Goal: Task Accomplishment & Management: Manage account settings

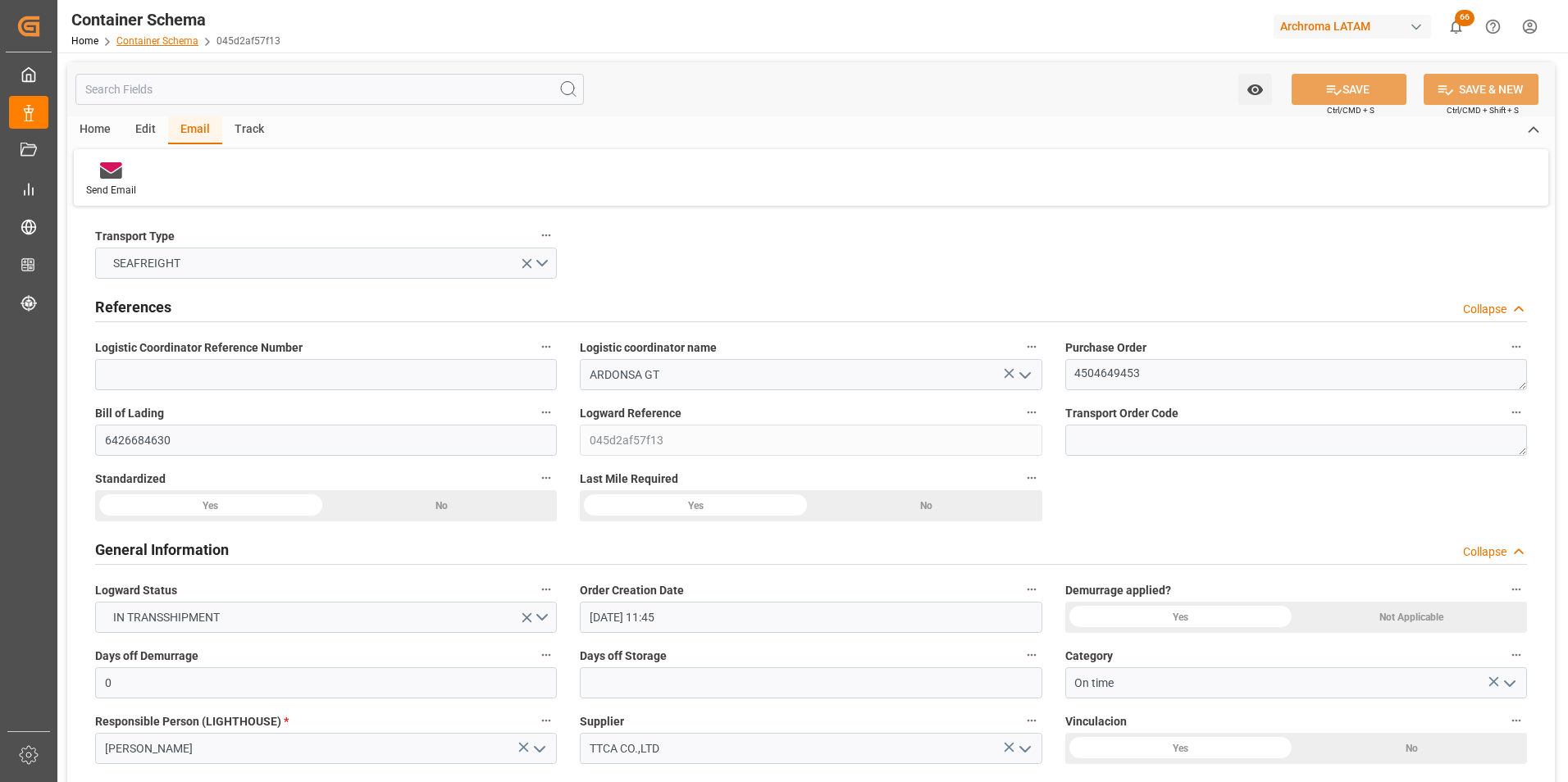
click at [175, 43] on link "Container Schema" at bounding box center [157, 41] width 82 height 12
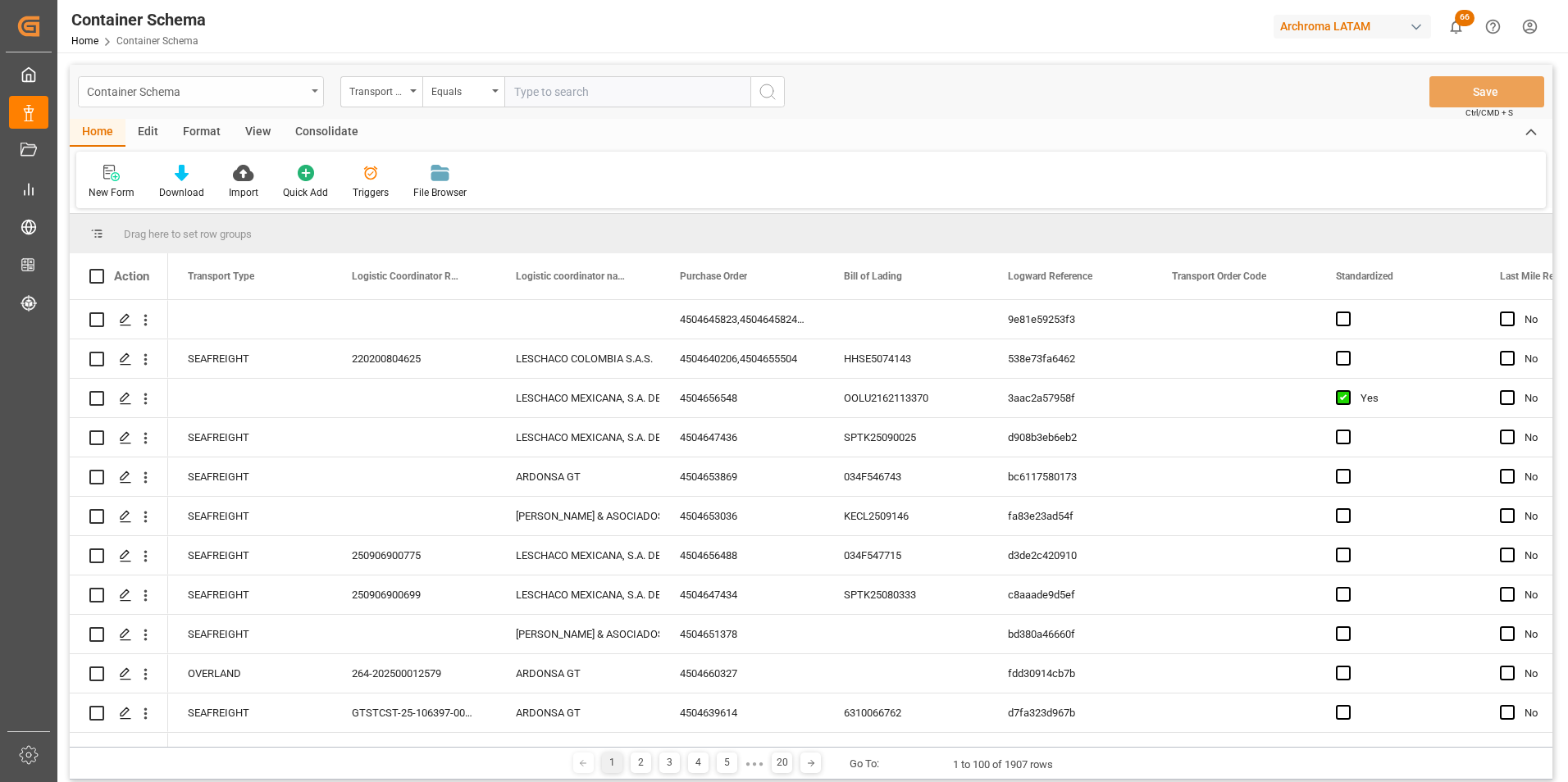
click at [314, 99] on div "Container Schema" at bounding box center [201, 91] width 246 height 31
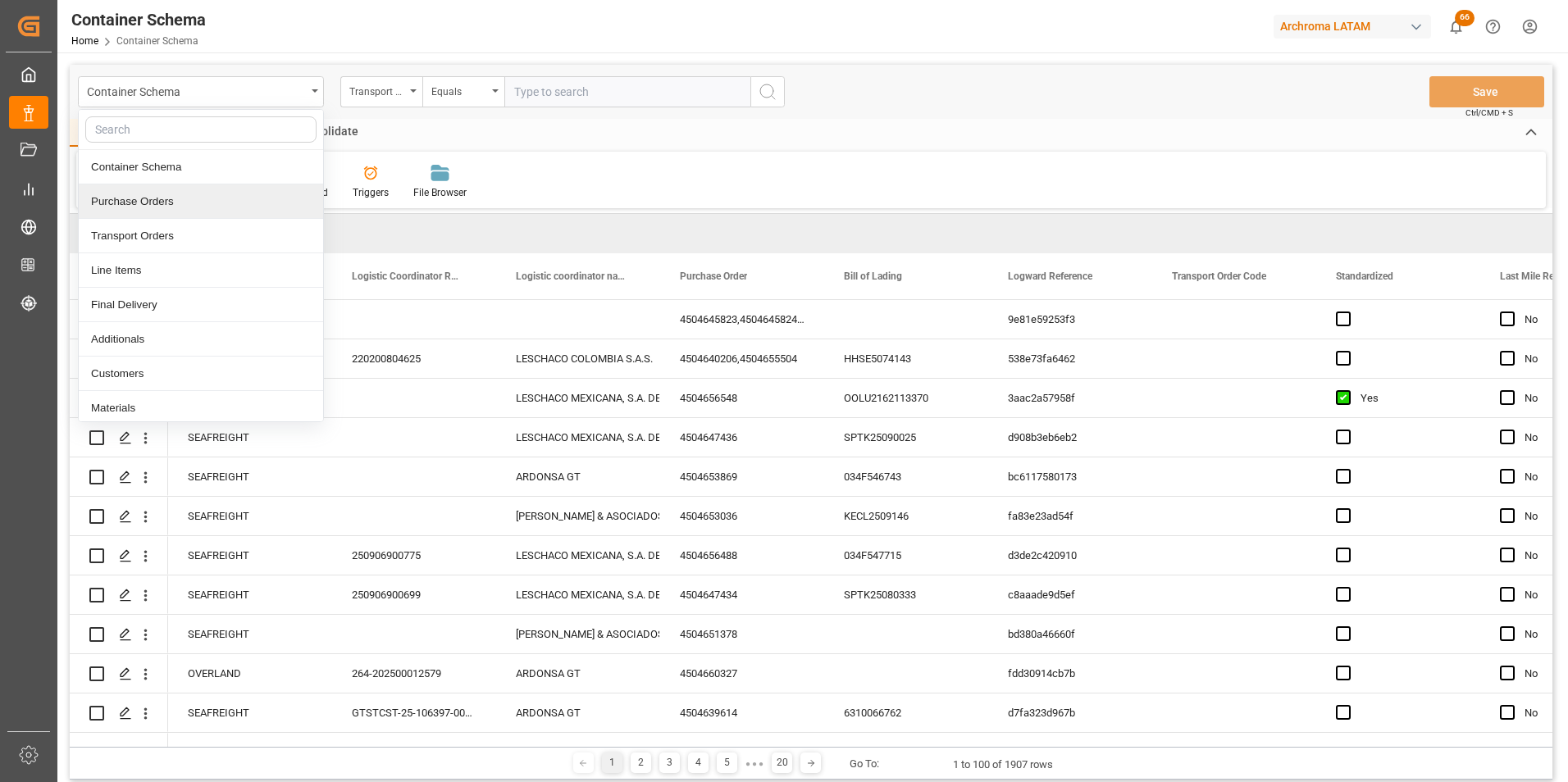
click at [204, 195] on div "Purchase Orders" at bounding box center [201, 201] width 244 height 34
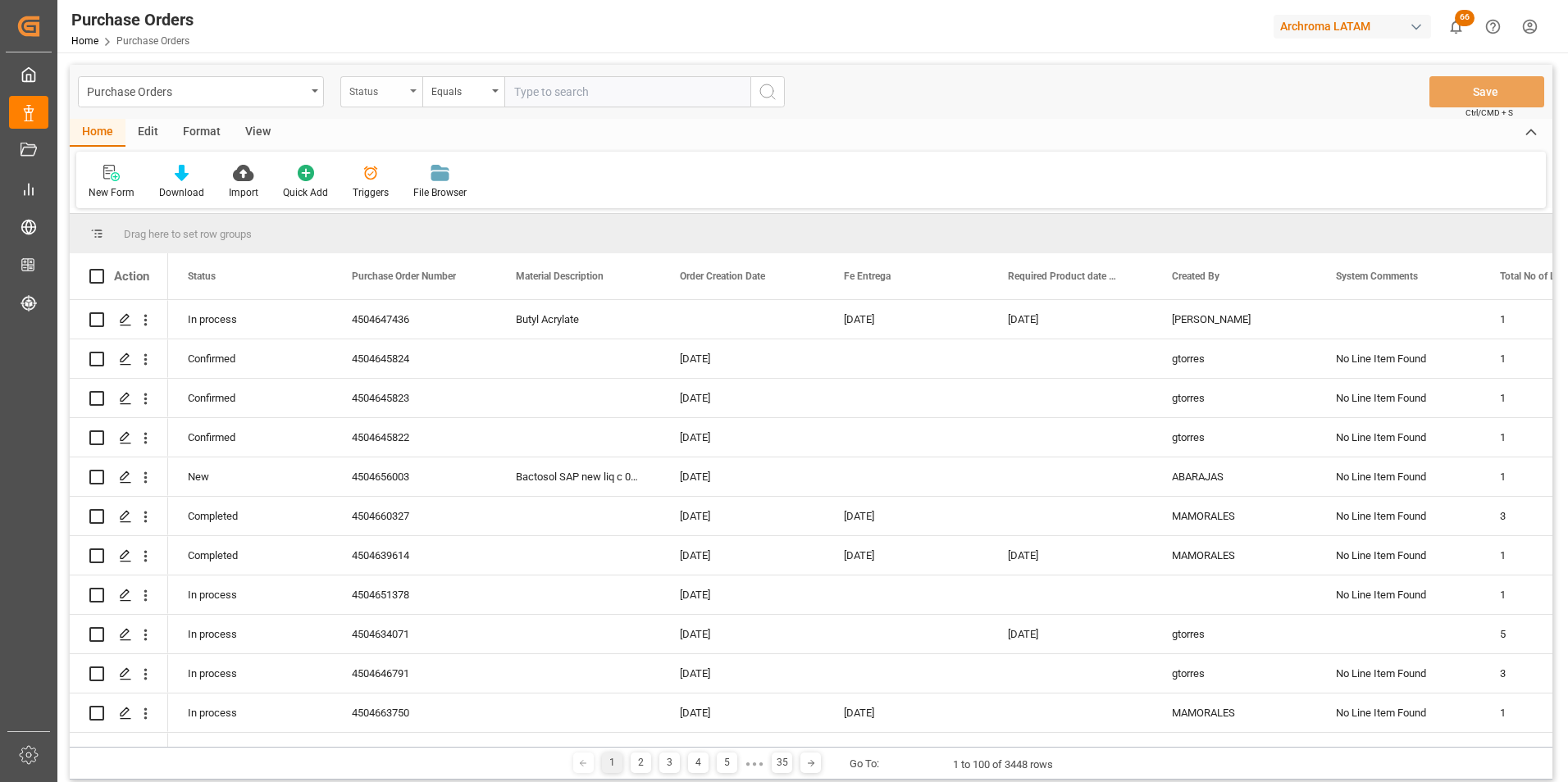
click at [407, 100] on div "Status" at bounding box center [381, 91] width 82 height 31
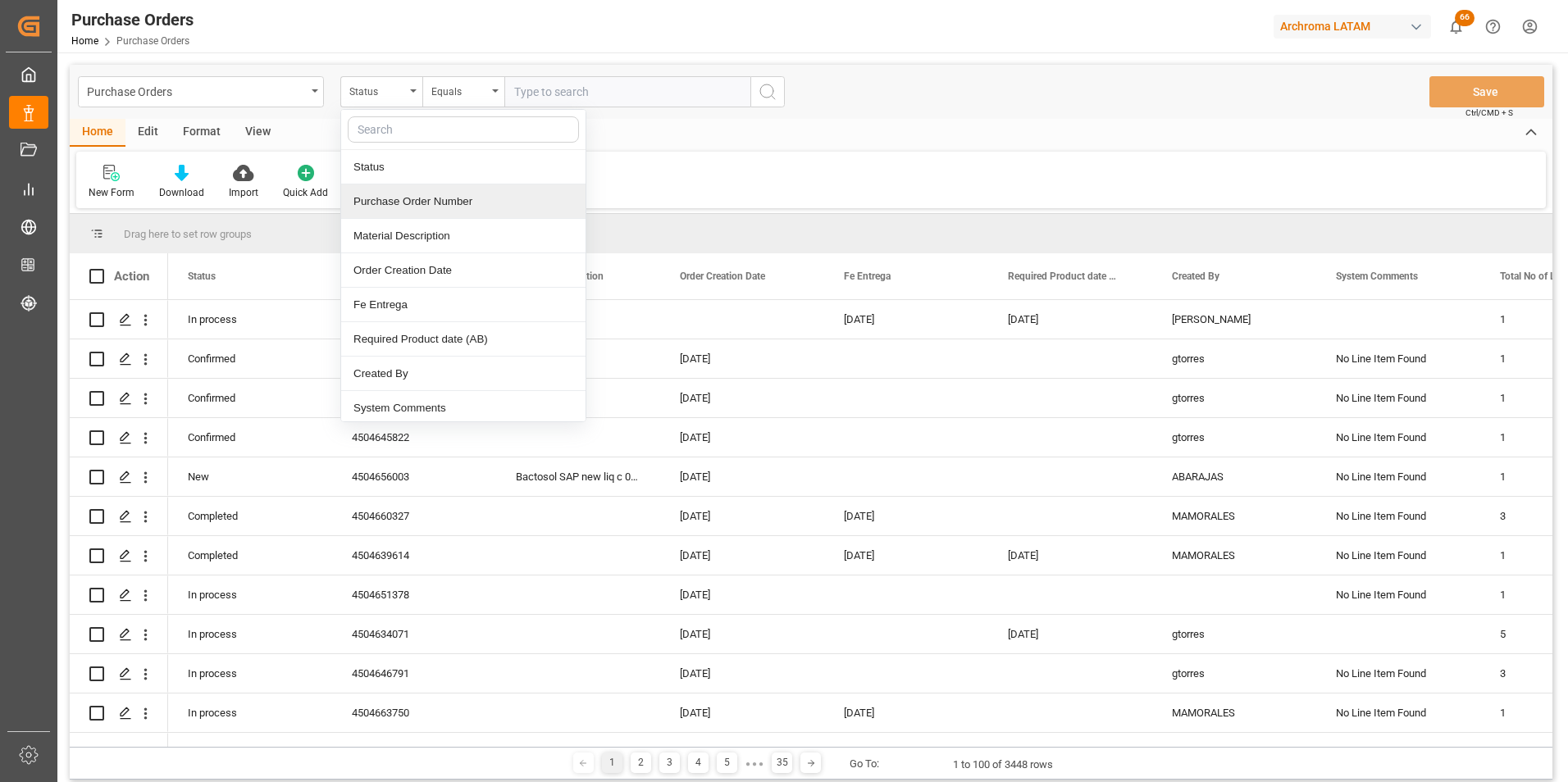
click at [424, 201] on div "Purchase Order Number" at bounding box center [463, 201] width 244 height 34
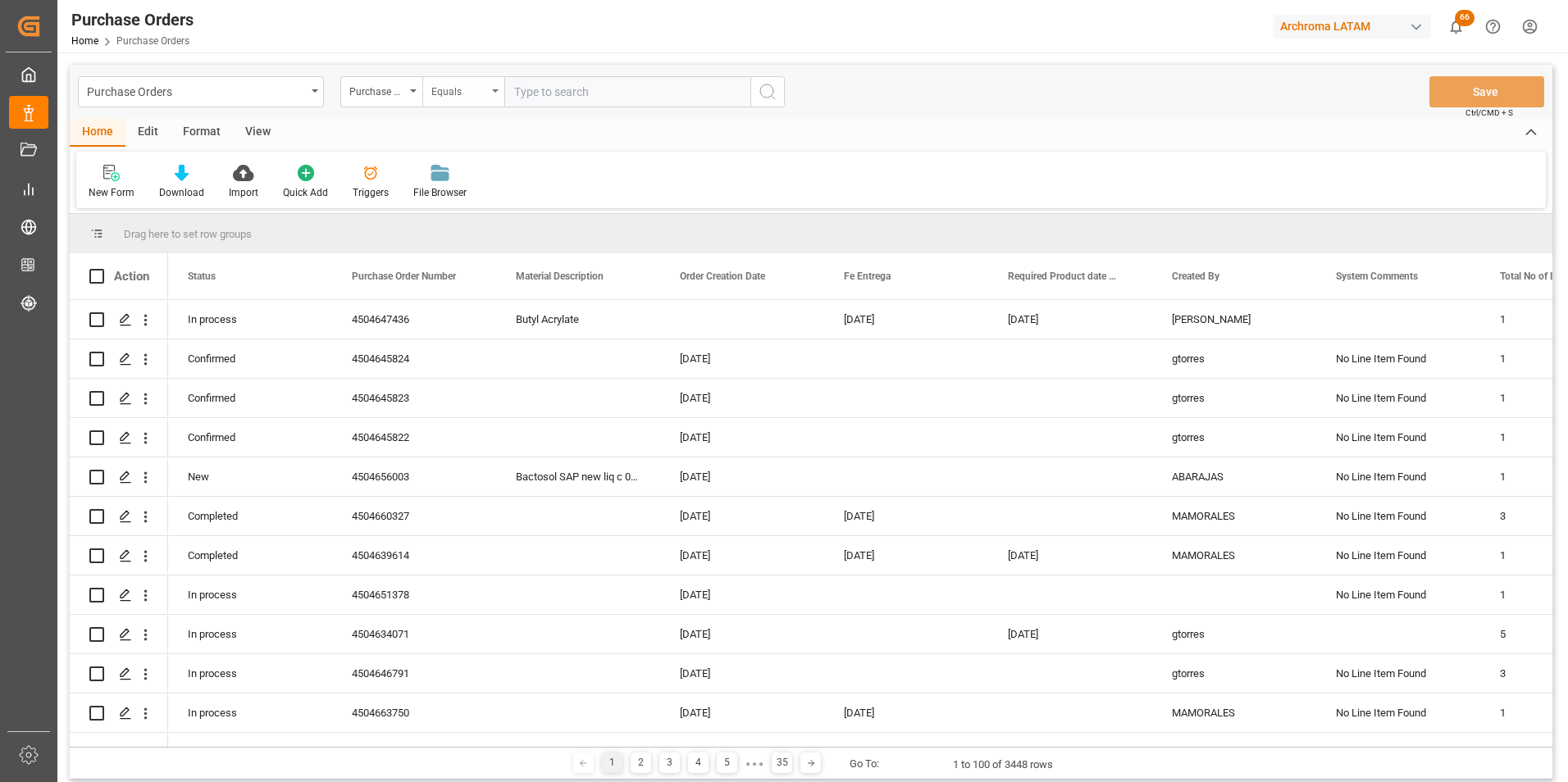
click at [439, 80] on div "Equals" at bounding box center [459, 89] width 56 height 19
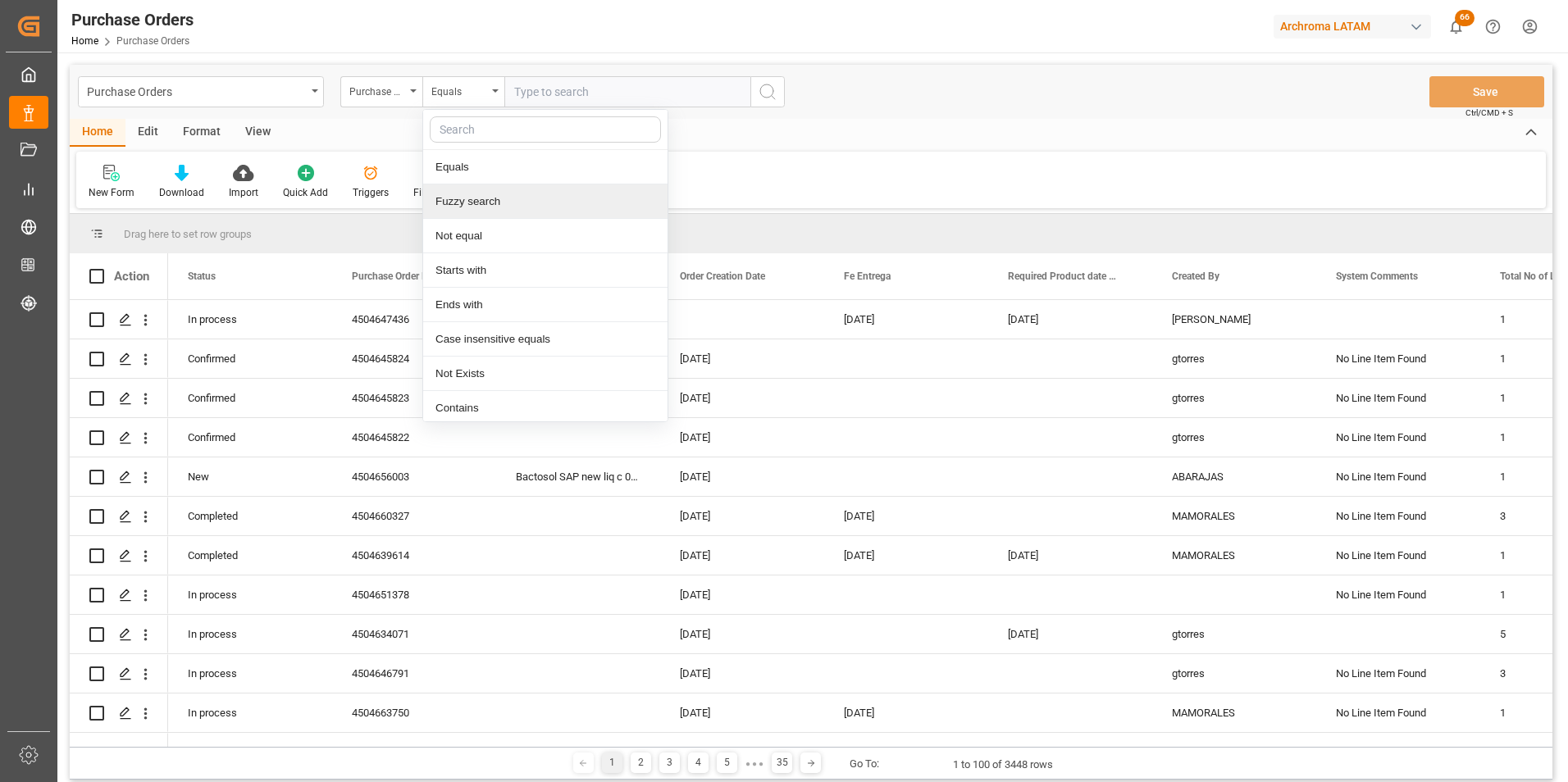
click at [493, 192] on div "Fuzzy search" at bounding box center [545, 201] width 244 height 34
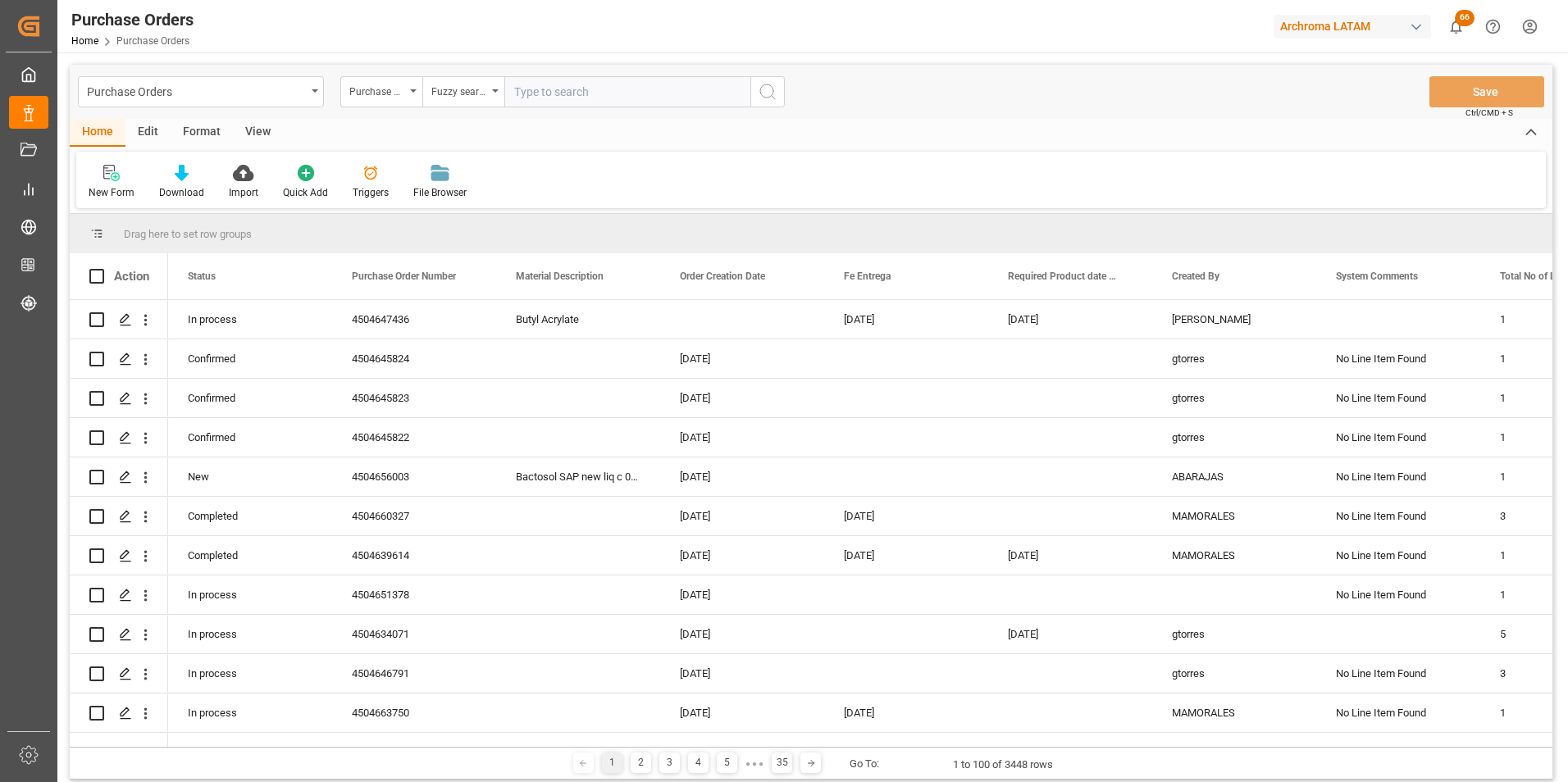
paste input "4504652980"
type input "4504652980"
click at [772, 92] on icon "search button" at bounding box center [767, 92] width 20 height 20
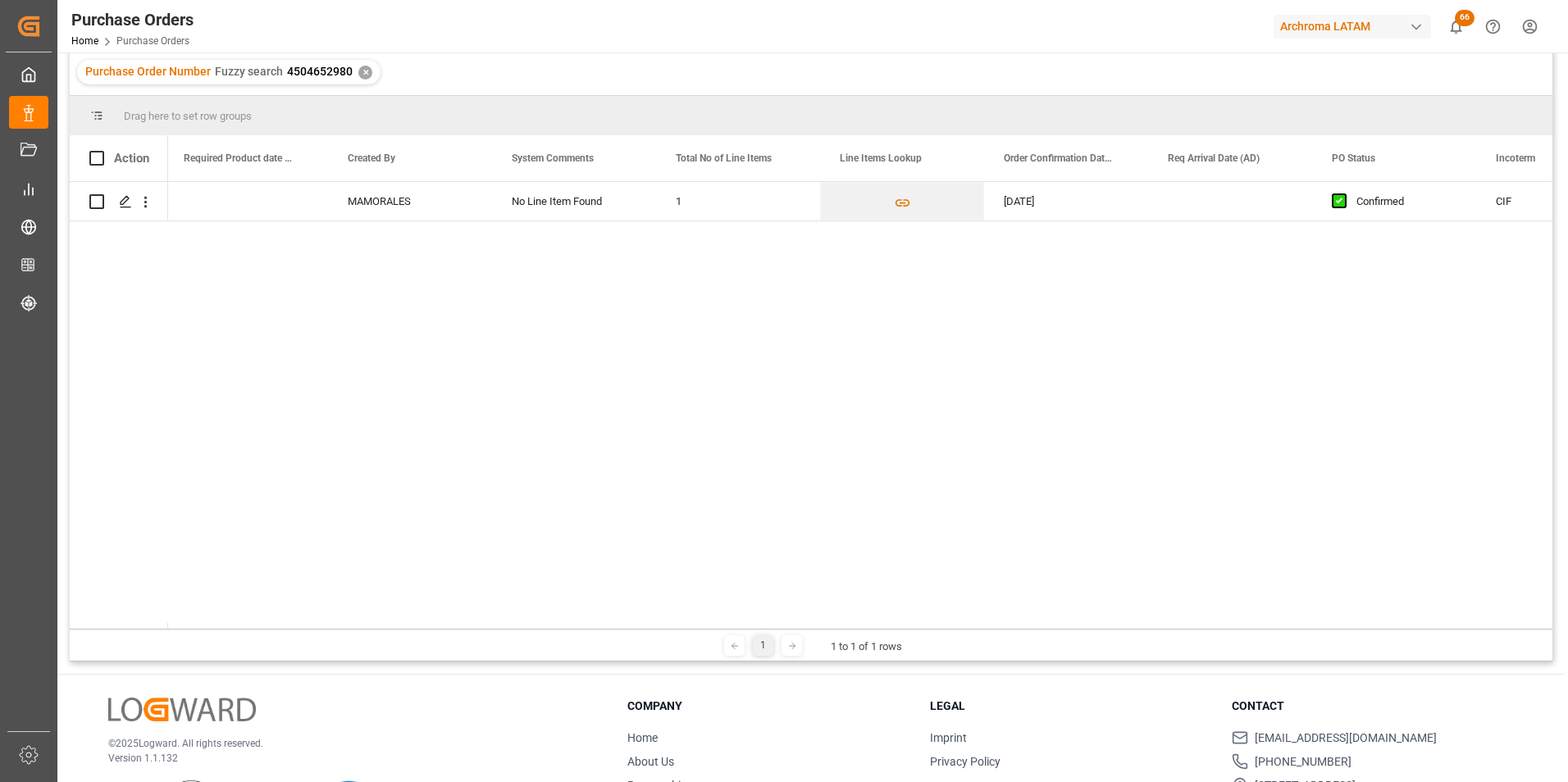
scroll to position [0, 981]
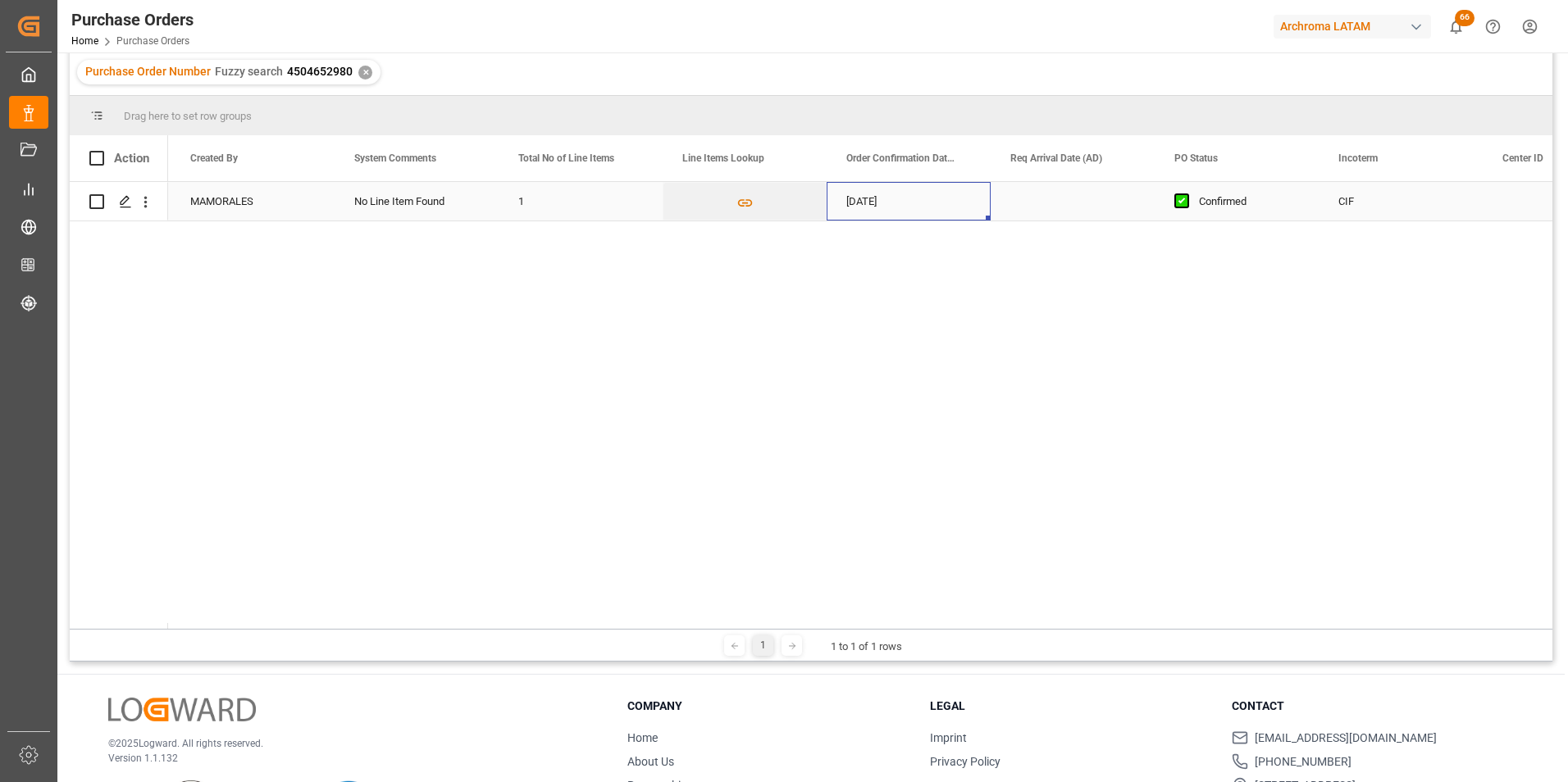
click at [902, 196] on div "[DATE]" at bounding box center [909, 201] width 164 height 38
click at [900, 196] on div "[DATE]" at bounding box center [909, 201] width 164 height 38
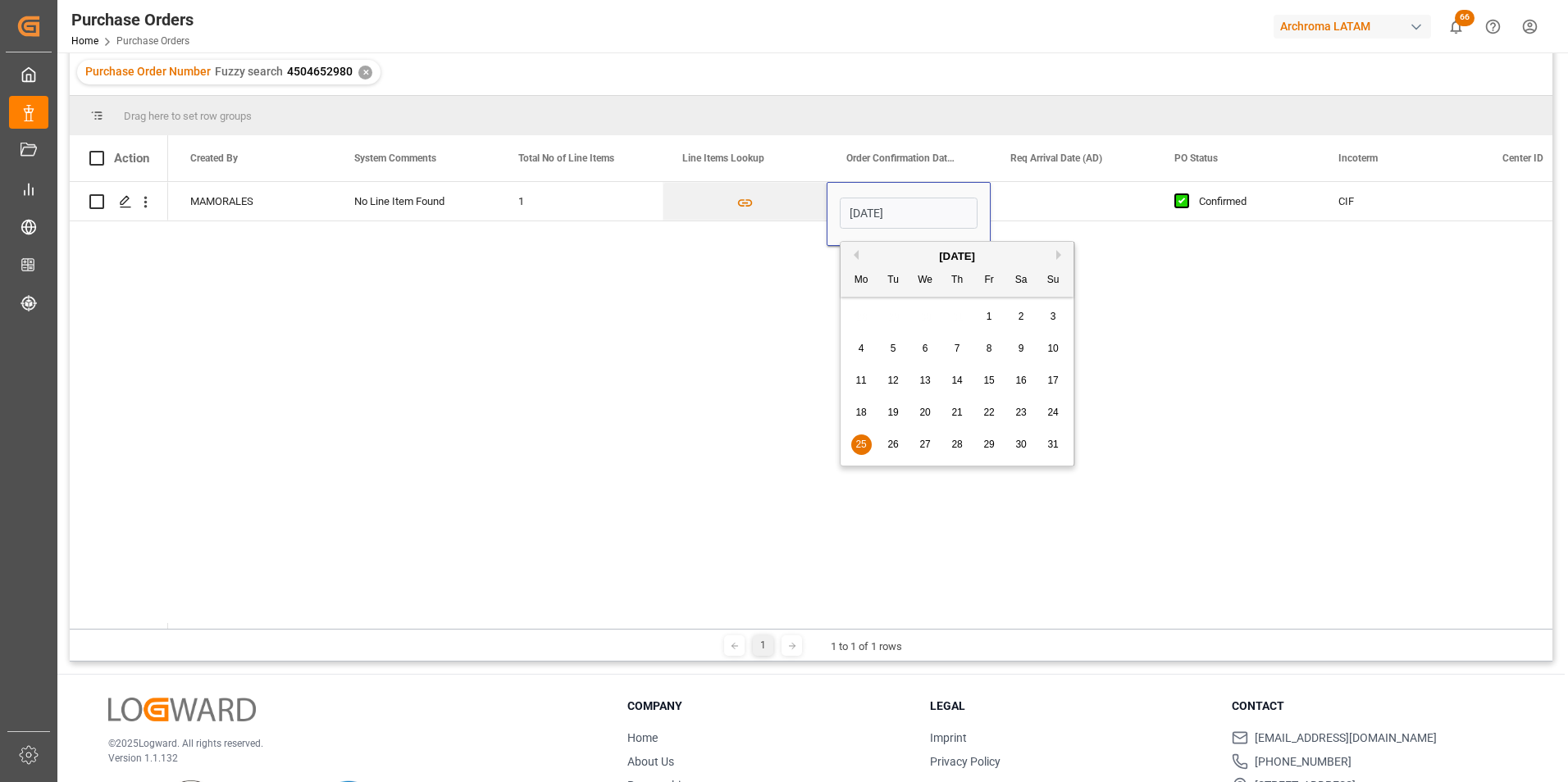
click at [1060, 256] on button "Next Month" at bounding box center [1061, 255] width 10 height 10
click at [1047, 348] on span "14" at bounding box center [1052, 348] width 11 height 12
type input "[DATE]"
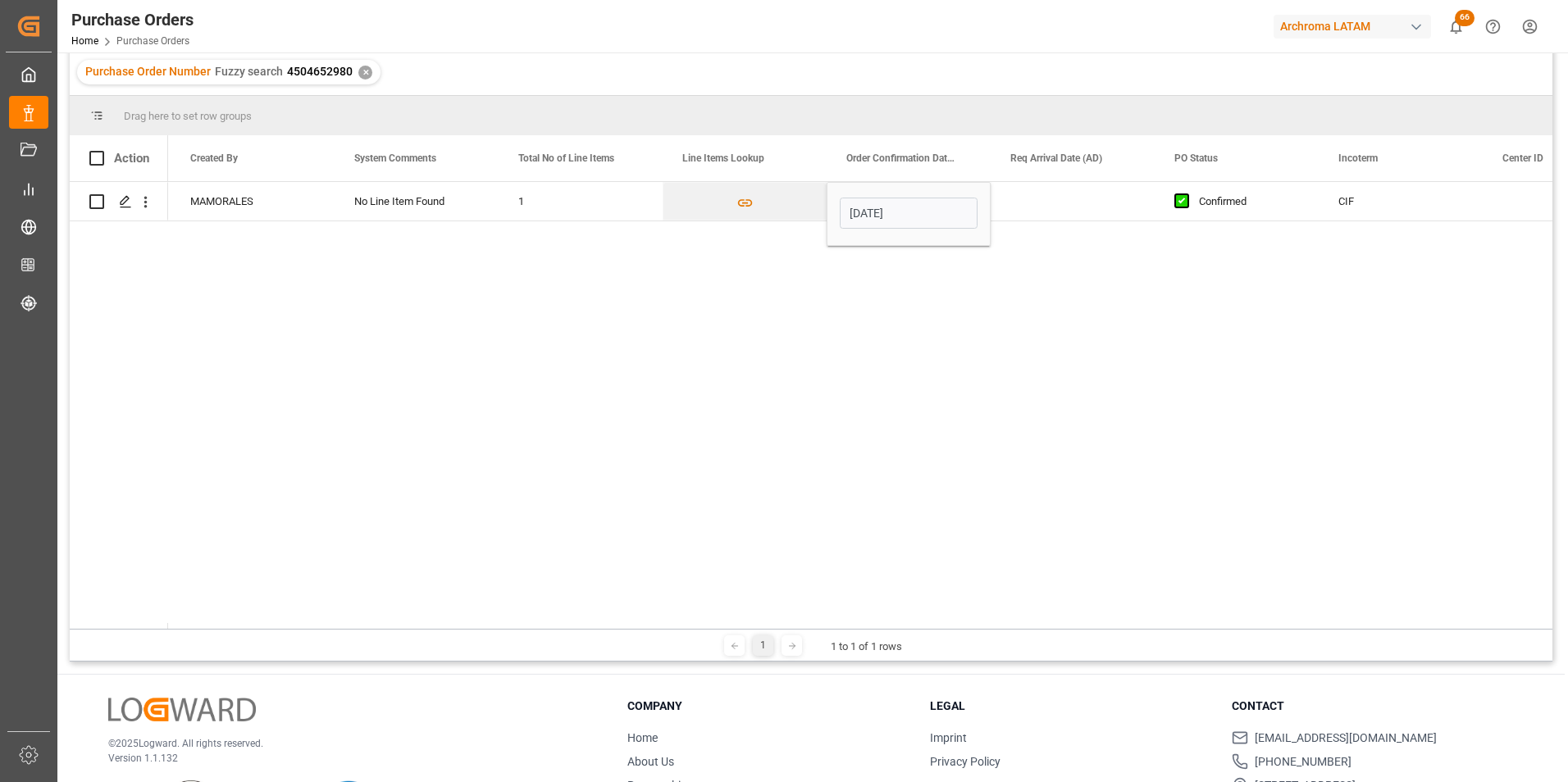
click at [1055, 198] on div "Press SPACE to select this row." at bounding box center [1072, 201] width 164 height 38
click at [1114, 186] on div "Press SPACE to select this row." at bounding box center [1072, 201] width 164 height 38
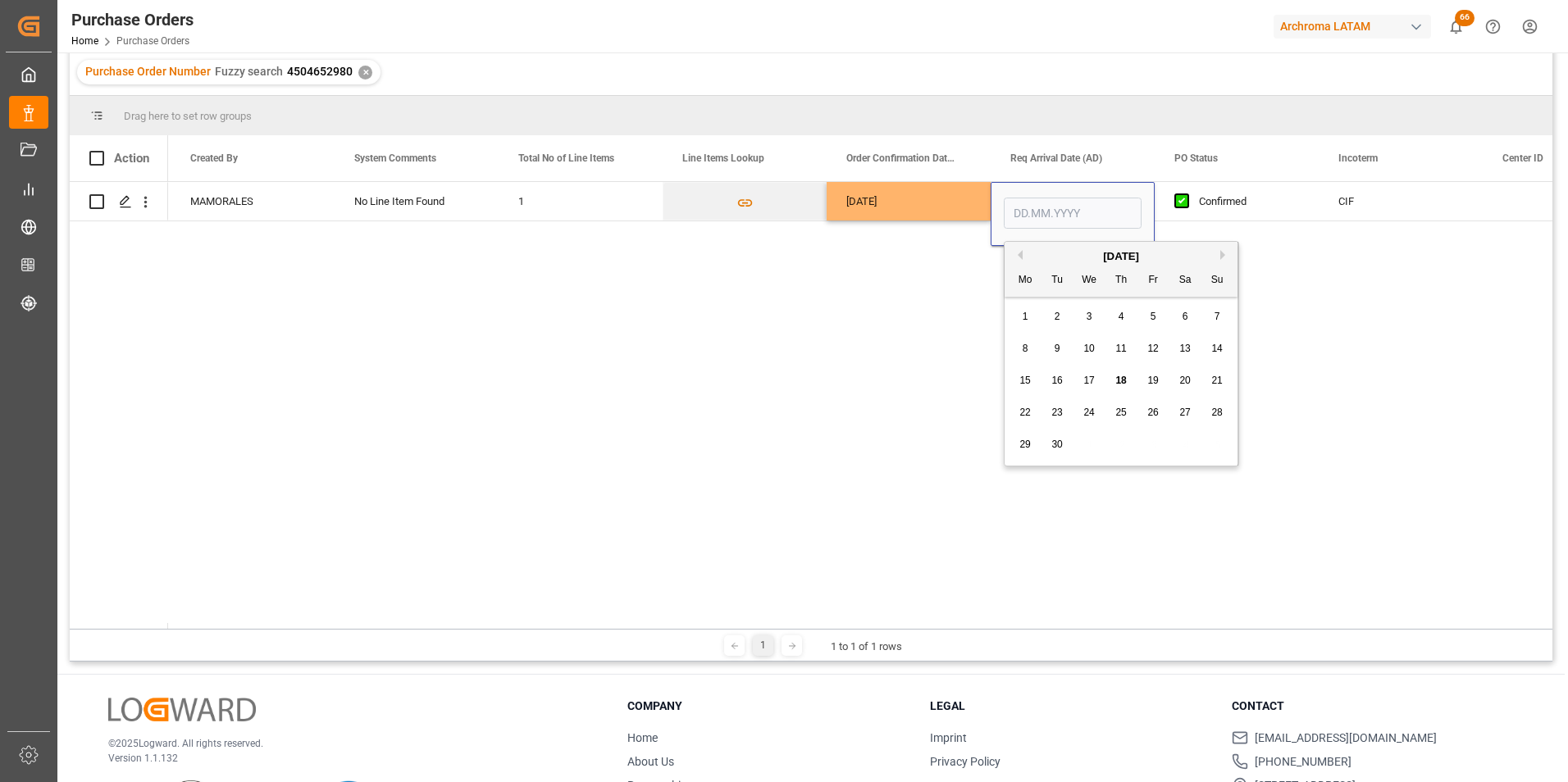
click at [1224, 257] on button "Next Month" at bounding box center [1225, 255] width 10 height 10
click at [1127, 349] on div "6" at bounding box center [1121, 349] width 21 height 20
type input "[DATE]"
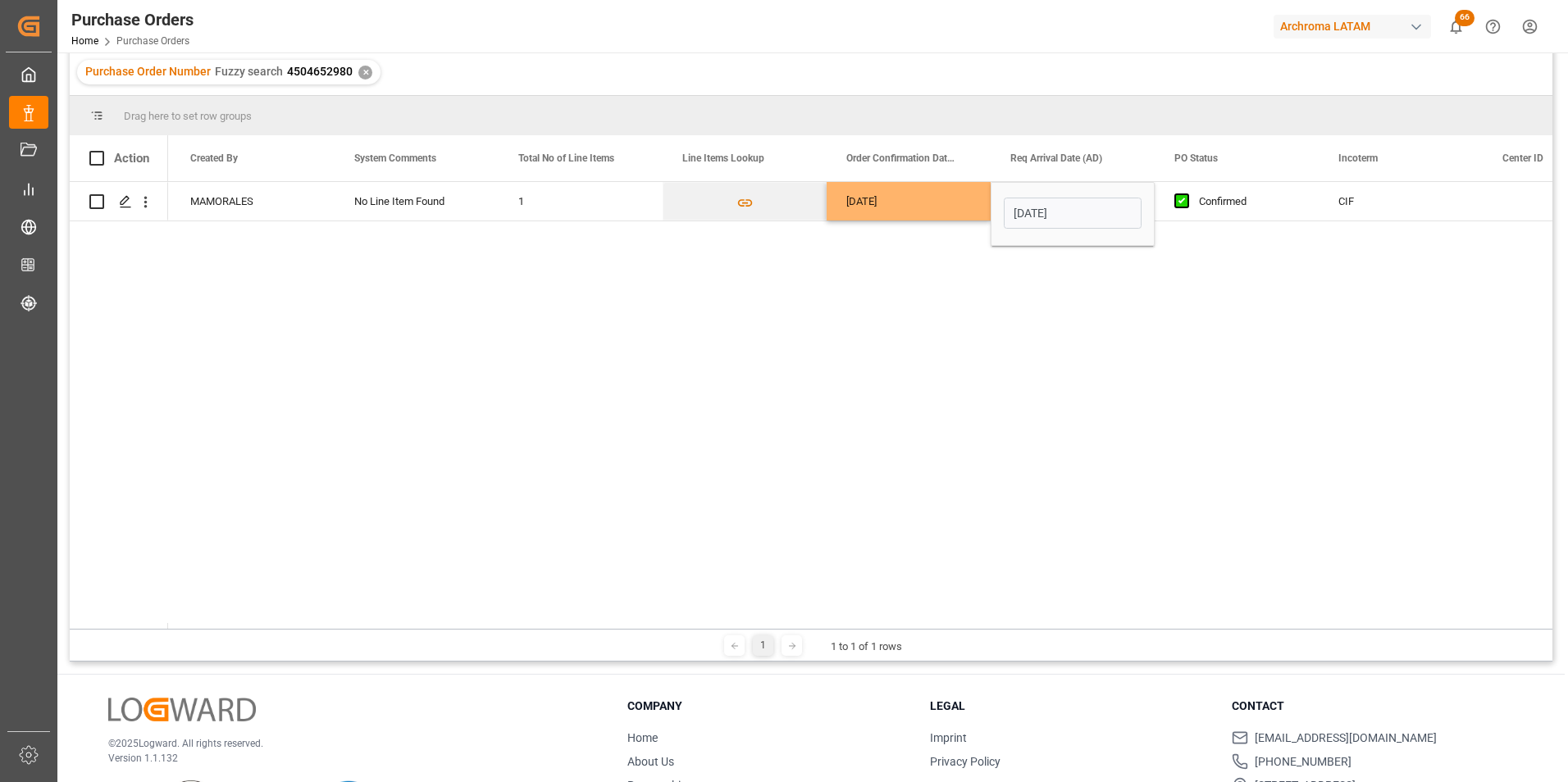
click at [973, 373] on div "[DATE] MAMORALES No Line Item Found 1 [DATE] [DATE] Confirmed CIF ESTEEM INDUST…" at bounding box center [860, 405] width 1384 height 447
click at [958, 196] on div "[DATE]" at bounding box center [909, 201] width 164 height 38
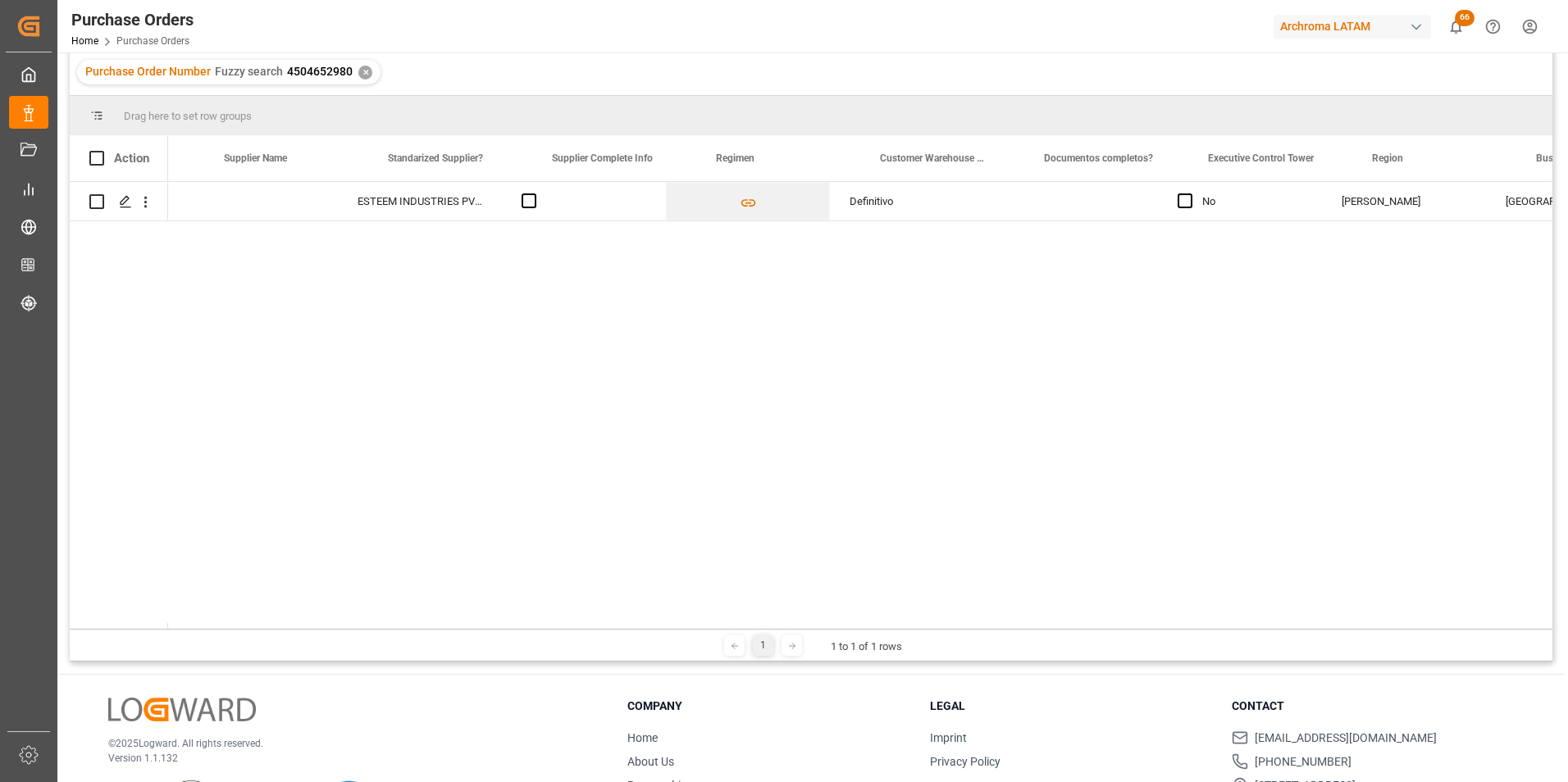
scroll to position [0, 2428]
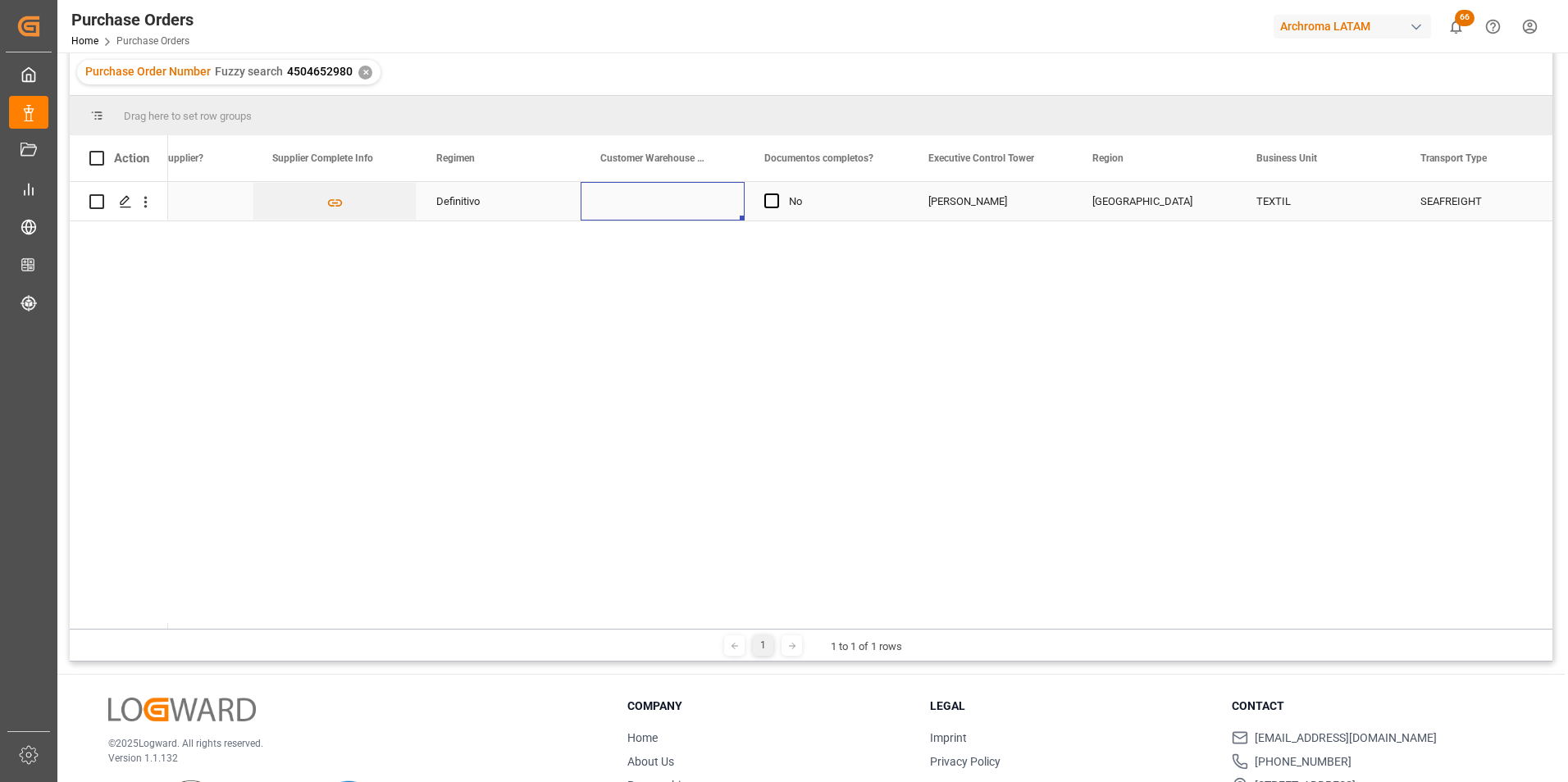
click at [655, 195] on div "Press SPACE to select this row." at bounding box center [663, 201] width 164 height 38
click at [716, 210] on input "Press SPACE to select this row." at bounding box center [662, 210] width 138 height 31
click at [707, 210] on input "Press SPACE to select this row." at bounding box center [662, 210] width 138 height 31
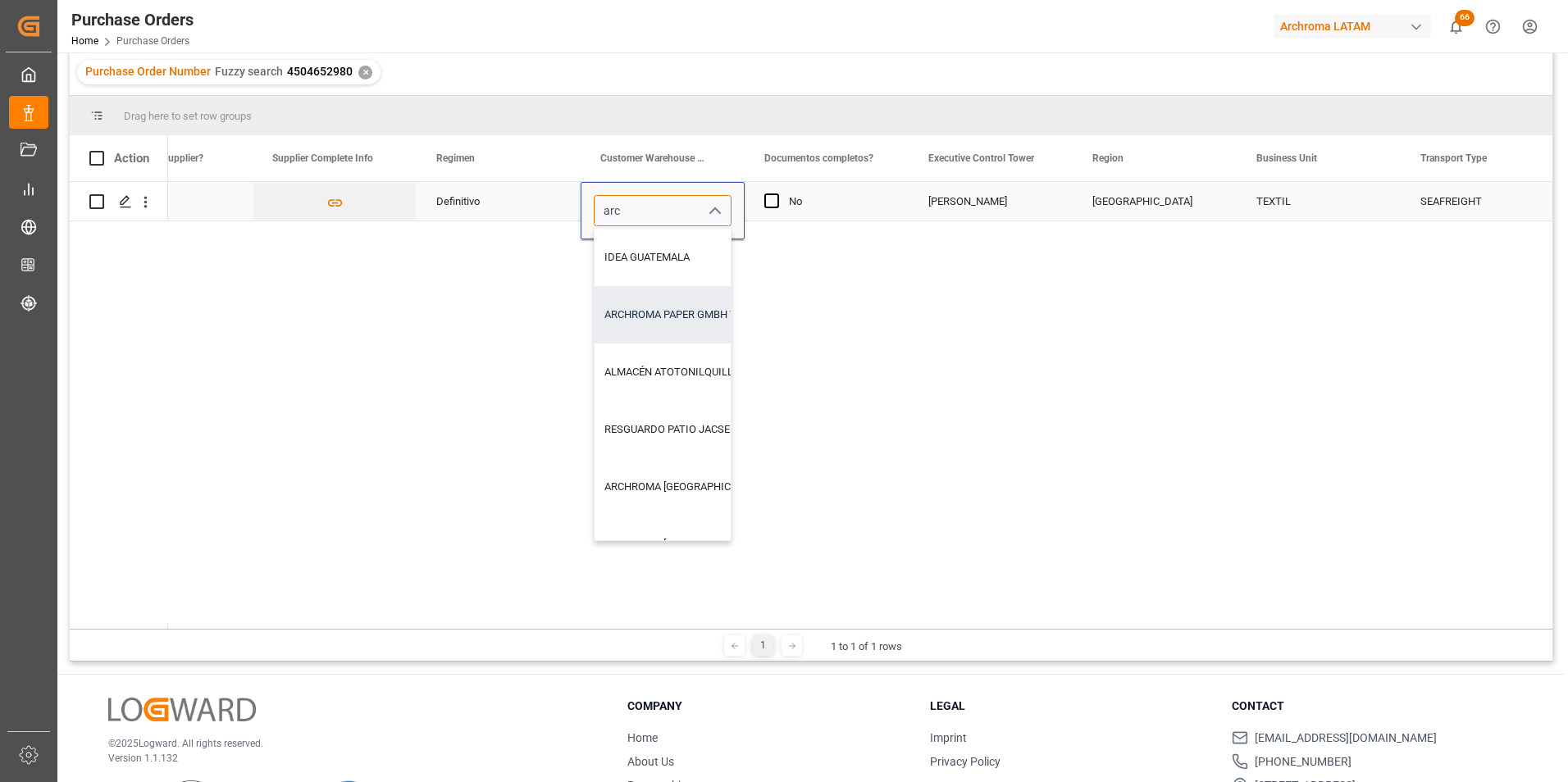
click at [654, 325] on div "ARCHROMA PAPER GMBH Y COMPAÑIA, SOC." at bounding box center [813, 314] width 438 height 58
type input "ARCHROMA PAPER GMBH Y COMPAÑIA, SOC."
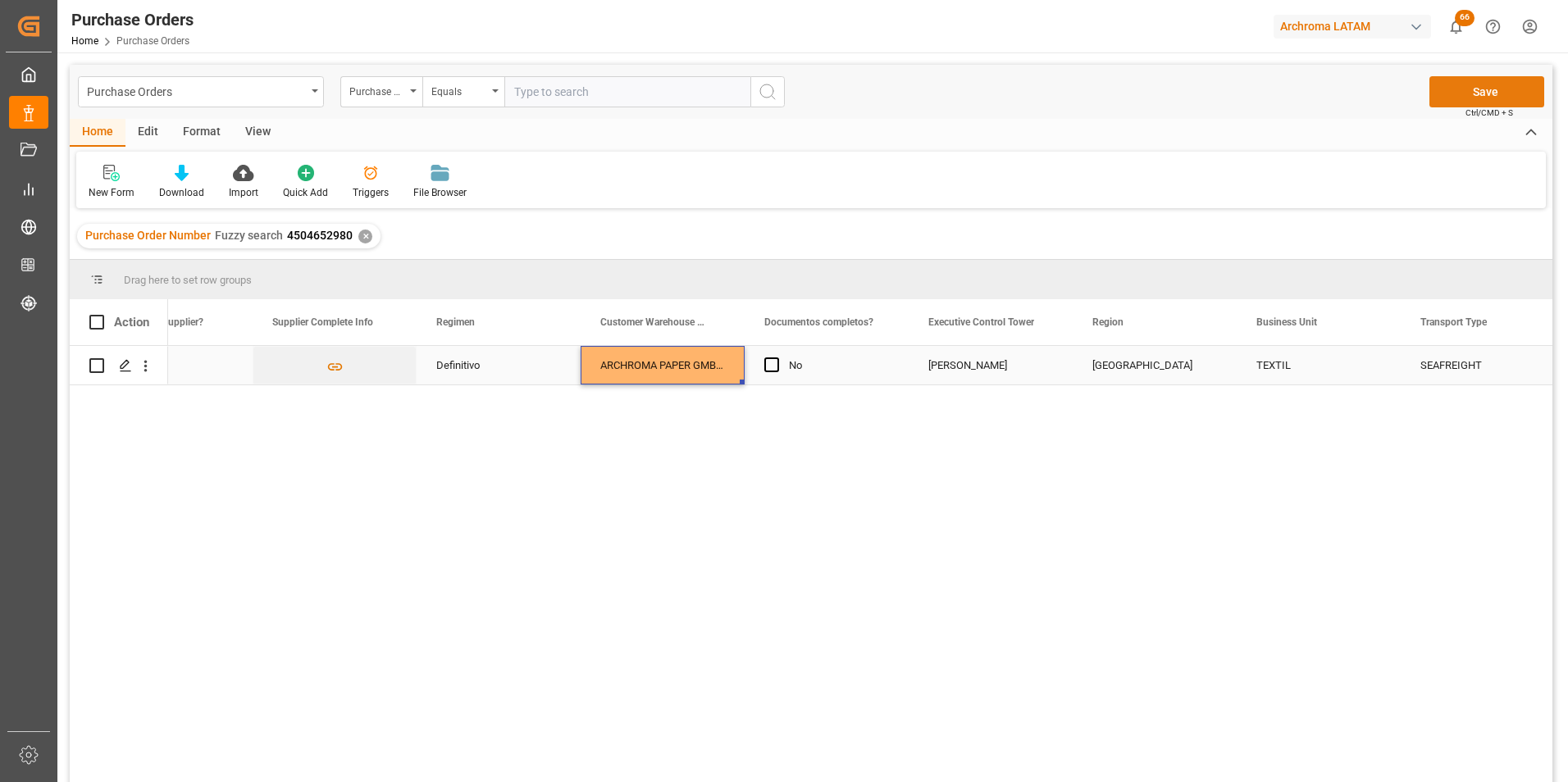
click at [1511, 94] on button "Save" at bounding box center [1486, 91] width 115 height 31
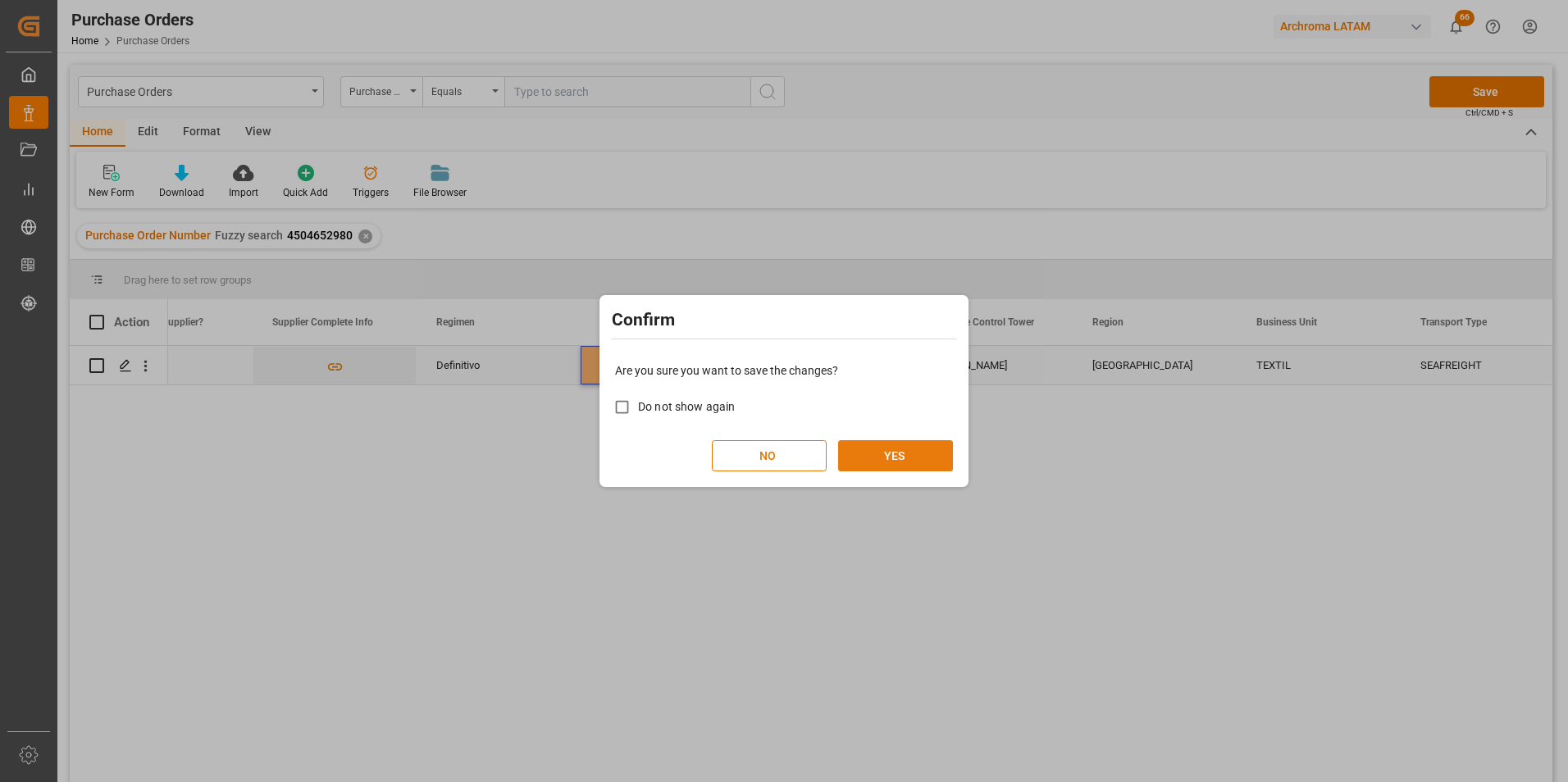
click at [923, 446] on button "YES" at bounding box center [895, 455] width 115 height 31
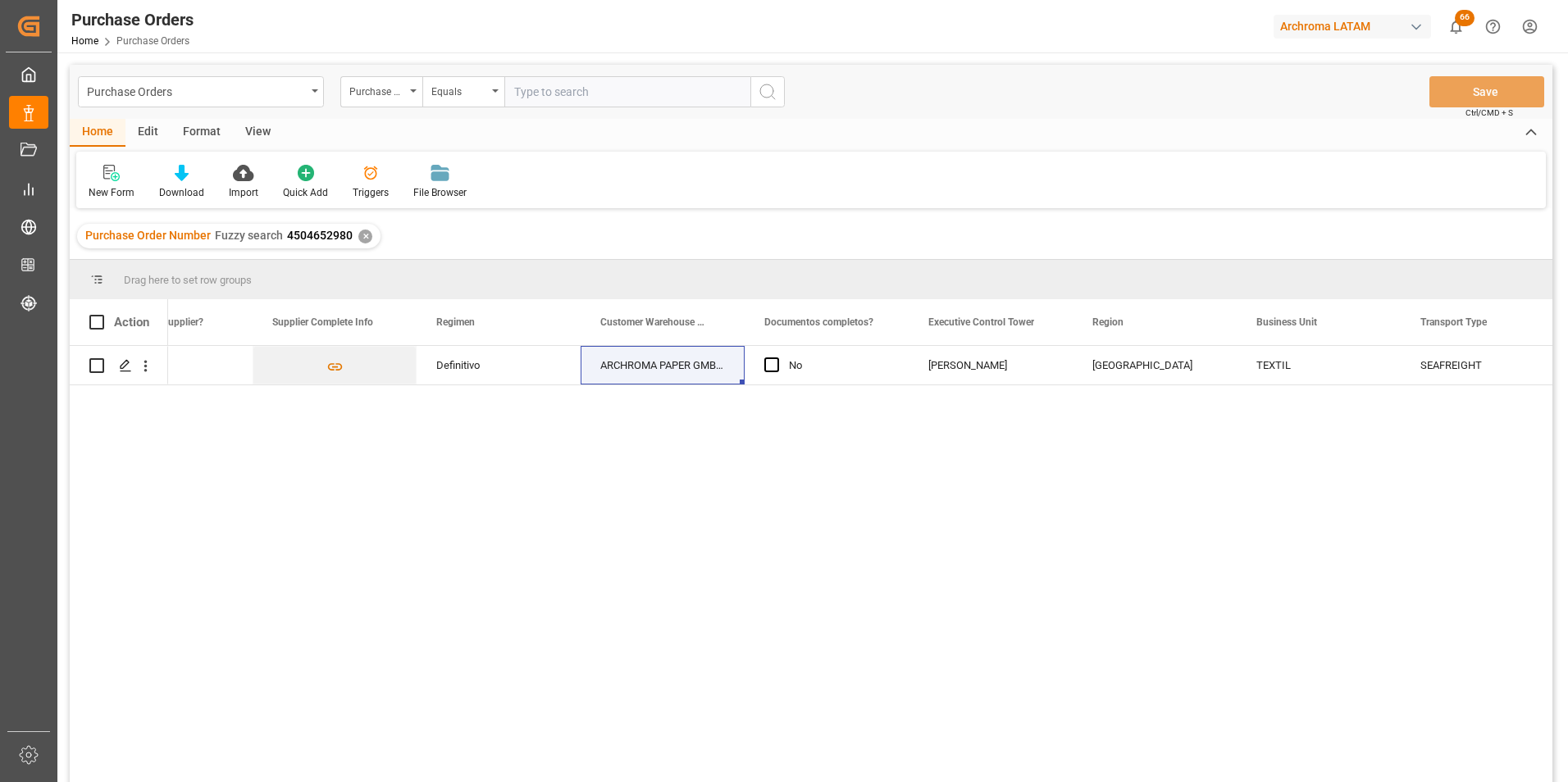
click at [364, 236] on div "✕" at bounding box center [365, 236] width 14 height 14
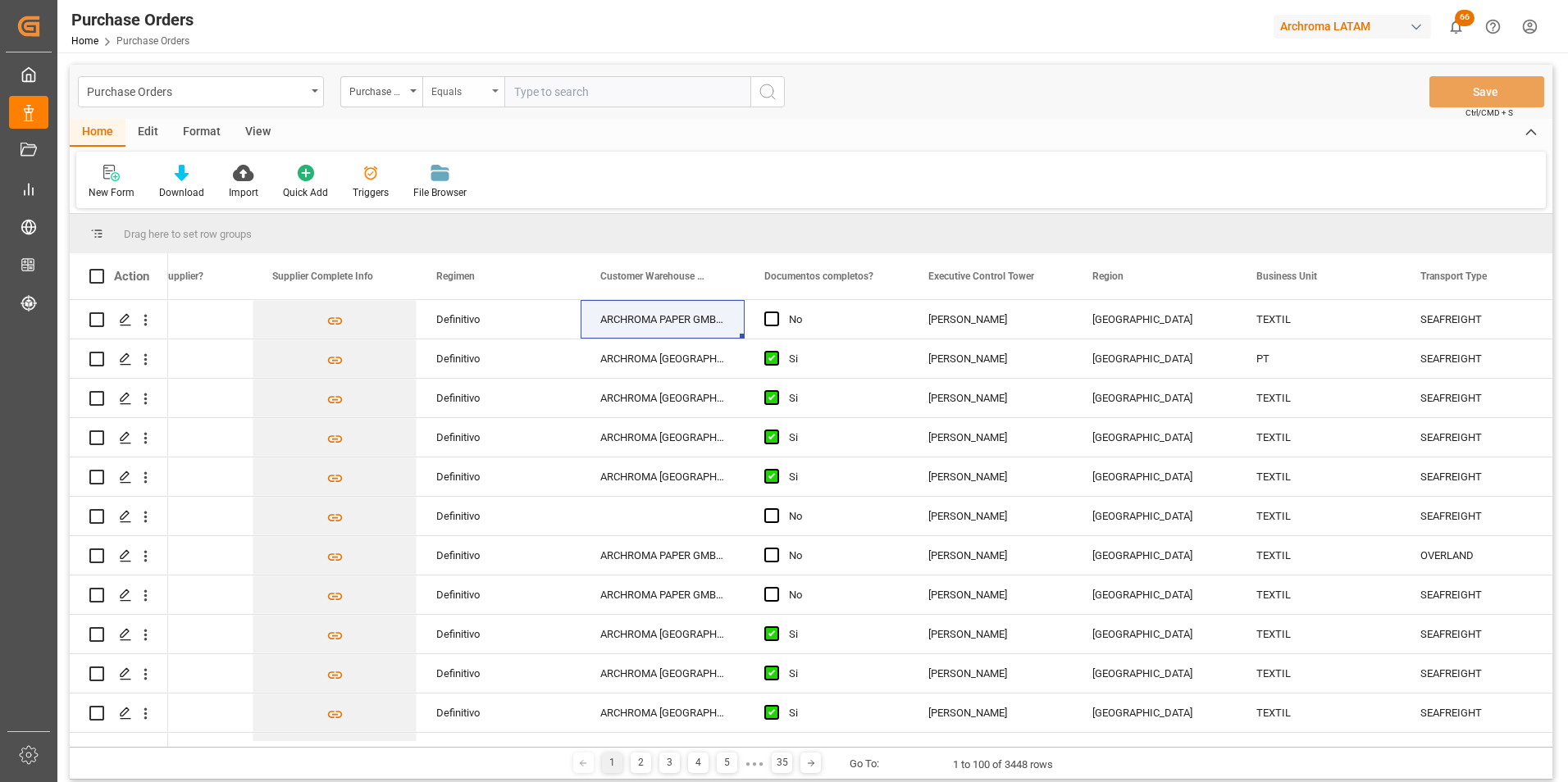
click at [496, 102] on div "Equals" at bounding box center [463, 91] width 82 height 31
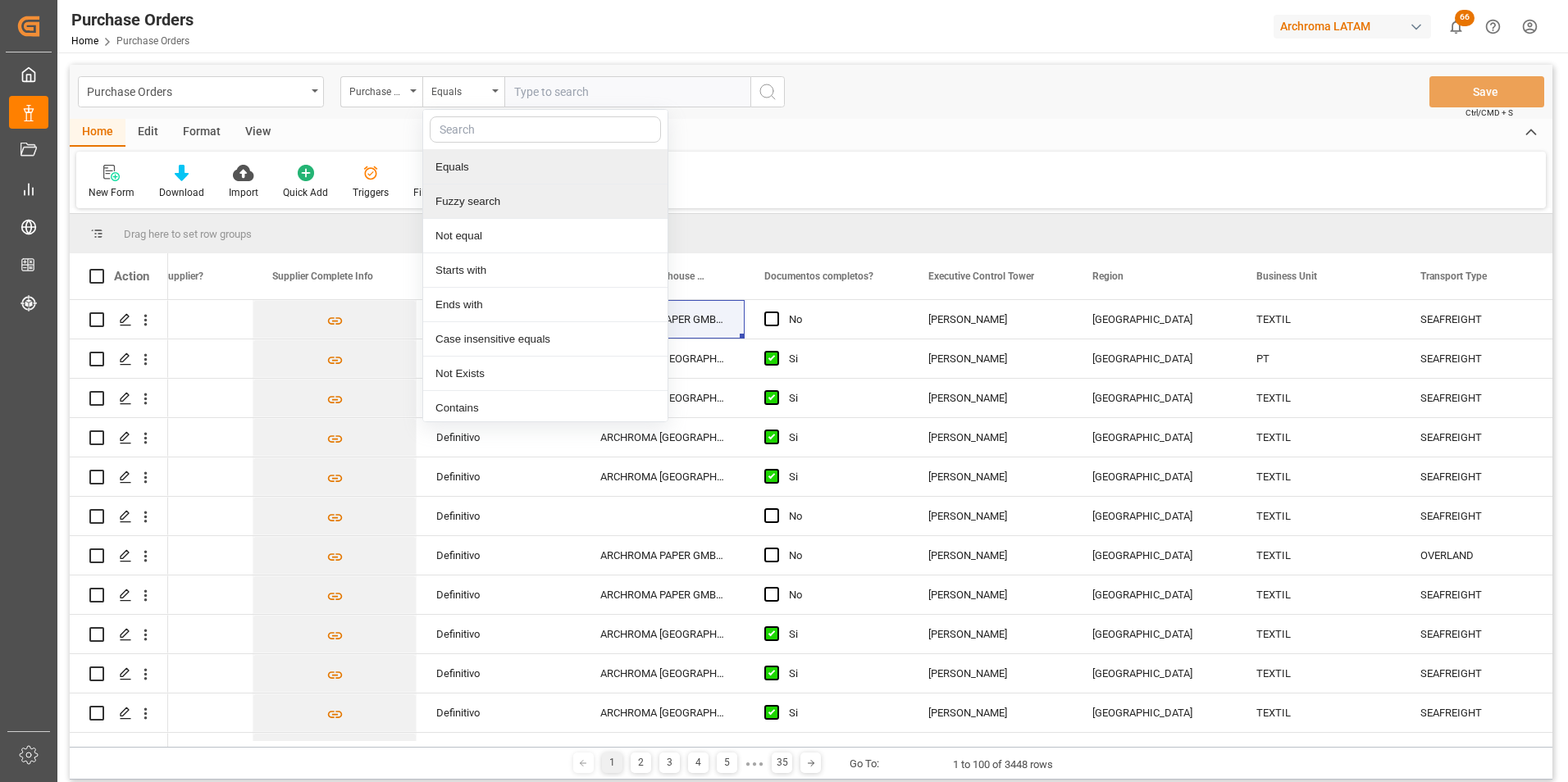
click at [485, 193] on div "Fuzzy search" at bounding box center [545, 201] width 244 height 34
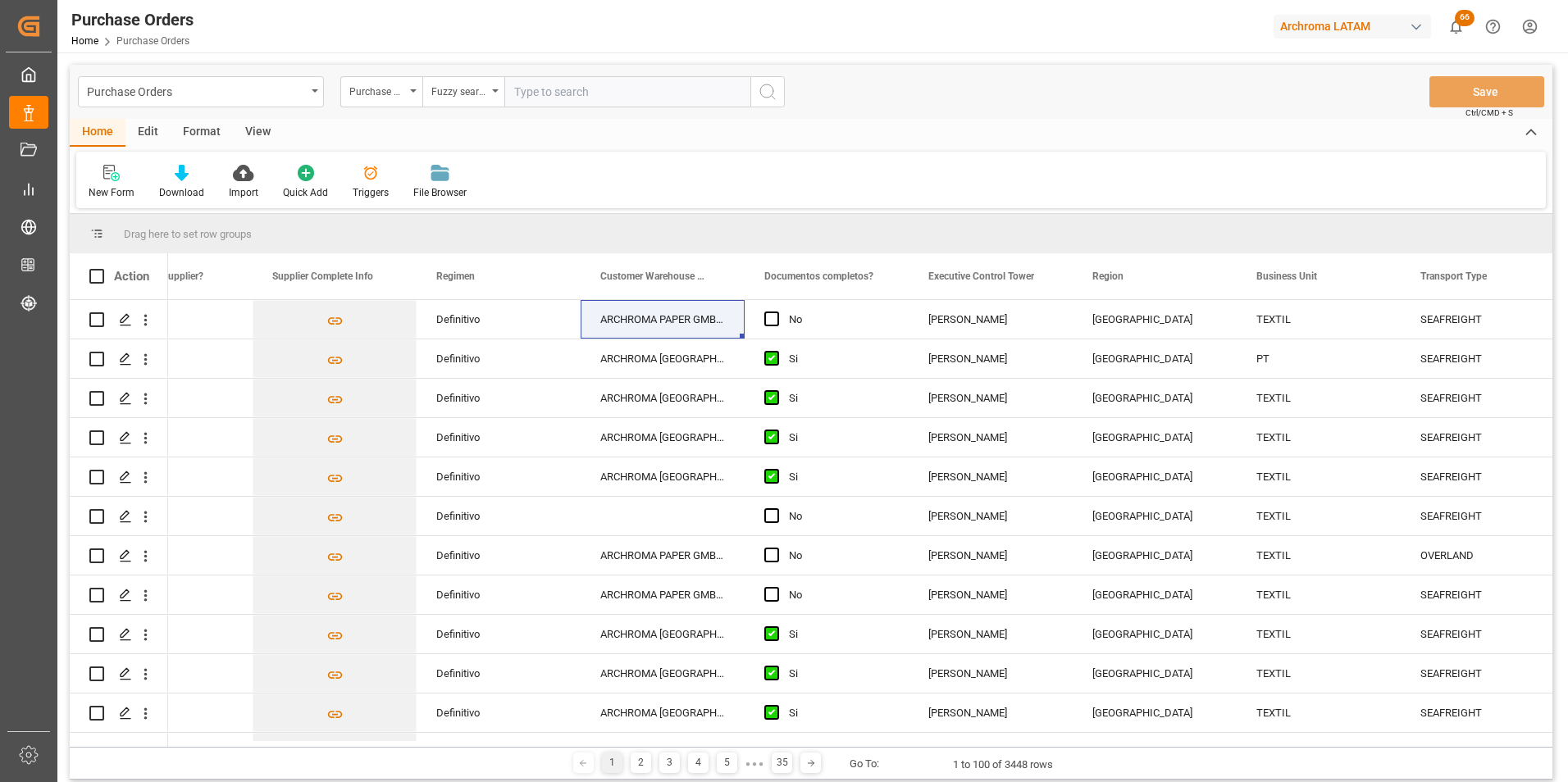
paste input "4504655531"
type input "4504655531"
click at [764, 102] on button "search button" at bounding box center [767, 91] width 34 height 31
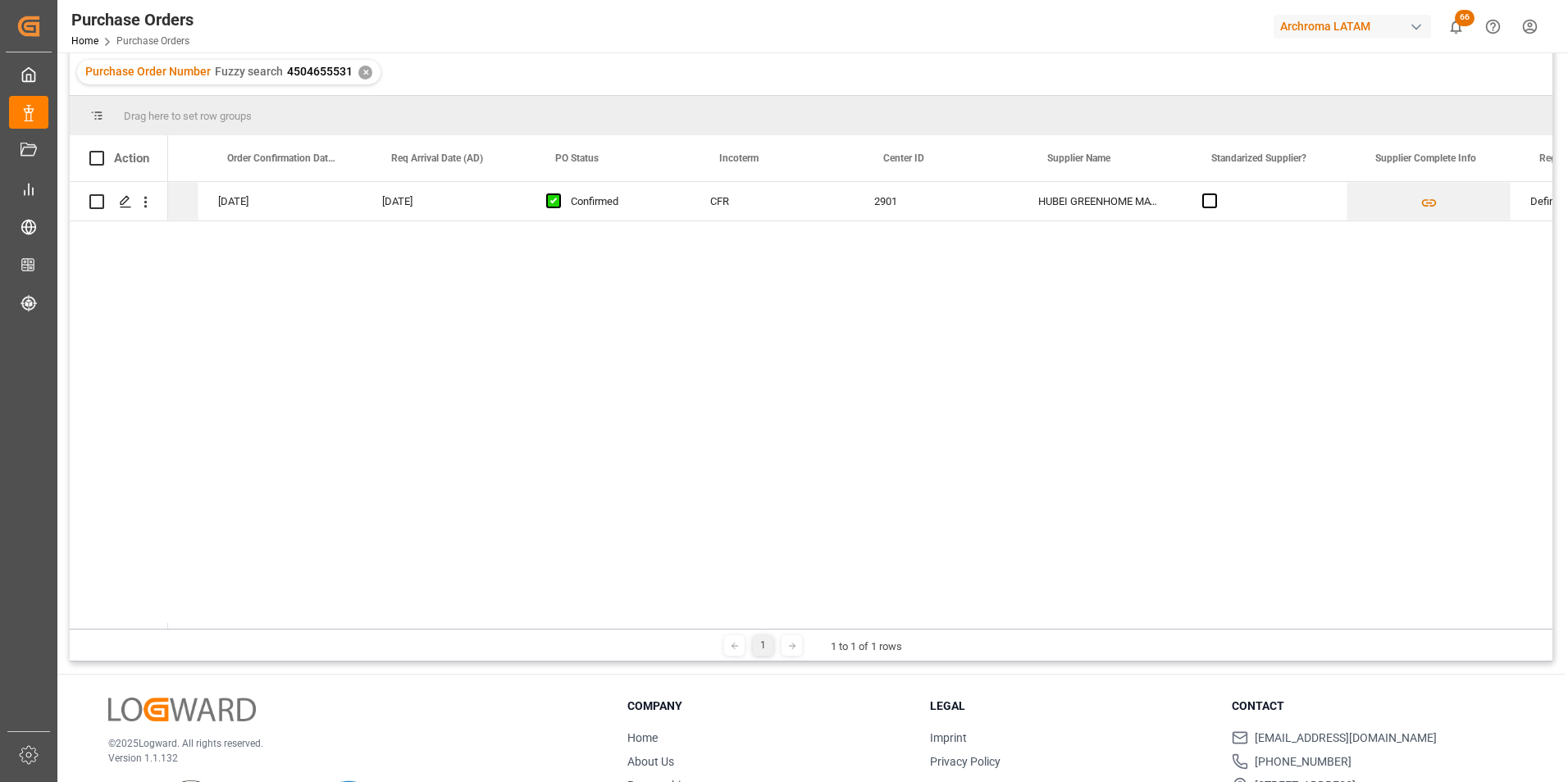
scroll to position [0, 1433]
click at [410, 209] on div "[DATE]" at bounding box center [456, 201] width 164 height 38
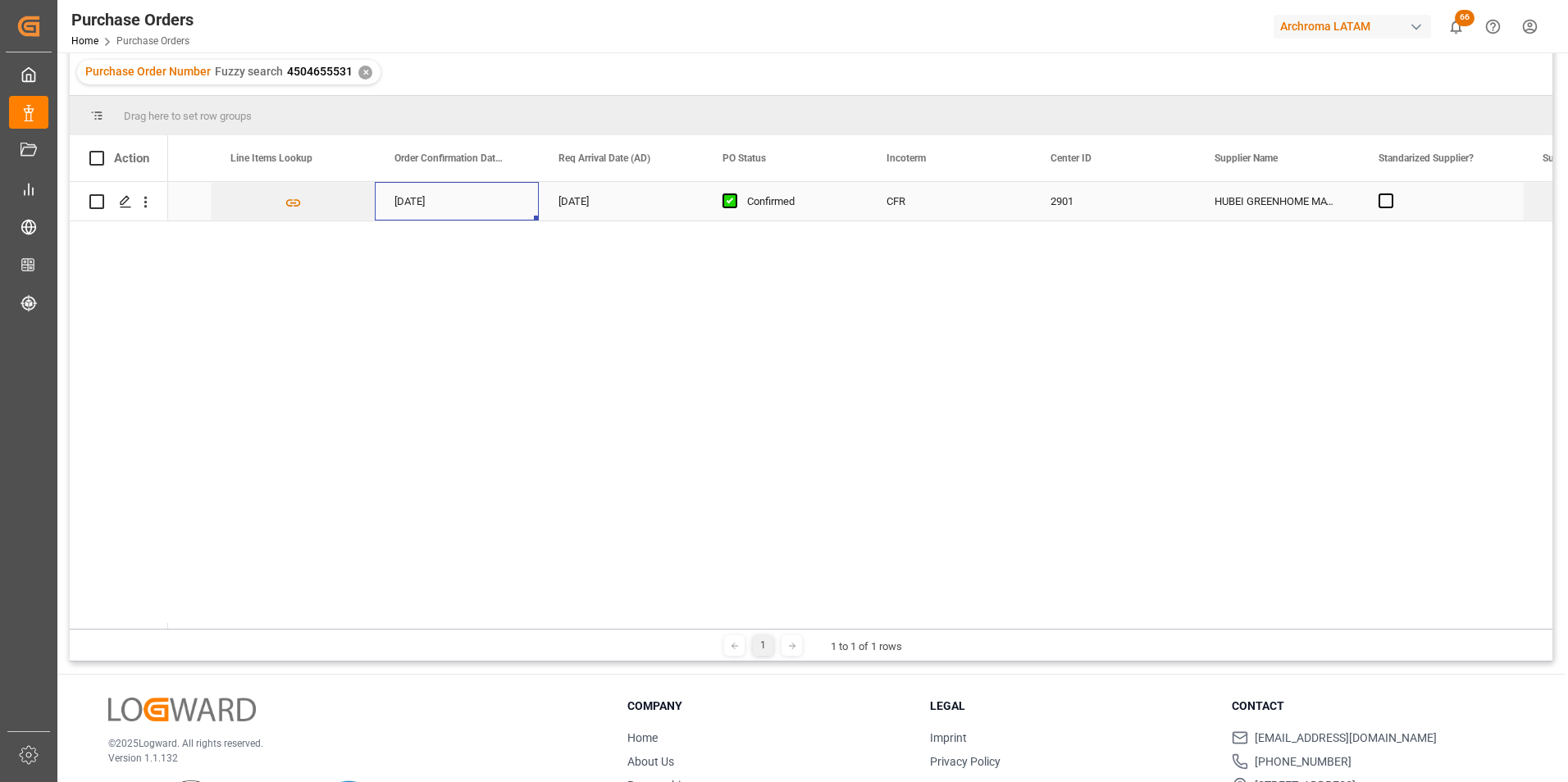
click at [410, 209] on div "[DATE]" at bounding box center [456, 201] width 164 height 38
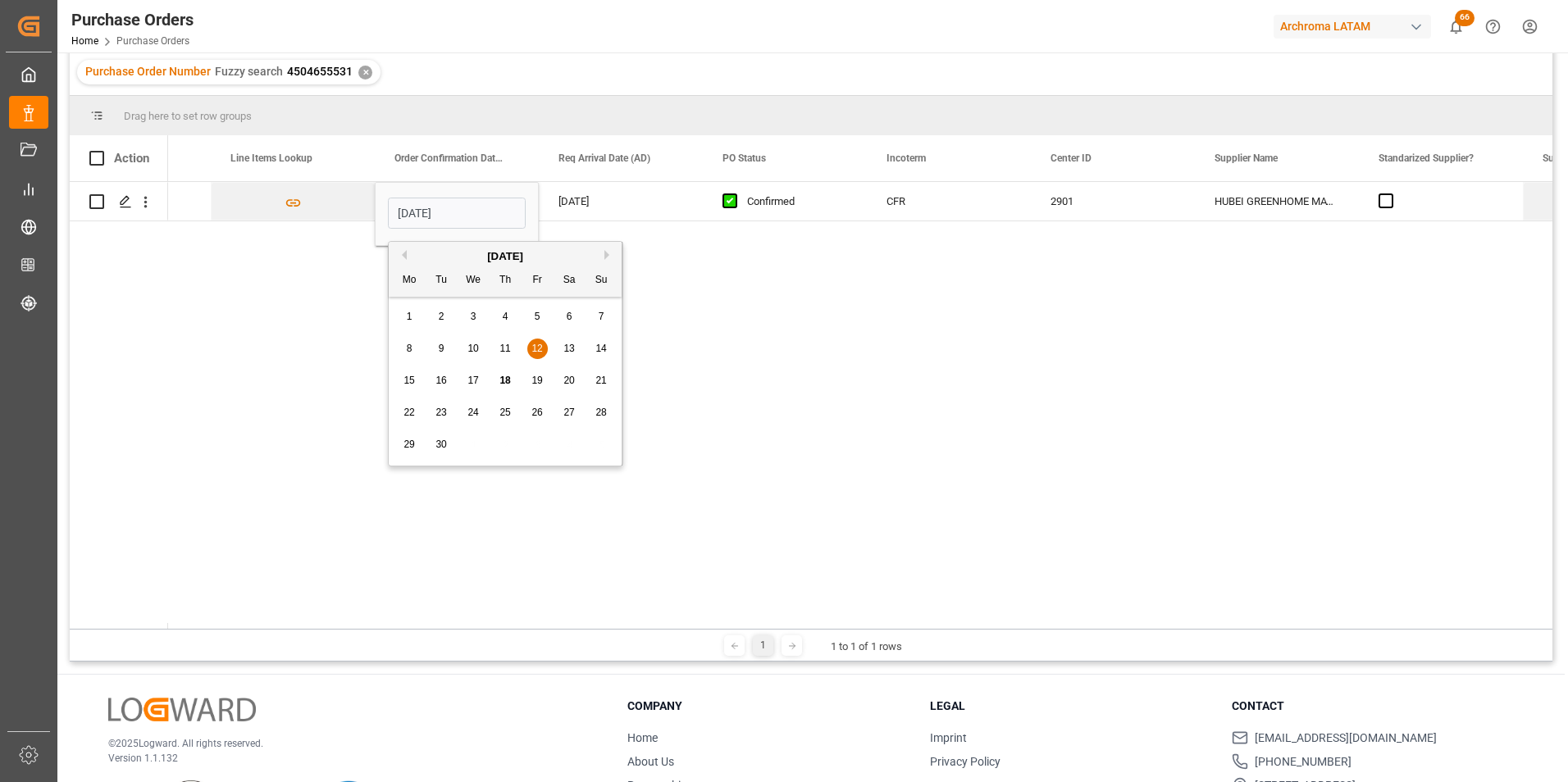
click at [569, 351] on span "13" at bounding box center [568, 348] width 11 height 12
type input "[DATE]"
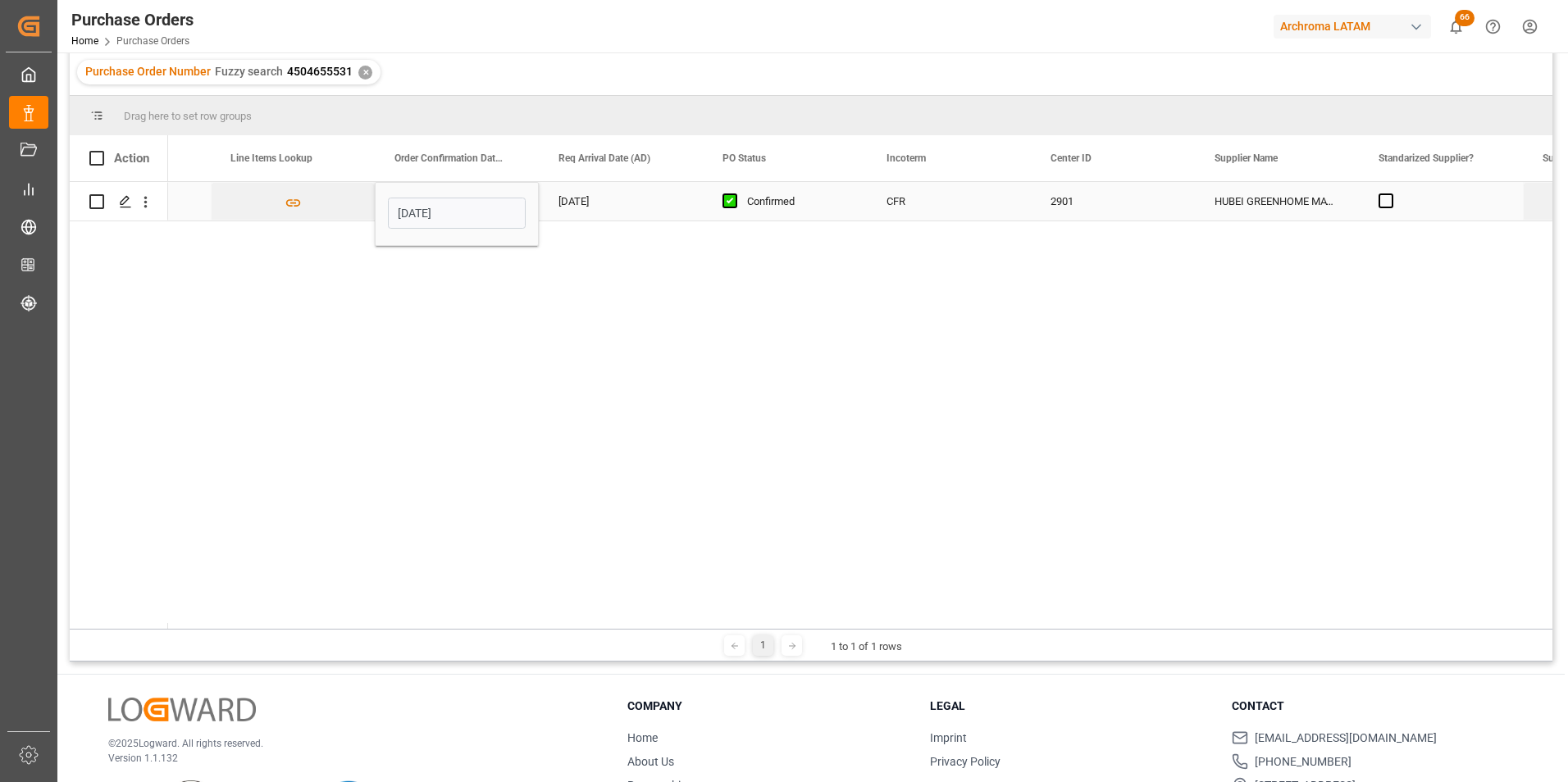
click at [588, 211] on div "[DATE]" at bounding box center [621, 201] width 164 height 38
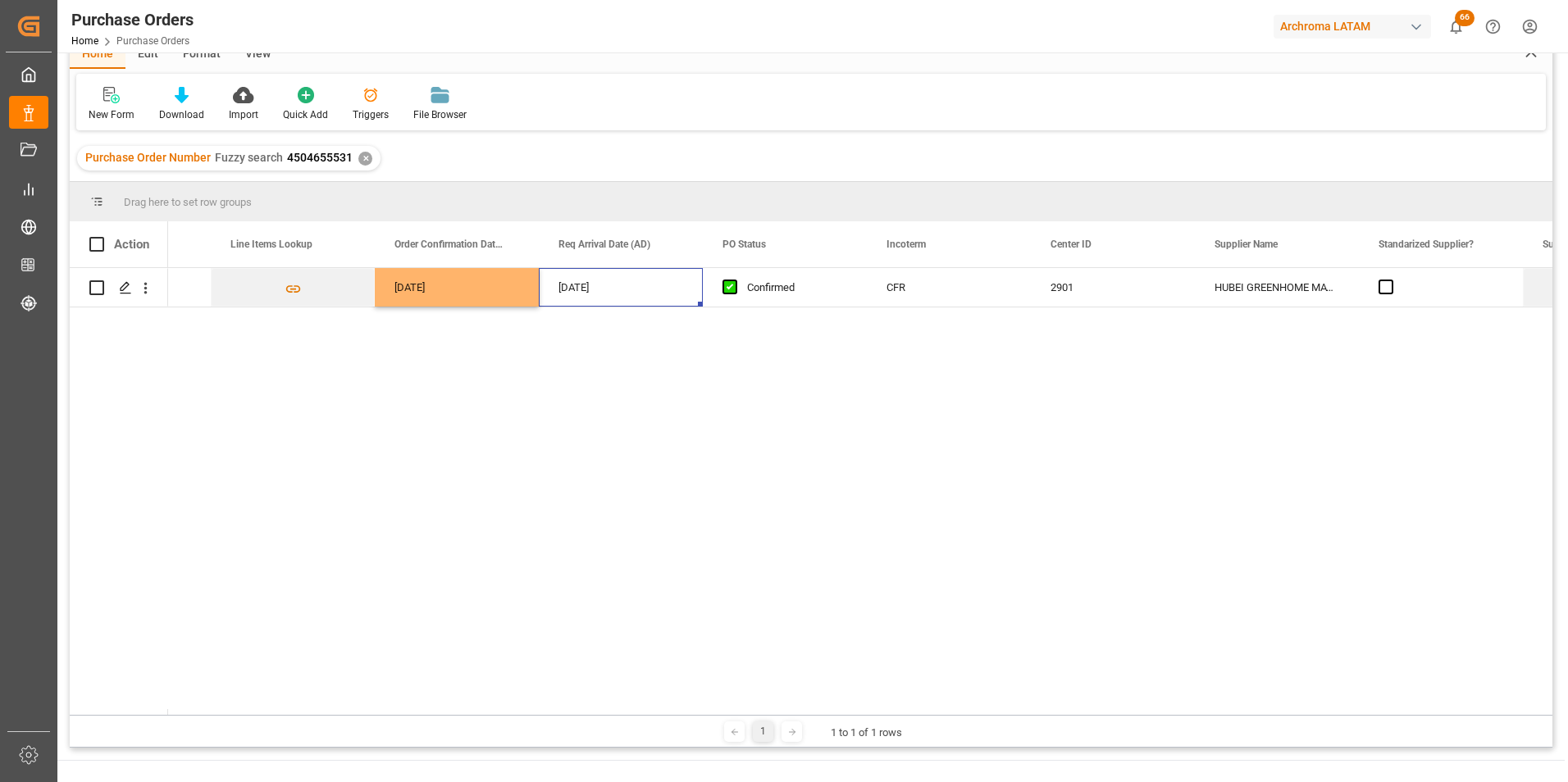
scroll to position [0, 0]
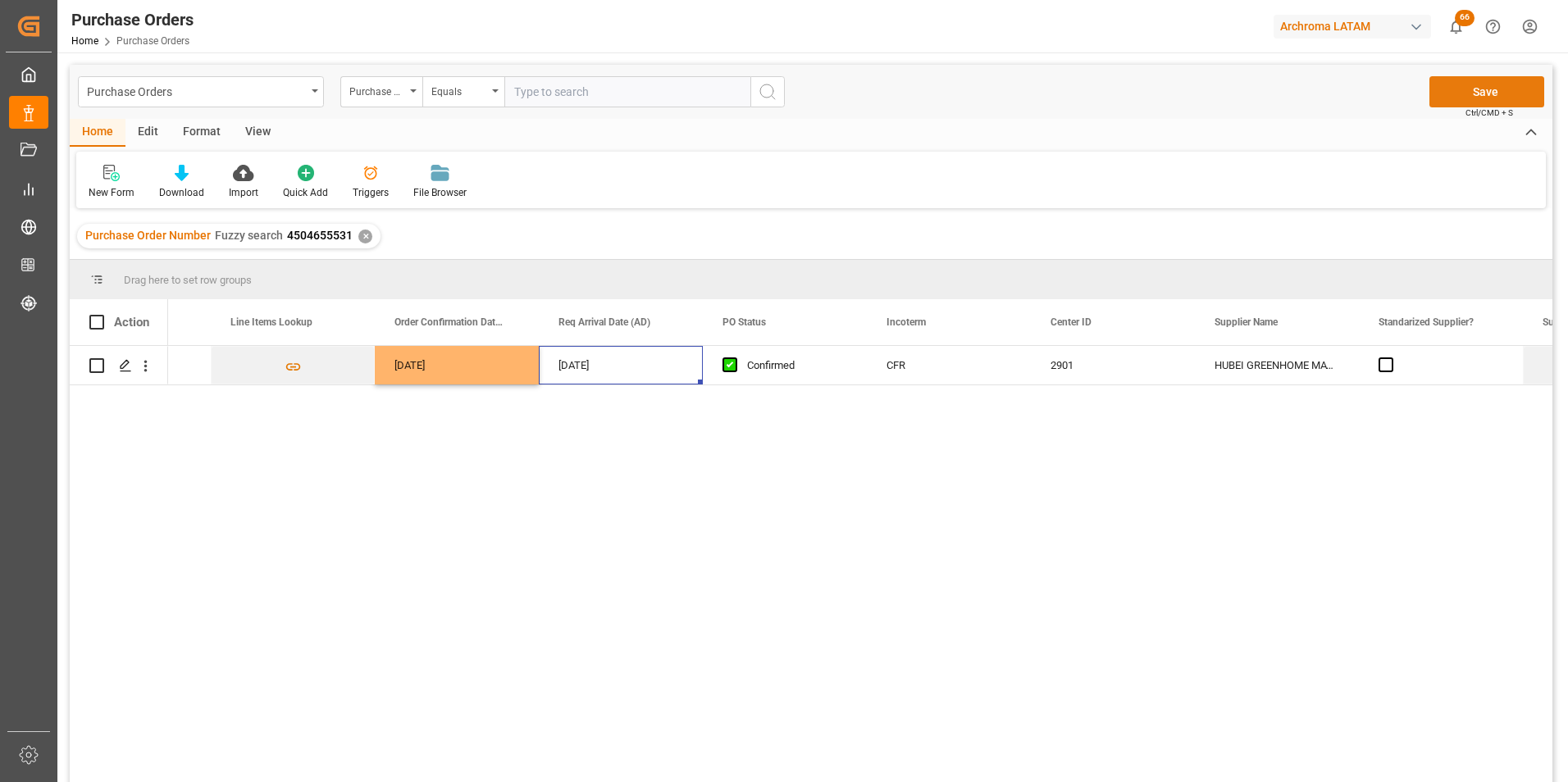
click at [1493, 85] on button "Save" at bounding box center [1486, 91] width 115 height 31
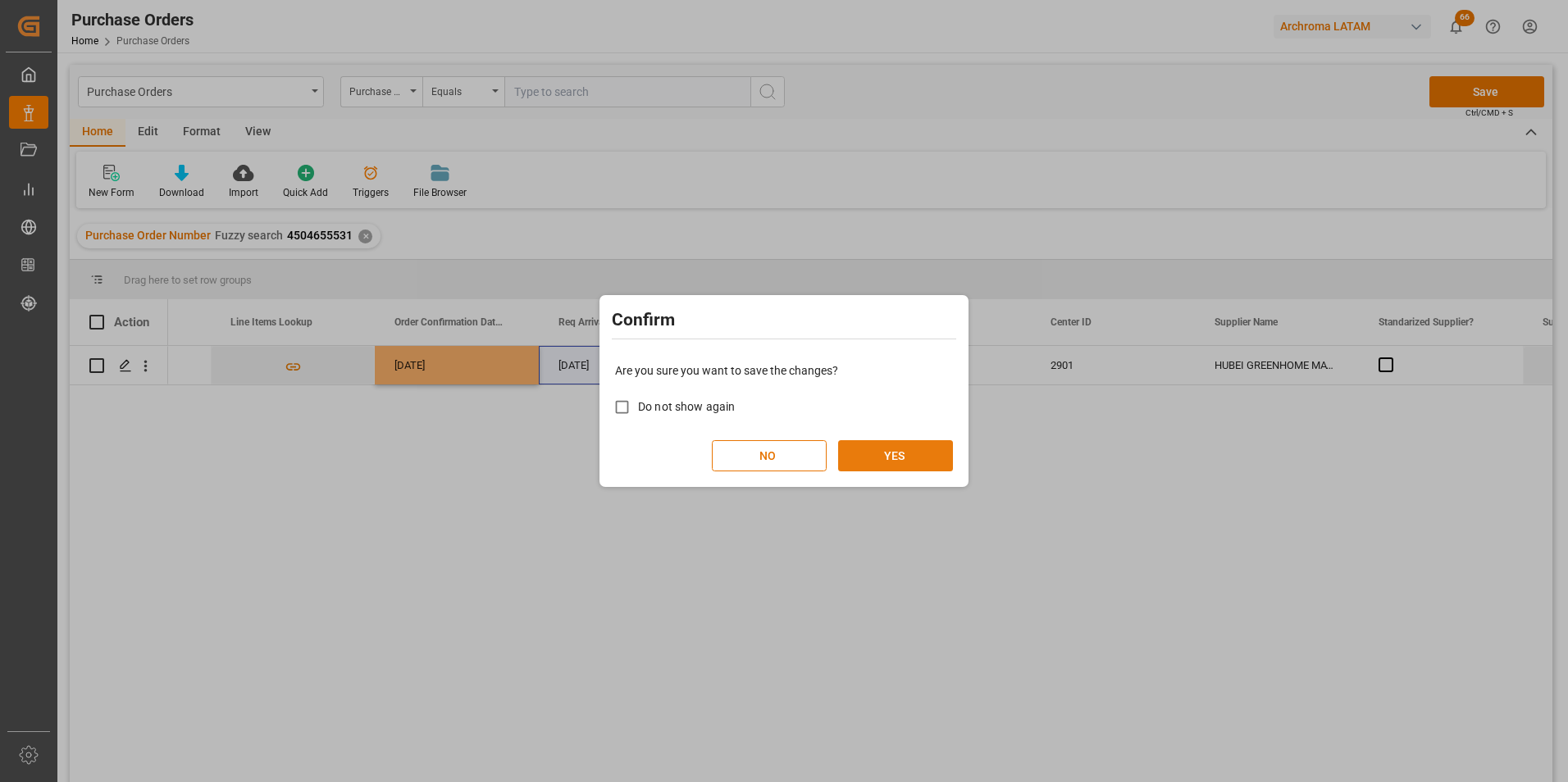
click at [904, 448] on button "YES" at bounding box center [895, 455] width 115 height 31
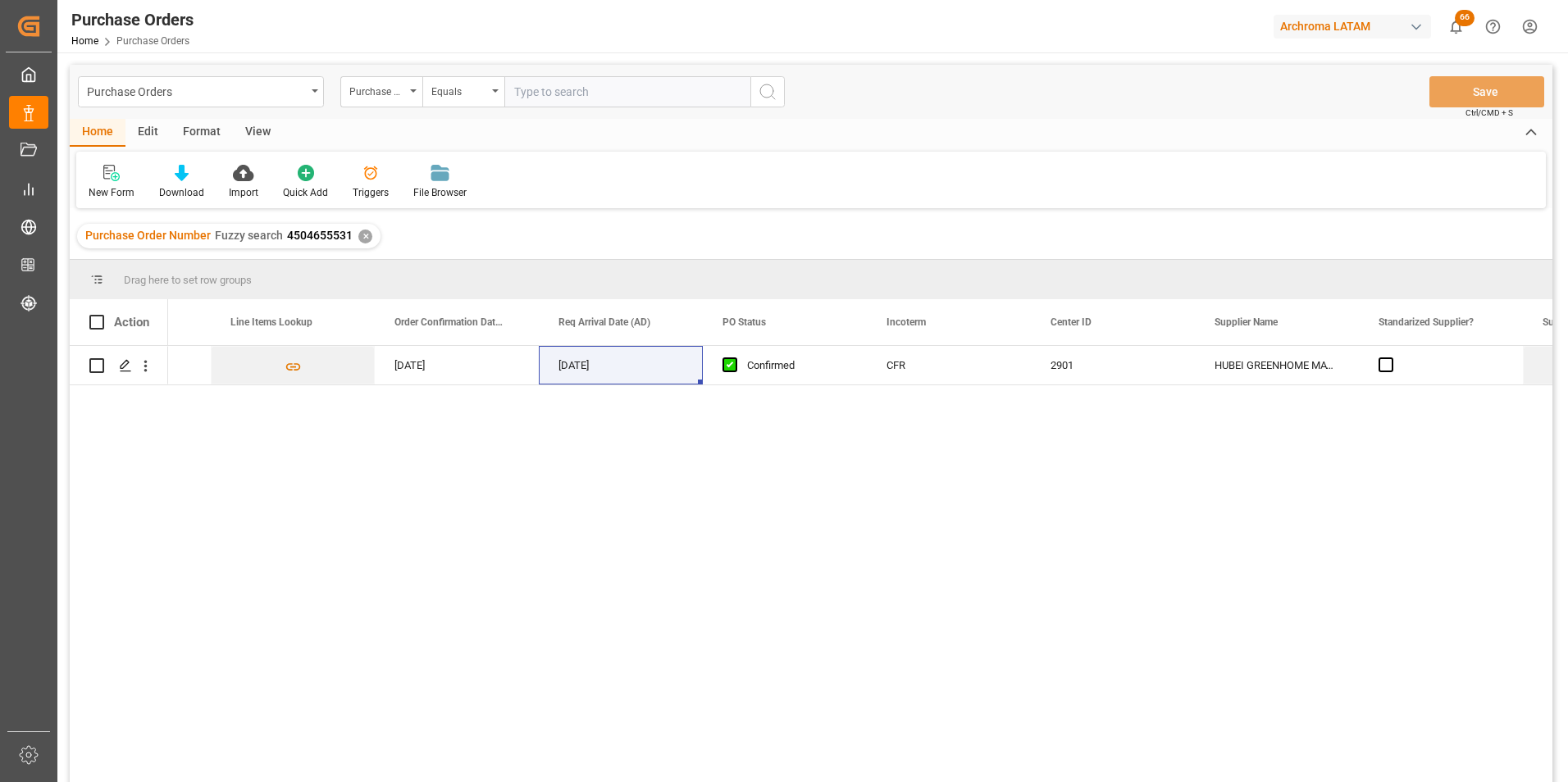
click at [362, 237] on div "✕" at bounding box center [365, 236] width 14 height 14
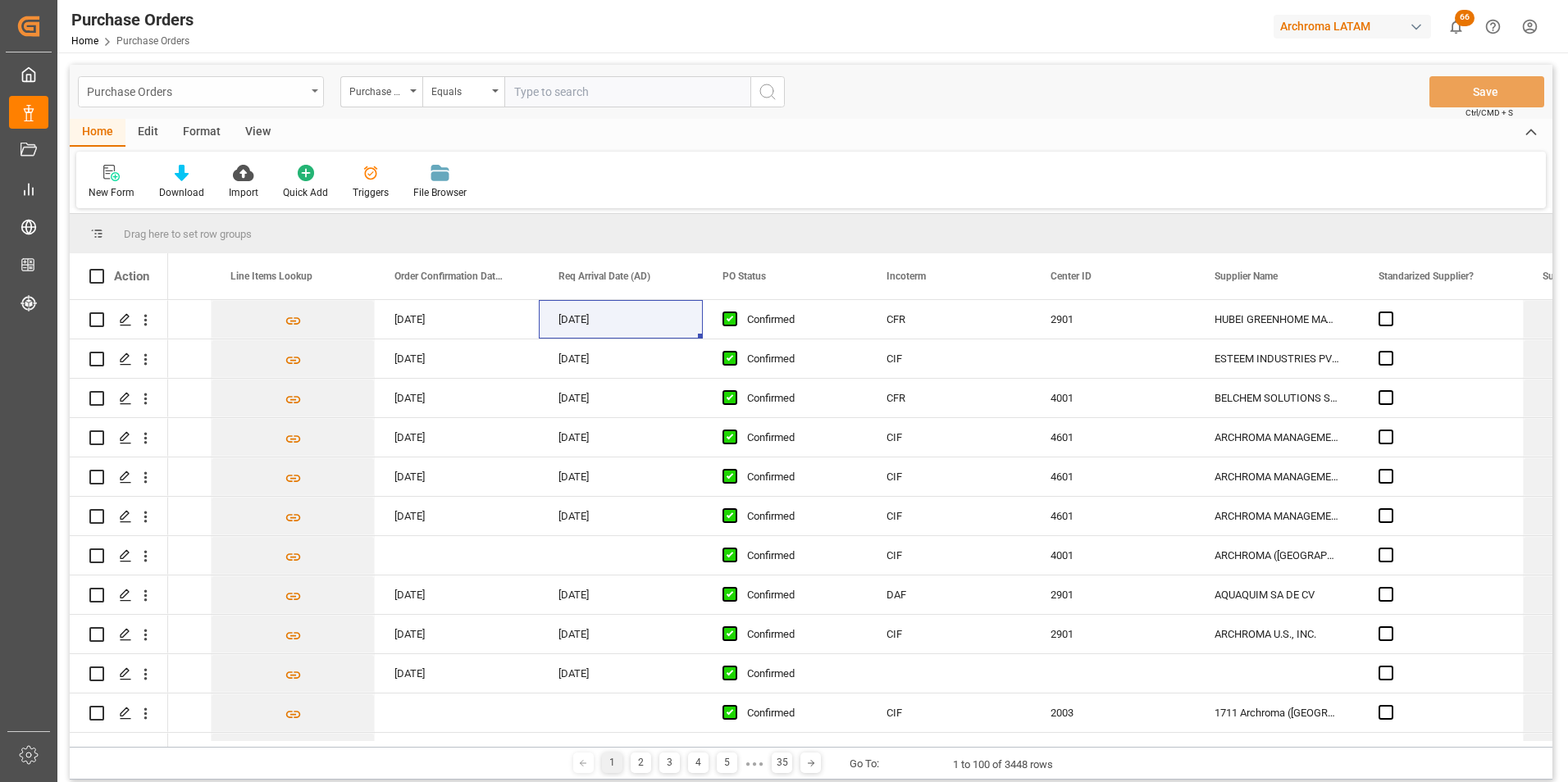
click at [287, 85] on div "Purchase Orders" at bounding box center [196, 90] width 219 height 21
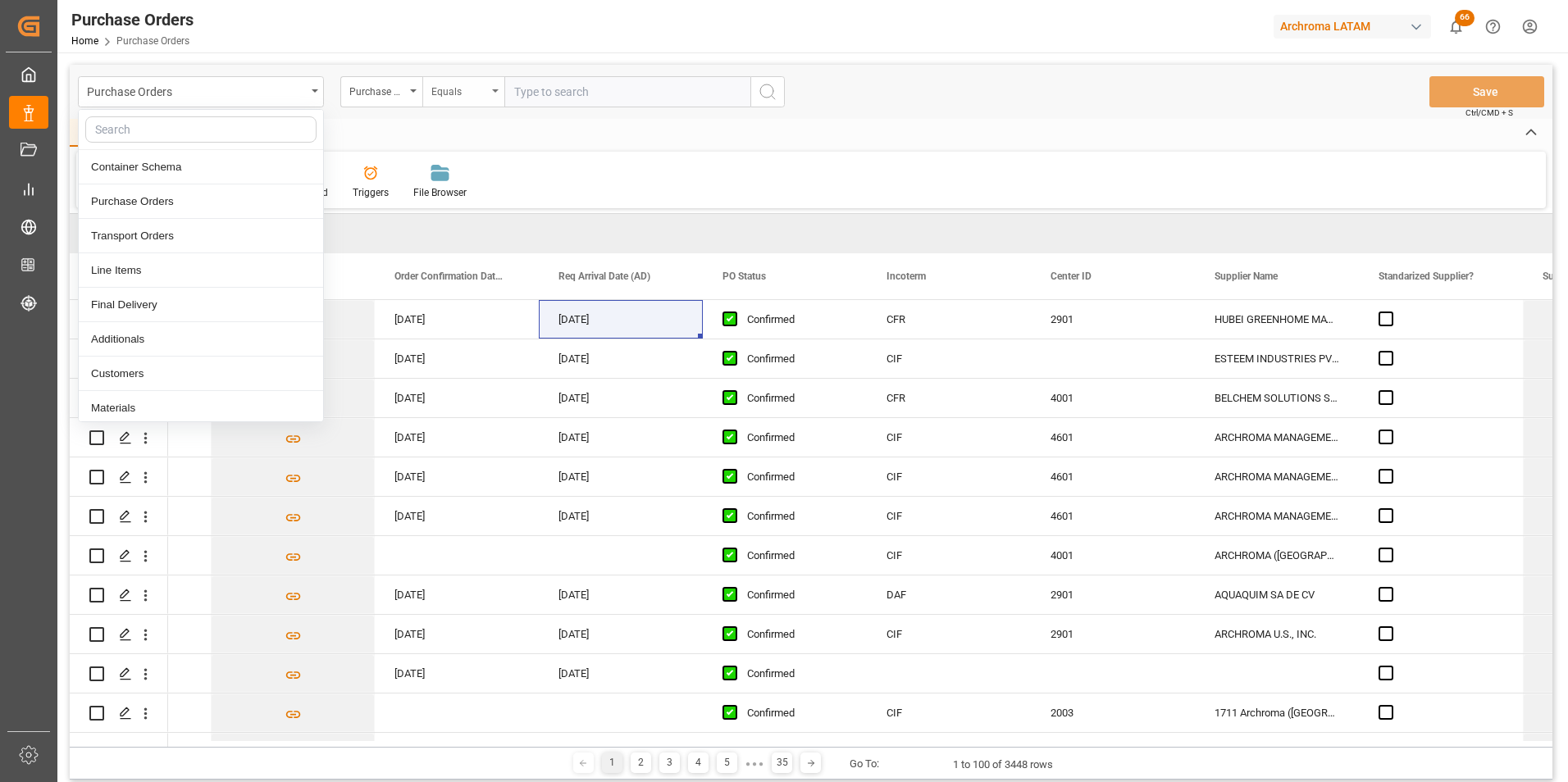
click at [484, 99] on div "Equals" at bounding box center [463, 91] width 82 height 31
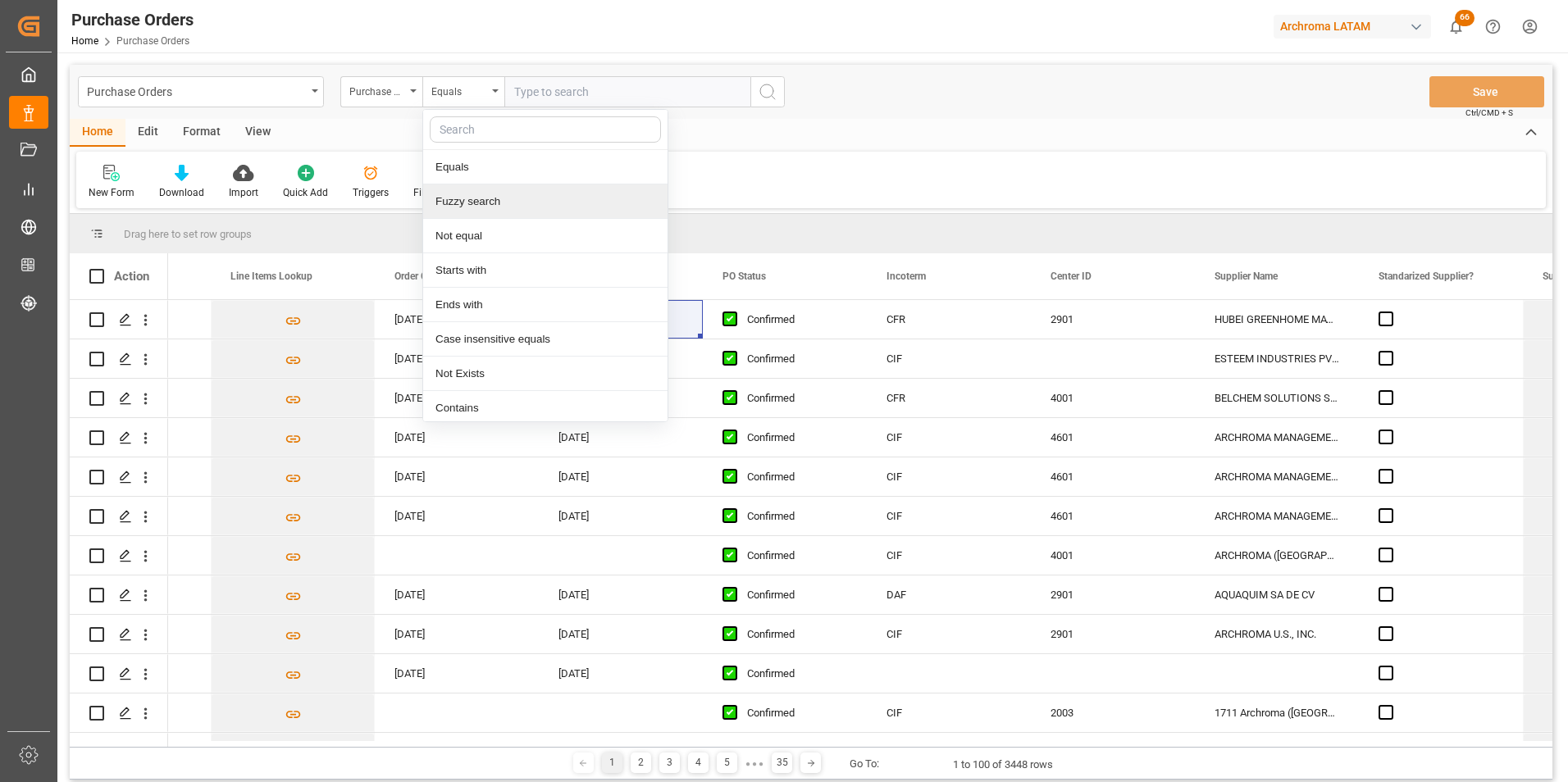
click at [481, 195] on div "Fuzzy search" at bounding box center [545, 201] width 244 height 34
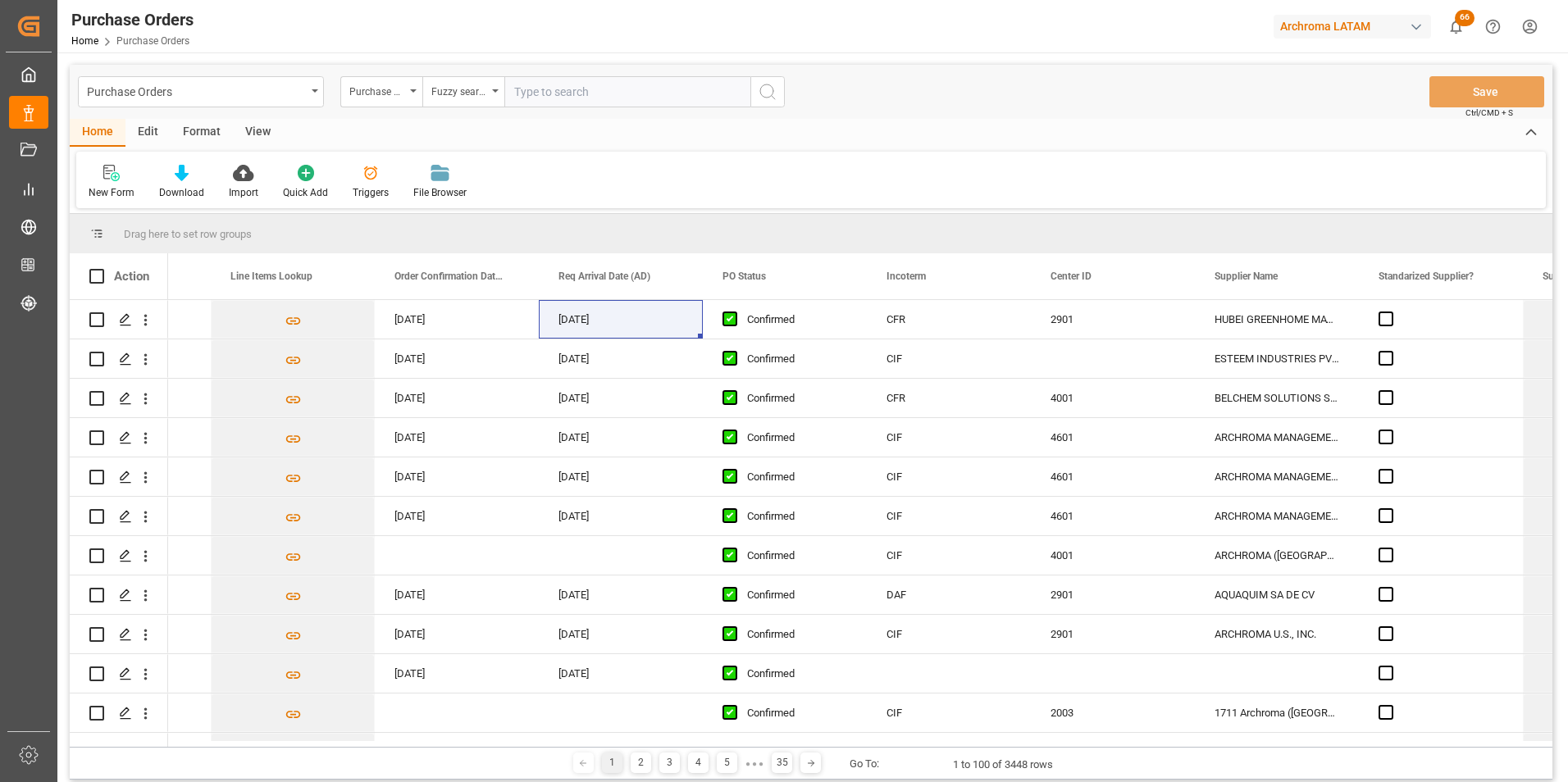
paste input "4504663711"
type input "4504663711"
click at [767, 98] on circle "search button" at bounding box center [766, 91] width 13 height 13
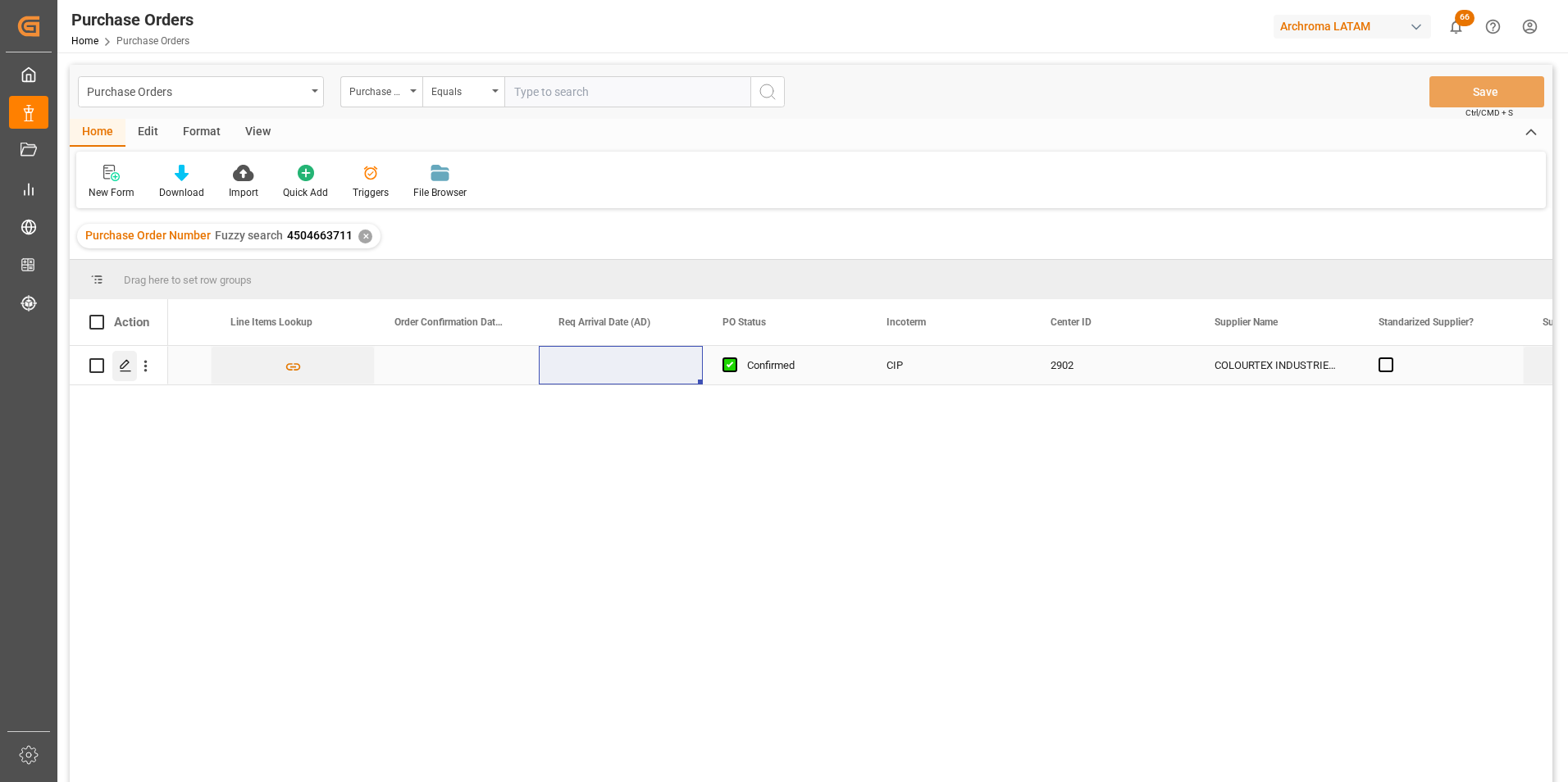
click at [130, 369] on icon "Press SPACE to select this row." at bounding box center [125, 366] width 13 height 13
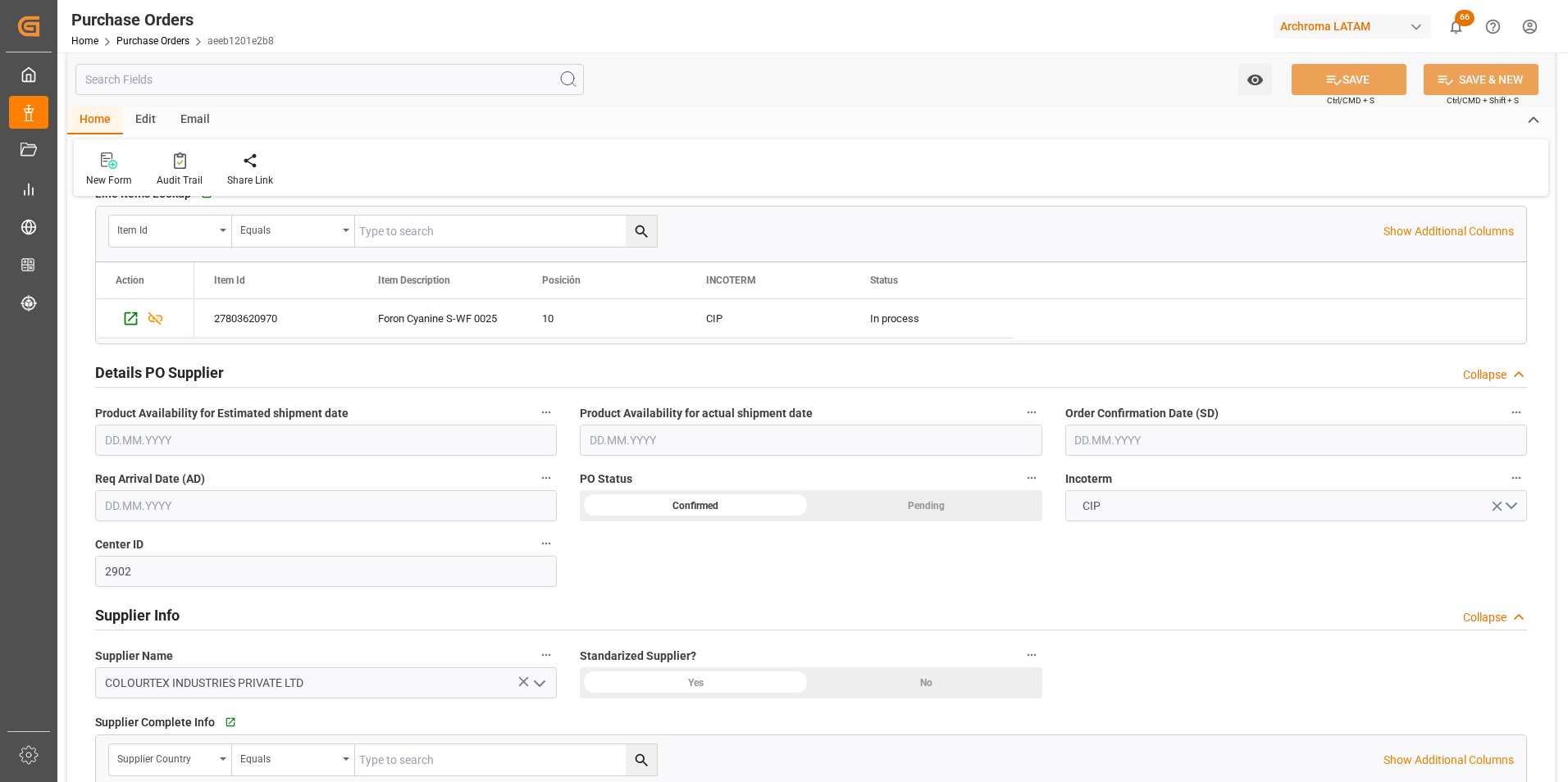
scroll to position [410, 0]
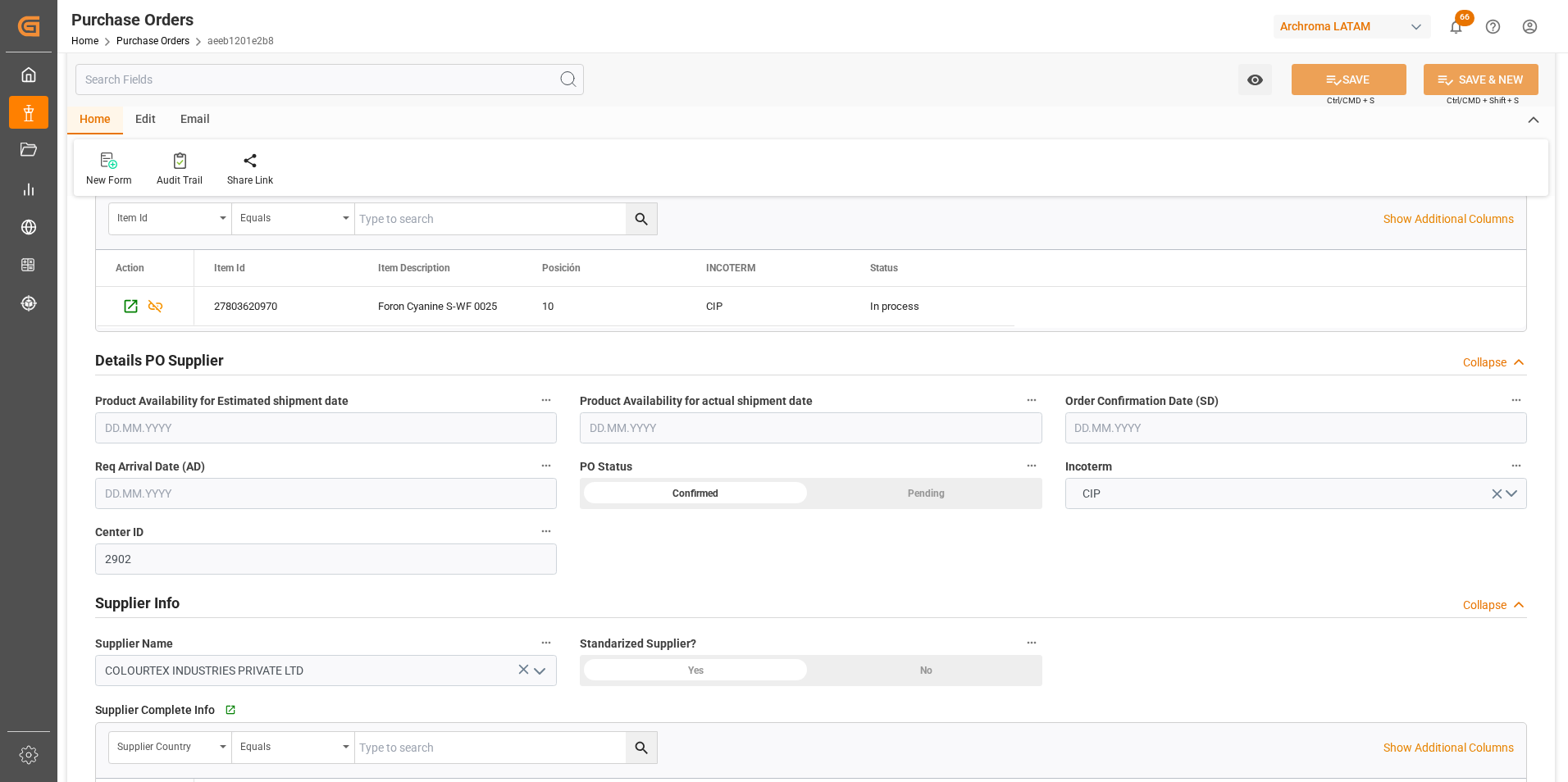
click at [1096, 428] on input "text" at bounding box center [1296, 427] width 461 height 31
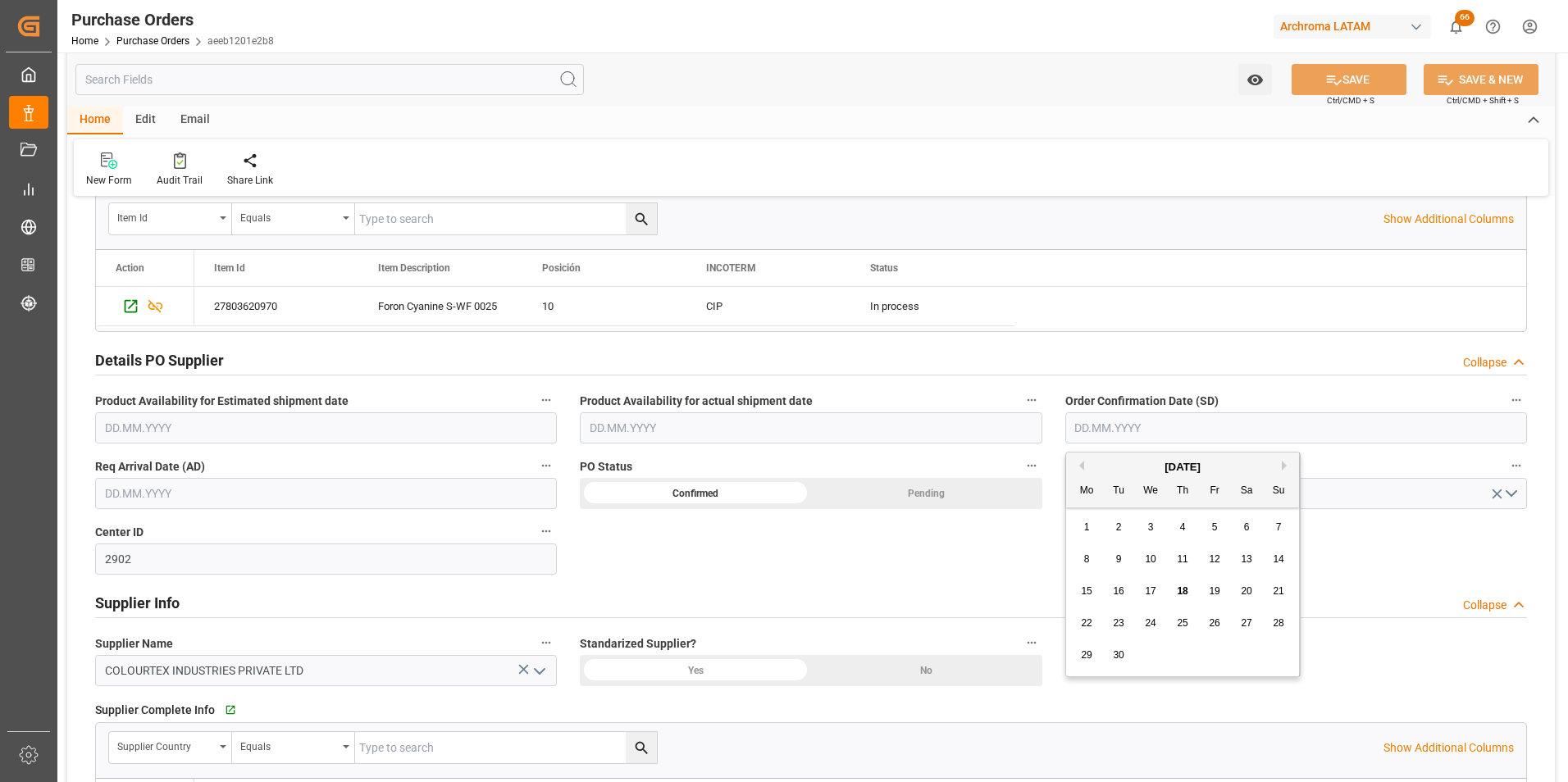
click at [1071, 526] on div "1 2 3 4 5 6 7" at bounding box center [1183, 527] width 224 height 32
click at [1209, 591] on span "19" at bounding box center [1214, 591] width 11 height 12
type input "[DATE]"
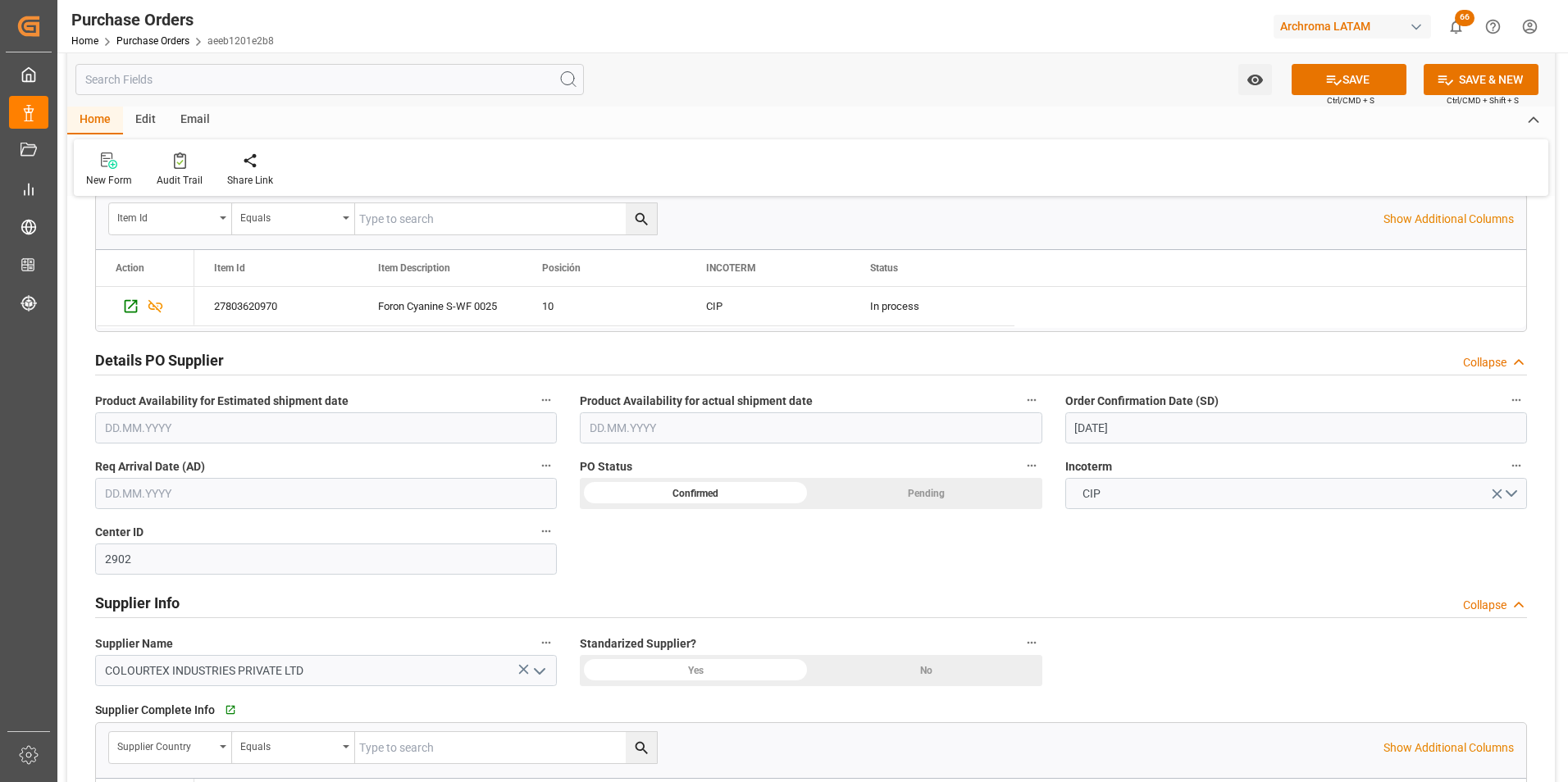
click at [233, 494] on input "text" at bounding box center [326, 493] width 461 height 31
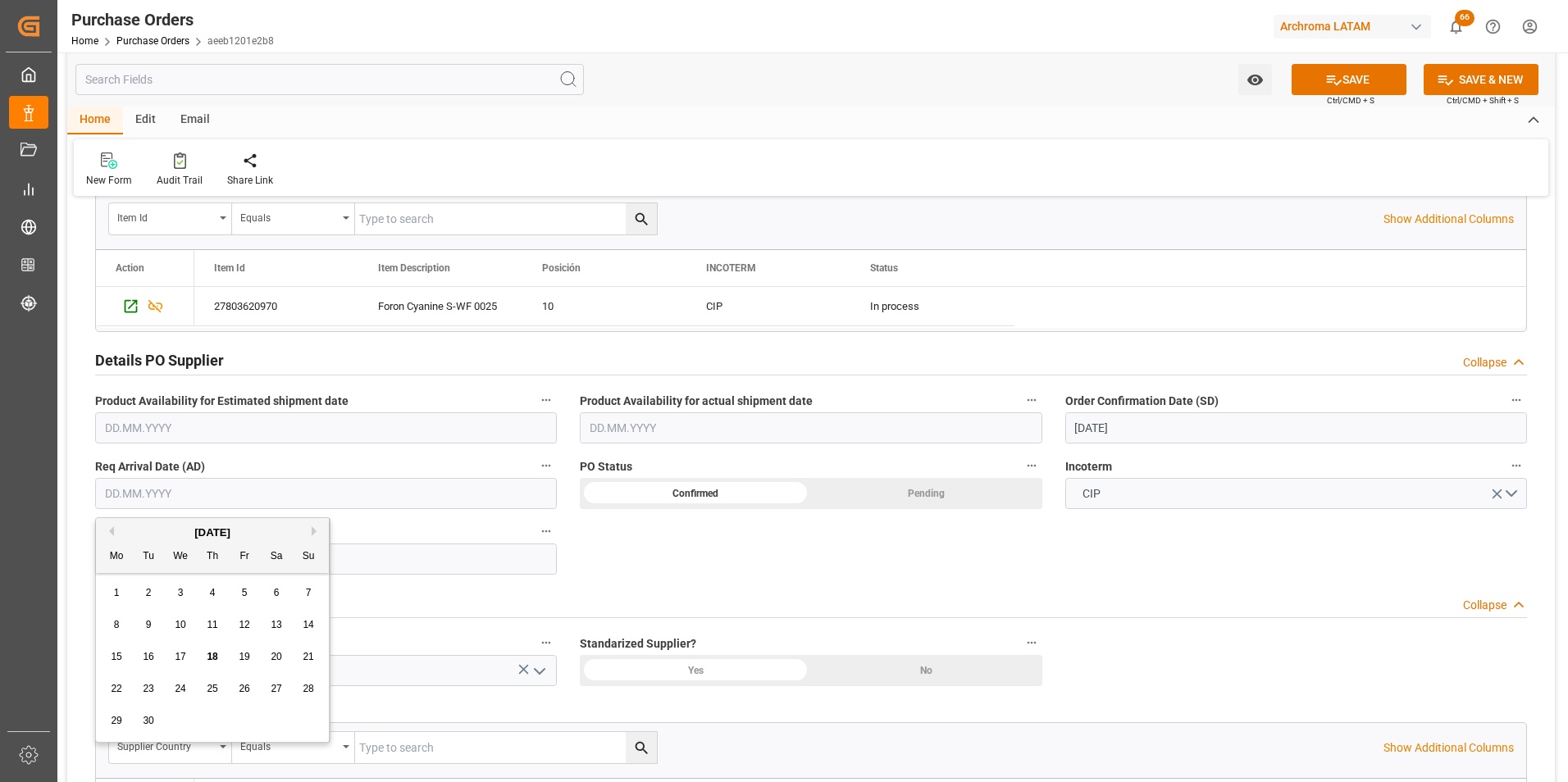
click at [99, 592] on div "[DATE] Mo Tu We Th Fr Sa Su 1 2 3 4 5 6 7 8 9 10 11 12 13 14 15 16 17 18 19 20 …" at bounding box center [213, 630] width 234 height 224
click at [303, 658] on span "21" at bounding box center [308, 657] width 11 height 12
type input "[DATE]"
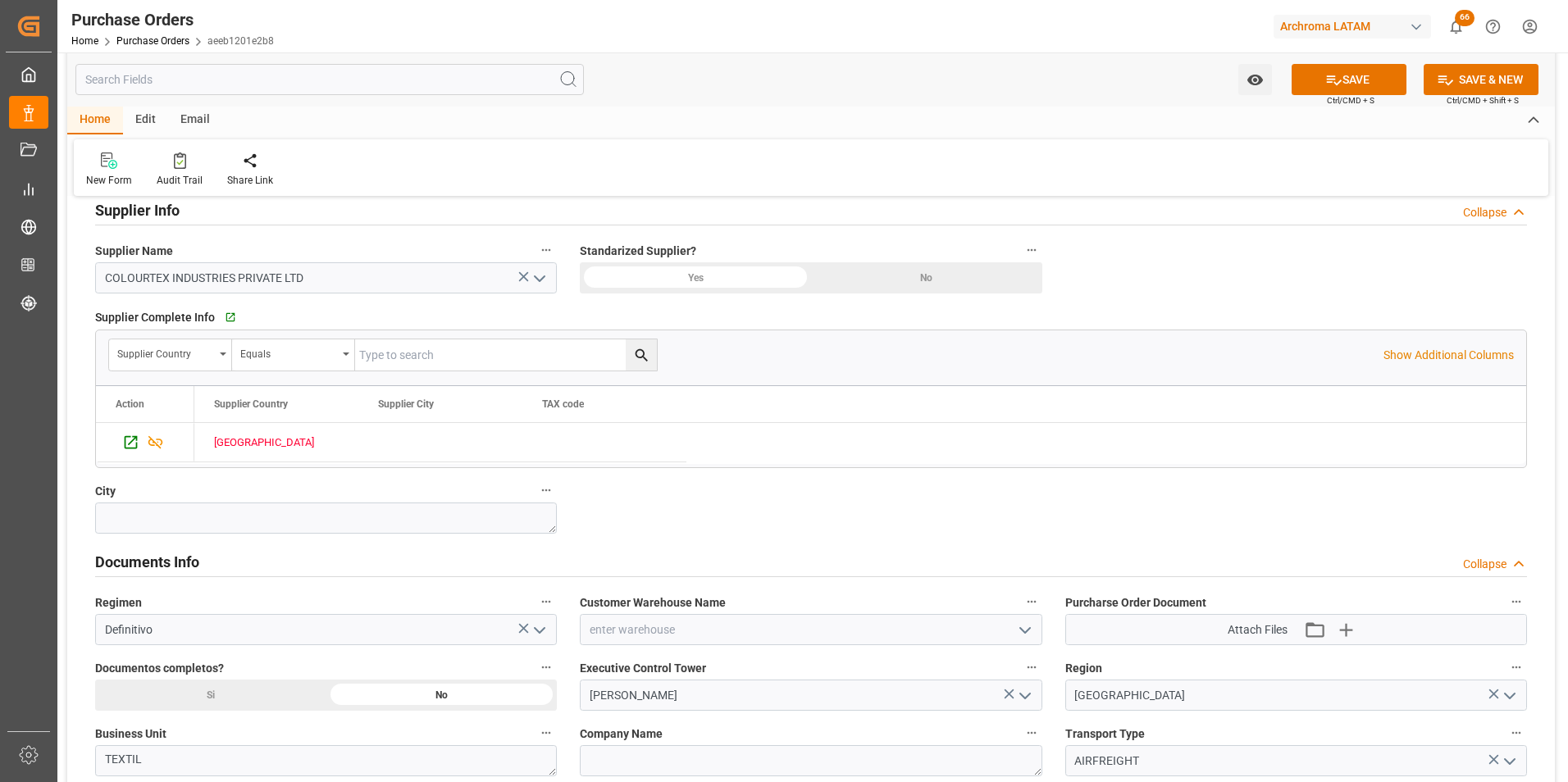
scroll to position [901, 0]
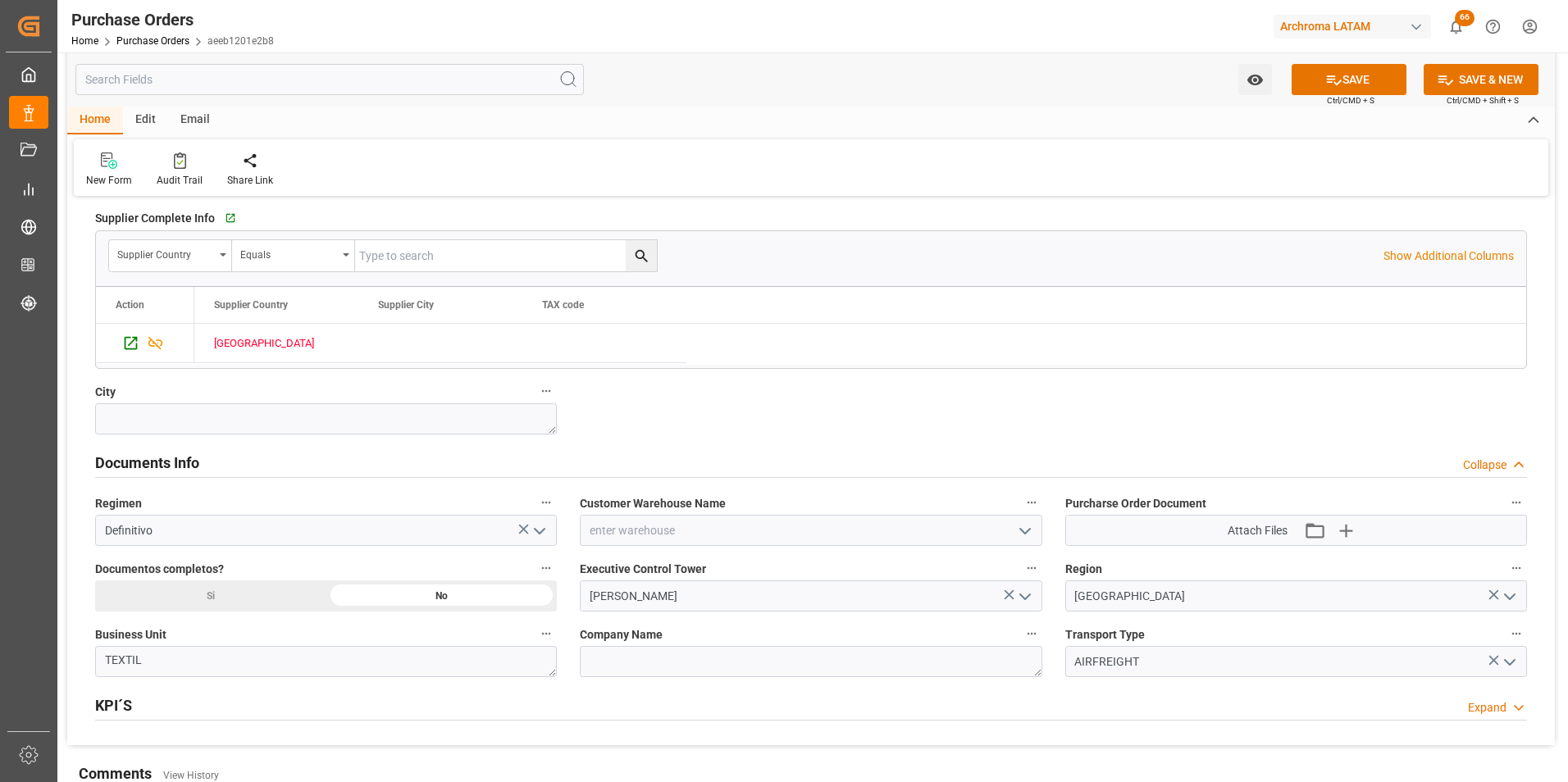
click at [228, 598] on div "Si" at bounding box center [211, 596] width 232 height 31
click at [1025, 531] on icon "open menu" at bounding box center [1026, 531] width 20 height 20
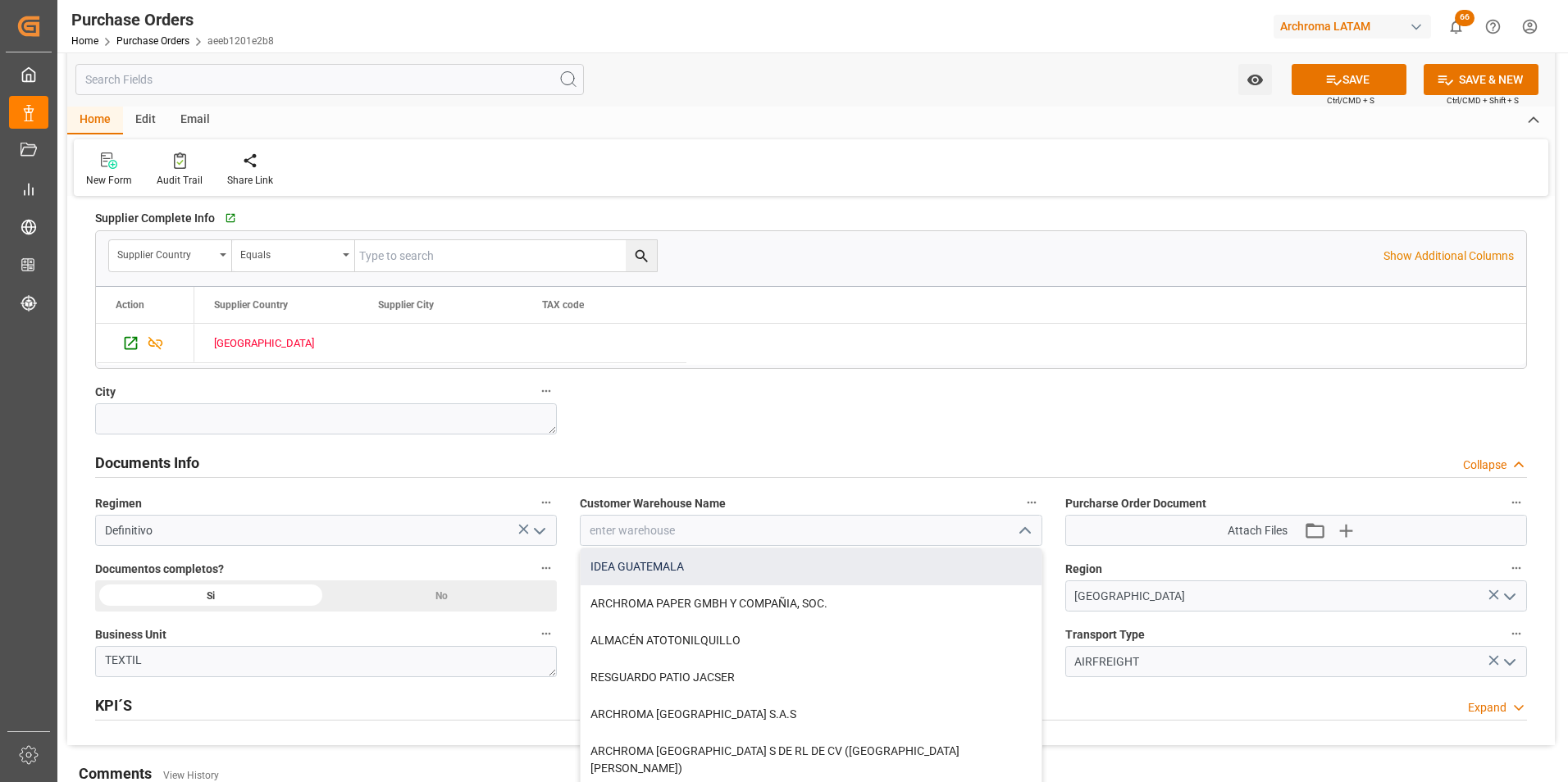
click at [887, 567] on div "IDEA GUATEMALA" at bounding box center [811, 566] width 460 height 37
type input "IDEA GUATEMALA"
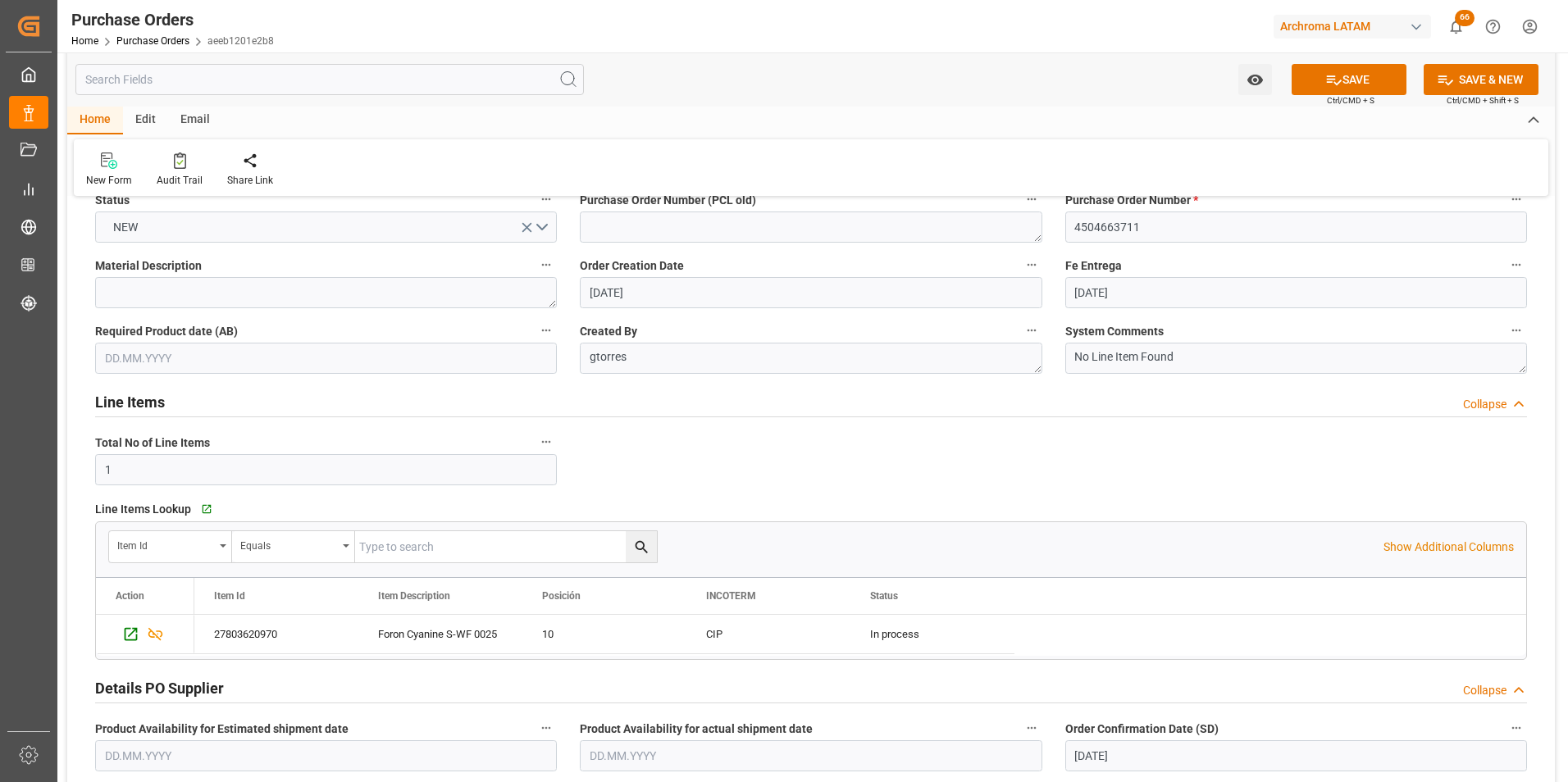
scroll to position [0, 0]
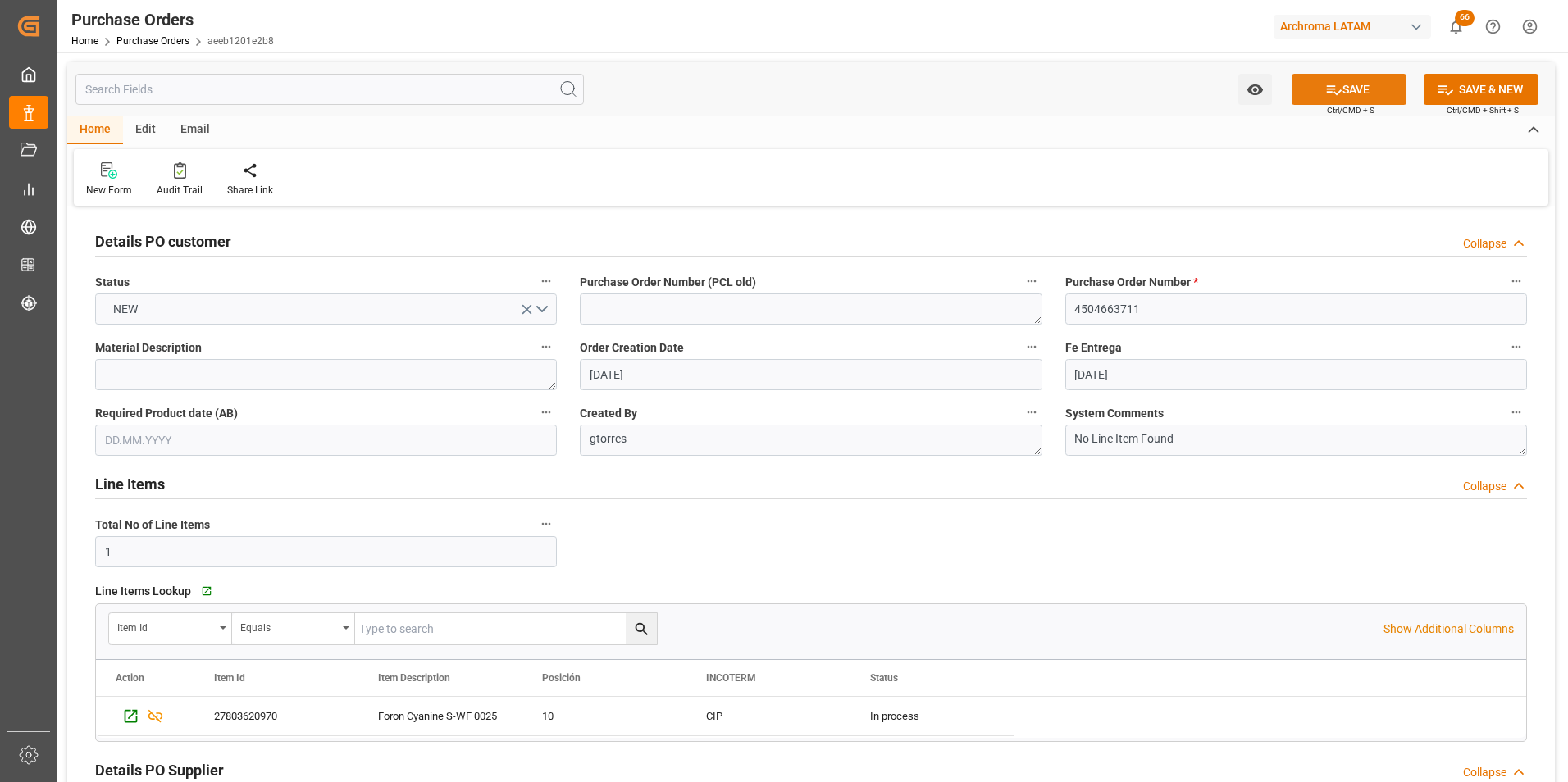
click at [1353, 81] on button "SAVE" at bounding box center [1348, 89] width 115 height 31
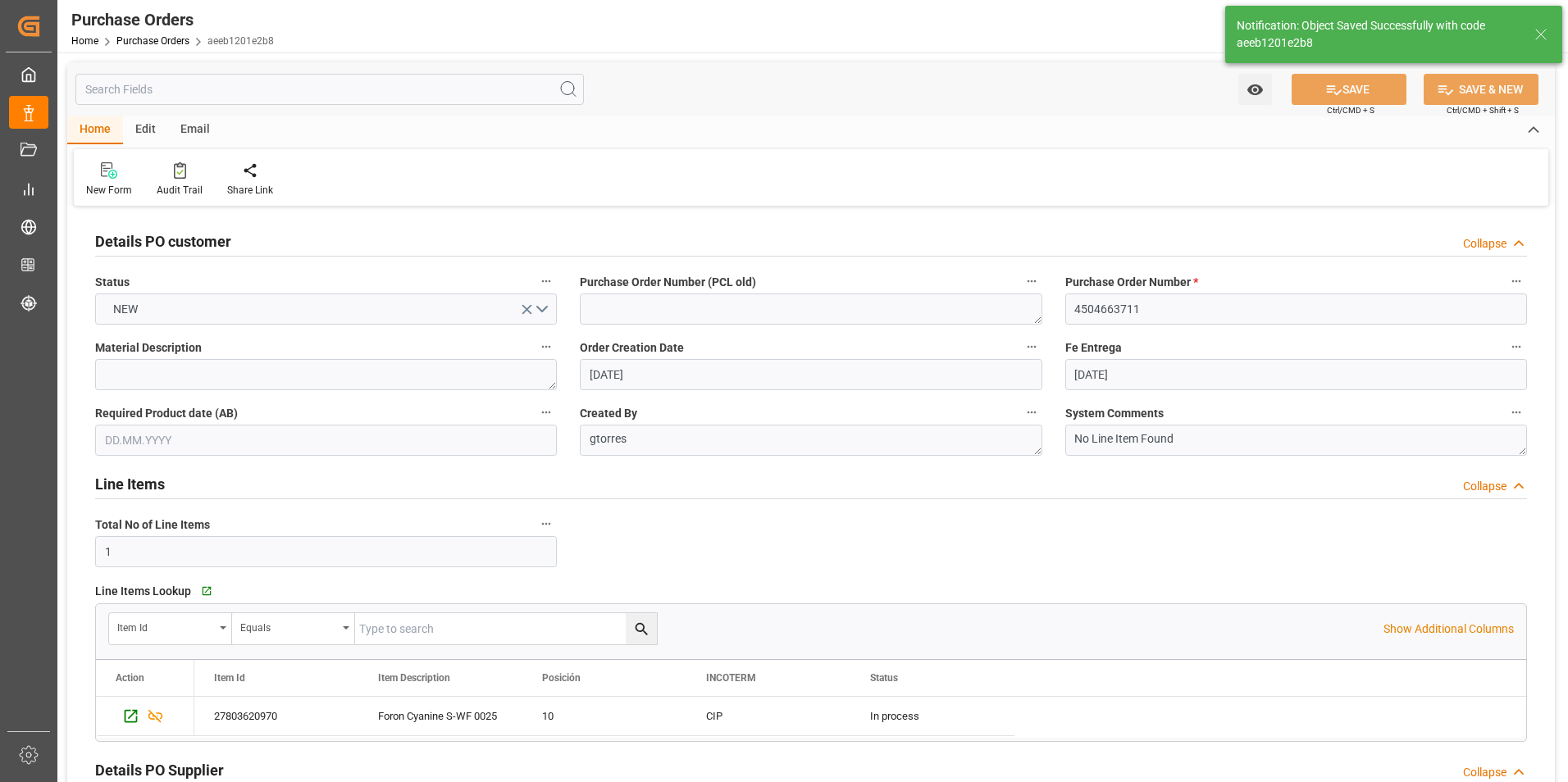
type textarea "TEXTIL"
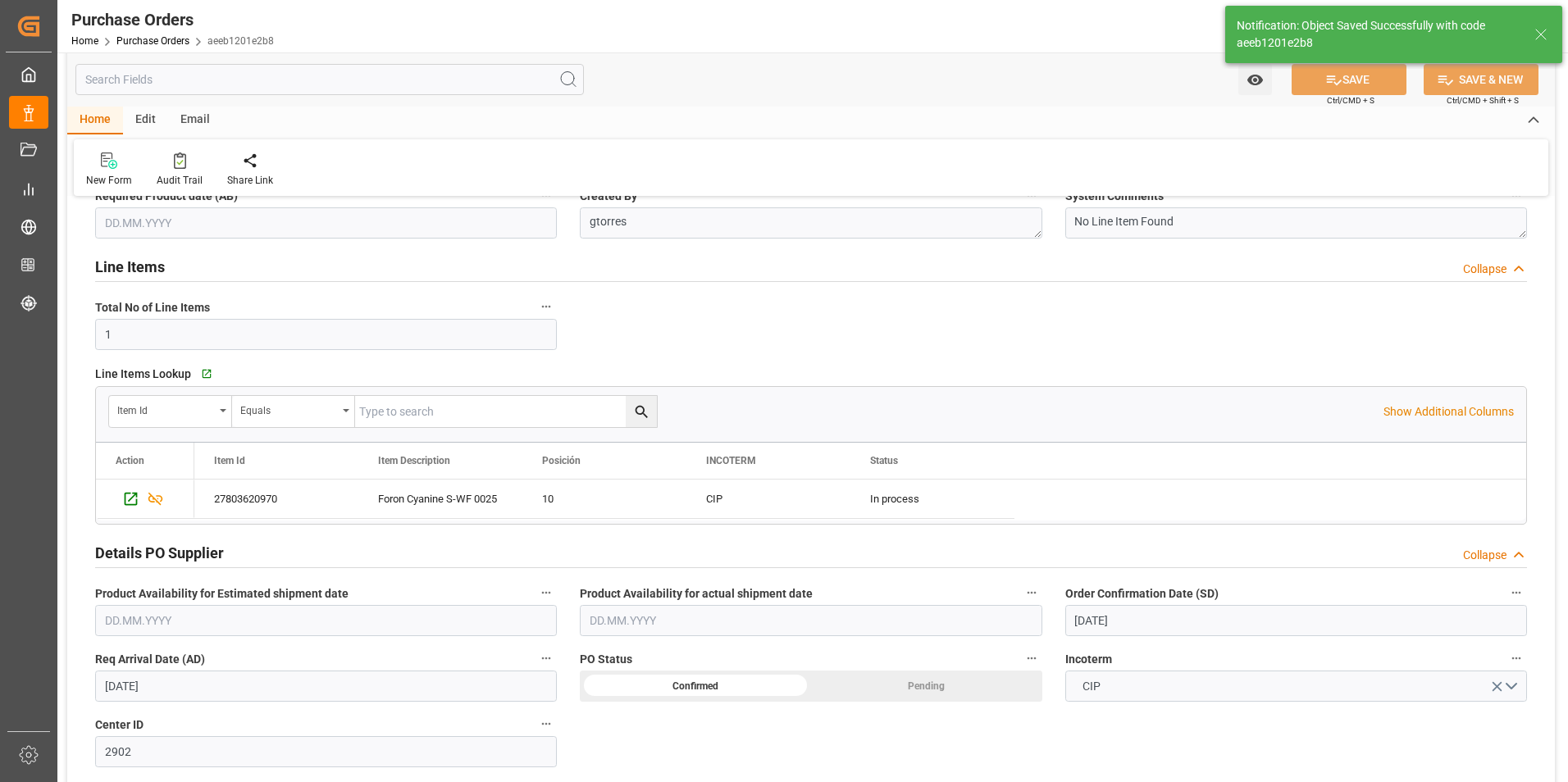
scroll to position [246, 0]
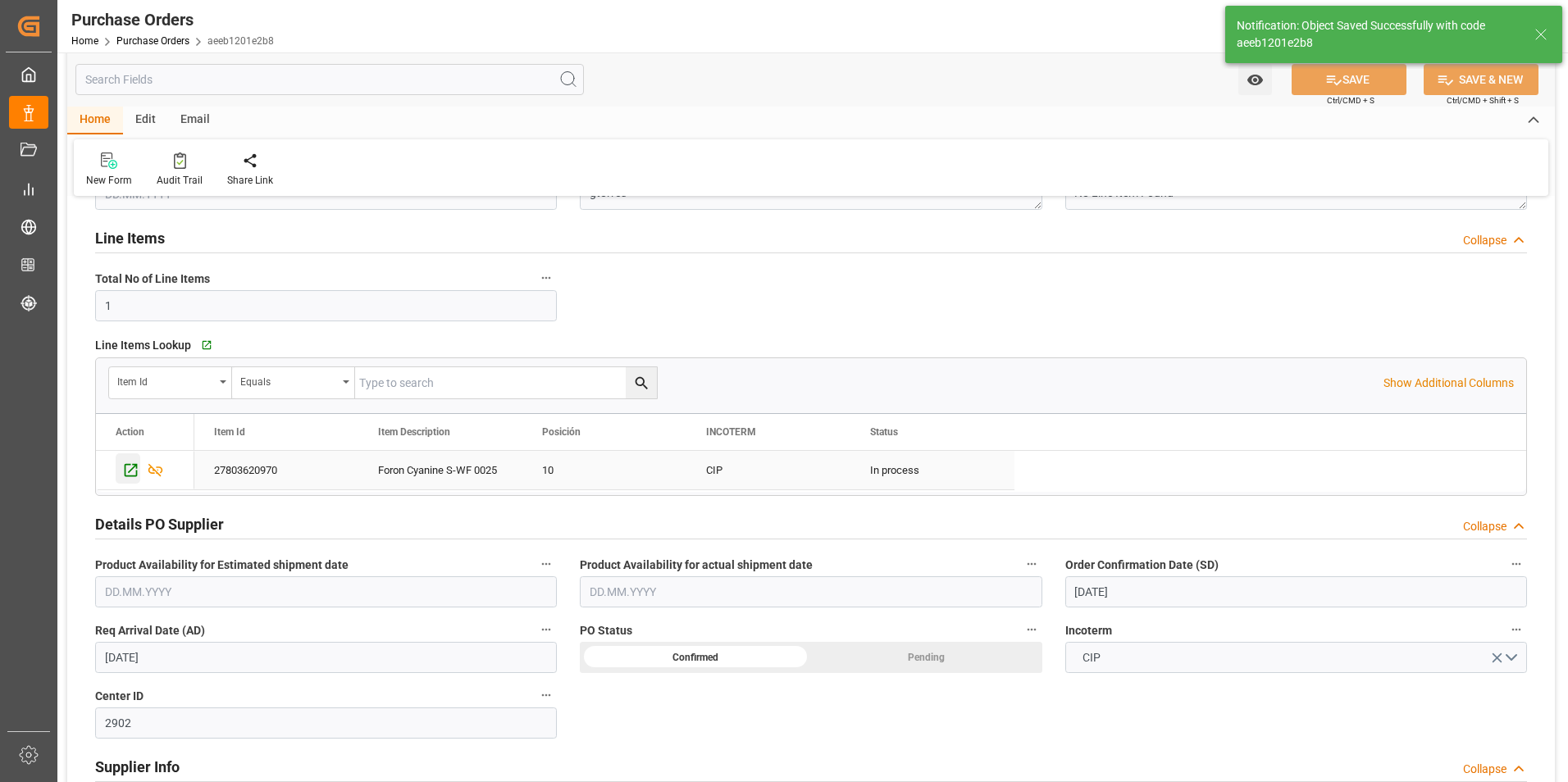
click at [131, 476] on icon "Press SPACE to select this row." at bounding box center [131, 470] width 13 height 13
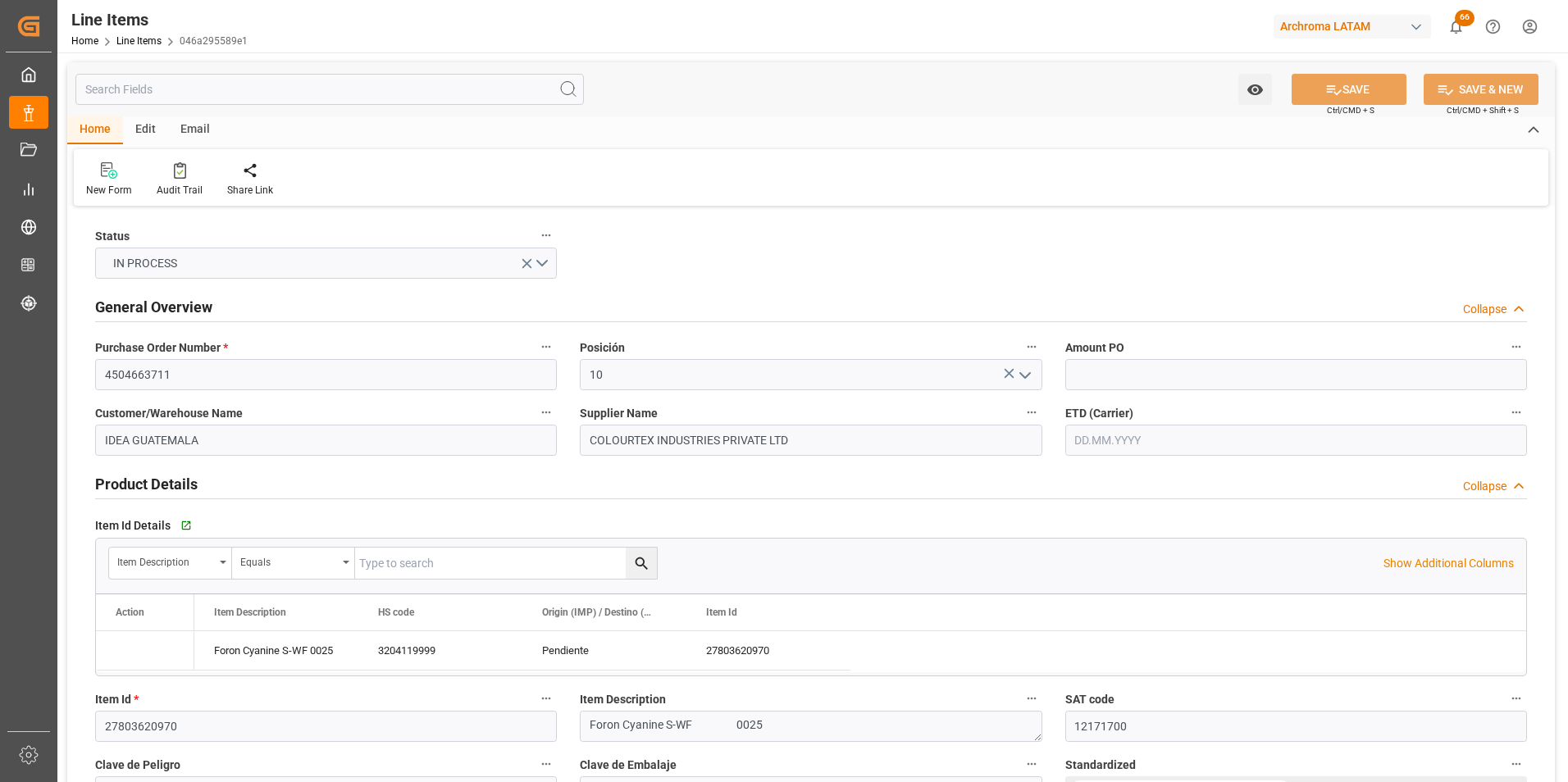
type input "12171700"
type input "25"
type input "3204119999"
type input "[DATE] 17:09"
type input "09.09.2025 17:27"
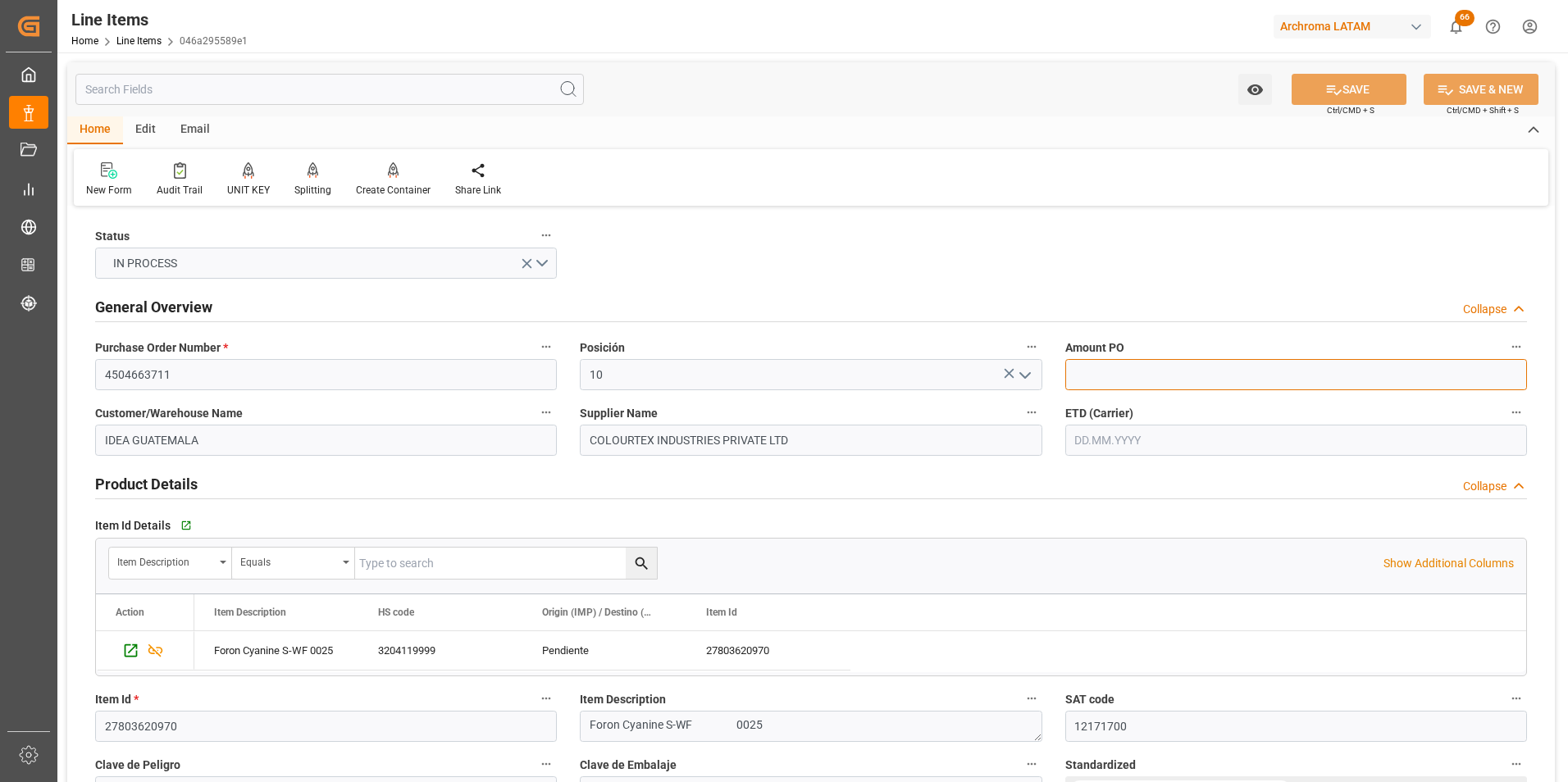
click at [1156, 373] on input "text" at bounding box center [1296, 374] width 461 height 31
click at [1219, 377] on input "text" at bounding box center [1296, 374] width 461 height 31
type input "38.2"
click at [1107, 453] on input "text" at bounding box center [1296, 439] width 461 height 31
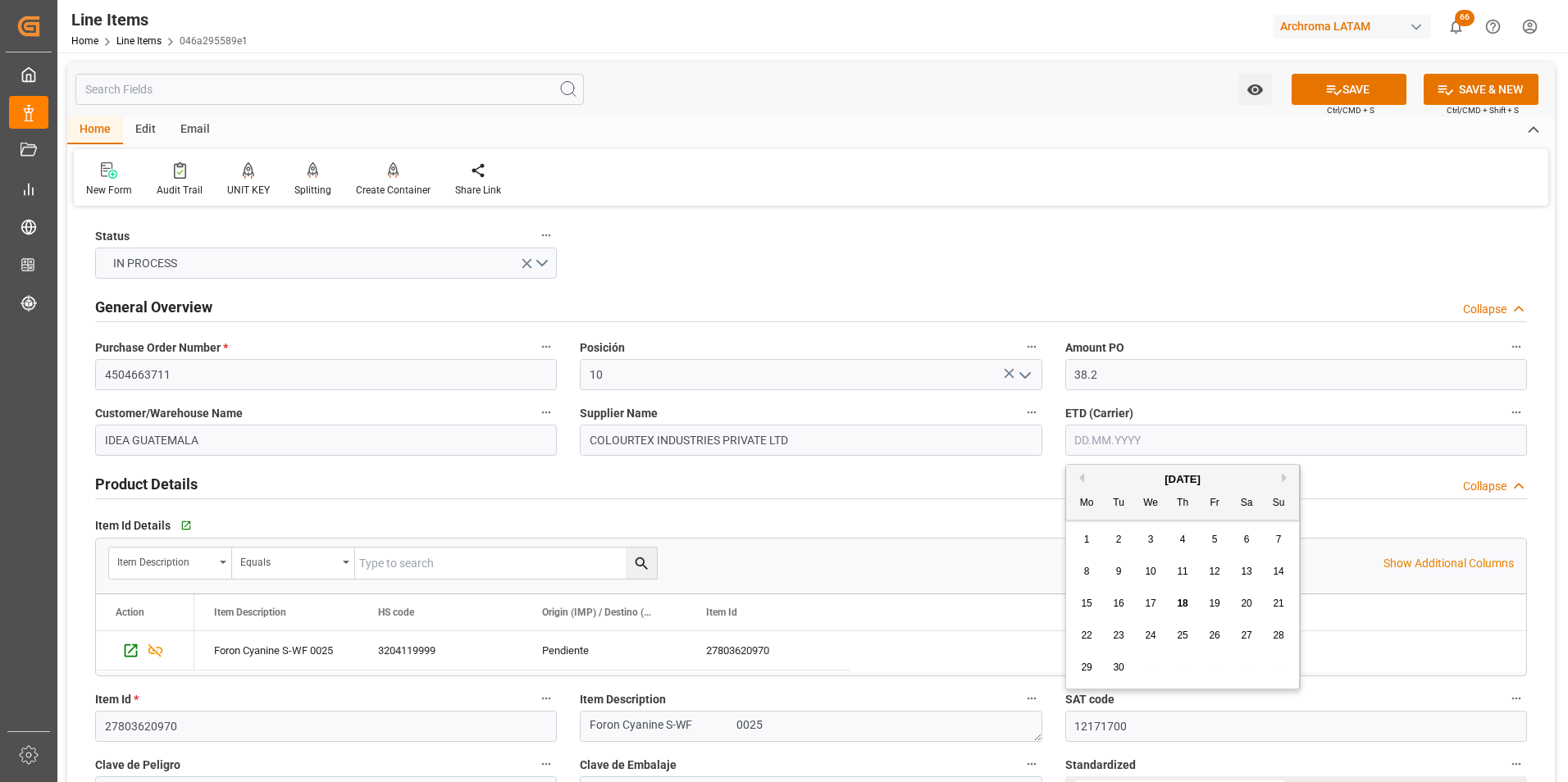
click at [1072, 541] on div "1 2 3 4 5 6 7" at bounding box center [1183, 540] width 224 height 32
click at [1212, 601] on span "19" at bounding box center [1214, 603] width 11 height 12
type input "[DATE]"
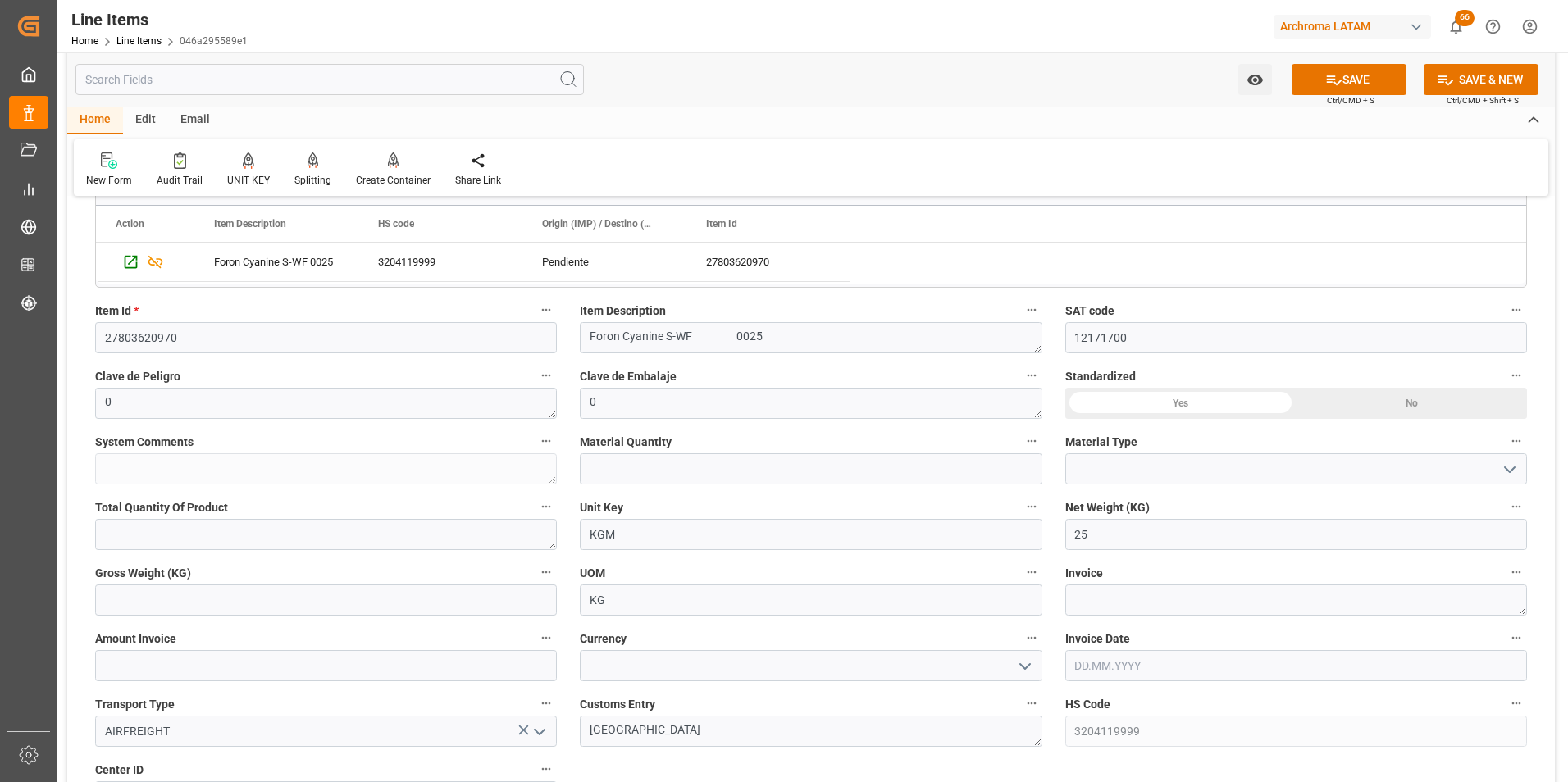
scroll to position [410, 0]
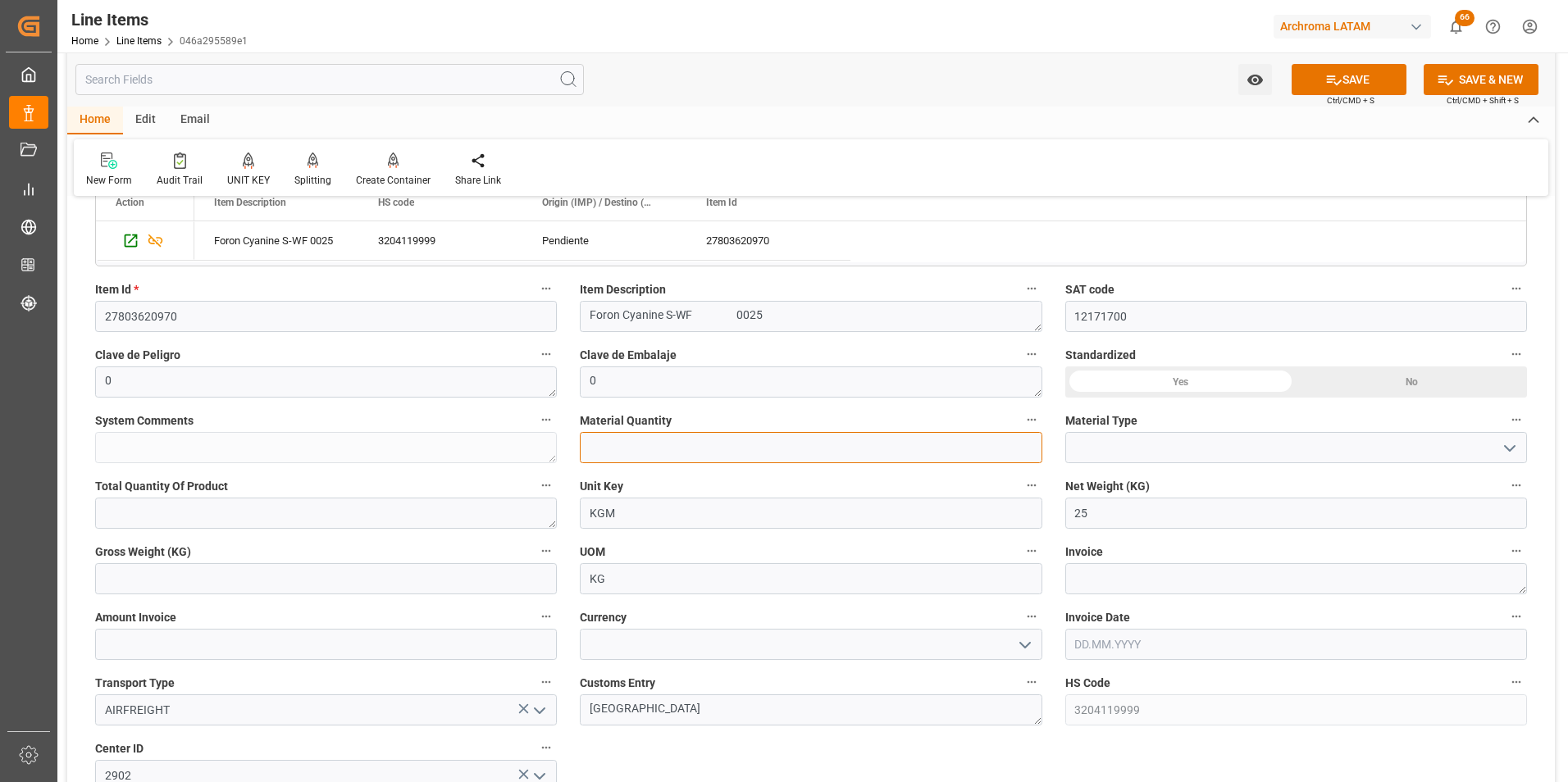
click at [777, 455] on input "text" at bounding box center [811, 447] width 461 height 31
click at [1002, 450] on input "text" at bounding box center [811, 447] width 461 height 31
type input "1"
click at [1504, 449] on icon "open menu" at bounding box center [1509, 449] width 20 height 20
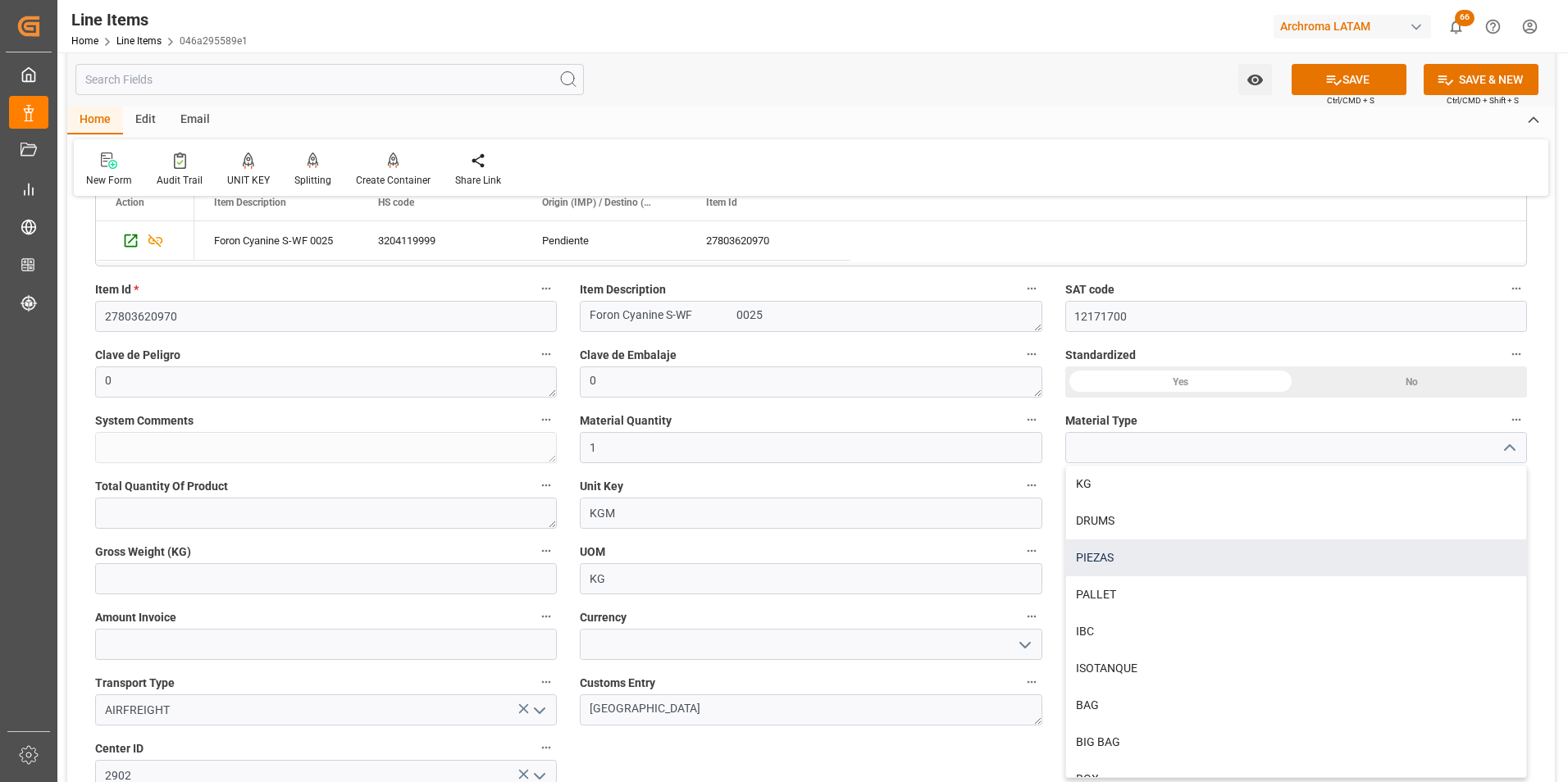
click at [1154, 551] on div "PIEZAS" at bounding box center [1296, 558] width 460 height 37
type input "PIEZAS"
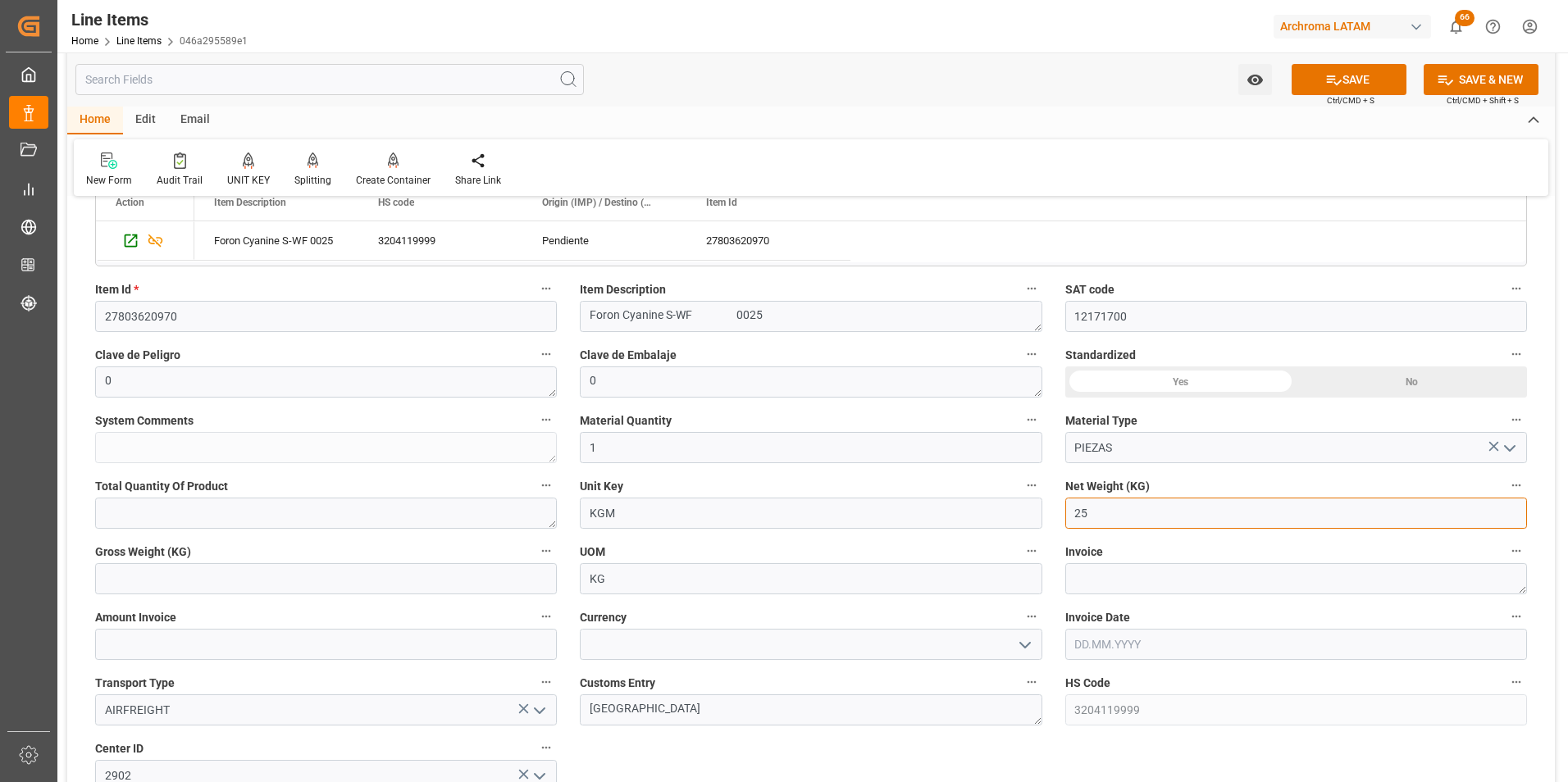
click at [1155, 513] on input "25" at bounding box center [1296, 512] width 461 height 31
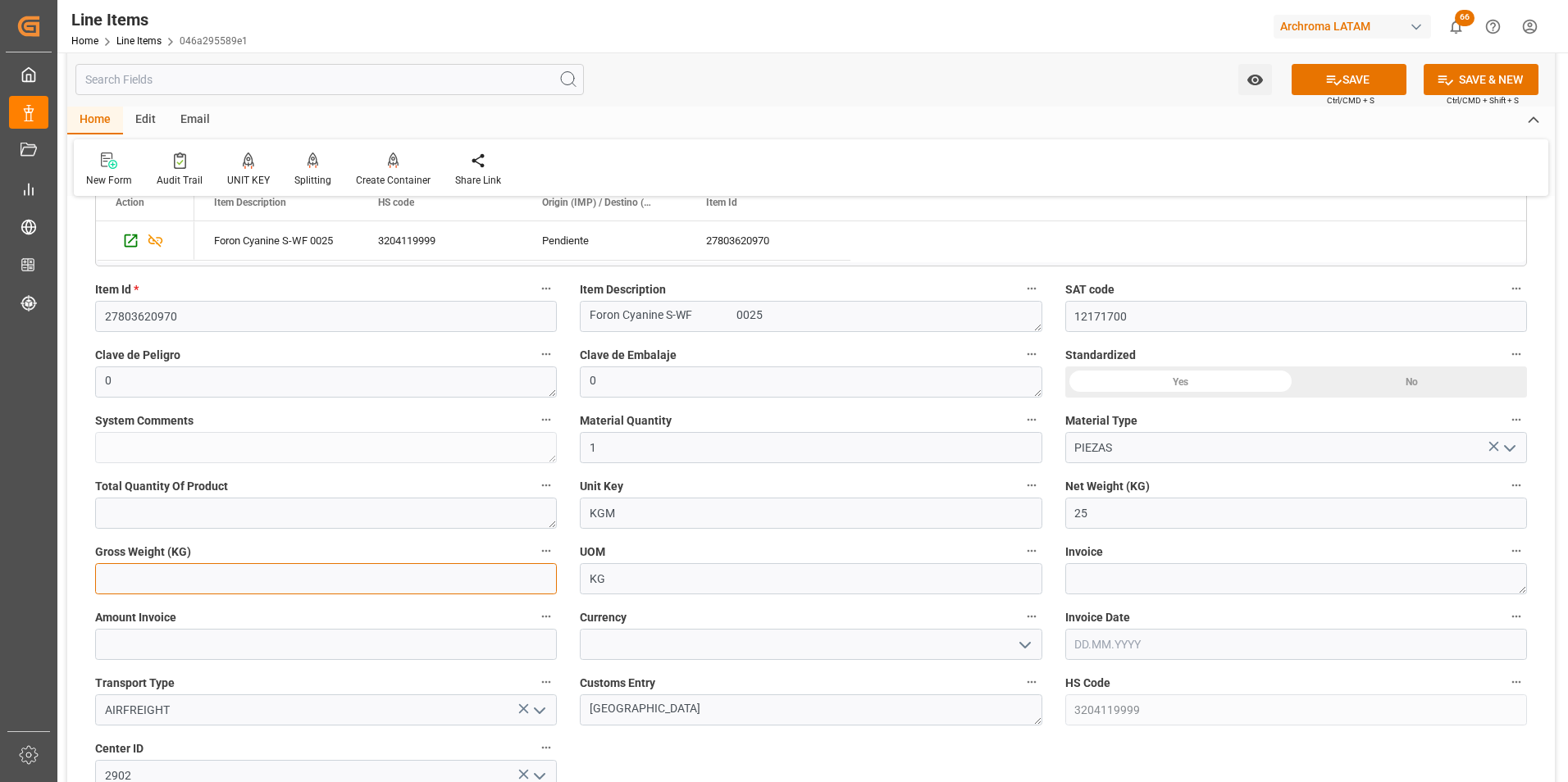
click at [463, 577] on input "text" at bounding box center [326, 578] width 461 height 31
type input "26.7"
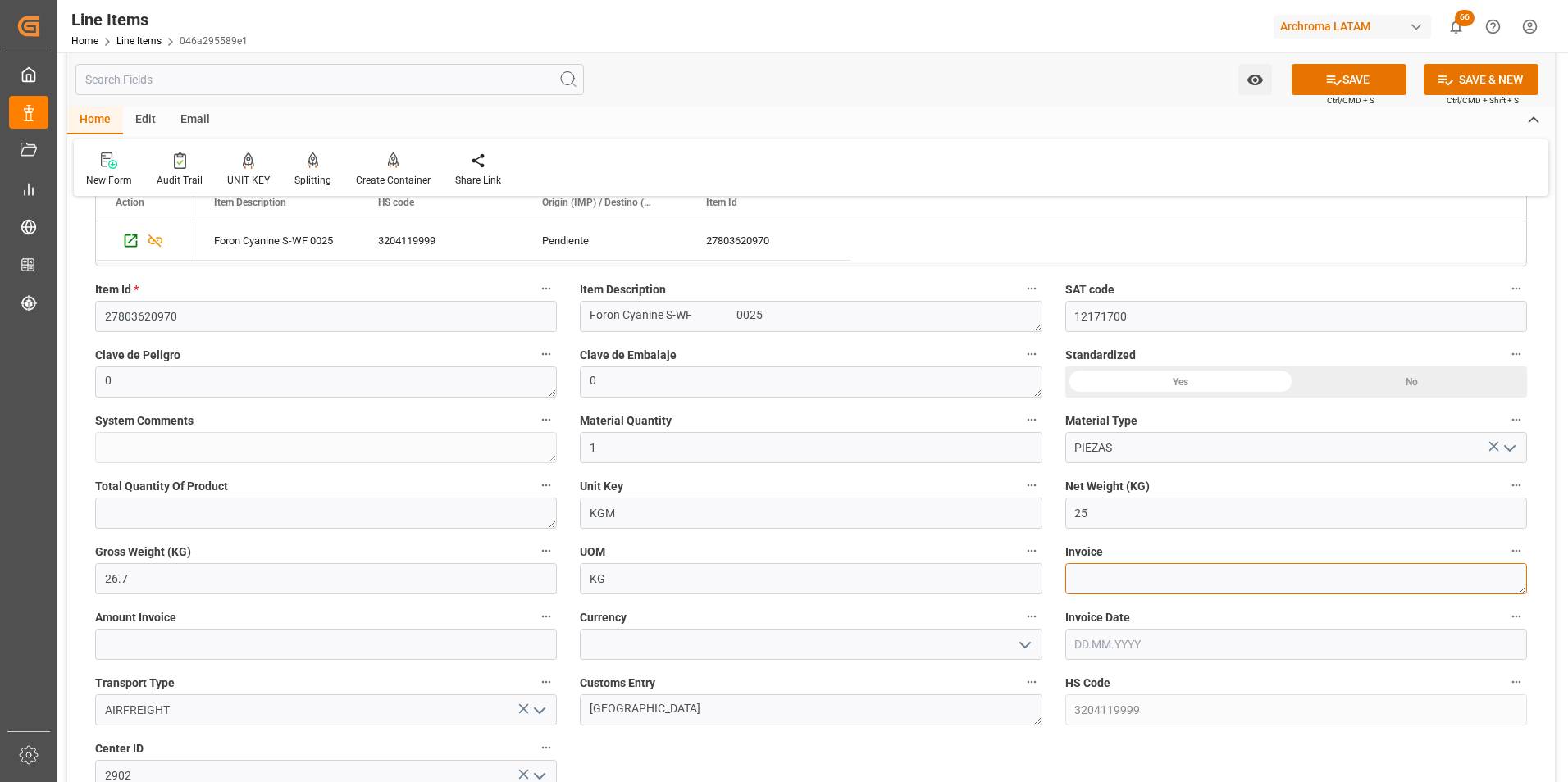
click at [1114, 580] on textarea at bounding box center [1296, 578] width 461 height 31
click at [1107, 569] on textarea at bounding box center [1296, 578] width 461 height 31
paste textarea "EI/380038589"
type textarea "EI/380038589"
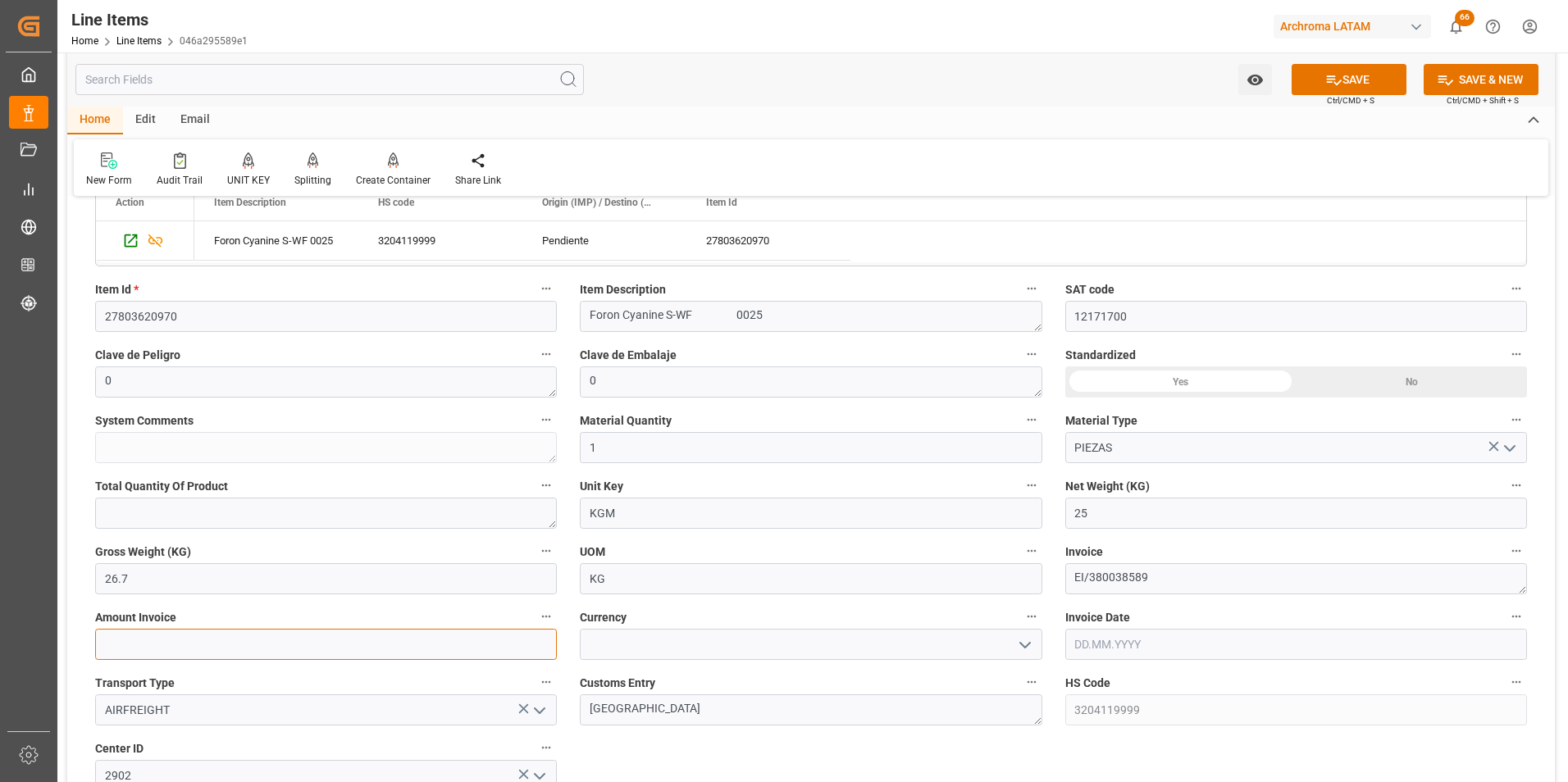
click at [302, 638] on input "text" at bounding box center [326, 643] width 461 height 31
type input "955"
click at [1026, 642] on icon "open menu" at bounding box center [1026, 645] width 20 height 20
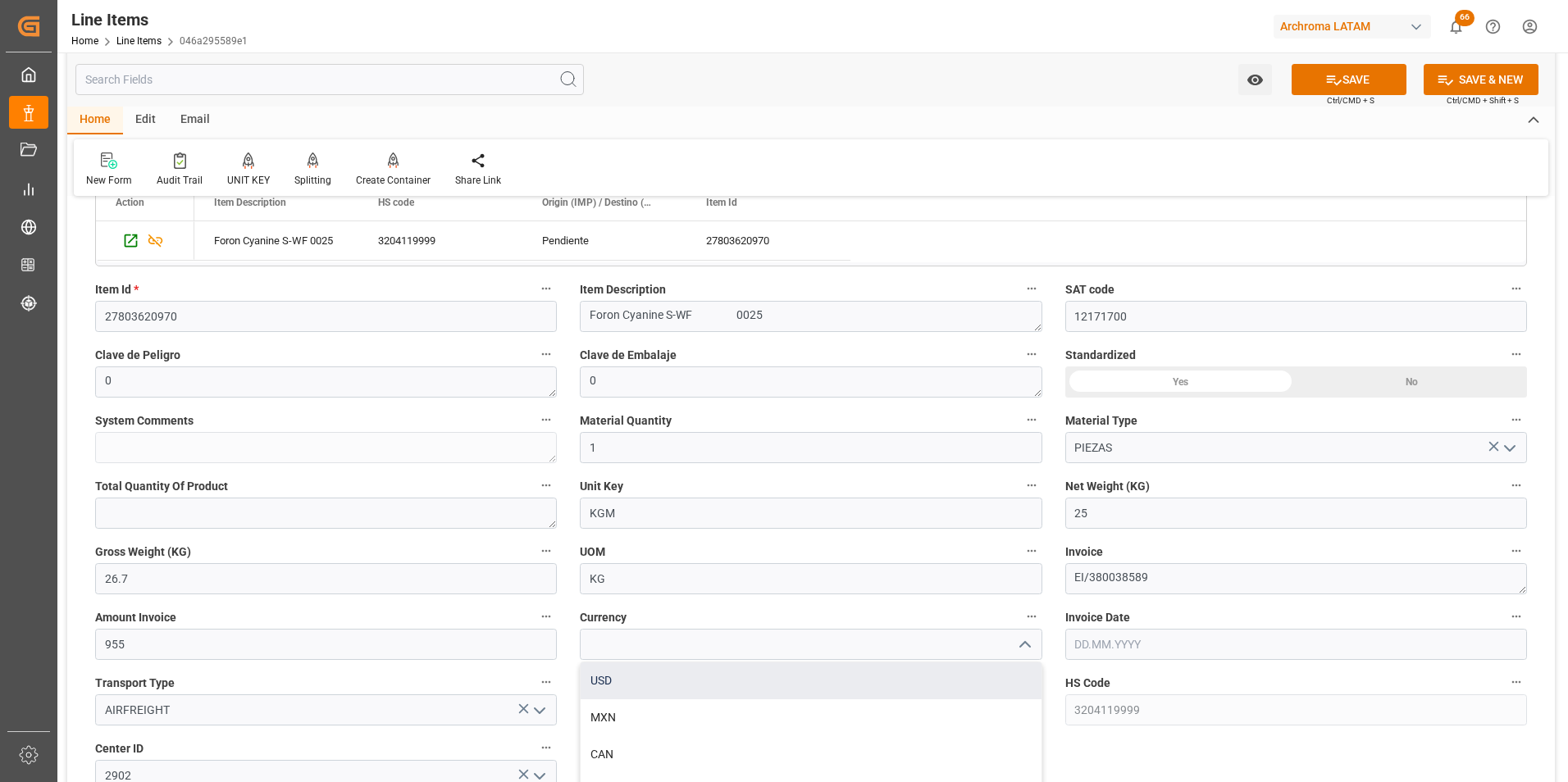
click at [942, 676] on div "USD" at bounding box center [811, 681] width 460 height 37
type input "USD"
click at [1078, 644] on input "text" at bounding box center [1296, 643] width 461 height 31
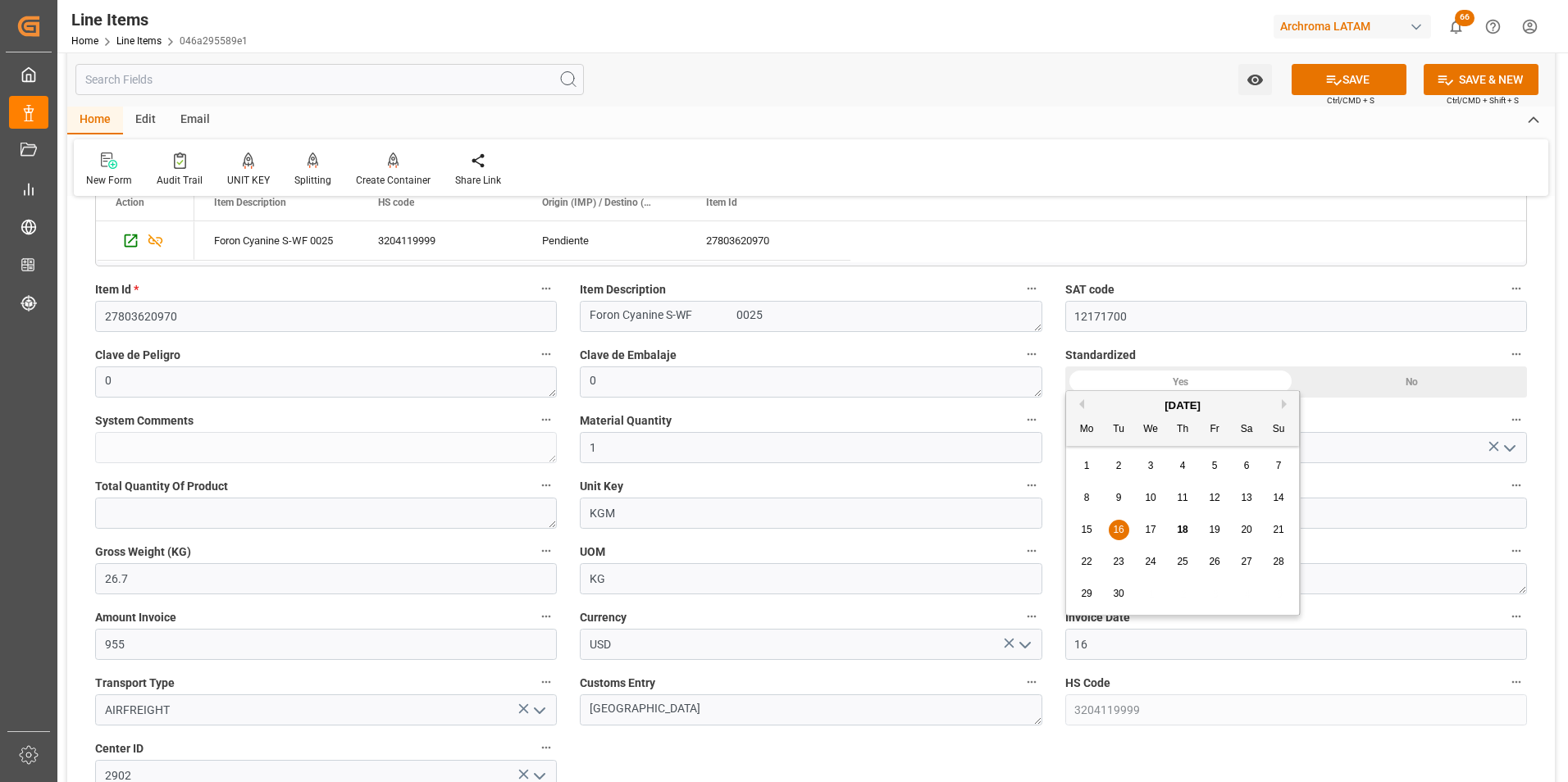
click at [1072, 514] on div "15 16 17 18 19 20 21" at bounding box center [1183, 530] width 224 height 32
click at [1116, 528] on span "16" at bounding box center [1117, 530] width 11 height 12
type input "[DATE]"
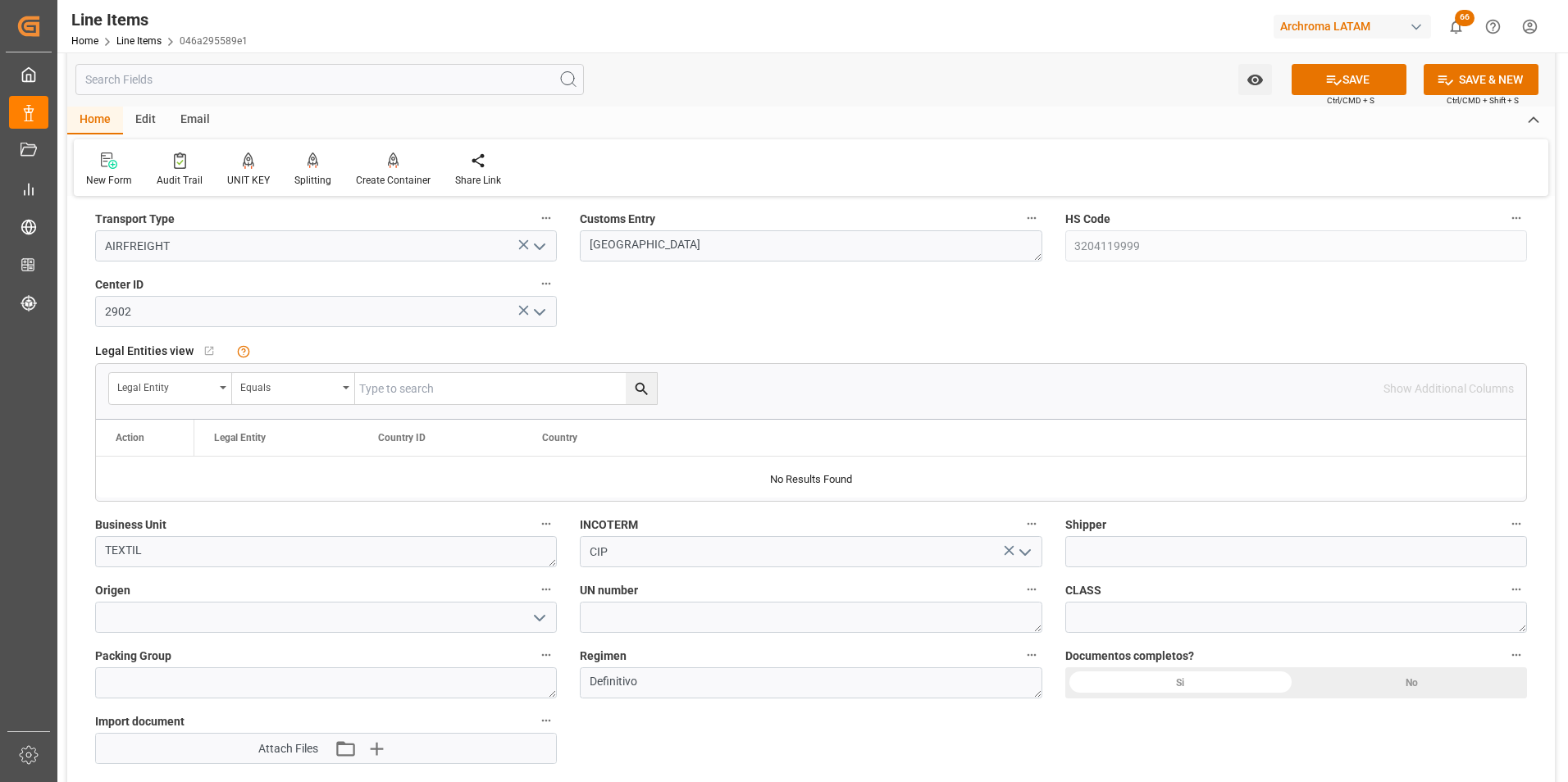
scroll to position [901, 0]
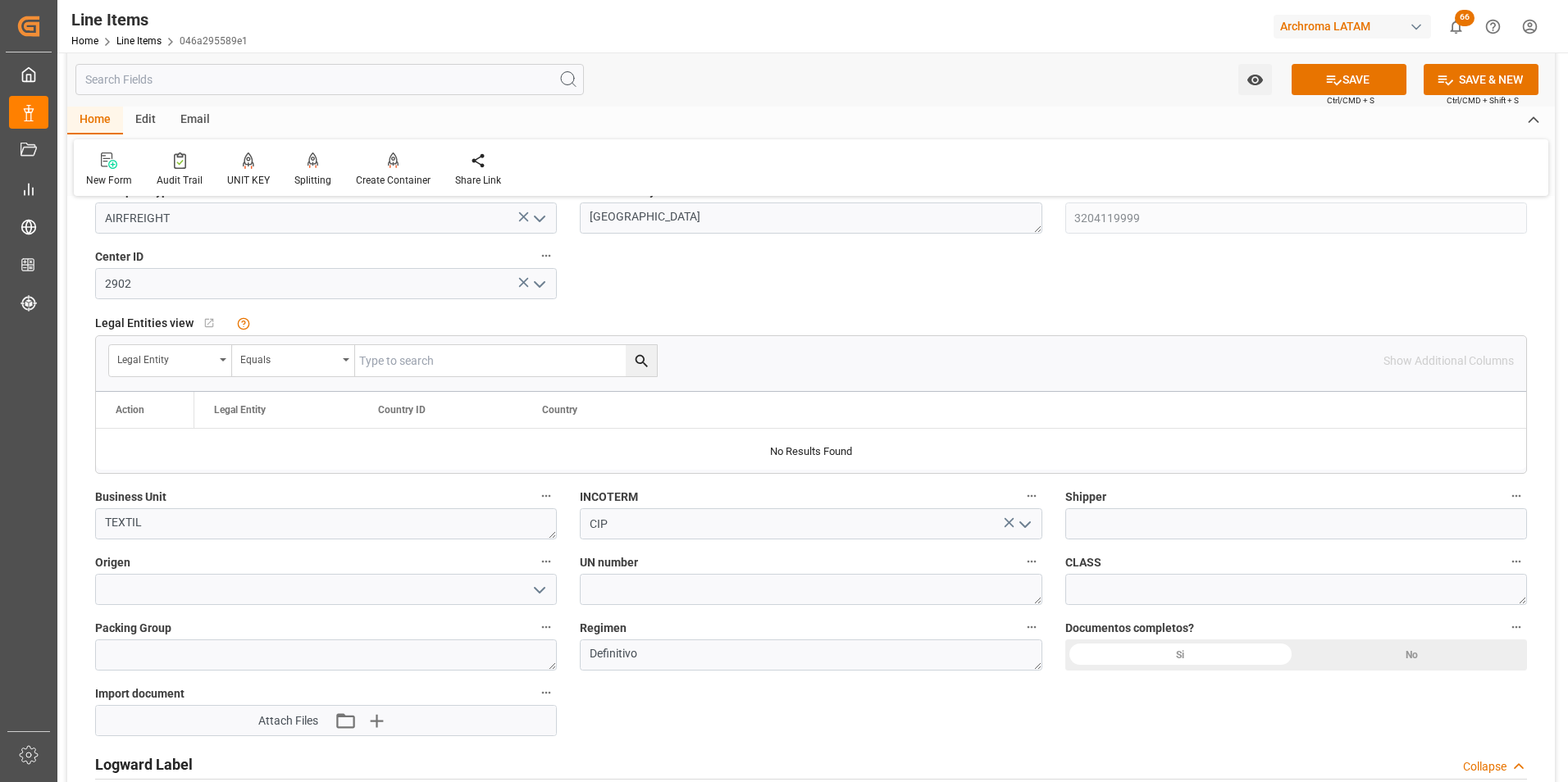
click at [1209, 655] on div "Si" at bounding box center [1180, 654] width 232 height 31
click at [371, 720] on icon "button" at bounding box center [375, 721] width 16 height 16
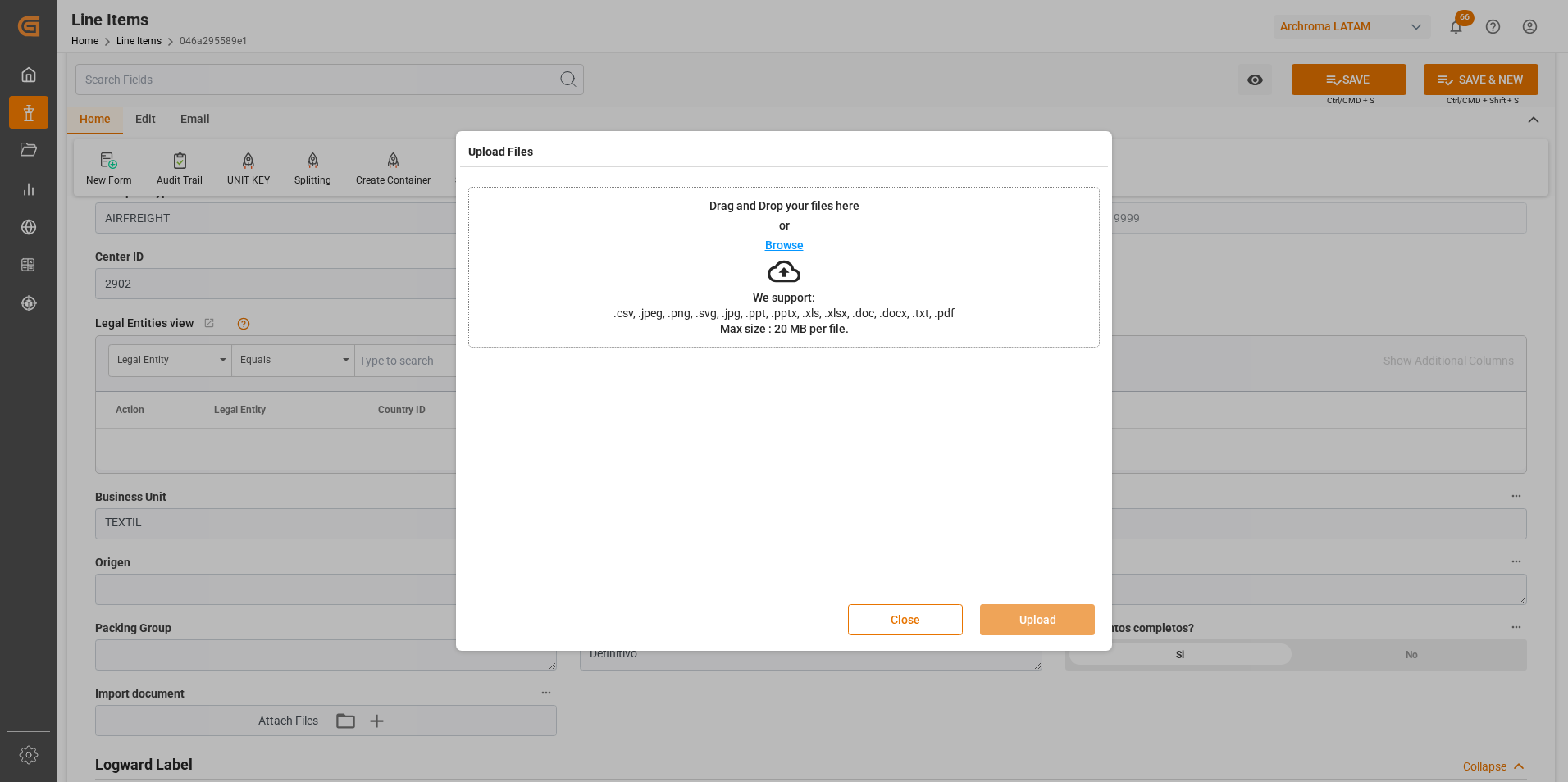
click at [874, 287] on div "Drag and Drop your files here or Browse We support: .csv, .jpeg, .png, .svg, .j…" at bounding box center [783, 267] width 631 height 160
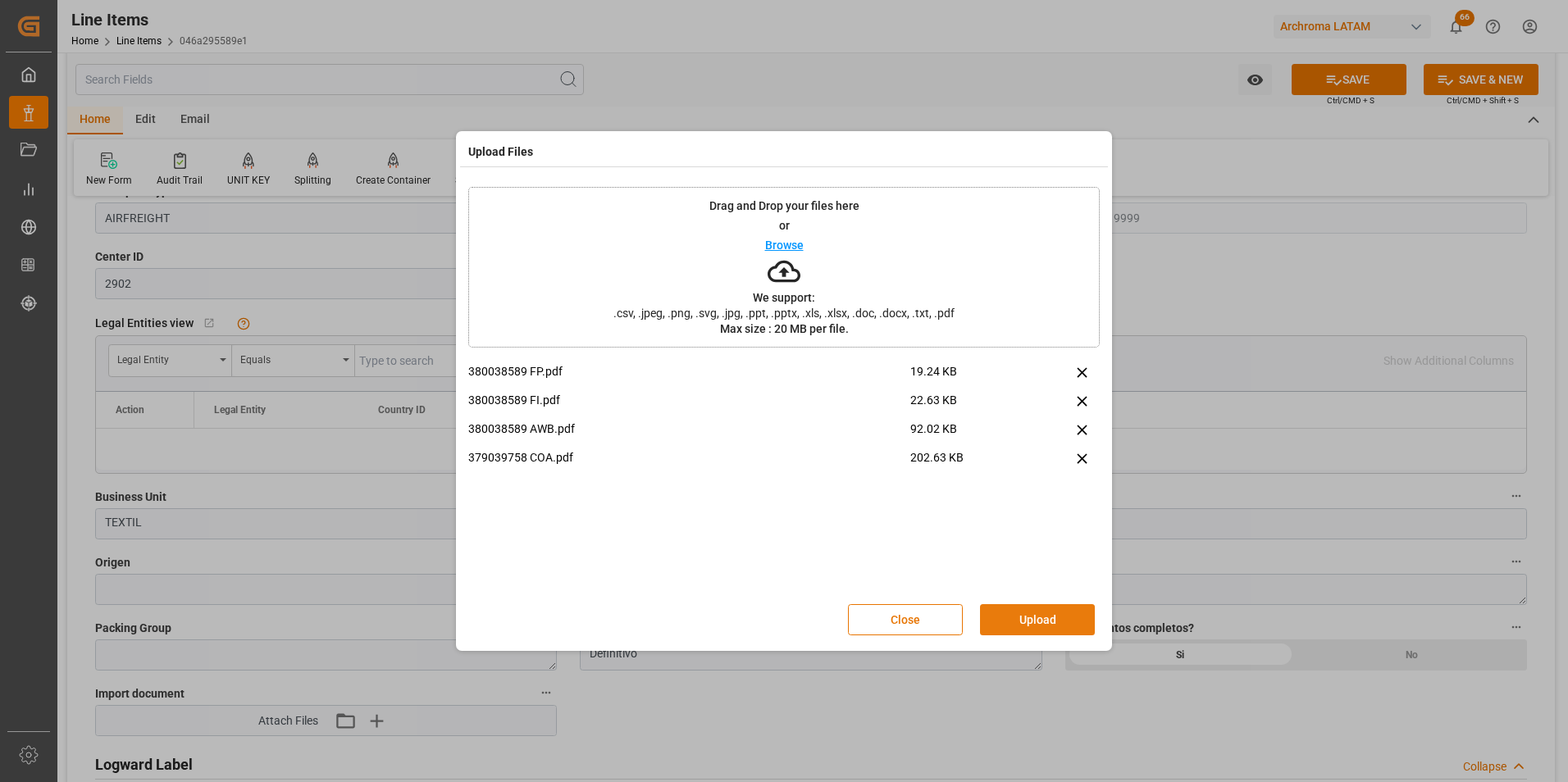
click at [1052, 614] on button "Upload" at bounding box center [1036, 619] width 115 height 31
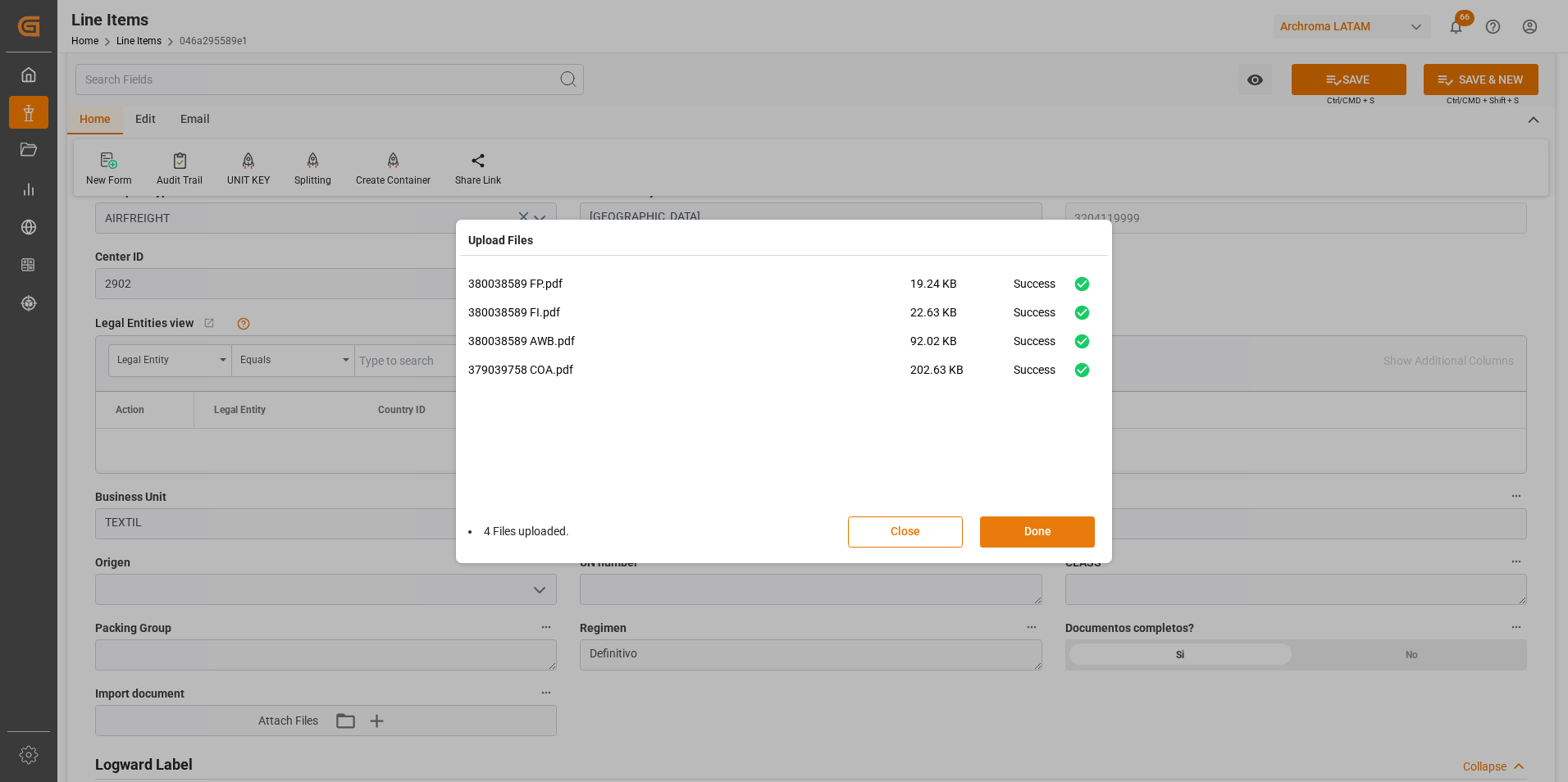
click at [1038, 516] on div "Close Done" at bounding box center [980, 531] width 264 height 31
click at [1063, 536] on button "Done" at bounding box center [1036, 531] width 115 height 31
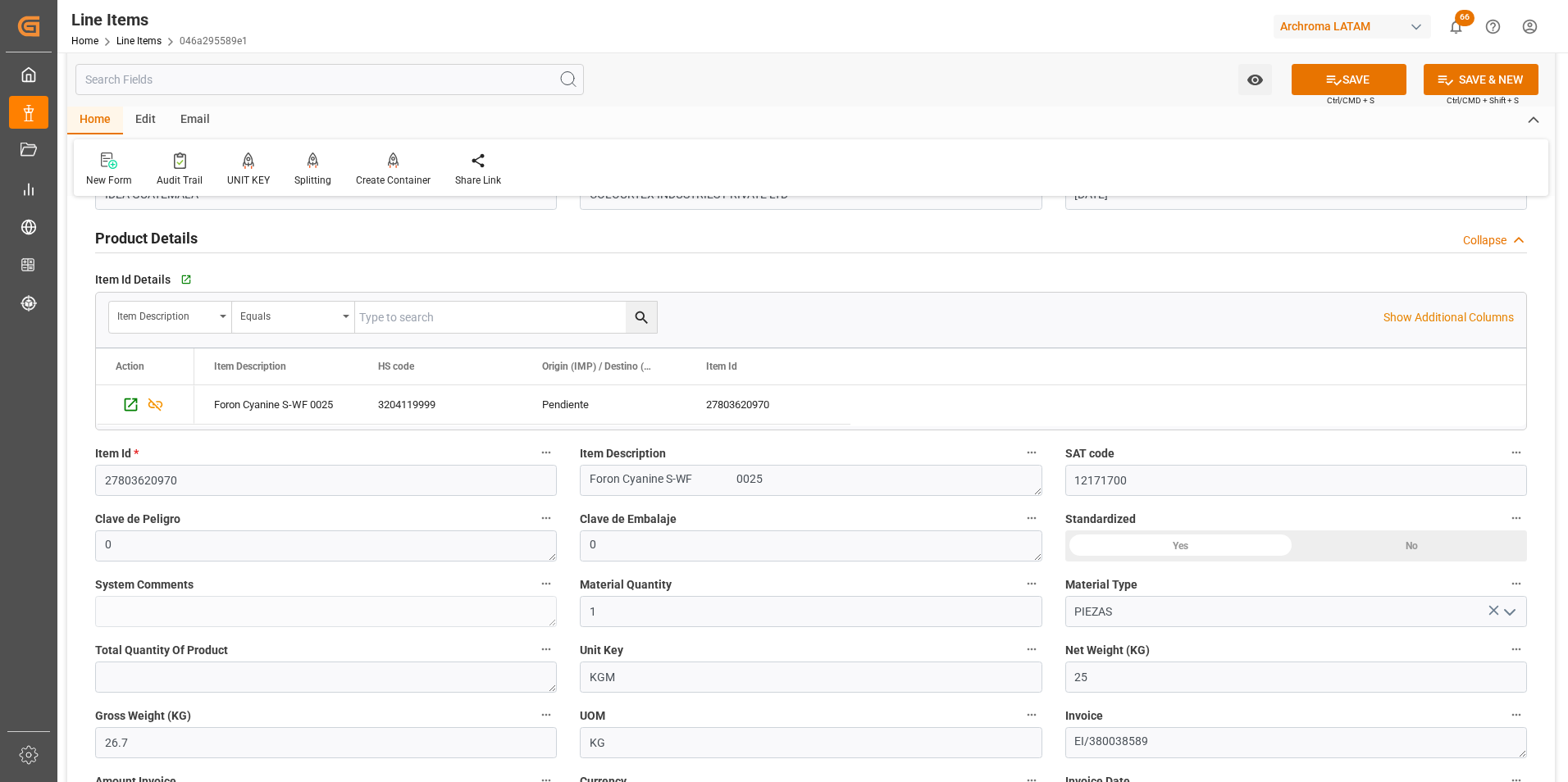
scroll to position [0, 0]
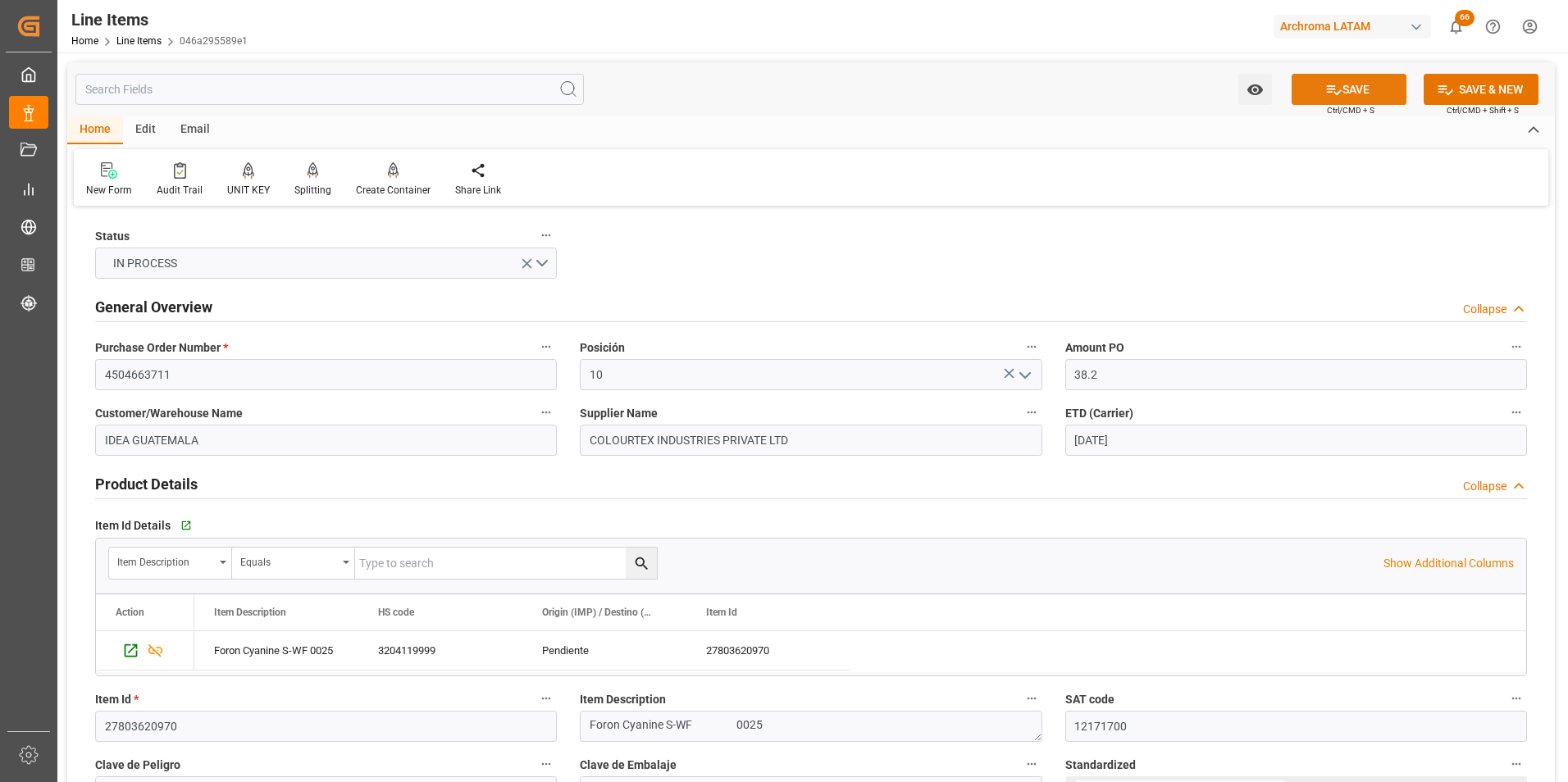
click at [1344, 88] on button "SAVE" at bounding box center [1348, 89] width 115 height 31
type textarea "1 PIEZAS"
type textarea "TEXTIL"
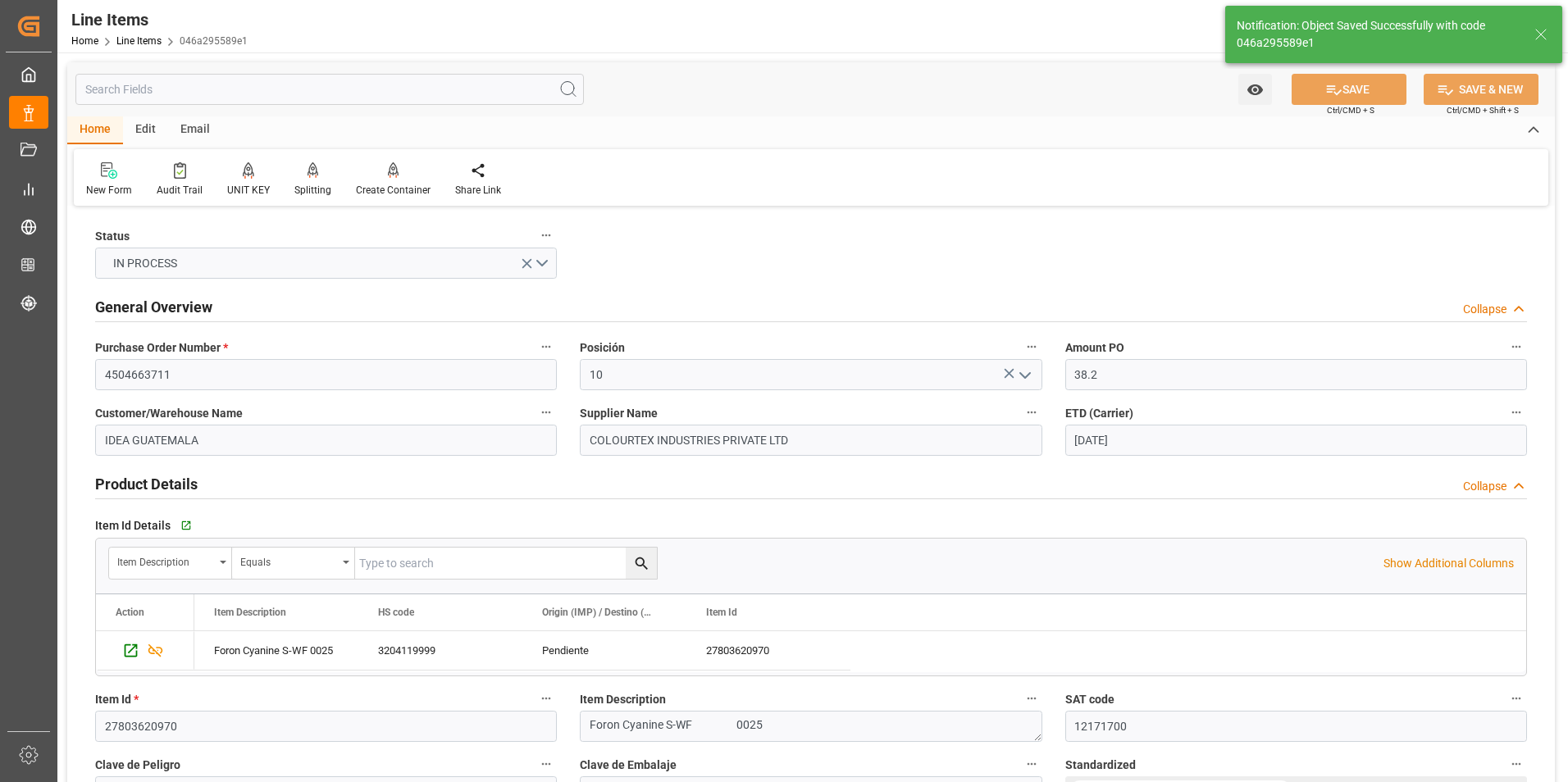
type input "18.09.2025 17:13"
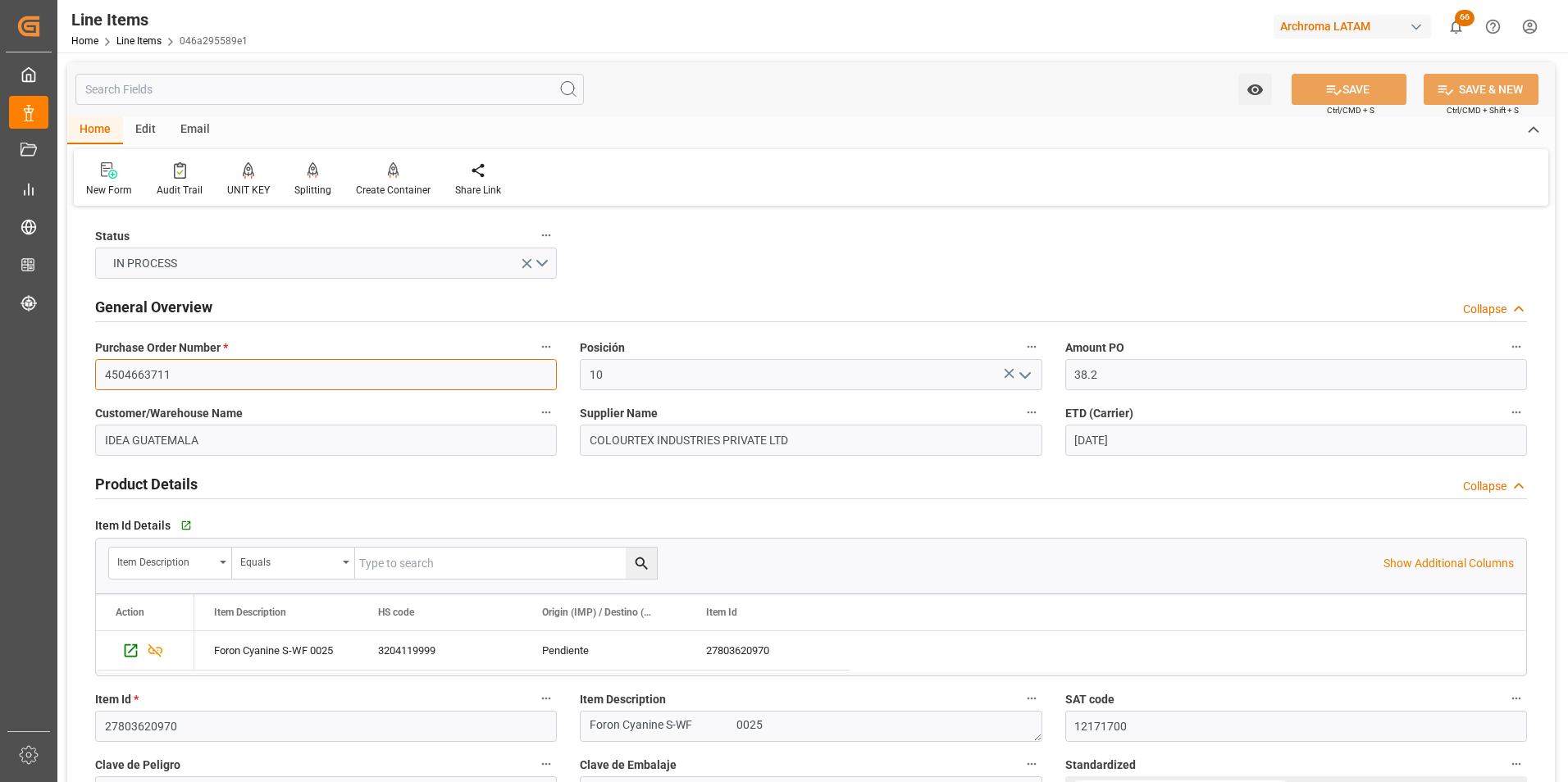
click at [135, 376] on input "4504663711" at bounding box center [326, 374] width 461 height 31
click at [135, 374] on input "4504663711" at bounding box center [326, 374] width 461 height 31
click at [149, 42] on link "Line Items" at bounding box center [139, 41] width 45 height 12
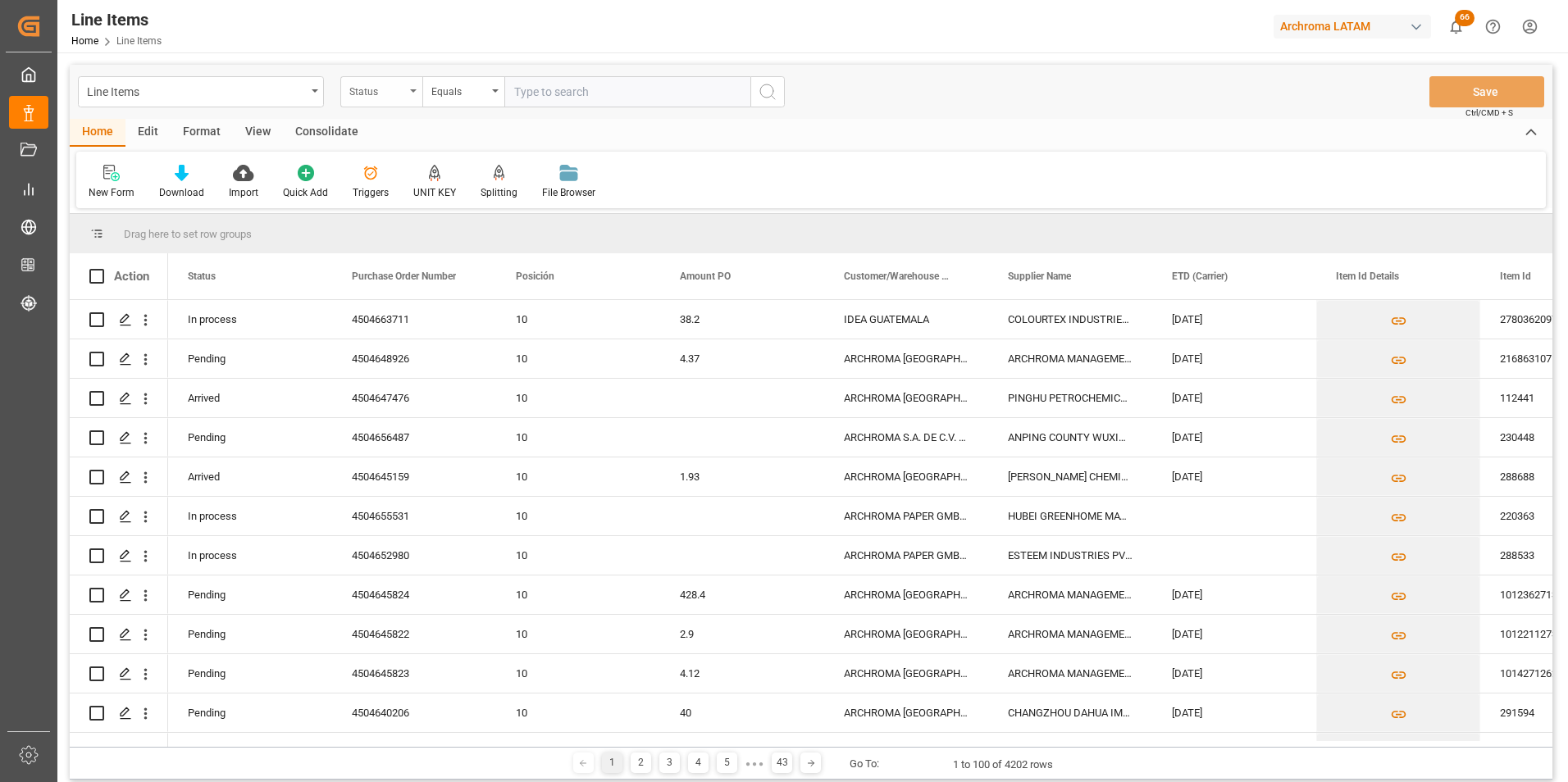
click at [407, 96] on div "Status" at bounding box center [381, 91] width 82 height 31
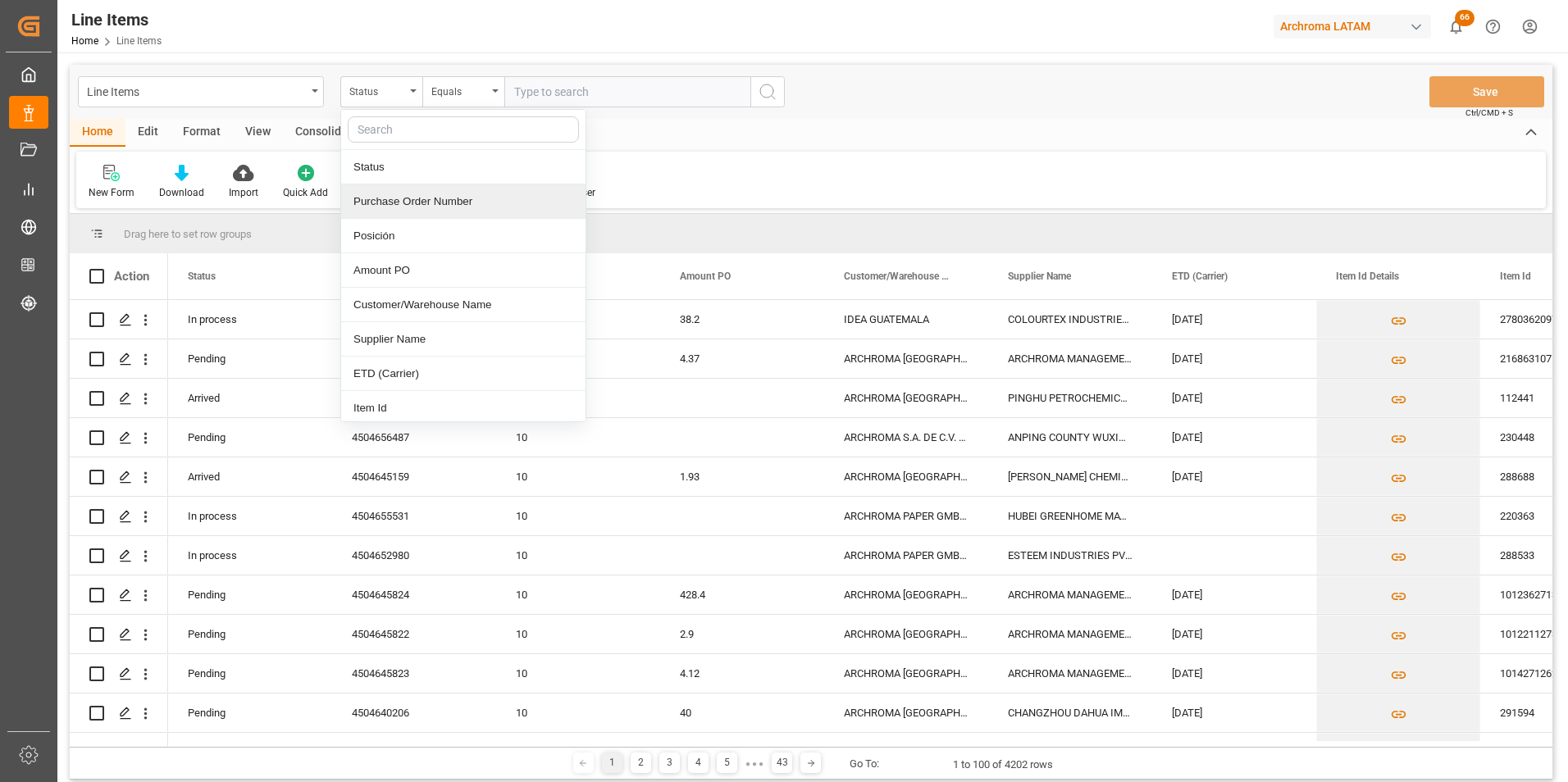
click at [406, 208] on div "Purchase Order Number" at bounding box center [463, 201] width 244 height 34
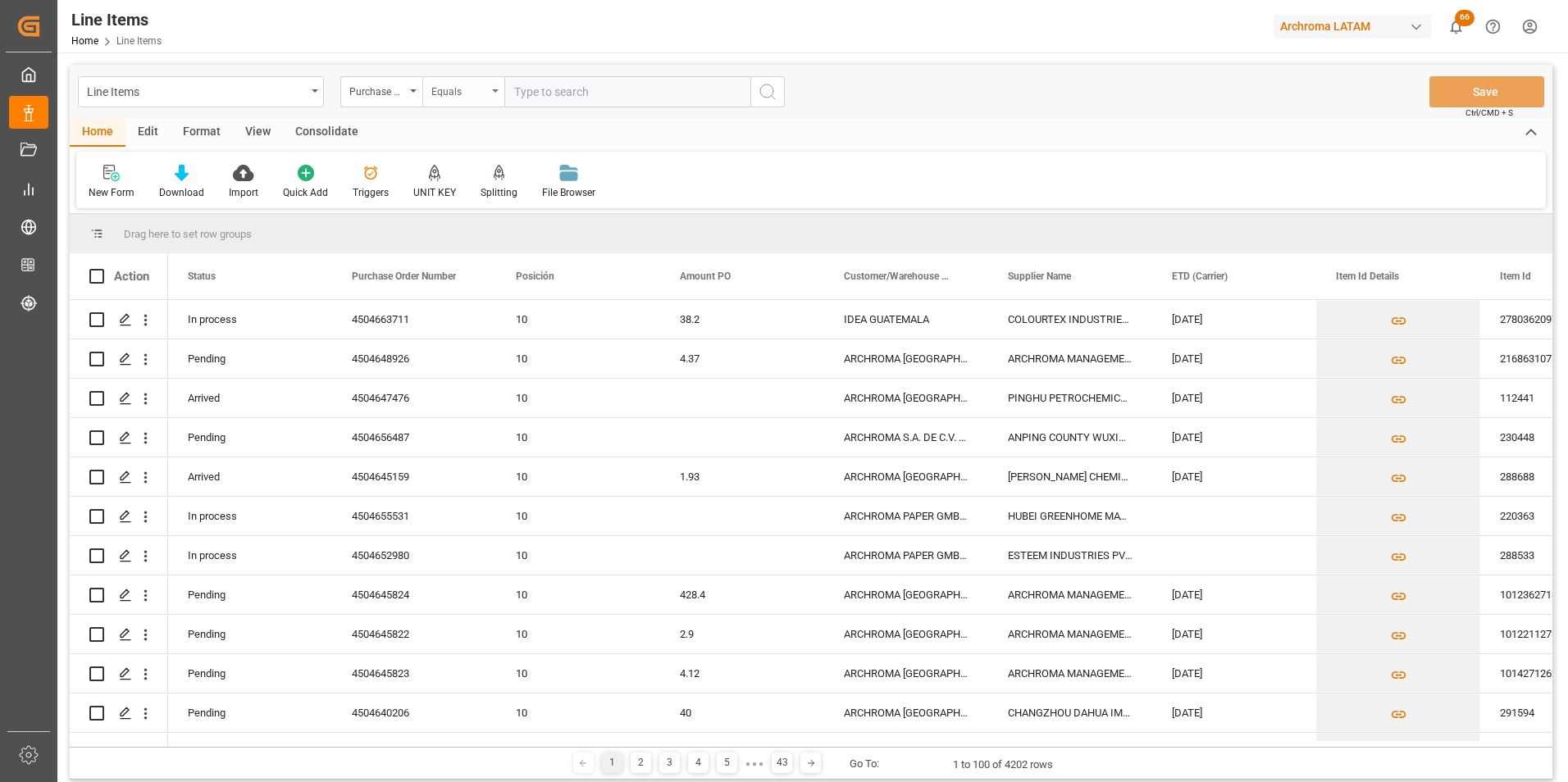
click at [451, 98] on div "Equals" at bounding box center [459, 89] width 56 height 19
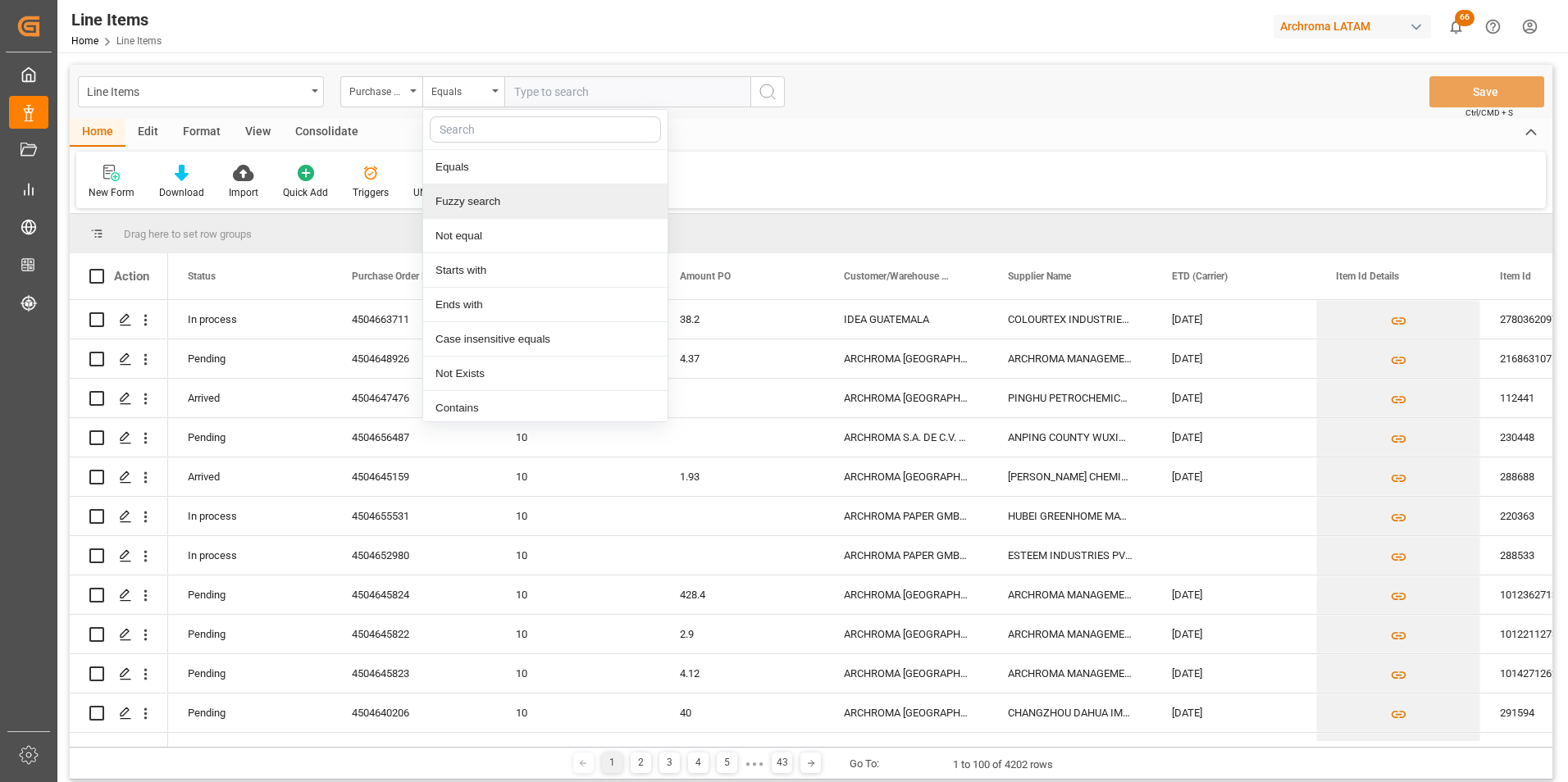
click at [501, 210] on div "Fuzzy search" at bounding box center [545, 201] width 244 height 34
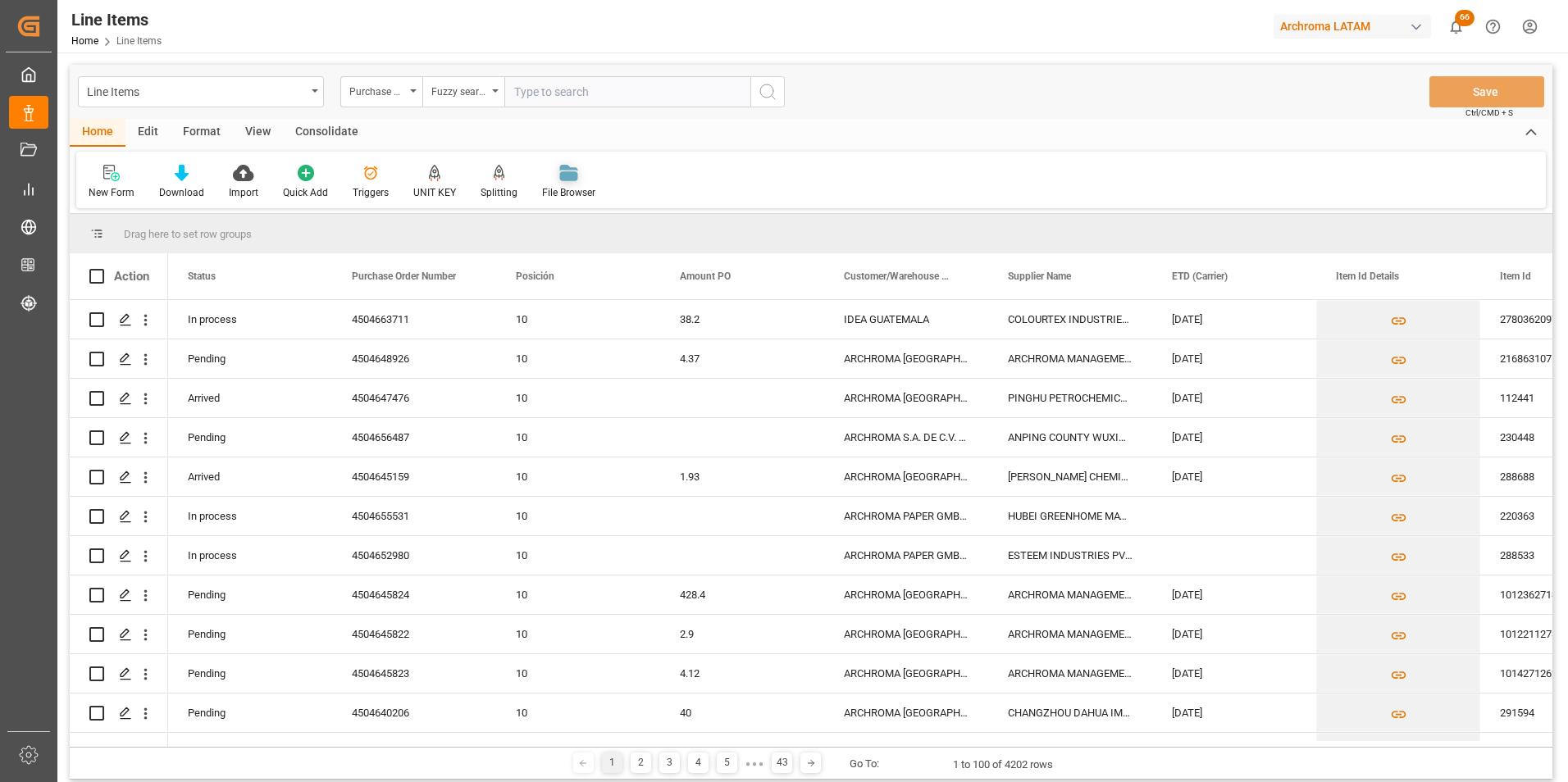
paste input "4504663711"
type input "4504663711"
click at [776, 97] on icon "search button" at bounding box center [767, 92] width 20 height 20
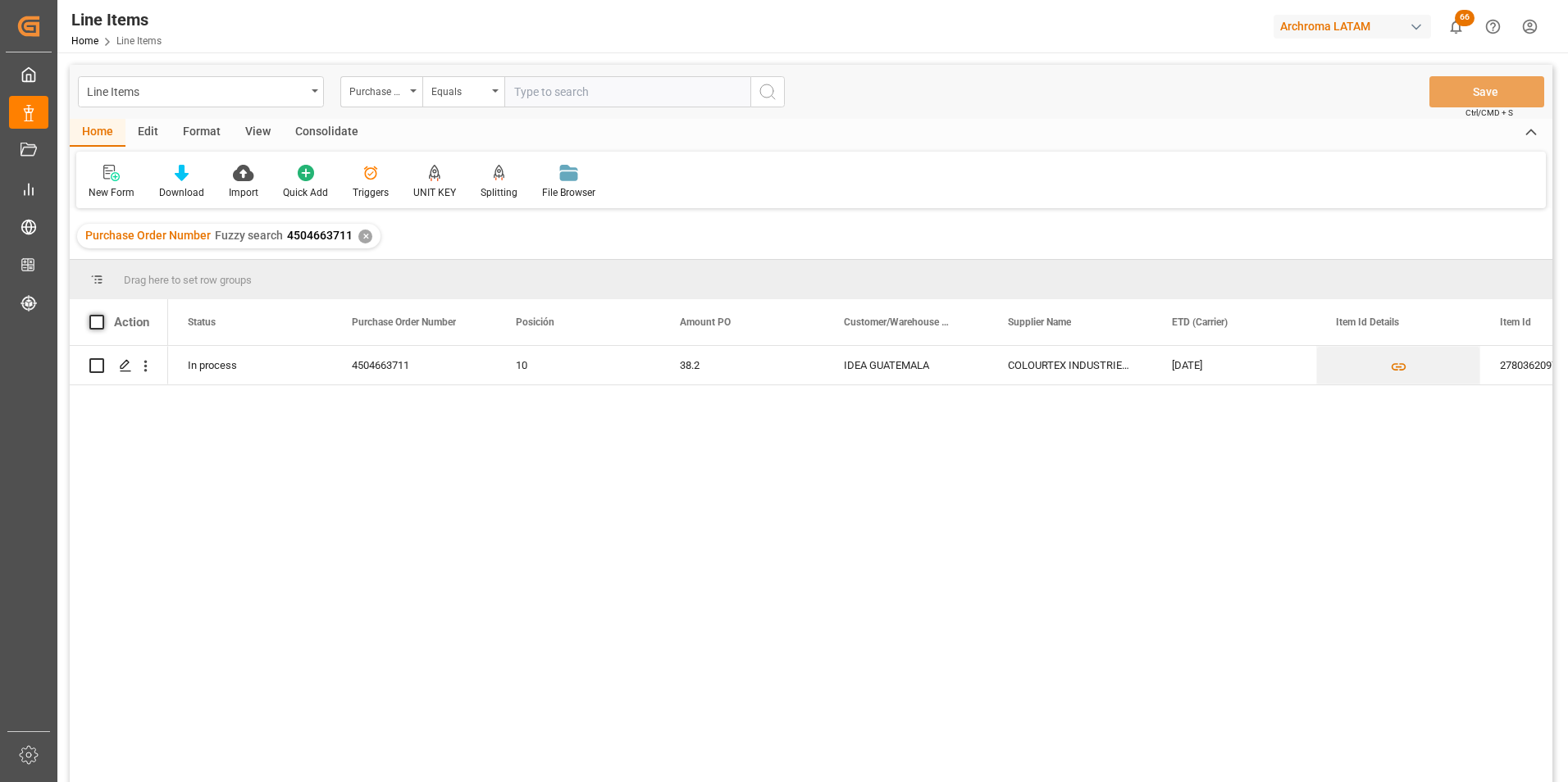
click at [95, 322] on span at bounding box center [97, 322] width 15 height 15
click at [102, 315] on input "checkbox" at bounding box center [102, 315] width 0 height 0
checkbox input "true"
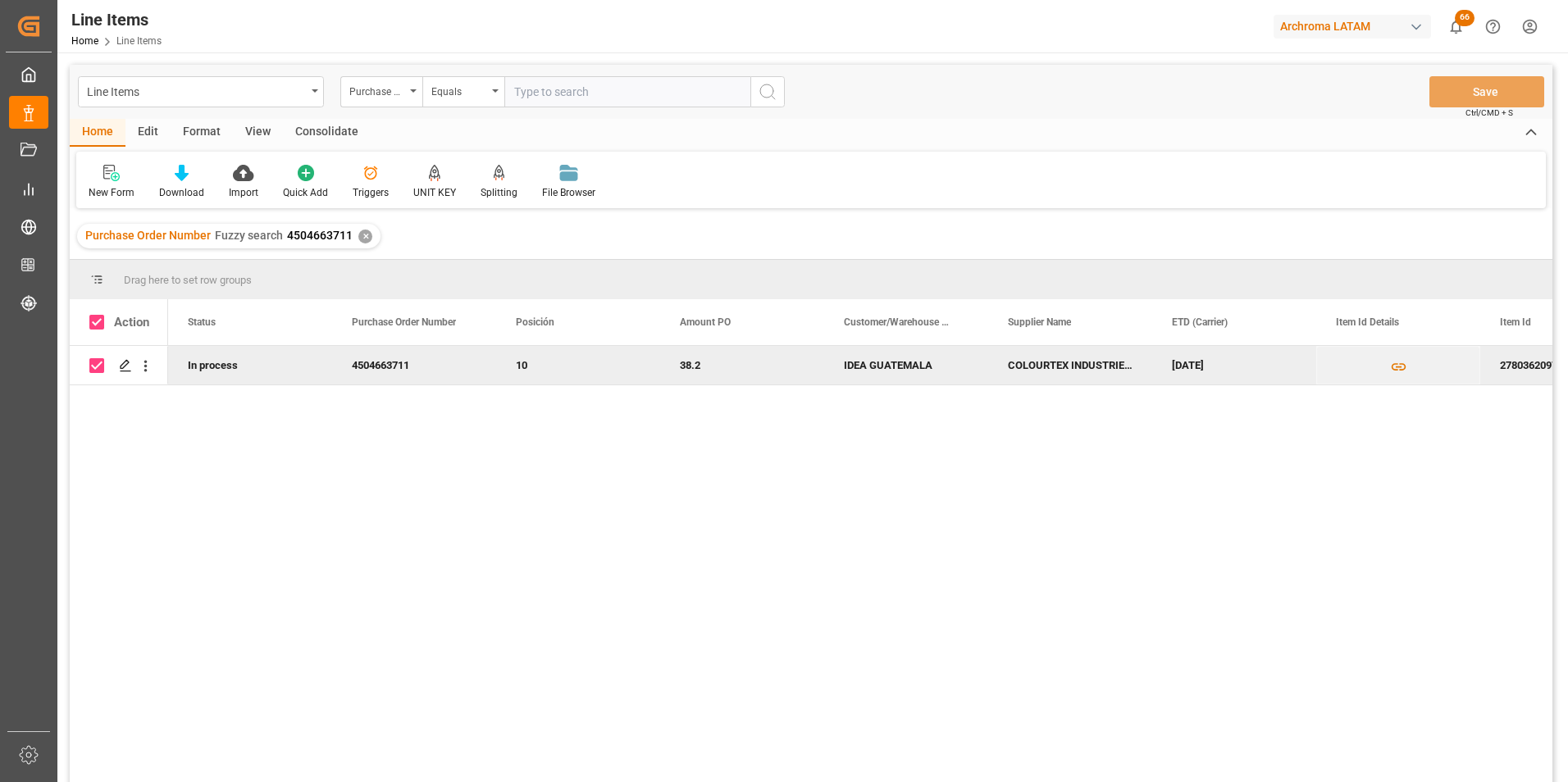
click at [329, 131] on div "Consolidate" at bounding box center [326, 132] width 88 height 28
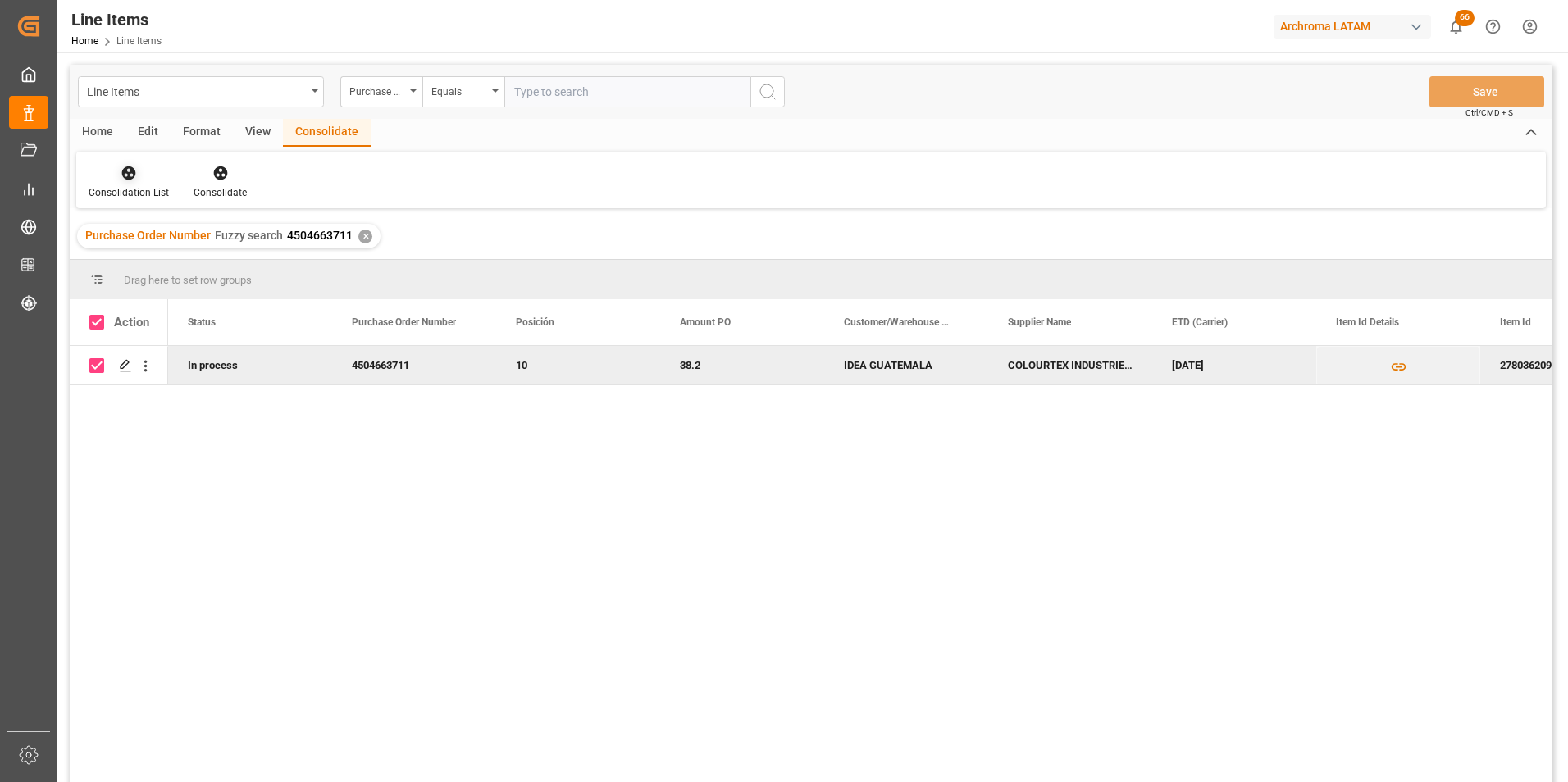
click at [139, 179] on div at bounding box center [129, 172] width 80 height 18
click at [173, 220] on div "Line Items Purchase Order Number Equals Save Ctrl/CMD + S Home Edit Format View…" at bounding box center [811, 445] width 1483 height 760
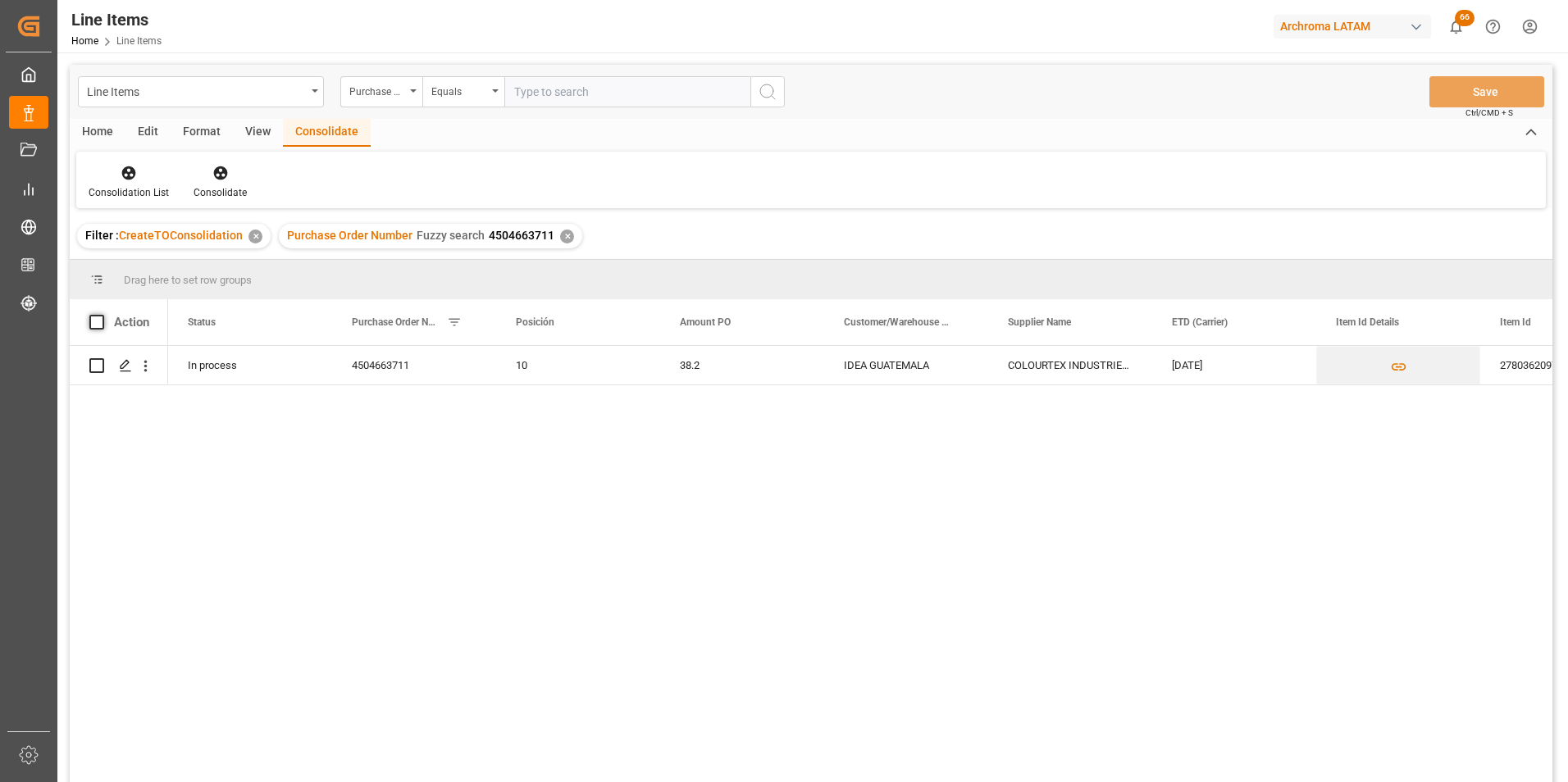
click at [90, 322] on span at bounding box center [97, 322] width 15 height 15
click at [102, 315] on input "checkbox" at bounding box center [102, 315] width 0 height 0
checkbox input "true"
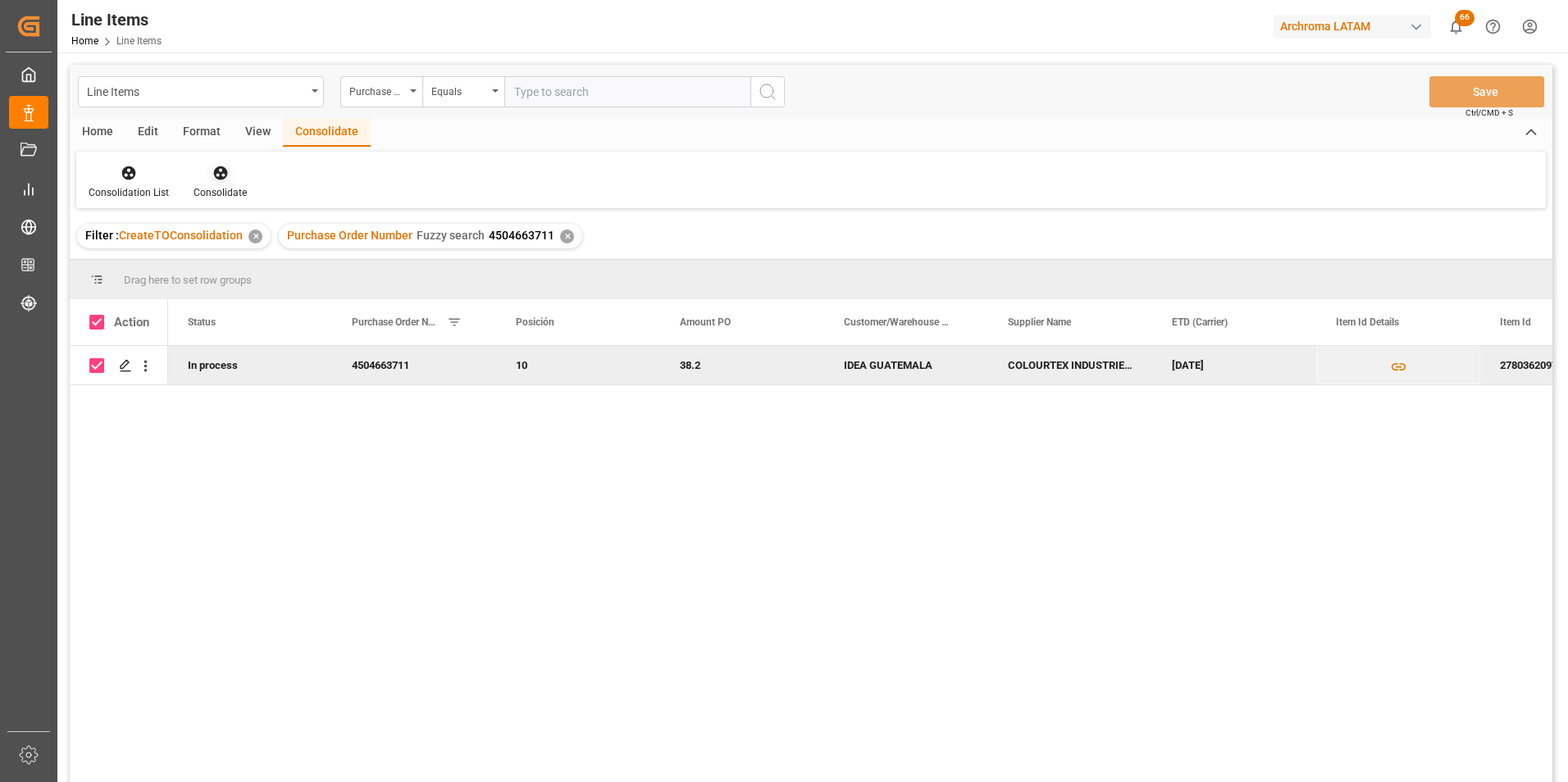
click at [226, 186] on div "Consolidate" at bounding box center [221, 193] width 53 height 15
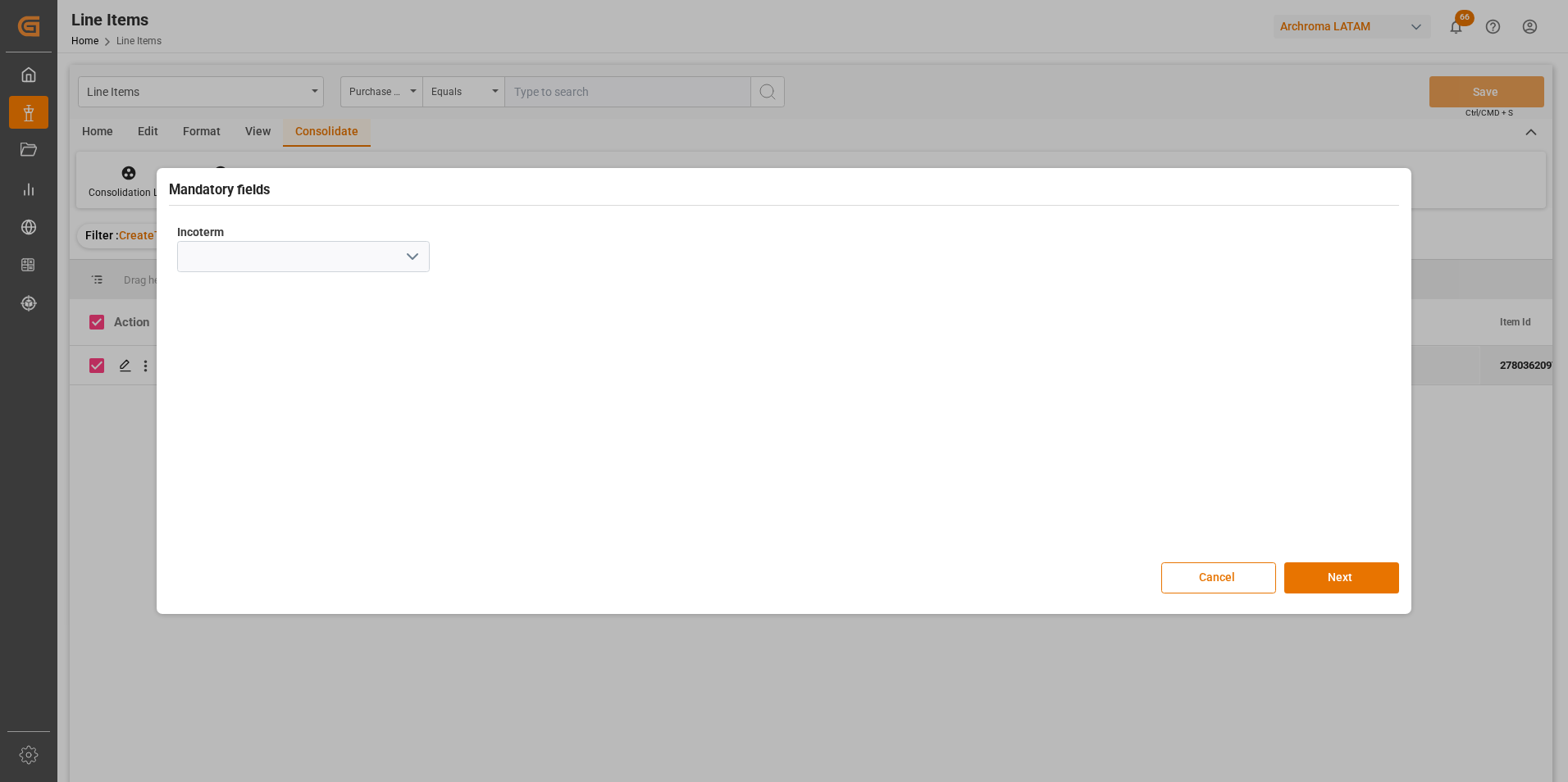
click at [405, 246] on icon "open menu" at bounding box center [413, 256] width 20 height 20
click at [216, 538] on div "CIP" at bounding box center [303, 551] width 251 height 37
type input "CIP"
click at [1355, 575] on button "Next" at bounding box center [1341, 577] width 115 height 31
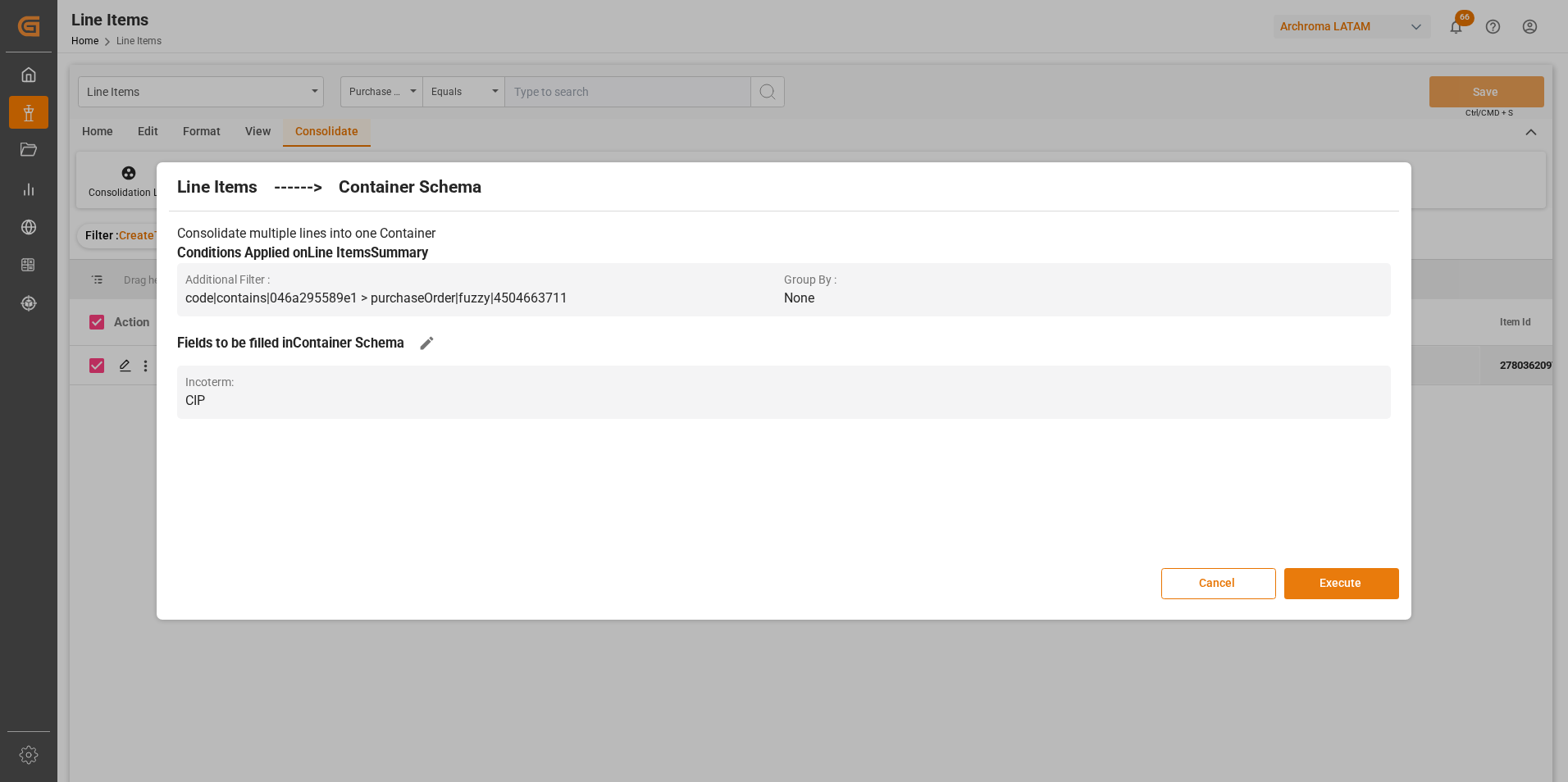
click at [1352, 575] on button "Execute" at bounding box center [1341, 583] width 115 height 31
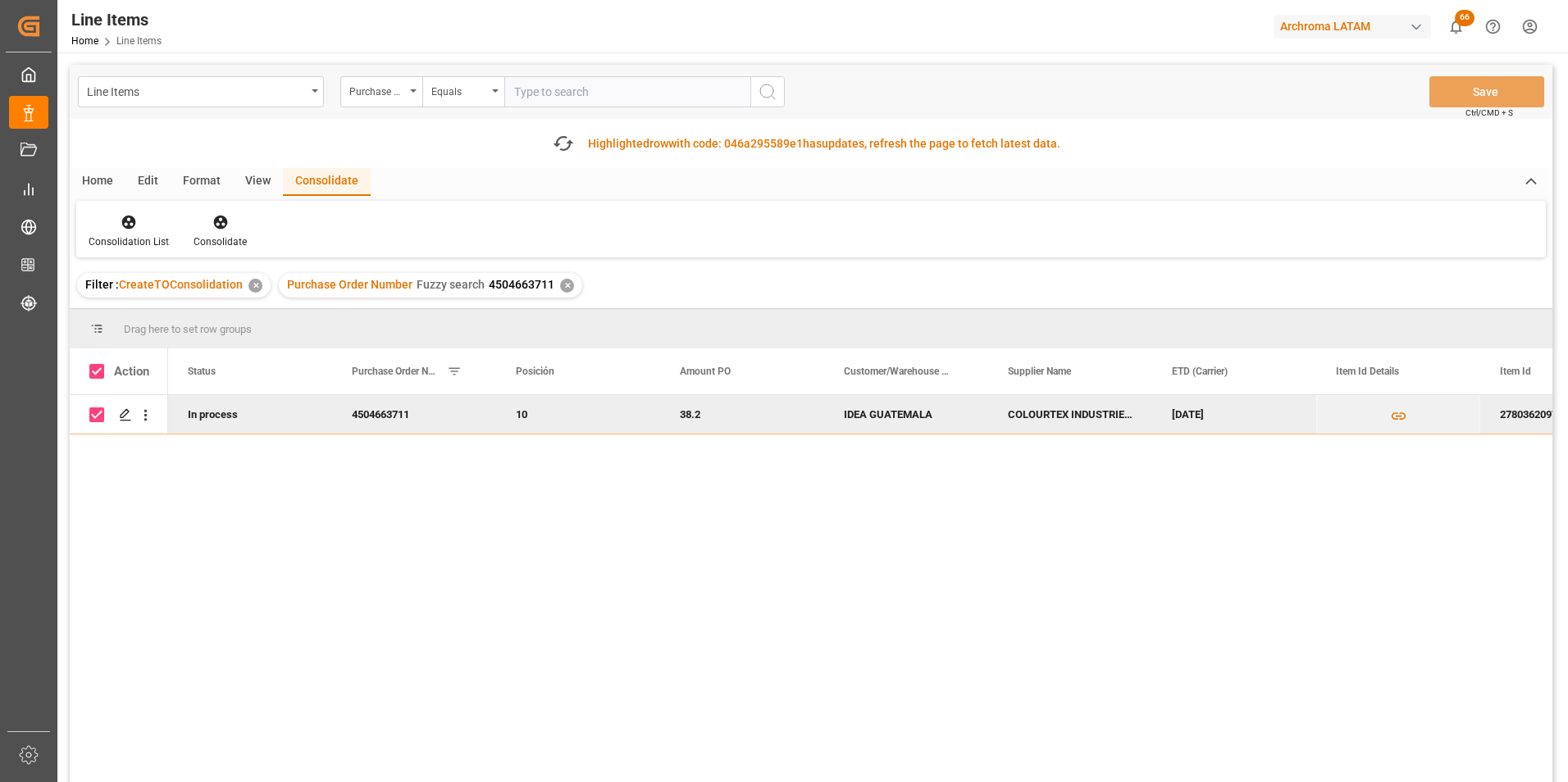
click at [474, 601] on div "In process 4504663711 10 38.2 IDEA GUATEMALA COLOURTEX INDUSTRIES PRIVATE LTD 1…" at bounding box center [860, 618] width 1384 height 447
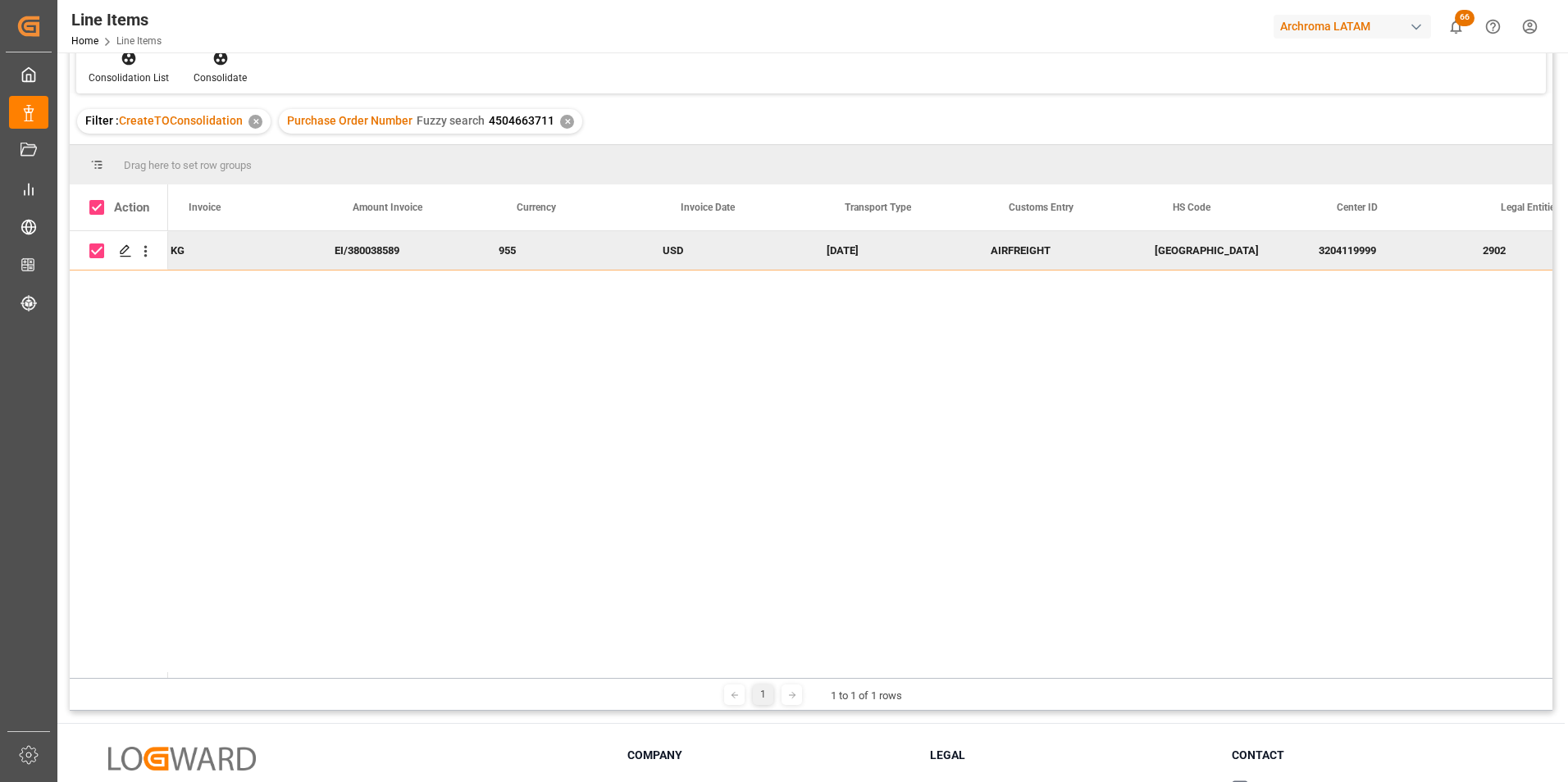
scroll to position [0, 3607]
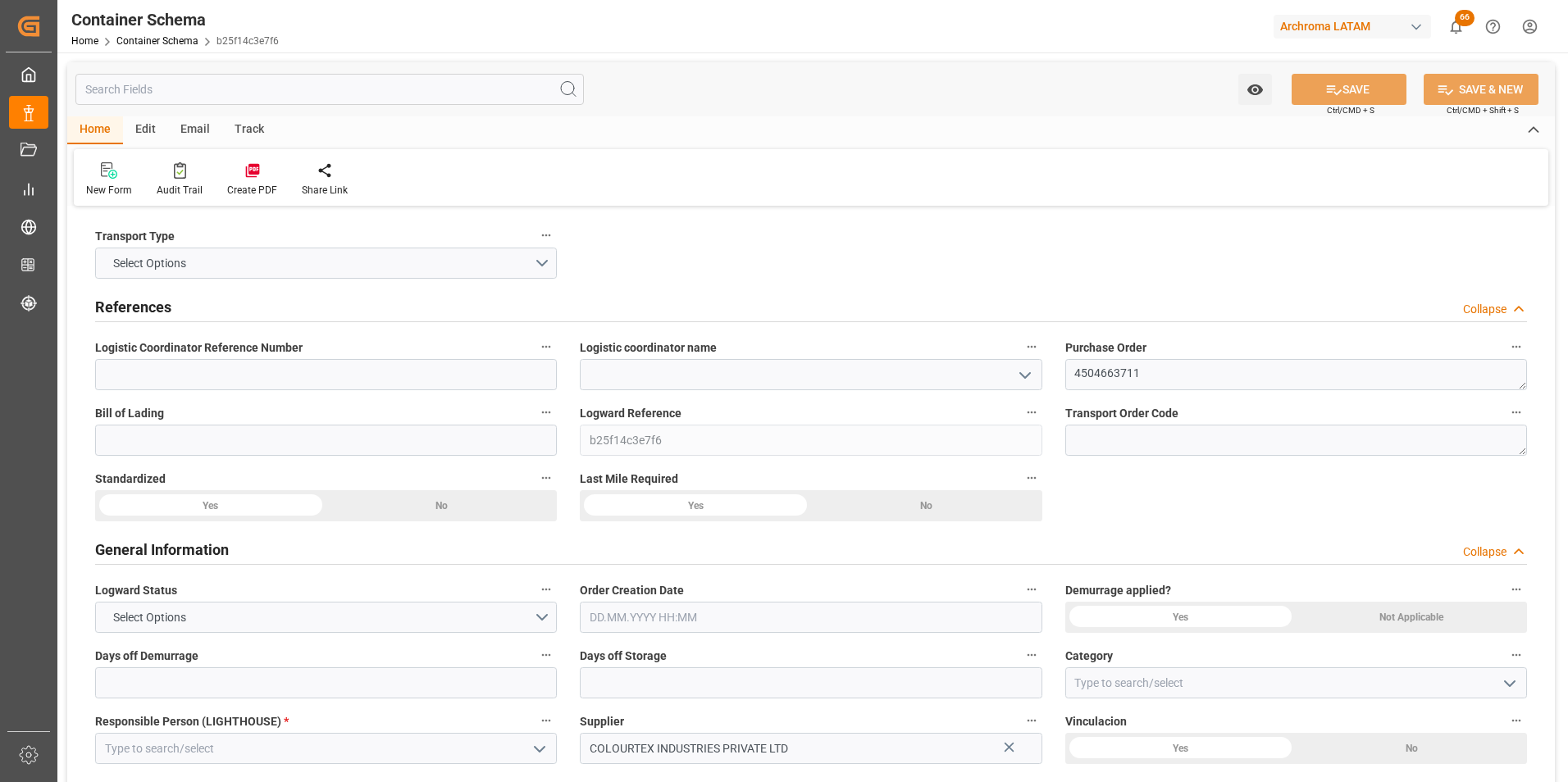
type input "0"
type input "1"
type input "25"
type input "26.7"
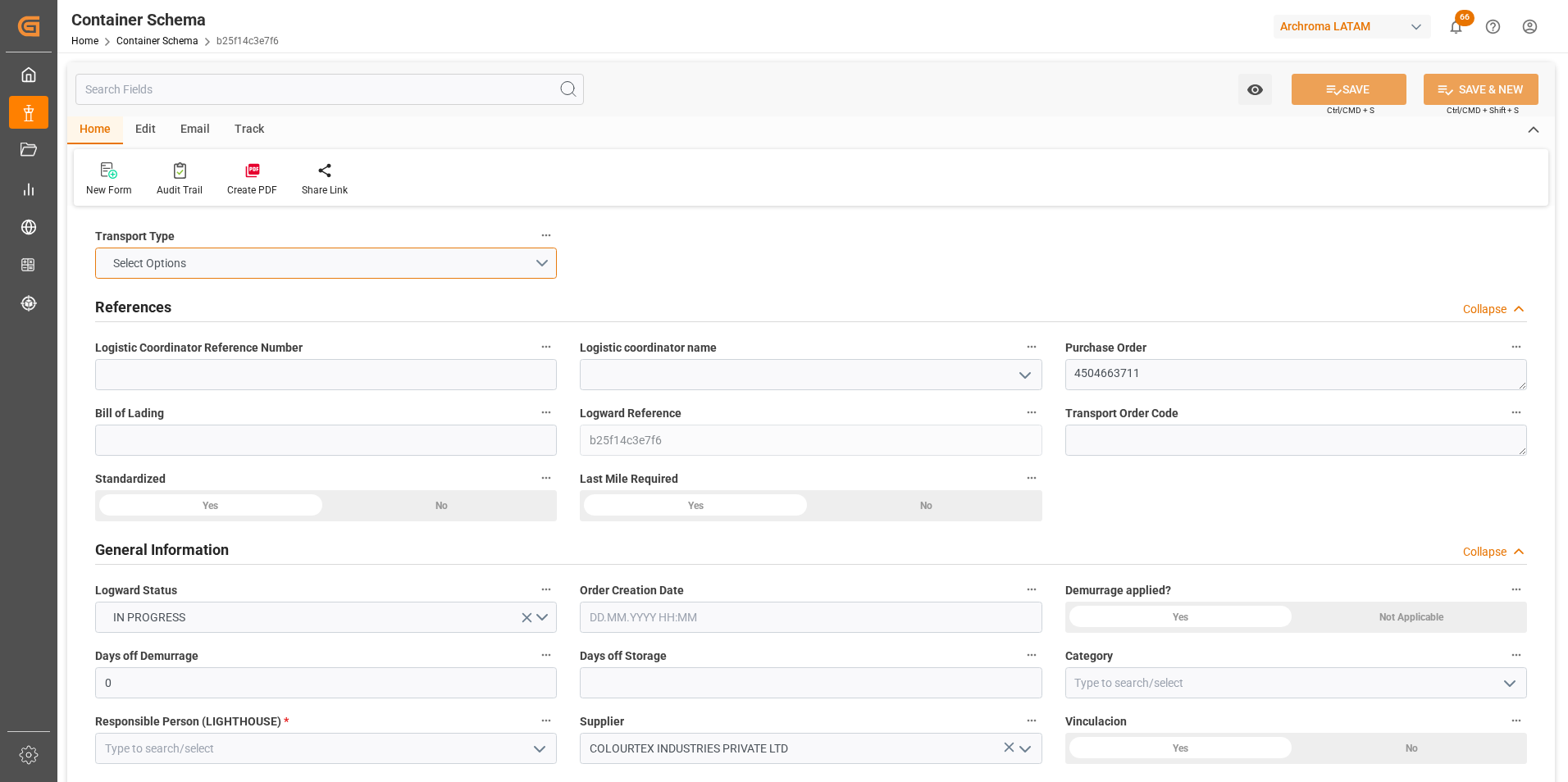
click at [542, 265] on button "Select Options" at bounding box center [326, 262] width 461 height 31
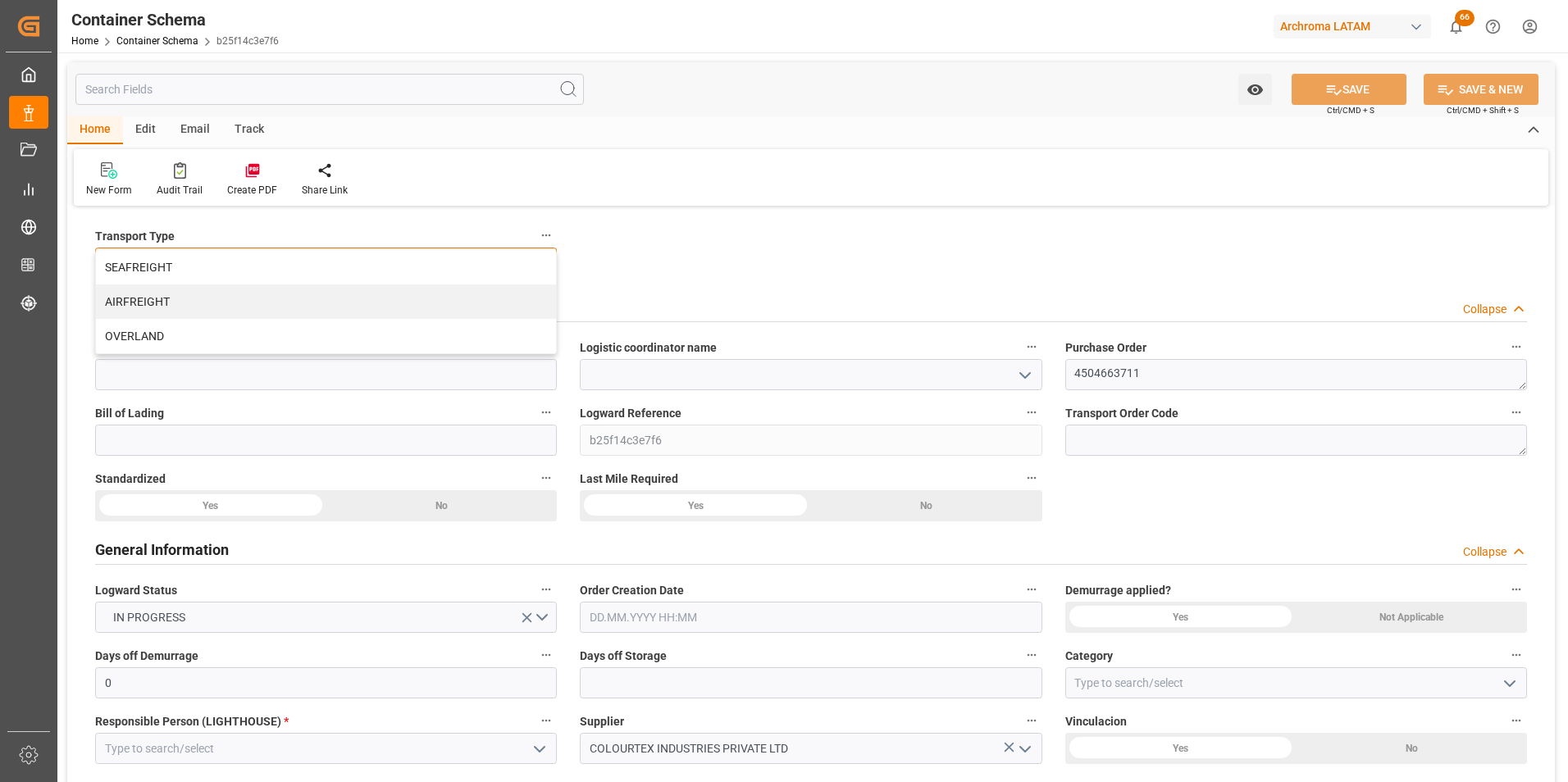
drag, startPoint x: 416, startPoint y: 316, endPoint x: 489, endPoint y: 316, distance: 73.0
click at [417, 316] on div "AIRFREIGHT" at bounding box center [326, 301] width 460 height 34
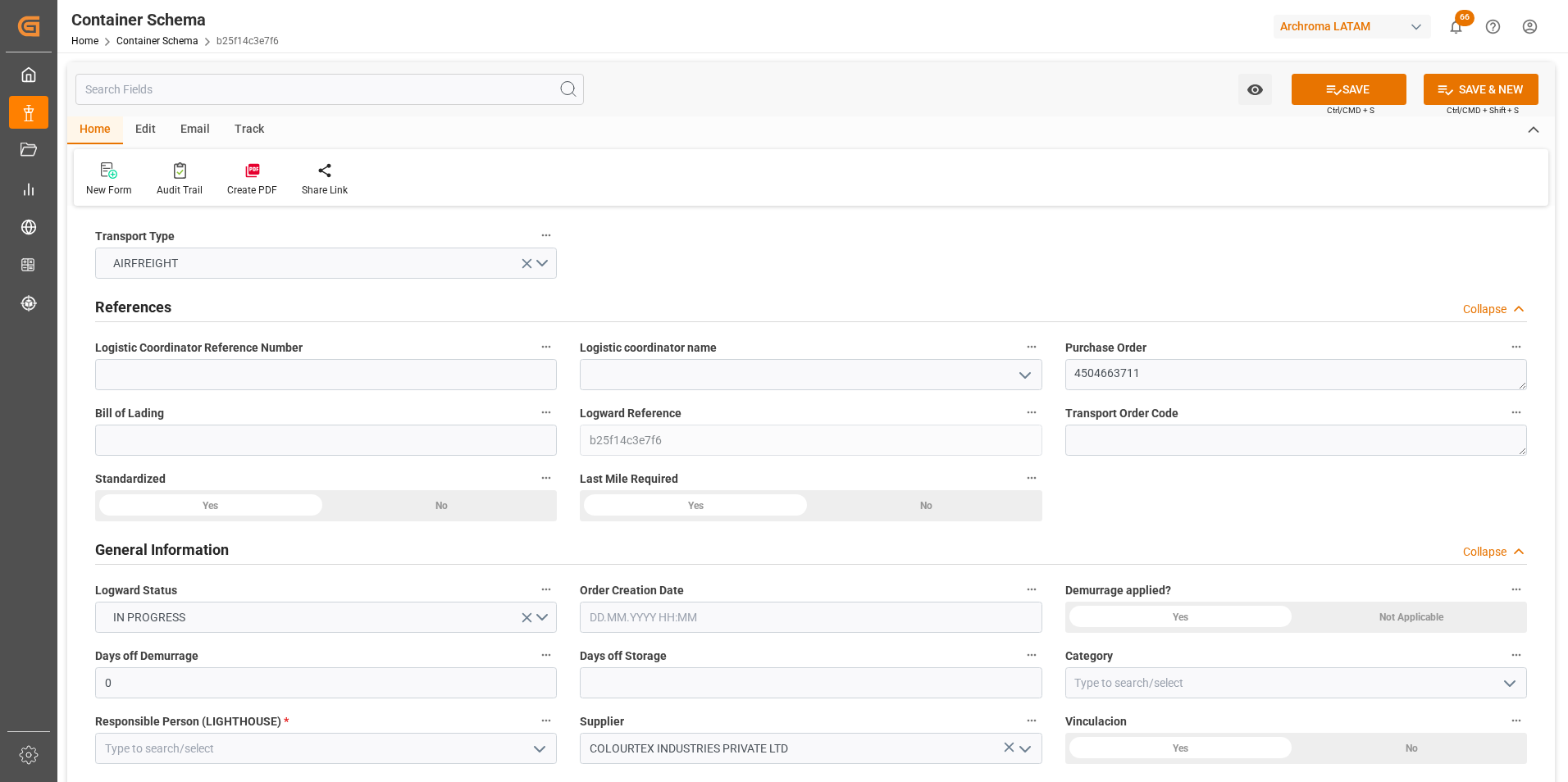
click at [1016, 377] on icon "open menu" at bounding box center [1026, 376] width 20 height 20
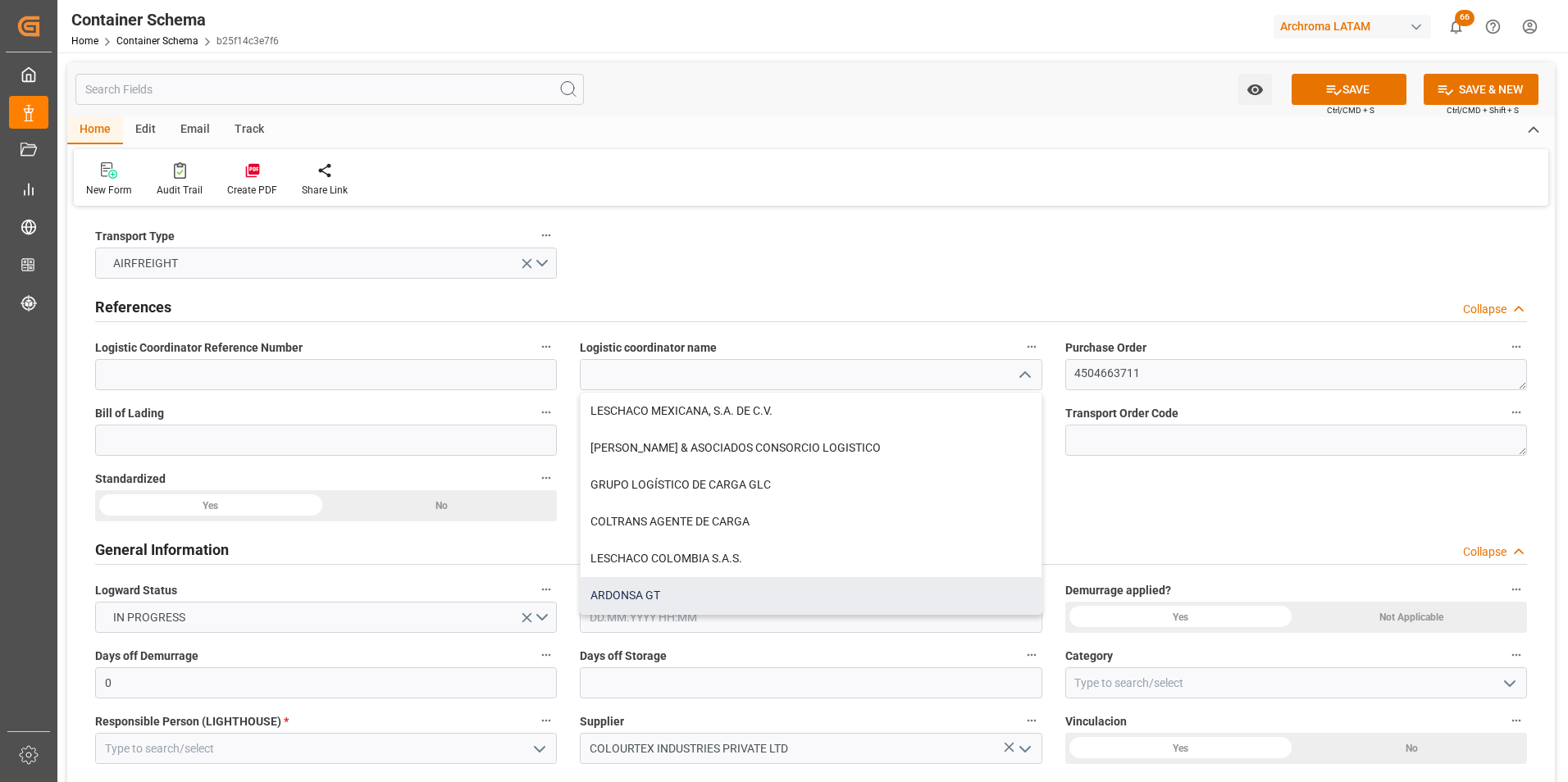
click at [766, 588] on div "ARDONSA GT" at bounding box center [811, 596] width 460 height 37
type input "ARDONSA GT"
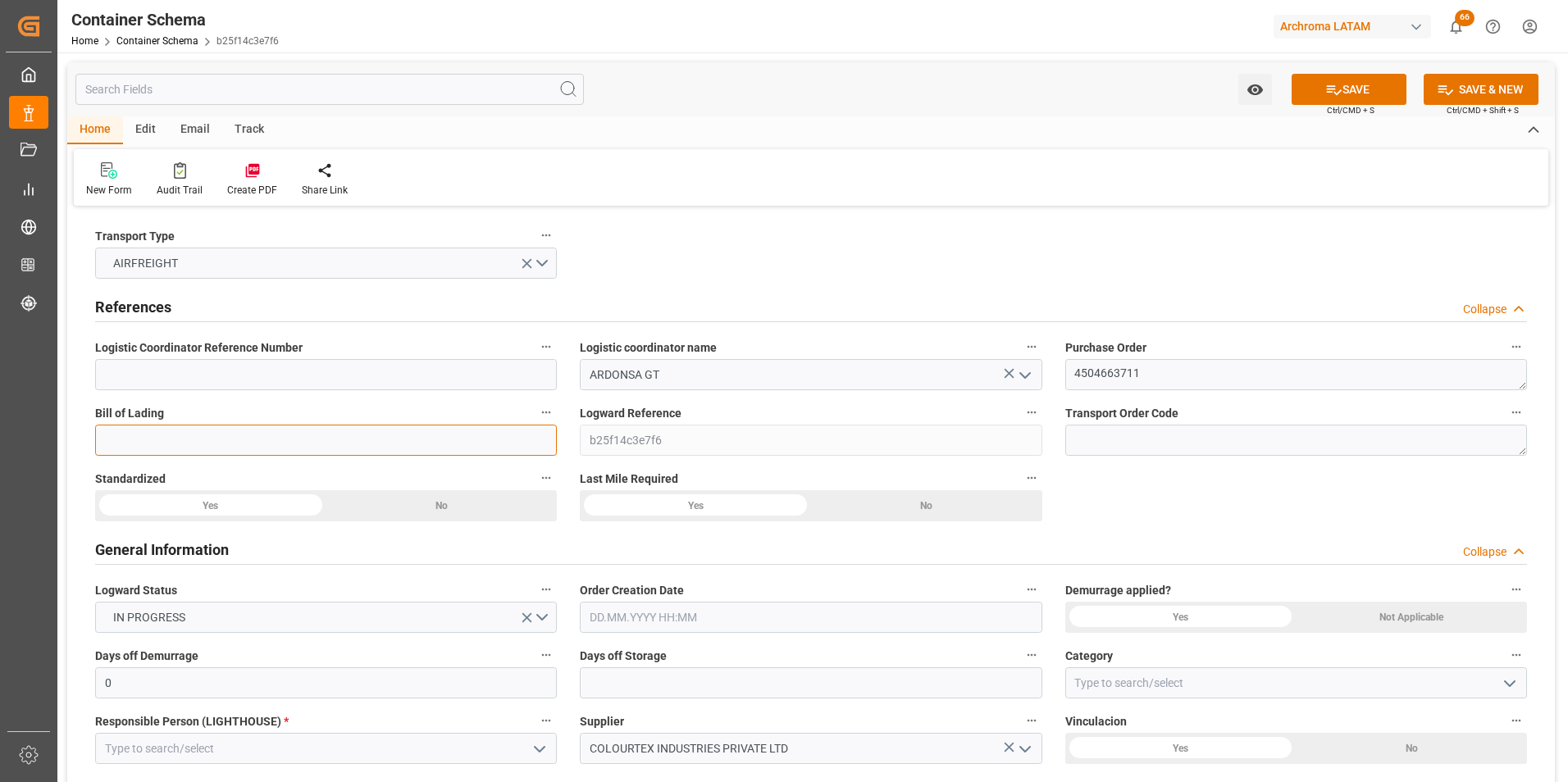
click at [345, 434] on input at bounding box center [326, 439] width 461 height 31
click at [145, 437] on input "6123395344" at bounding box center [326, 439] width 461 height 31
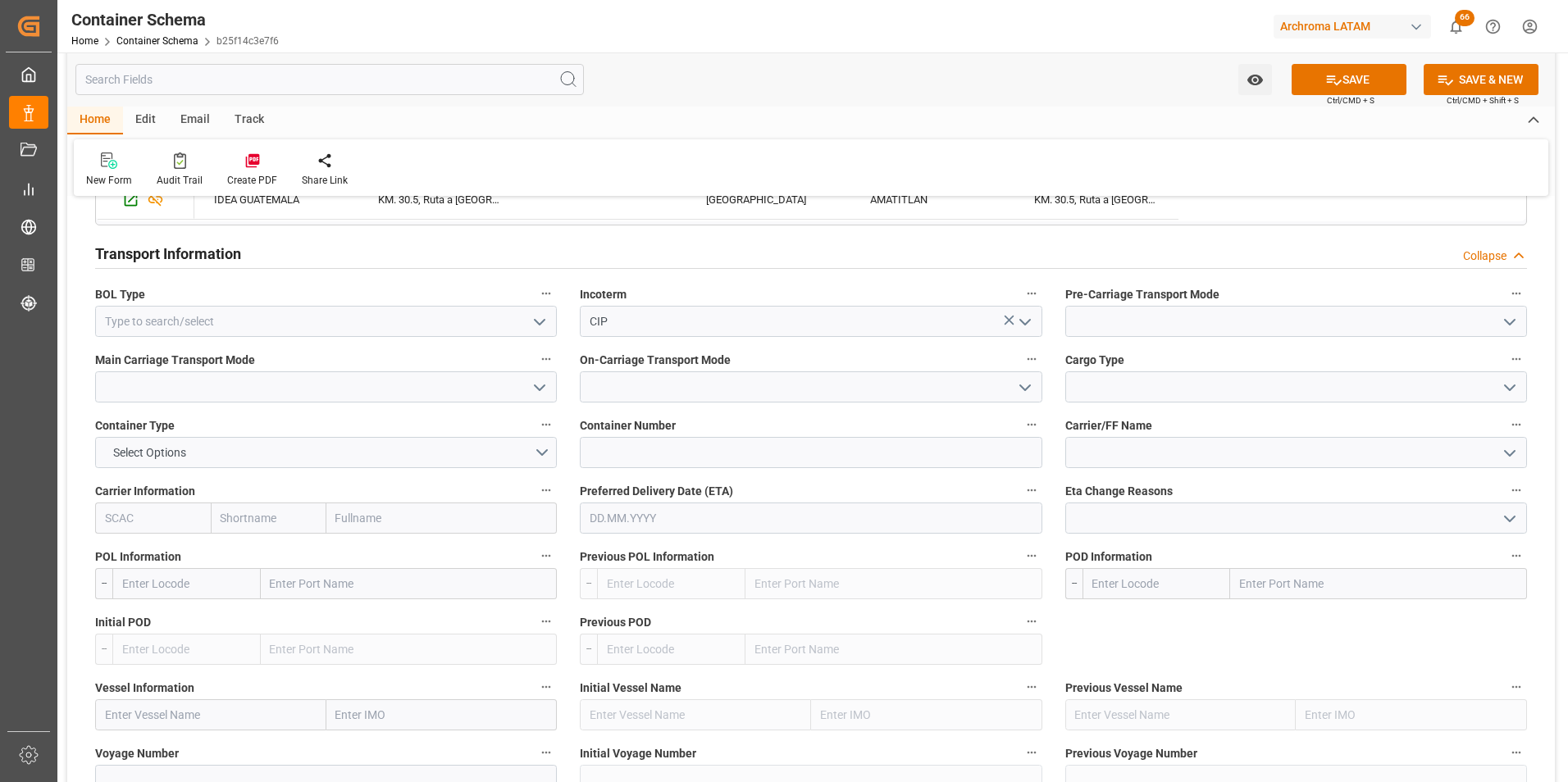
scroll to position [1394, 0]
type input "6123395344"
click at [588, 446] on input at bounding box center [811, 451] width 461 height 31
paste input "6123395344"
type input "6123395344"
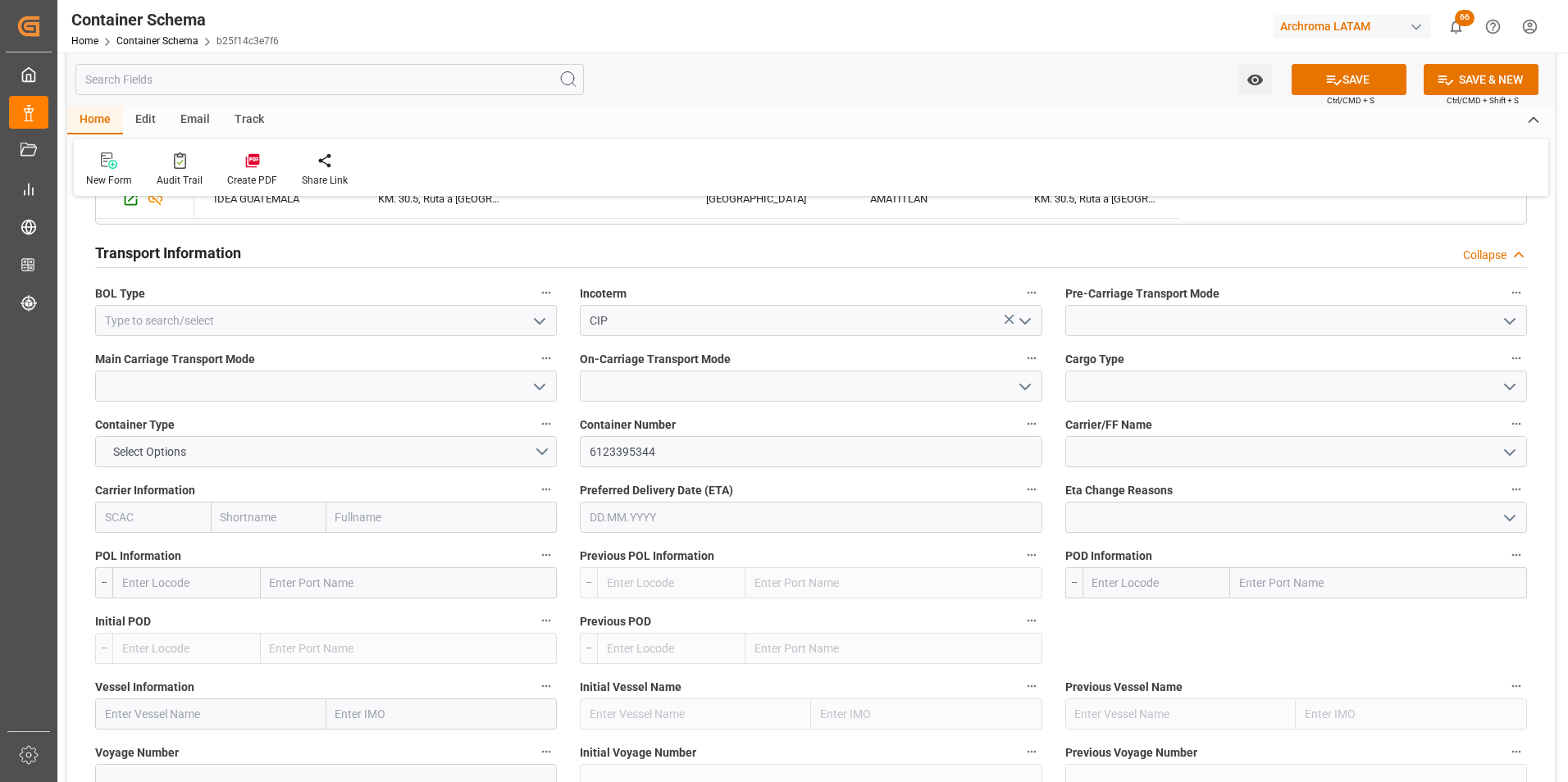
click at [619, 503] on input "text" at bounding box center [811, 516] width 461 height 31
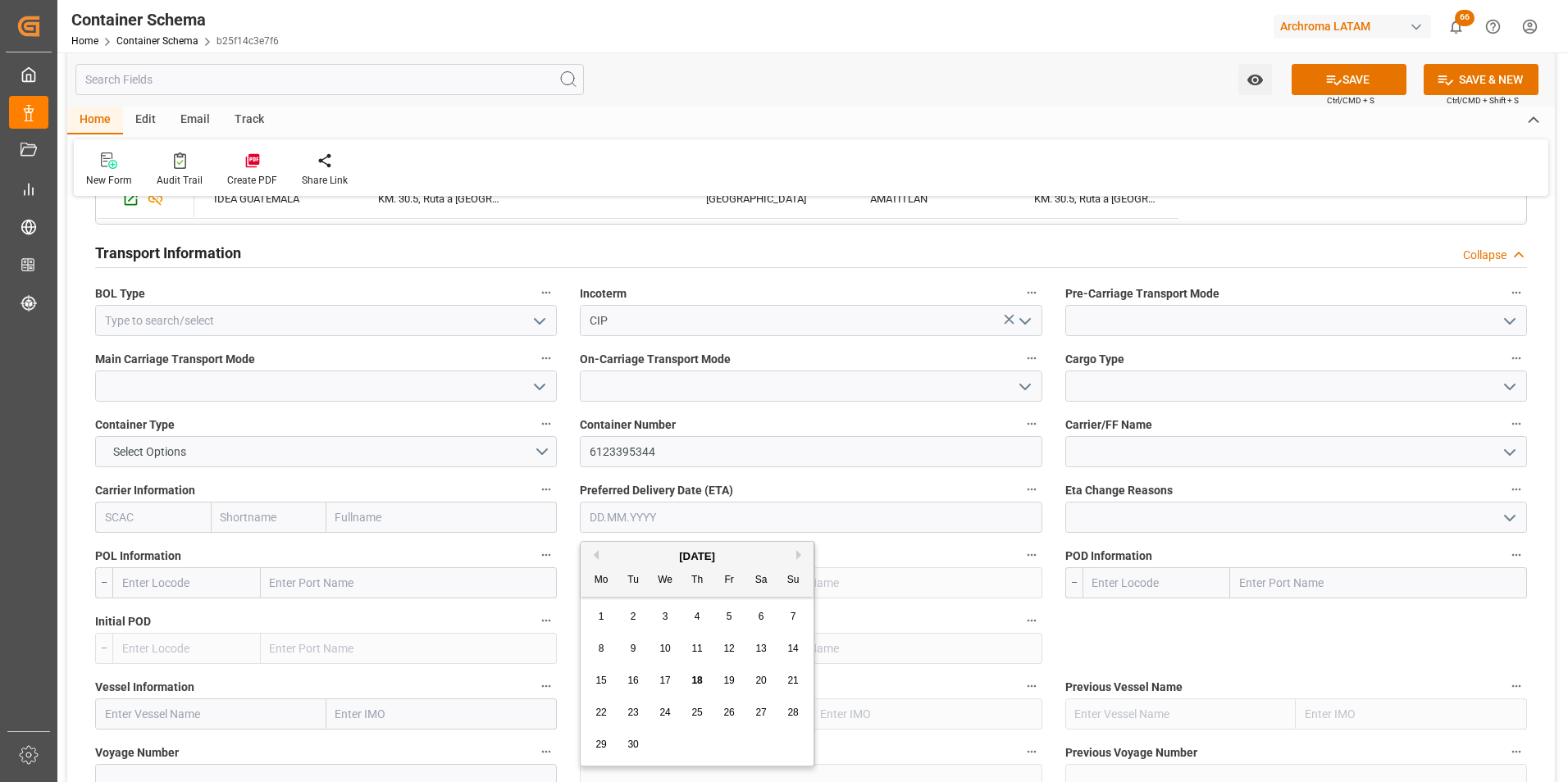
click at [586, 600] on div "[DATE] Mo Tu We Th Fr Sa Su 1 2 3 4 5 6 7 8 9 10 11 12 13 14 15 16 17 18 19 20 …" at bounding box center [698, 653] width 234 height 224
click at [790, 678] on span "21" at bounding box center [792, 680] width 11 height 12
type input "[DATE]"
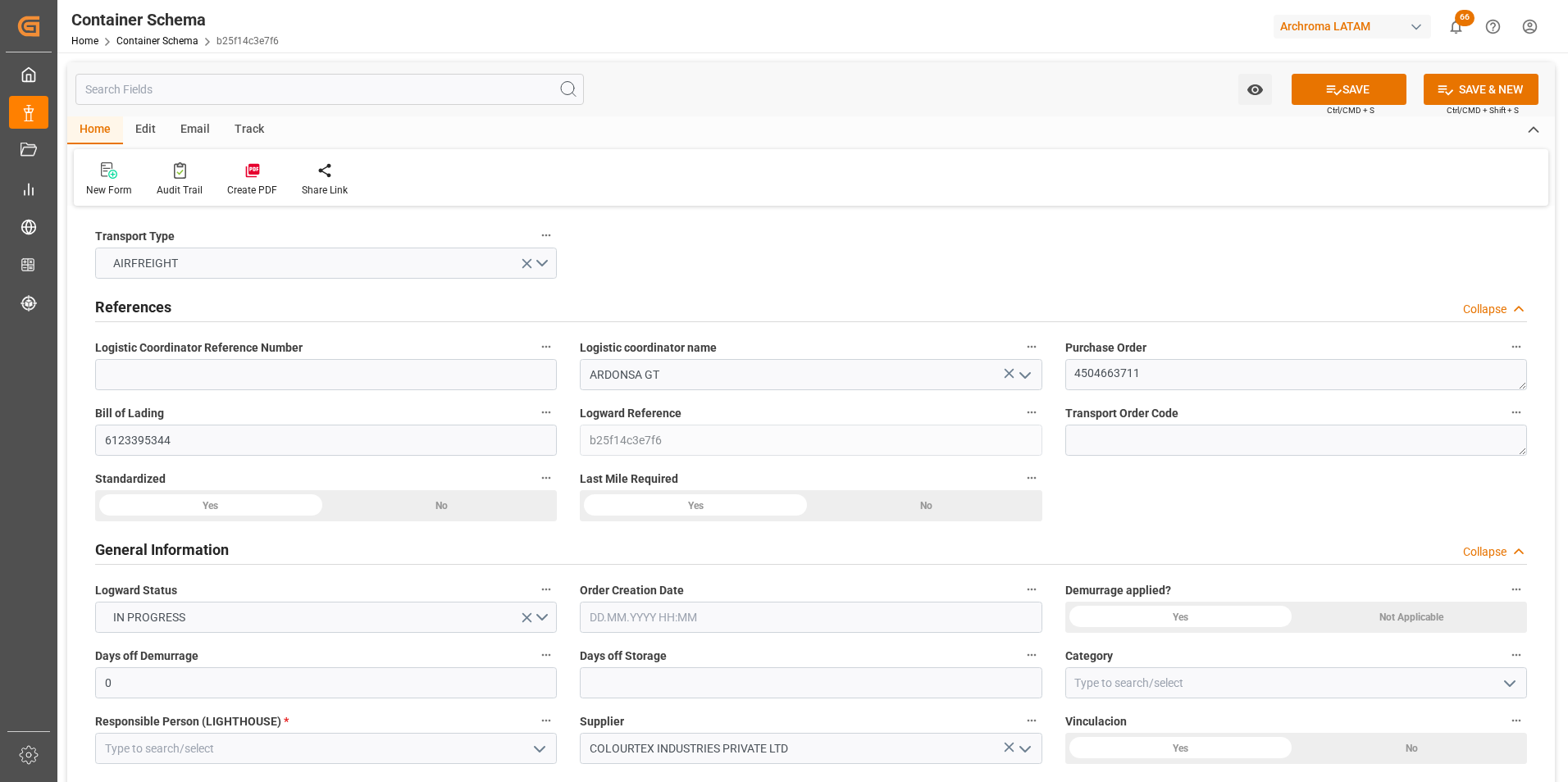
scroll to position [164, 0]
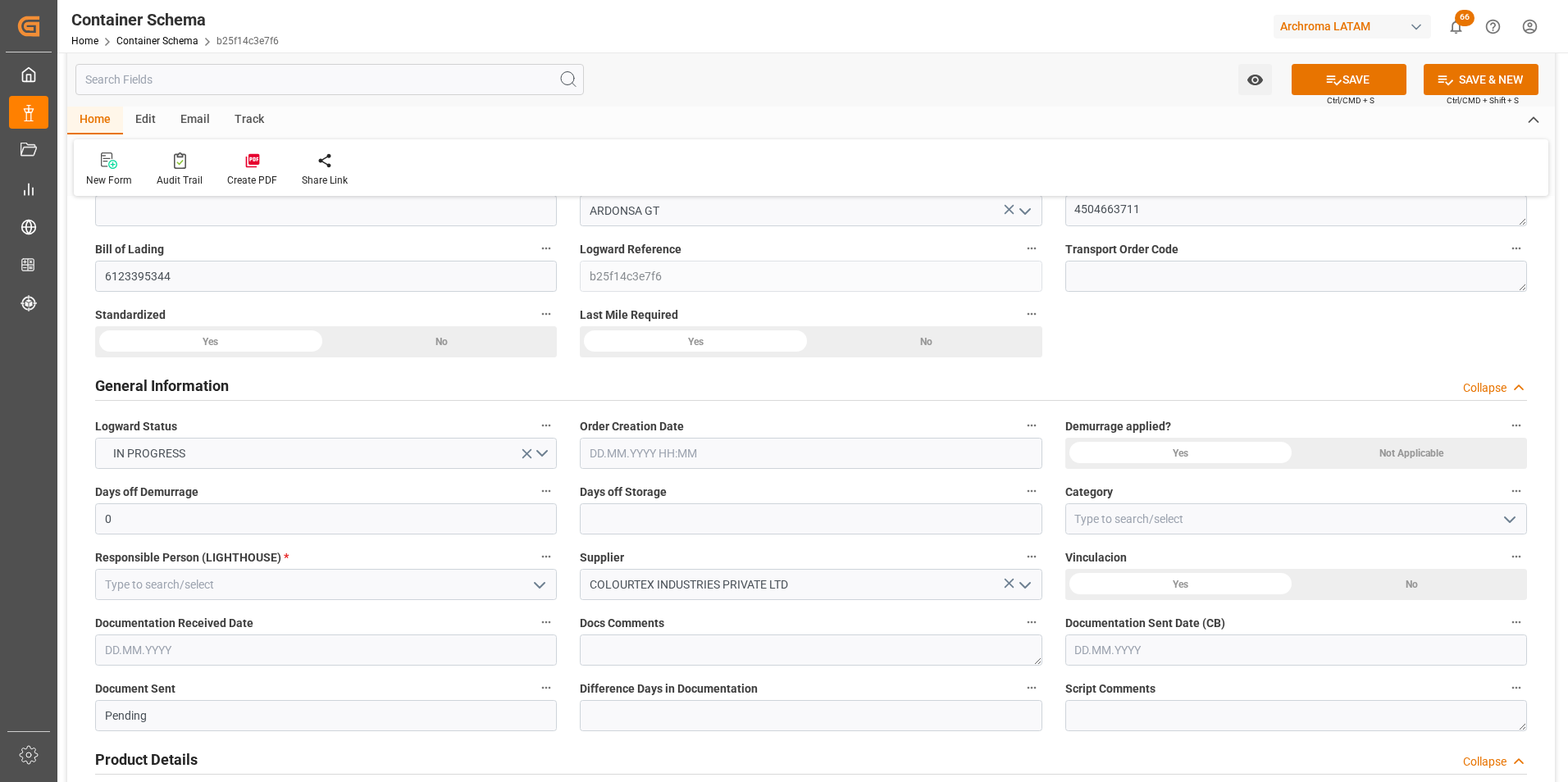
click at [902, 460] on input "text" at bounding box center [811, 453] width 461 height 31
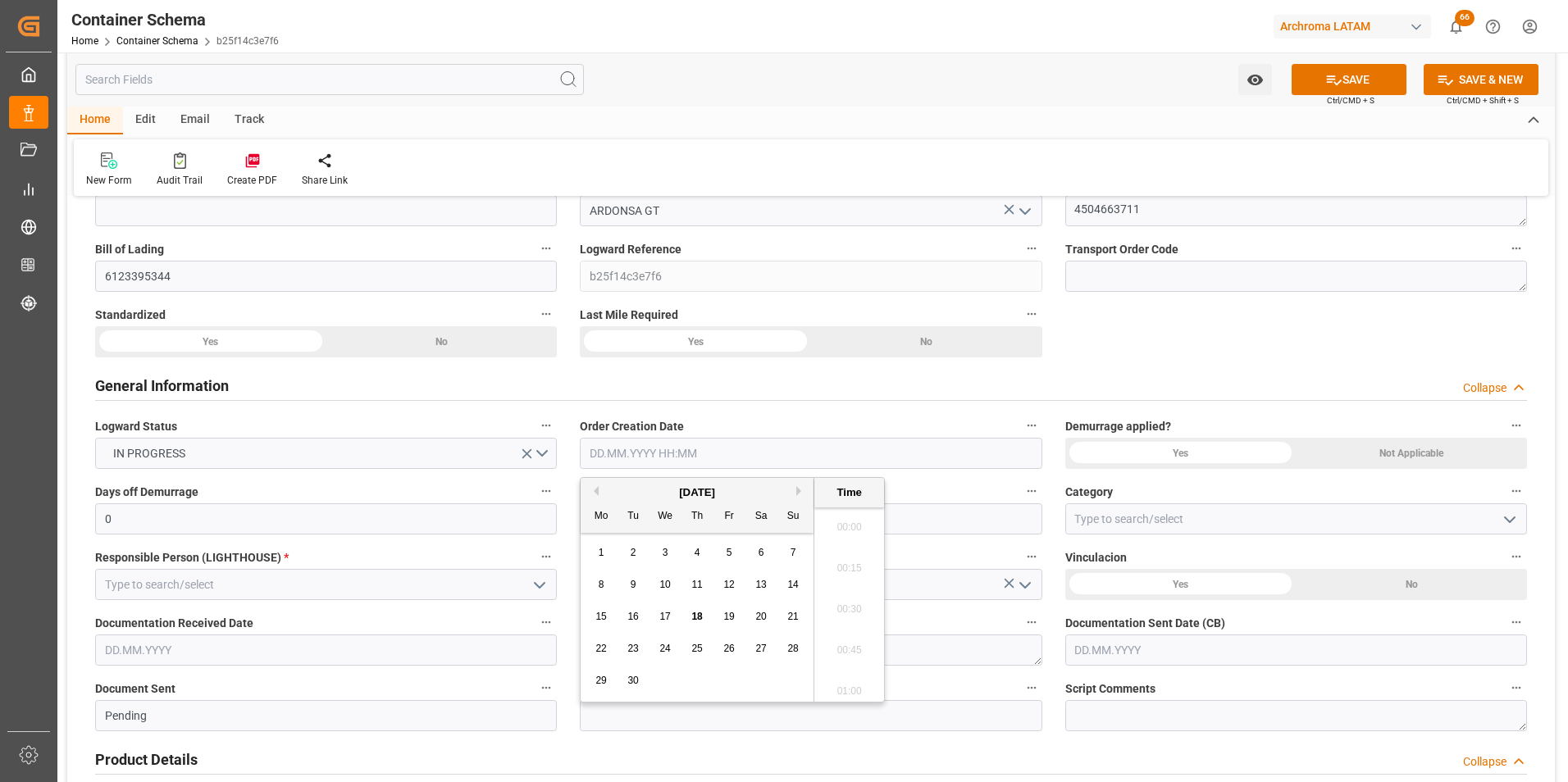
scroll to position [1932, 0]
click at [586, 552] on div "1 2 3 4 5 6 7" at bounding box center [697, 553] width 224 height 32
click at [699, 611] on span "18" at bounding box center [696, 617] width 11 height 12
click at [853, 603] on li "12:15" at bounding box center [848, 604] width 69 height 41
type input "18.09.2025 12:15"
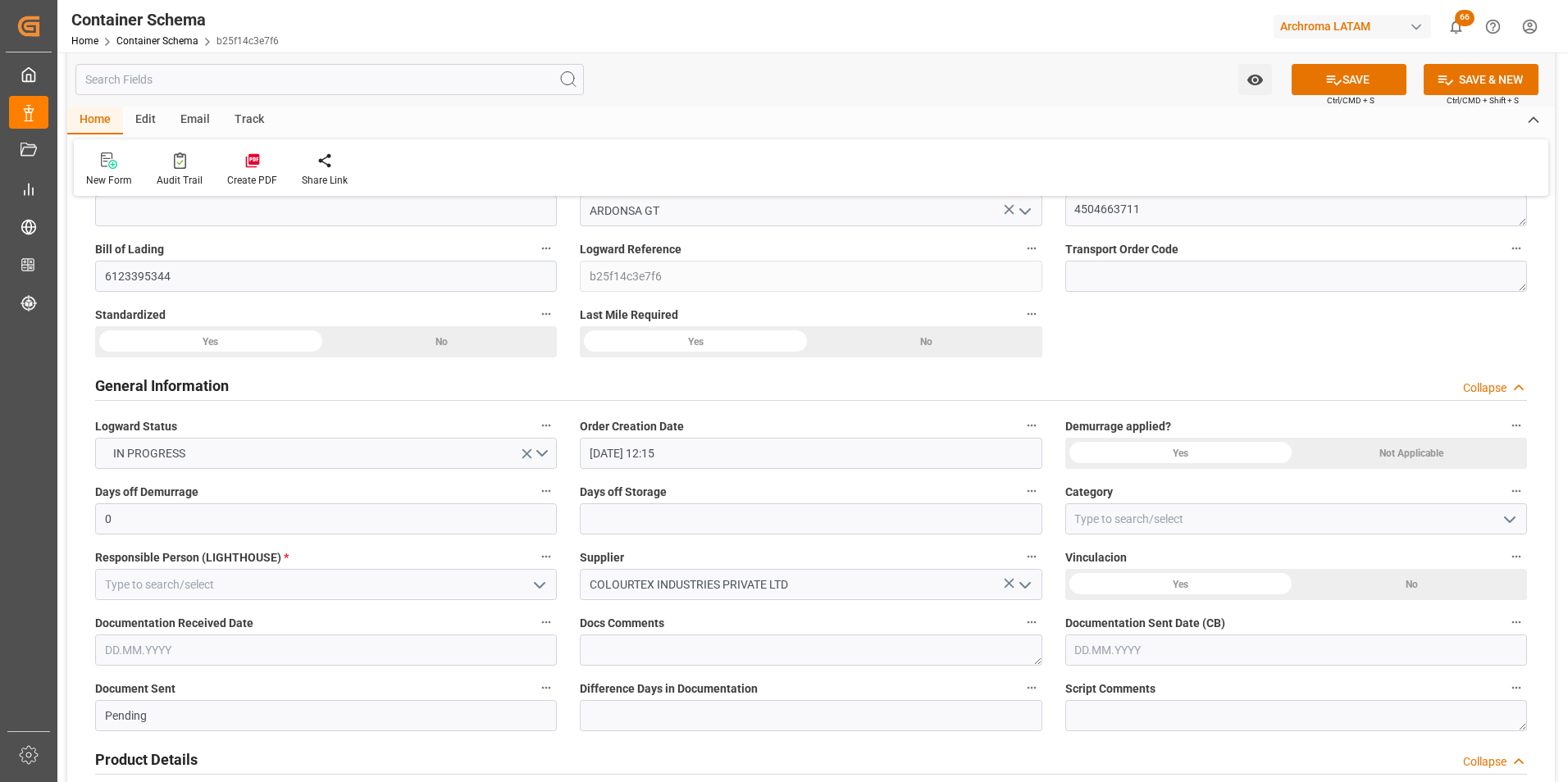
click at [1516, 526] on icon "open menu" at bounding box center [1509, 520] width 20 height 20
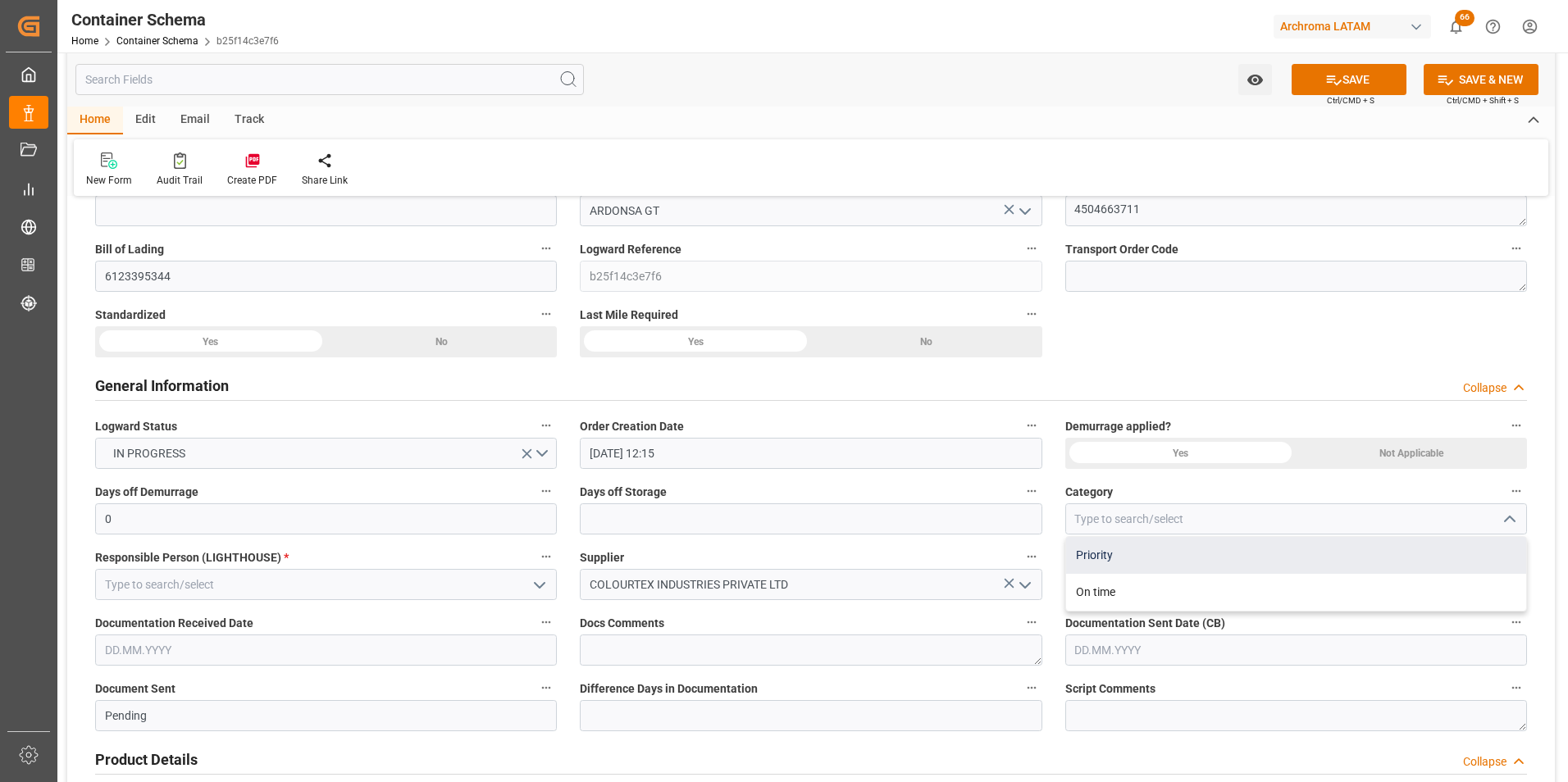
click at [1302, 562] on div "Priority" at bounding box center [1296, 556] width 460 height 37
type input "Priority"
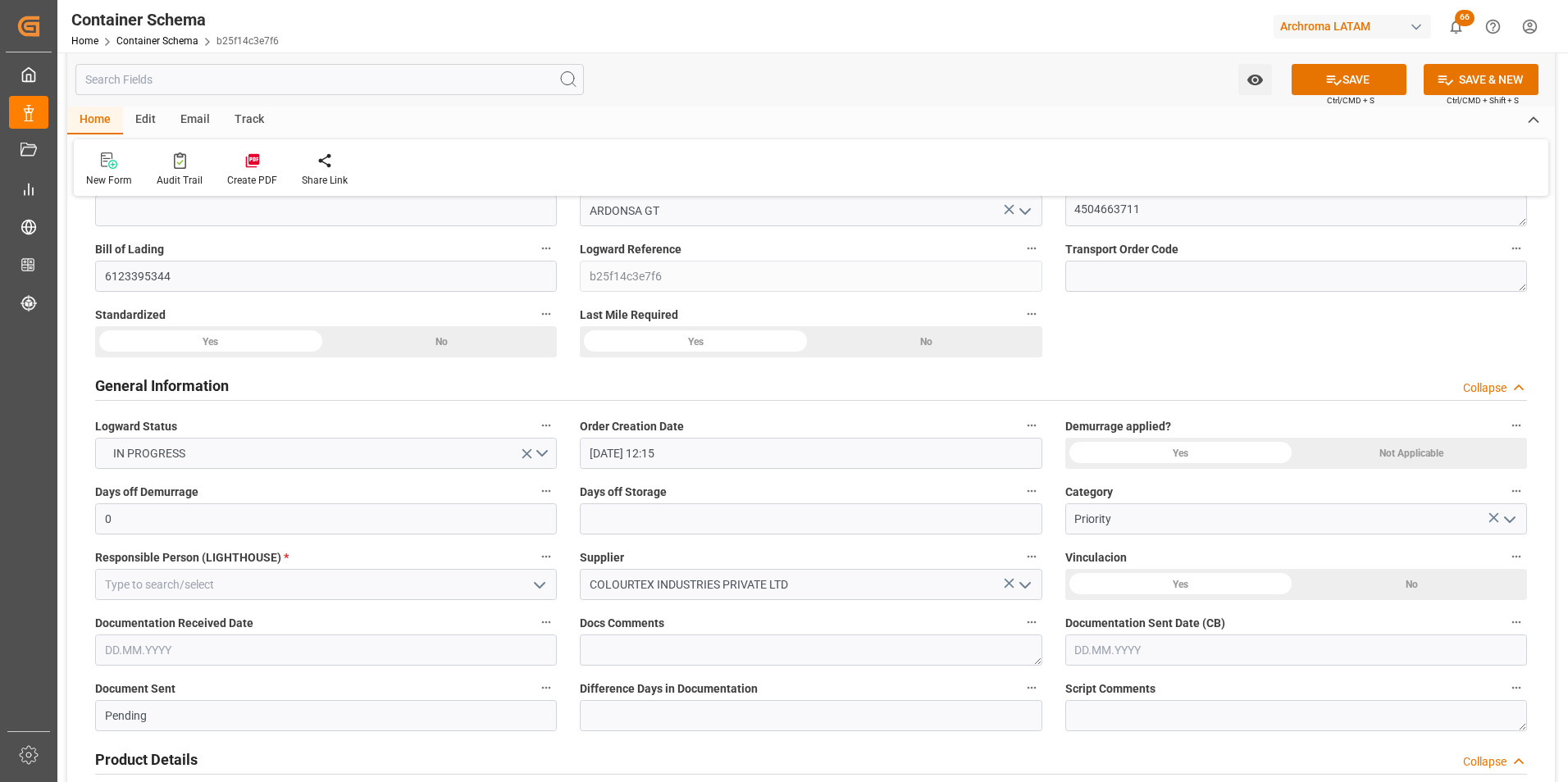
click at [540, 584] on icon "open menu" at bounding box center [540, 586] width 20 height 20
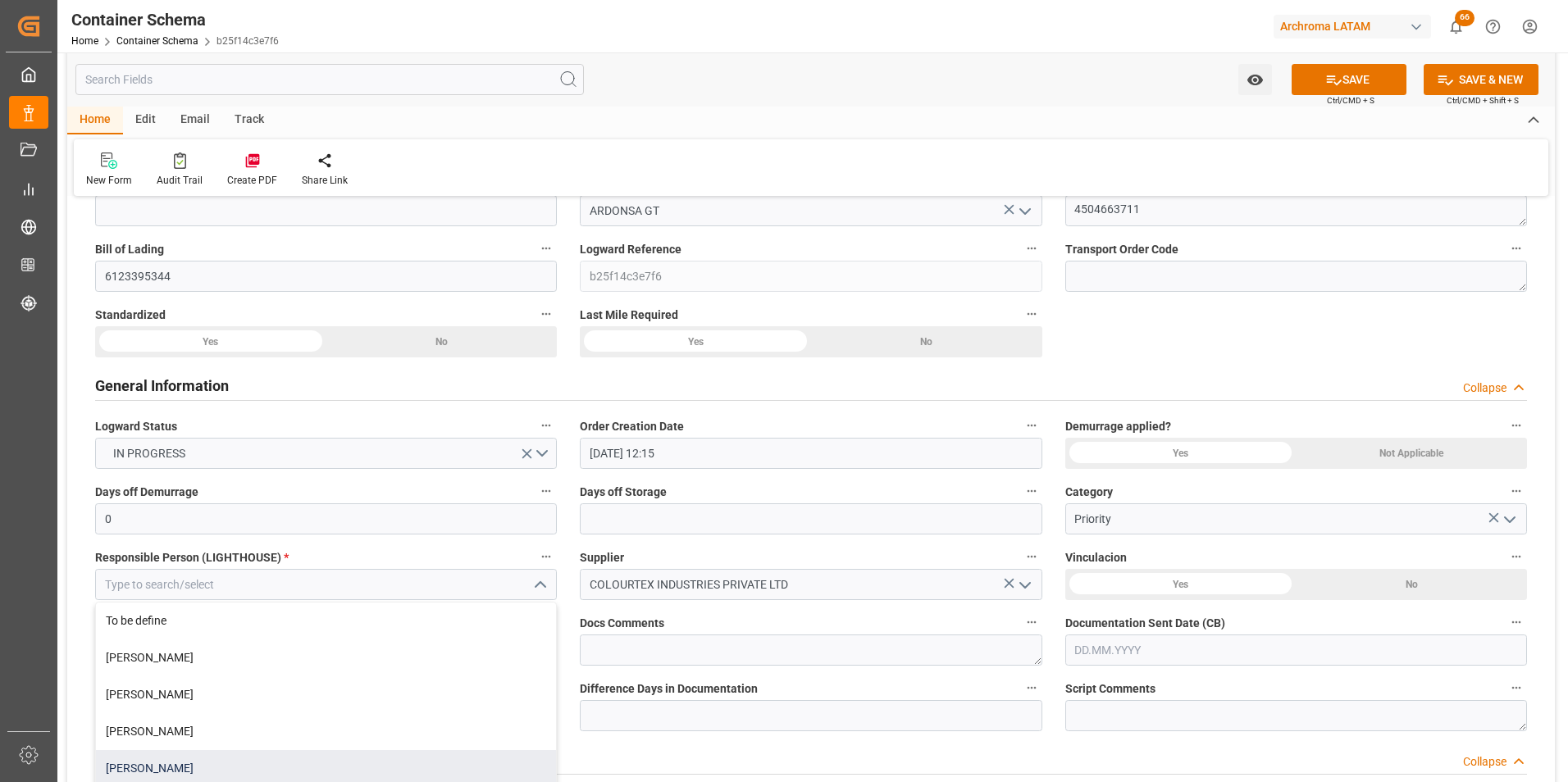
click at [306, 755] on div "[PERSON_NAME]" at bounding box center [326, 769] width 460 height 37
type input "[PERSON_NAME]"
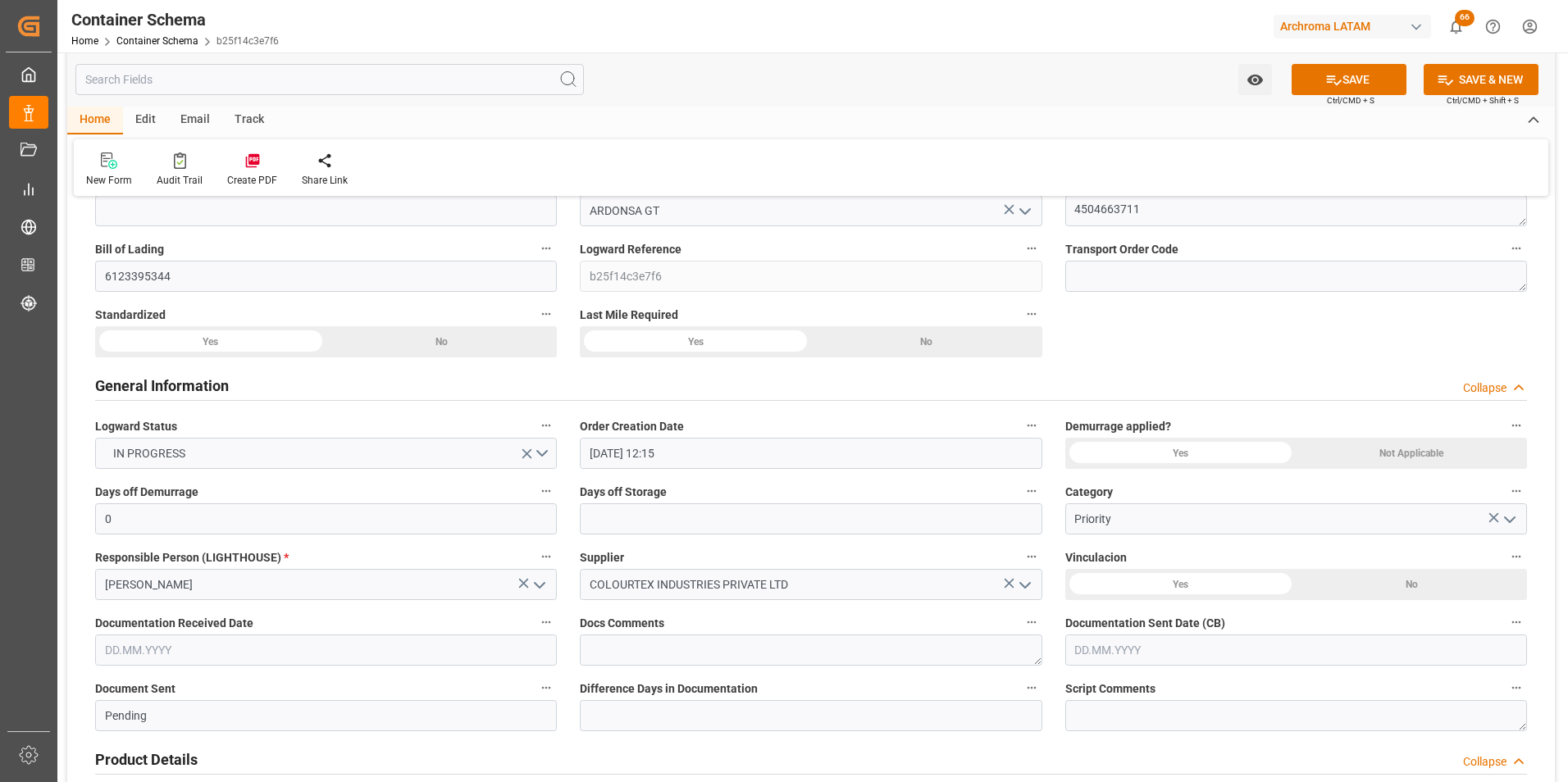
scroll to position [246, 0]
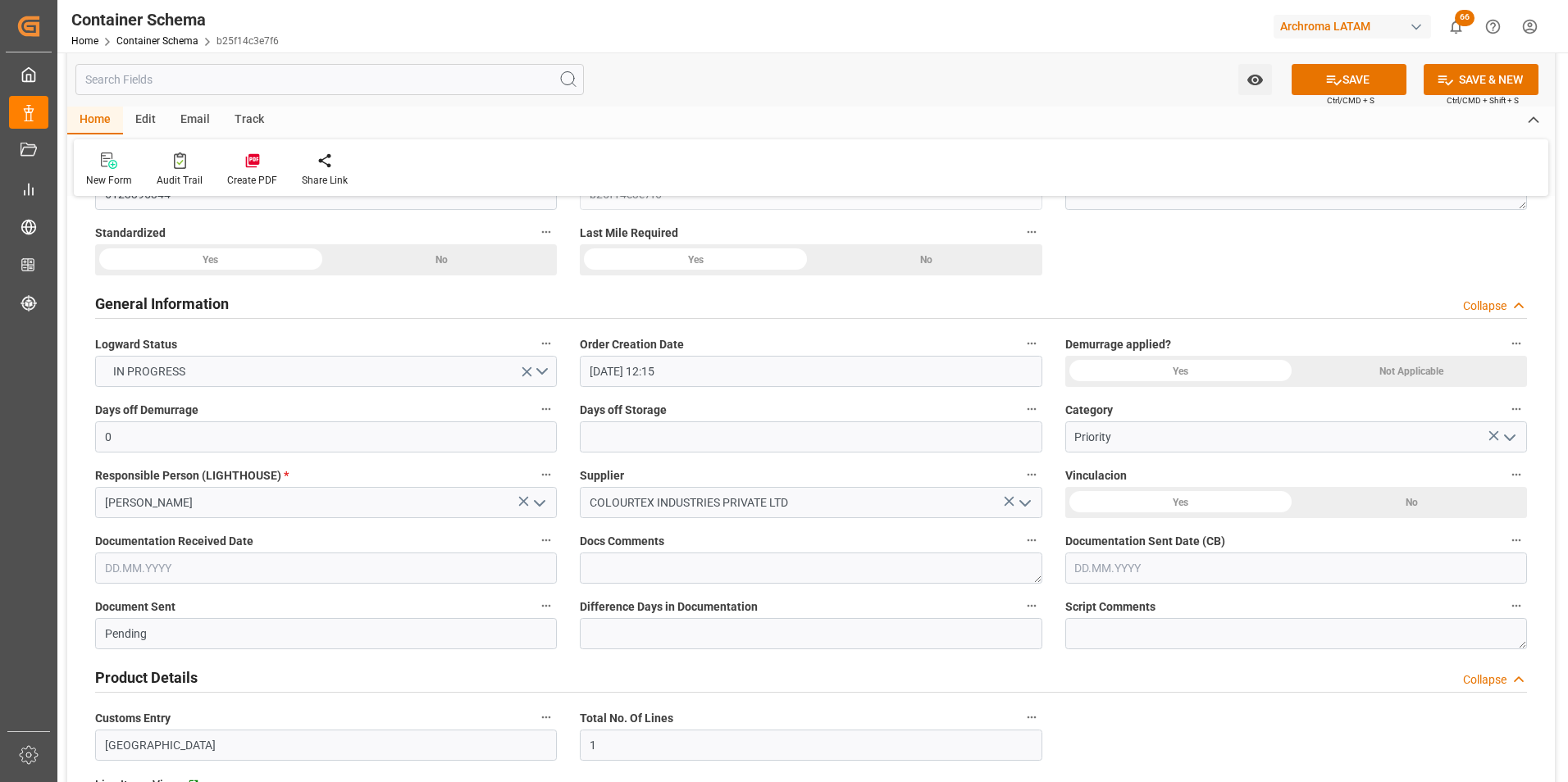
click at [201, 562] on input "text" at bounding box center [326, 567] width 461 height 31
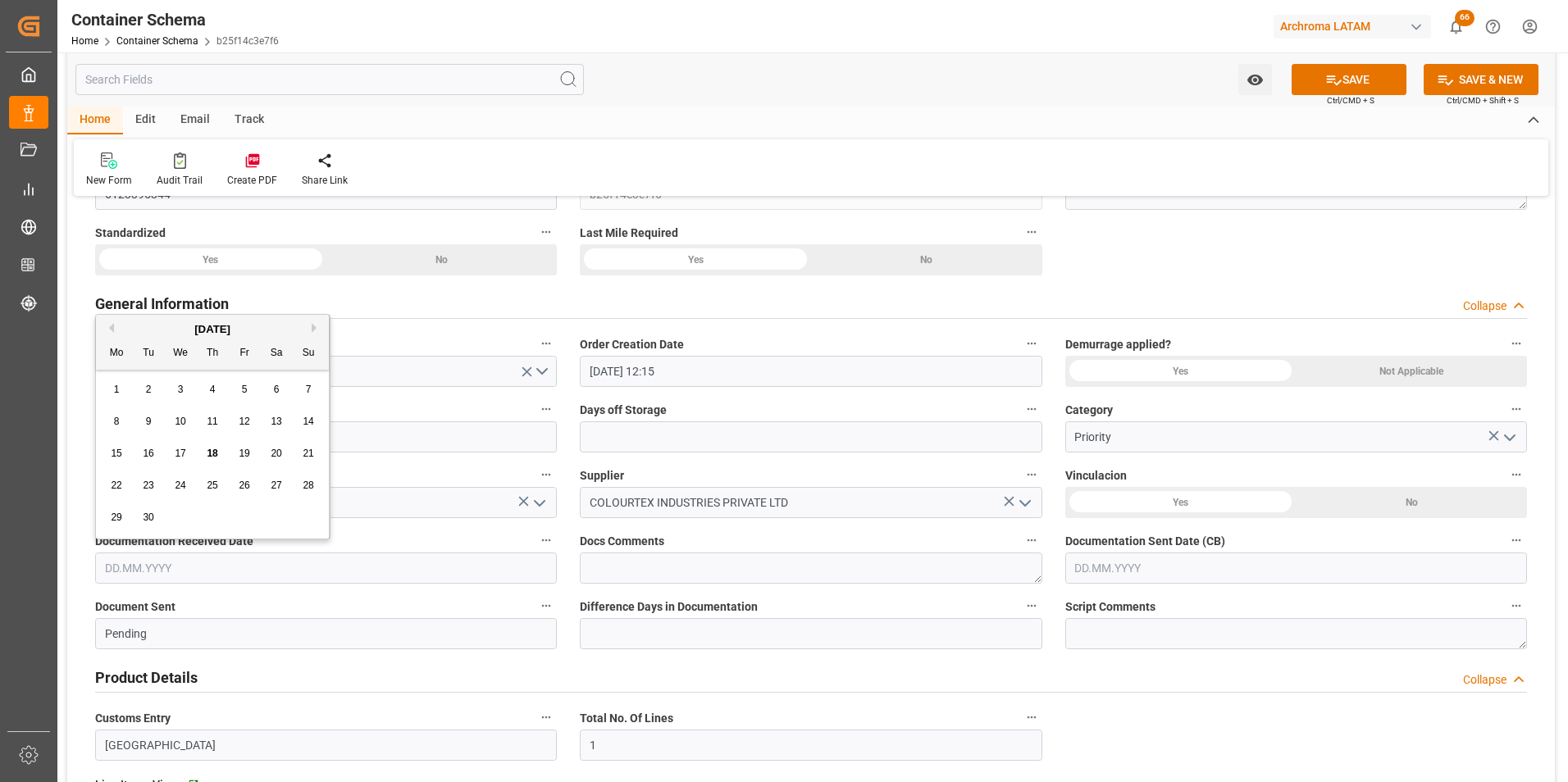
click at [102, 421] on div "8 9 10 11 12 13 14" at bounding box center [213, 422] width 224 height 32
click at [214, 451] on span "18" at bounding box center [211, 454] width 11 height 12
type input "[DATE]"
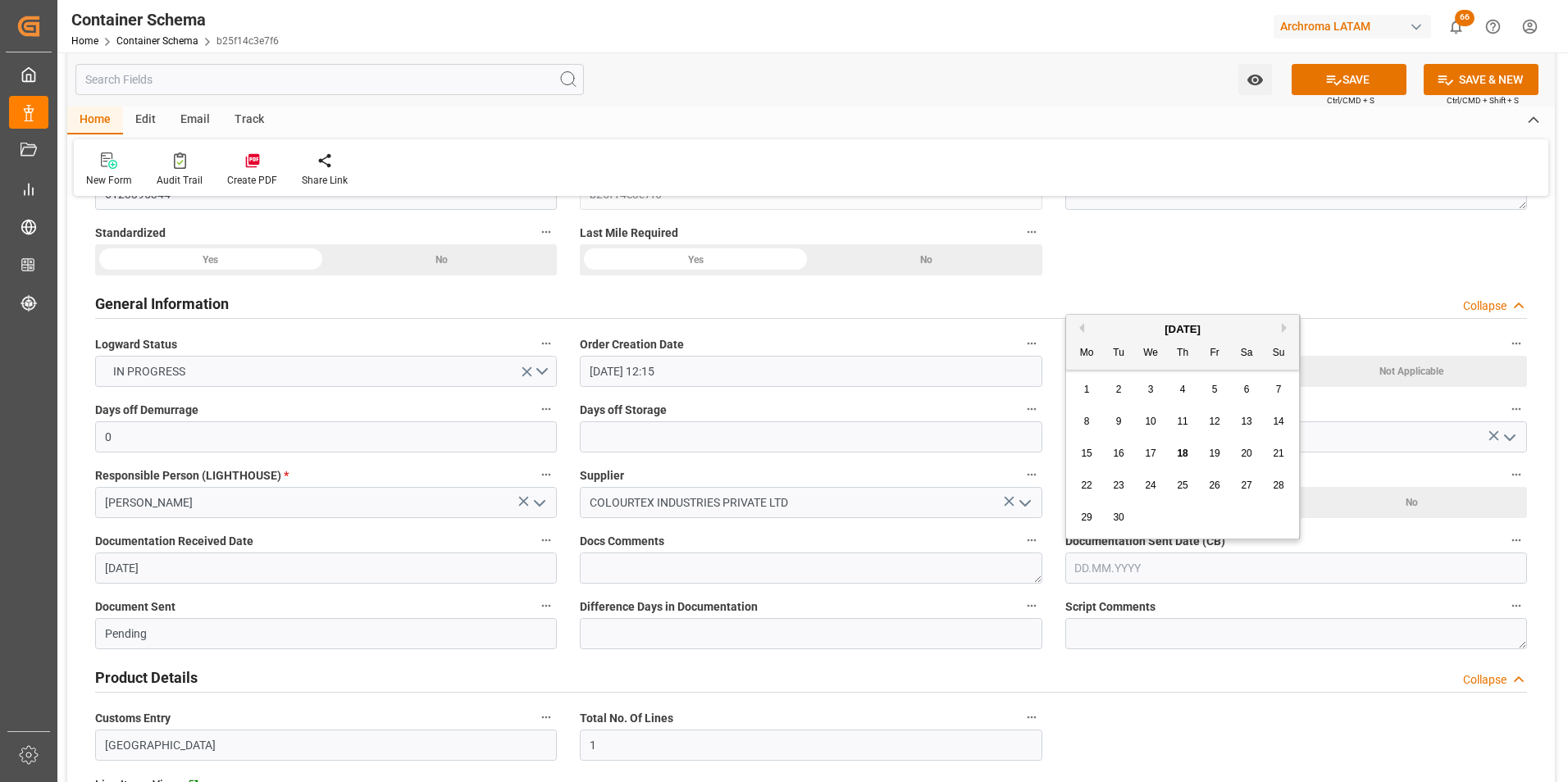
drag, startPoint x: 1149, startPoint y: 573, endPoint x: 1138, endPoint y: 560, distance: 17.0
click at [1149, 573] on input "text" at bounding box center [1296, 567] width 461 height 31
click at [1077, 463] on div "15" at bounding box center [1087, 454] width 21 height 20
click at [1124, 562] on input "[DATE]" at bounding box center [1296, 567] width 461 height 31
click at [1184, 451] on span "18" at bounding box center [1182, 454] width 11 height 12
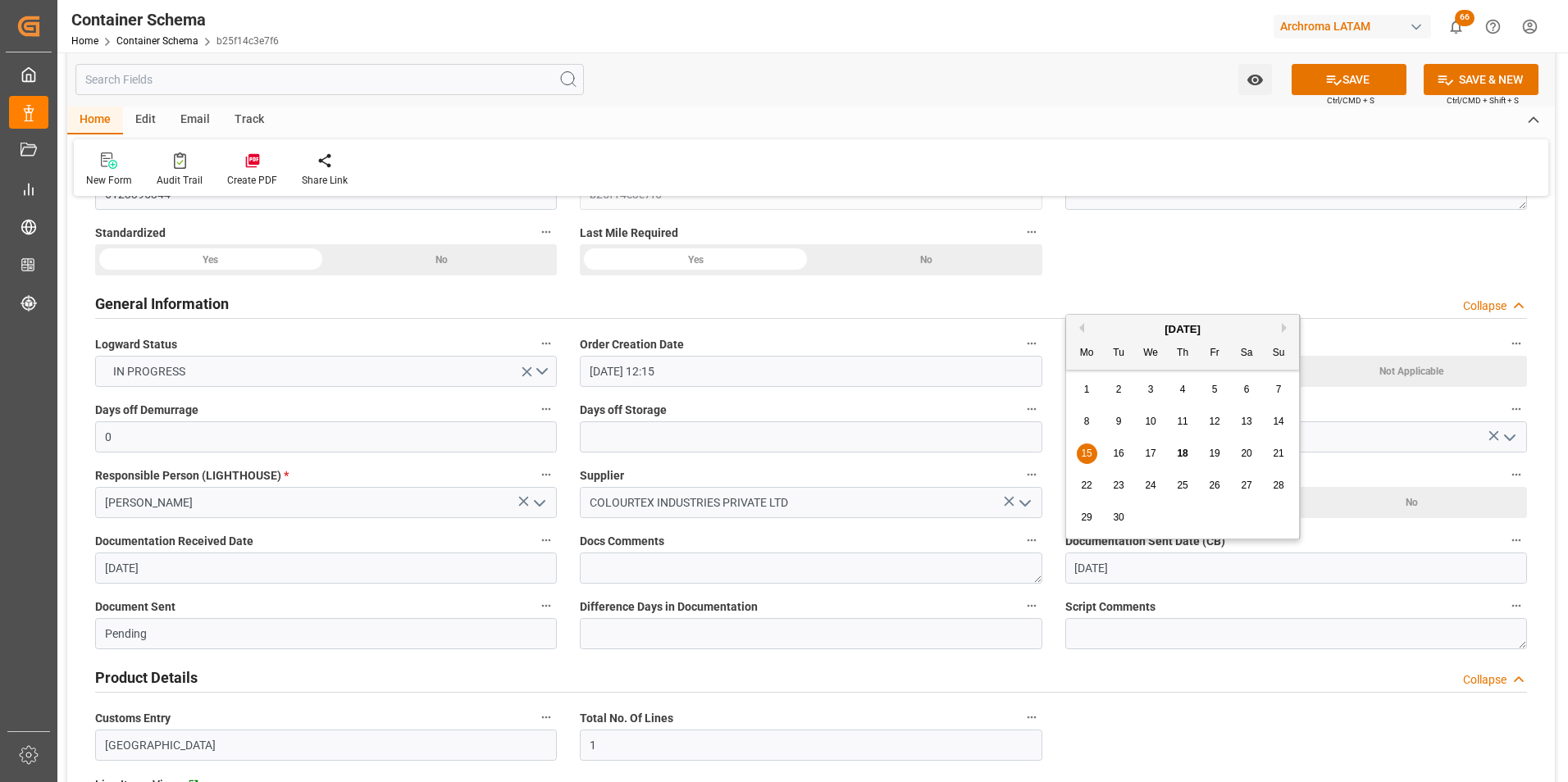
type input "[DATE]"
click at [1507, 447] on button "open menu" at bounding box center [1507, 437] width 24 height 25
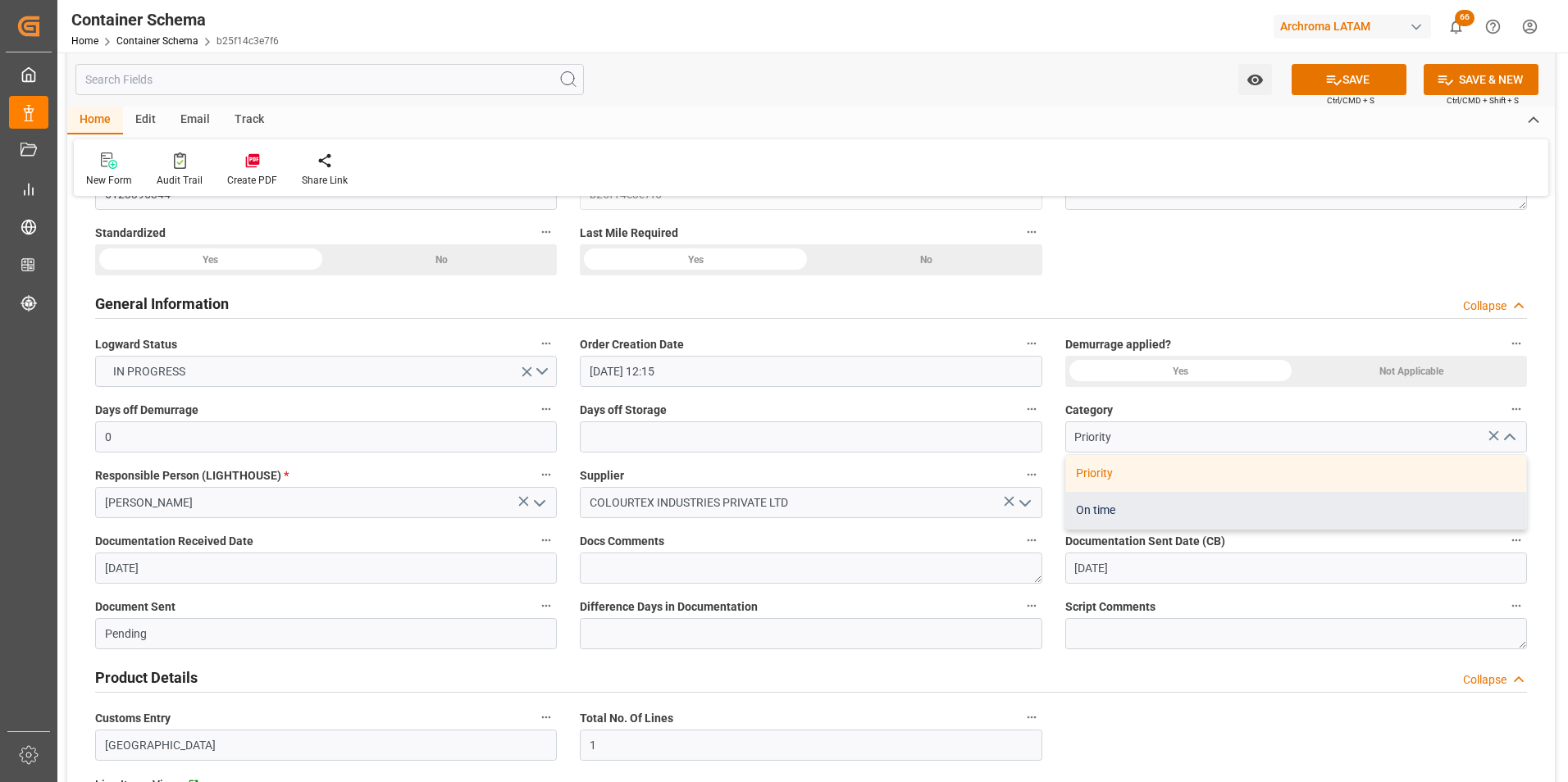
click at [1289, 500] on div "On time" at bounding box center [1296, 510] width 460 height 37
type input "On time"
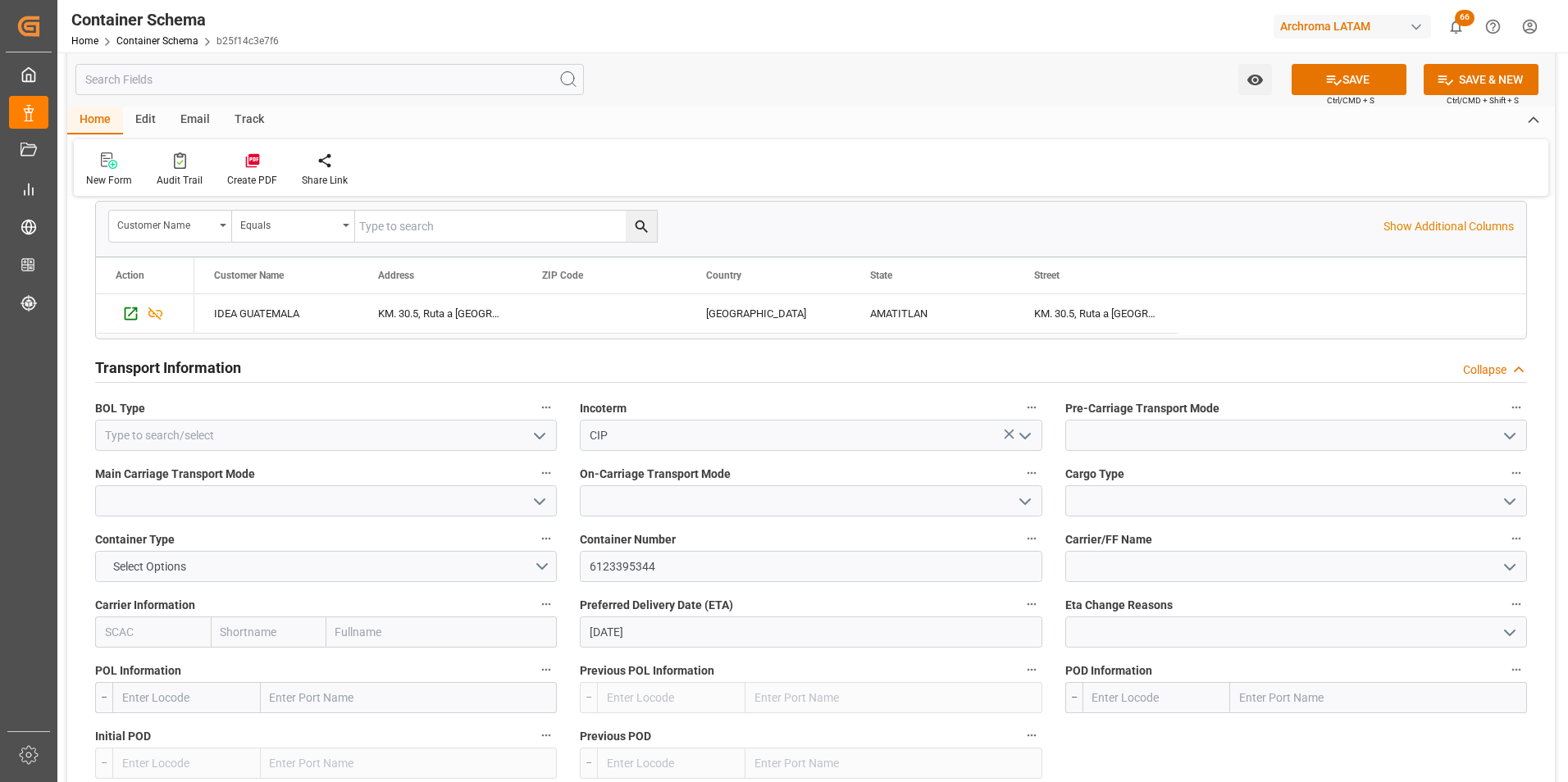
scroll to position [1312, 0]
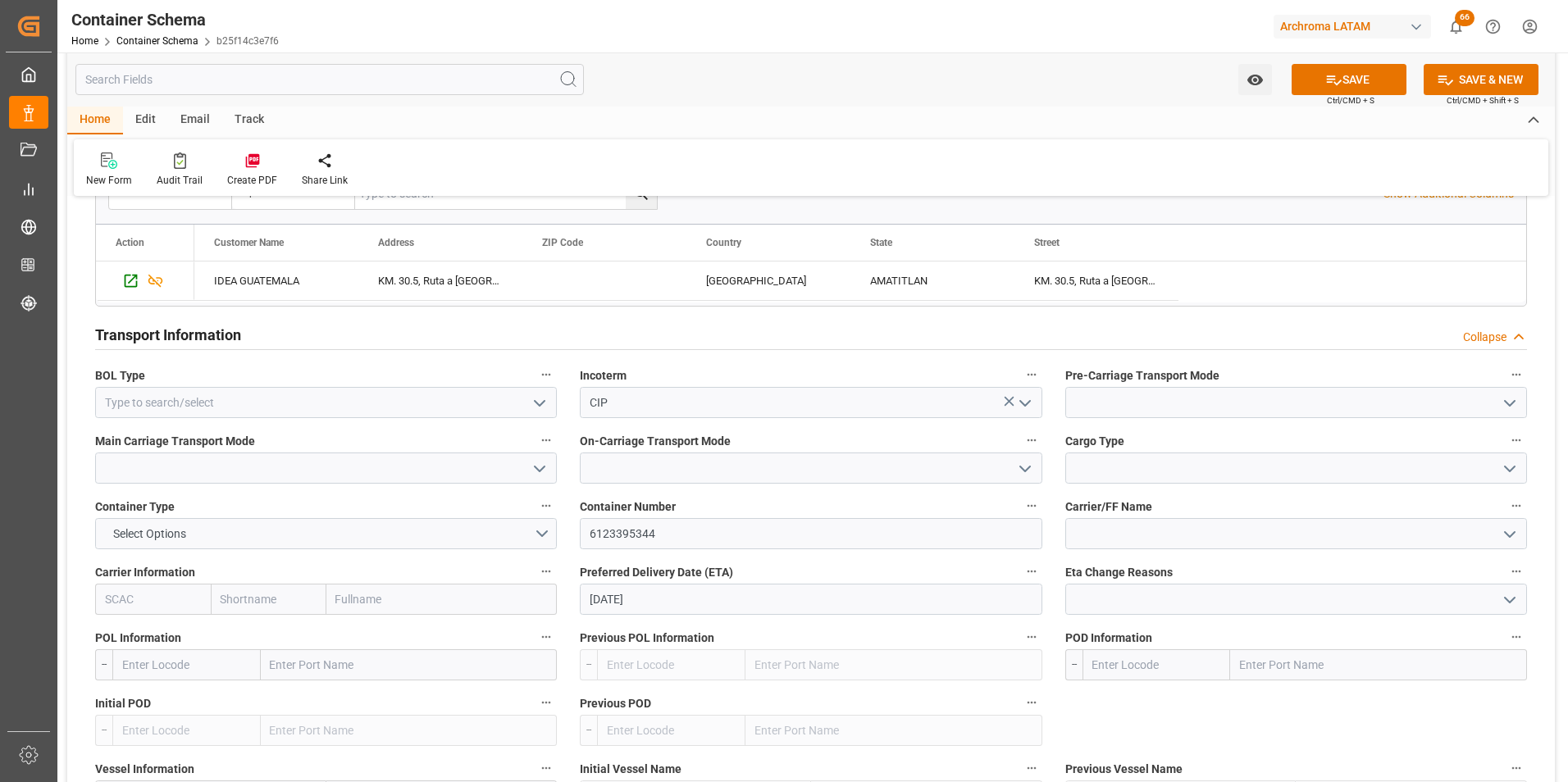
click at [538, 395] on icon "open menu" at bounding box center [540, 404] width 20 height 20
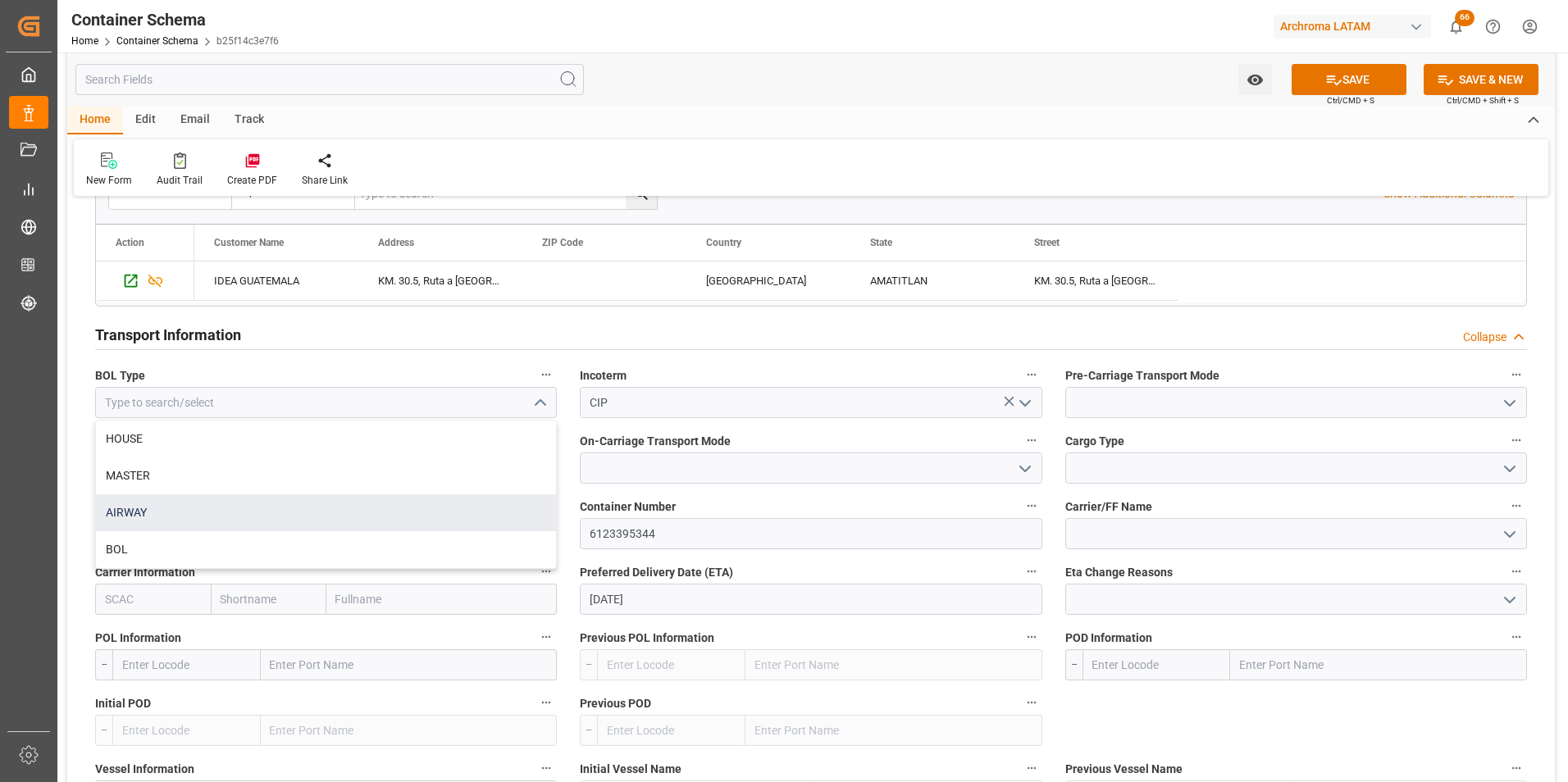
click at [370, 512] on div "AIRWAY" at bounding box center [326, 513] width 460 height 37
type input "AIRWAY"
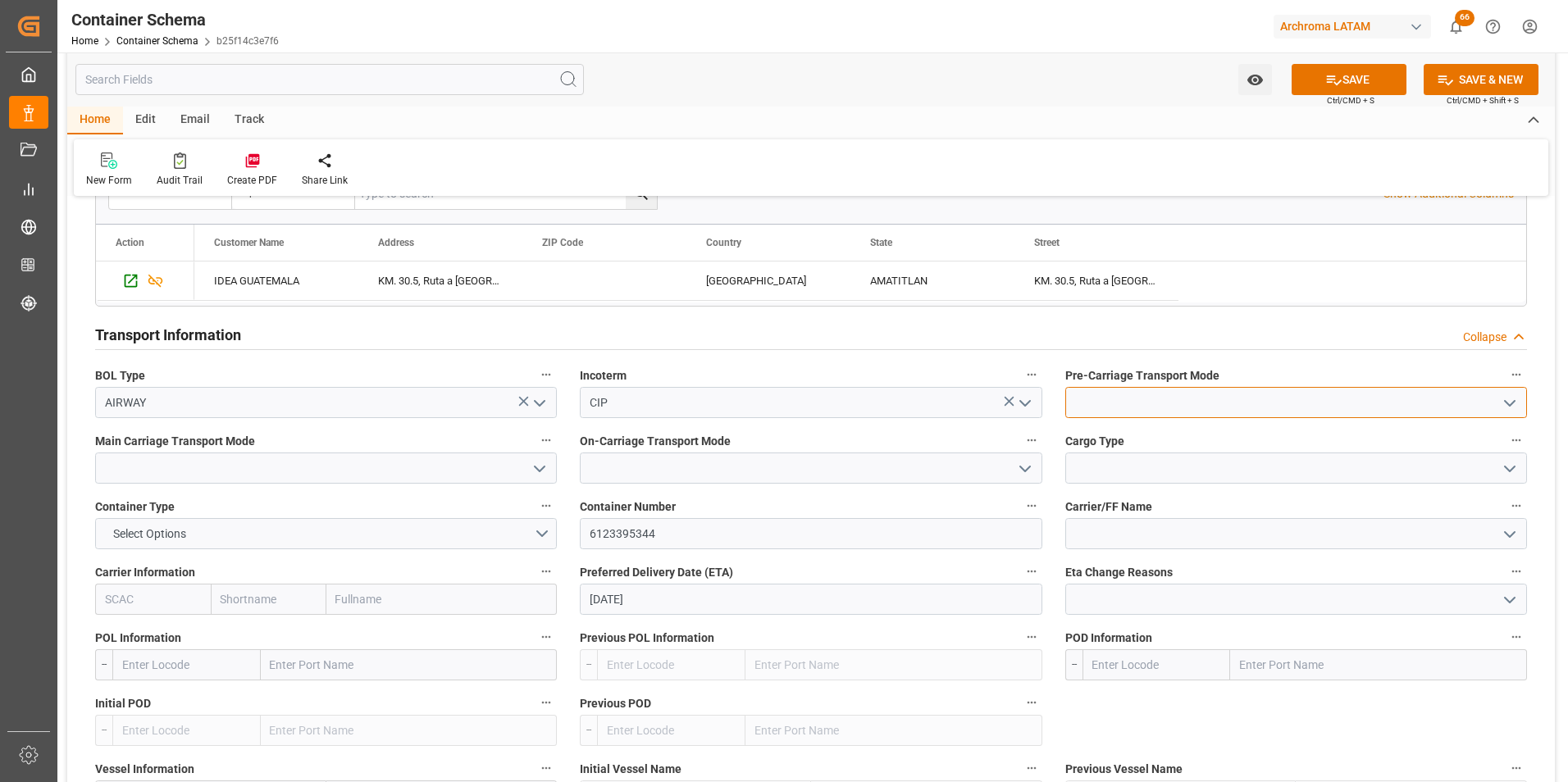
click at [1146, 405] on input at bounding box center [1296, 402] width 461 height 31
drag, startPoint x: 1511, startPoint y: 405, endPoint x: 1499, endPoint y: 408, distance: 12.4
click at [1512, 405] on icon "open menu" at bounding box center [1509, 404] width 20 height 20
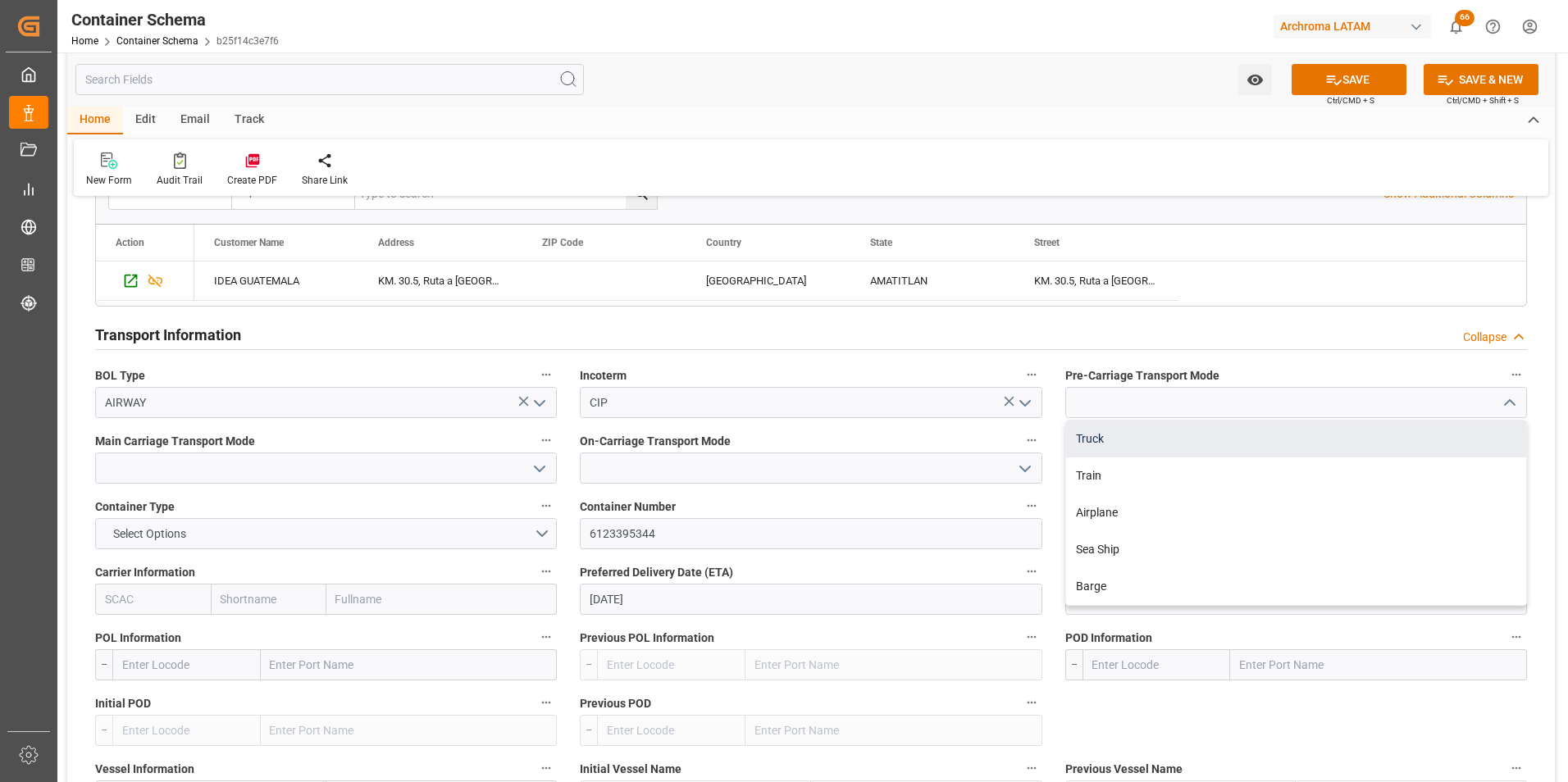
click at [1392, 435] on div "Truck" at bounding box center [1296, 439] width 460 height 37
type input "Truck"
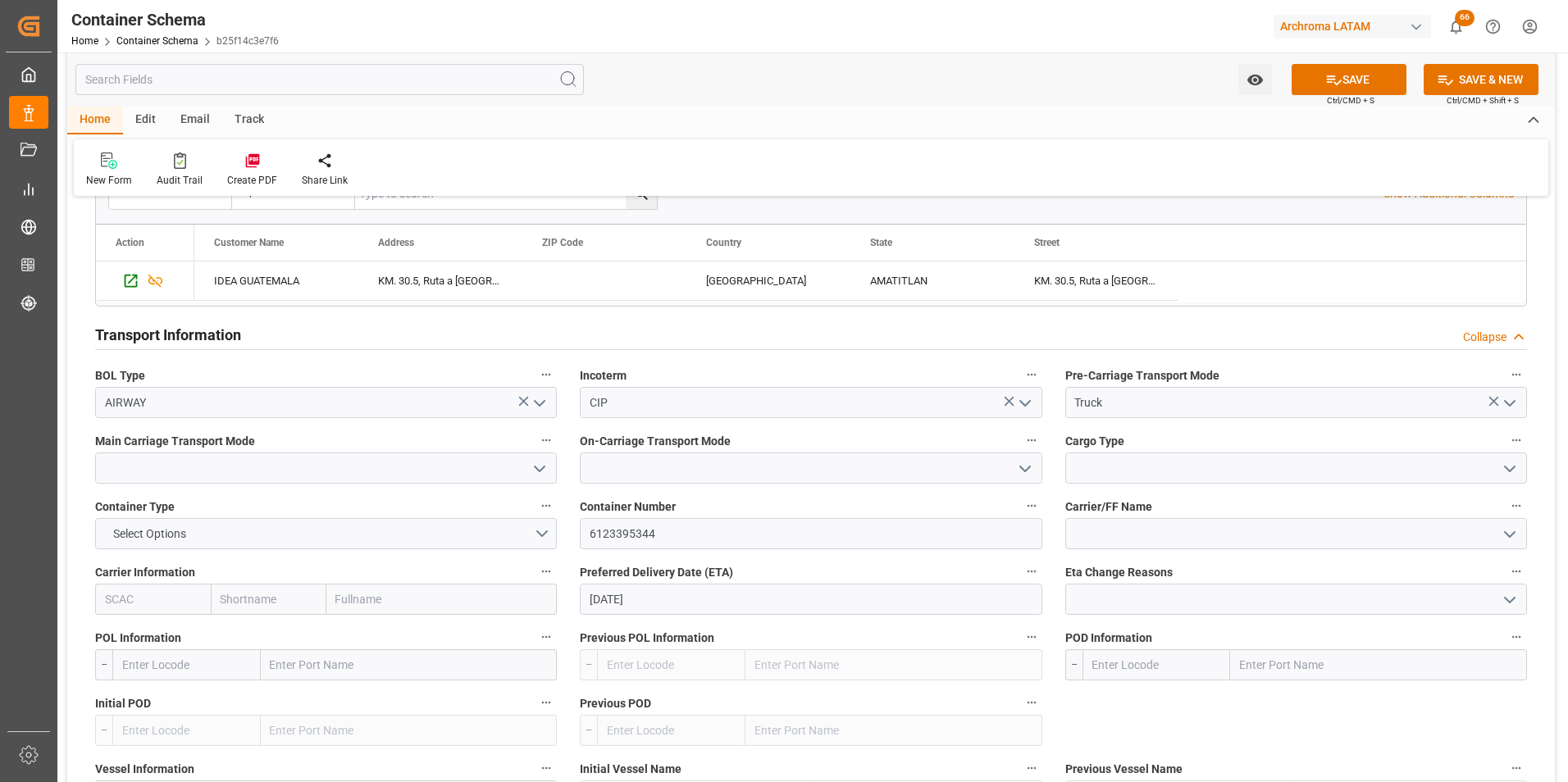
click at [537, 470] on icon "open menu" at bounding box center [540, 469] width 20 height 20
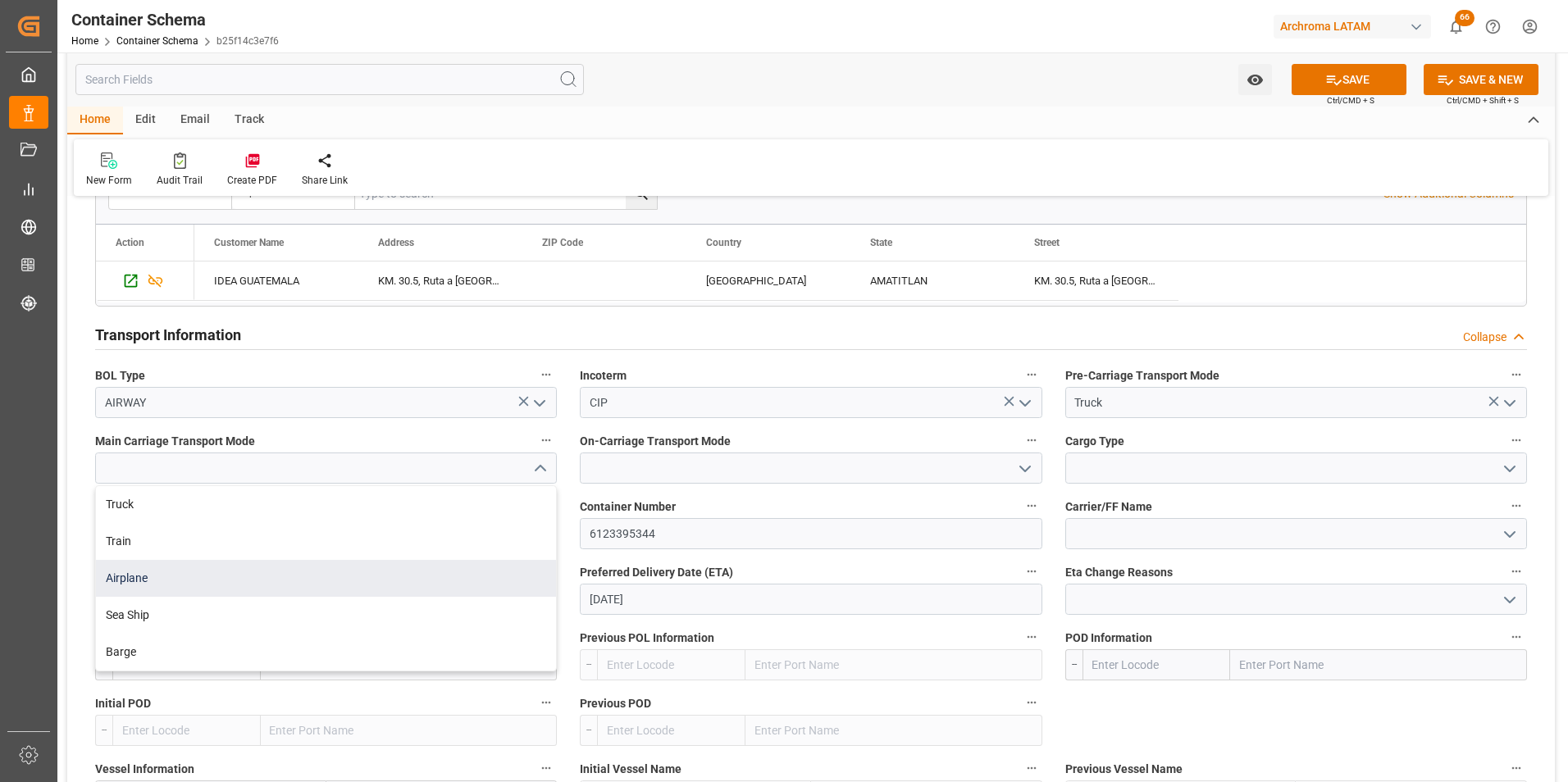
click at [285, 570] on div "Airplane" at bounding box center [326, 578] width 460 height 37
type input "Airplane"
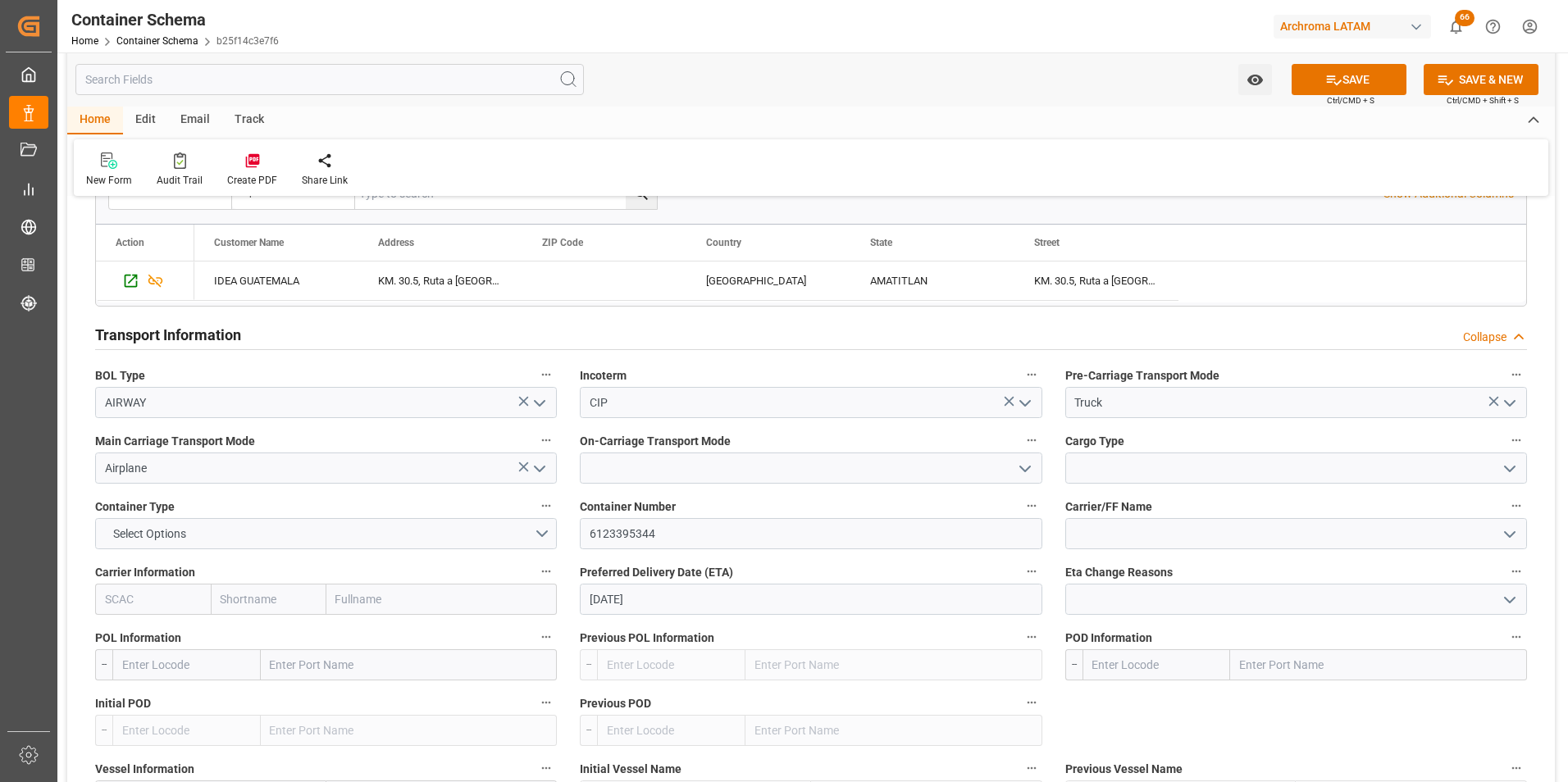
click at [1023, 468] on icon "open menu" at bounding box center [1026, 469] width 20 height 20
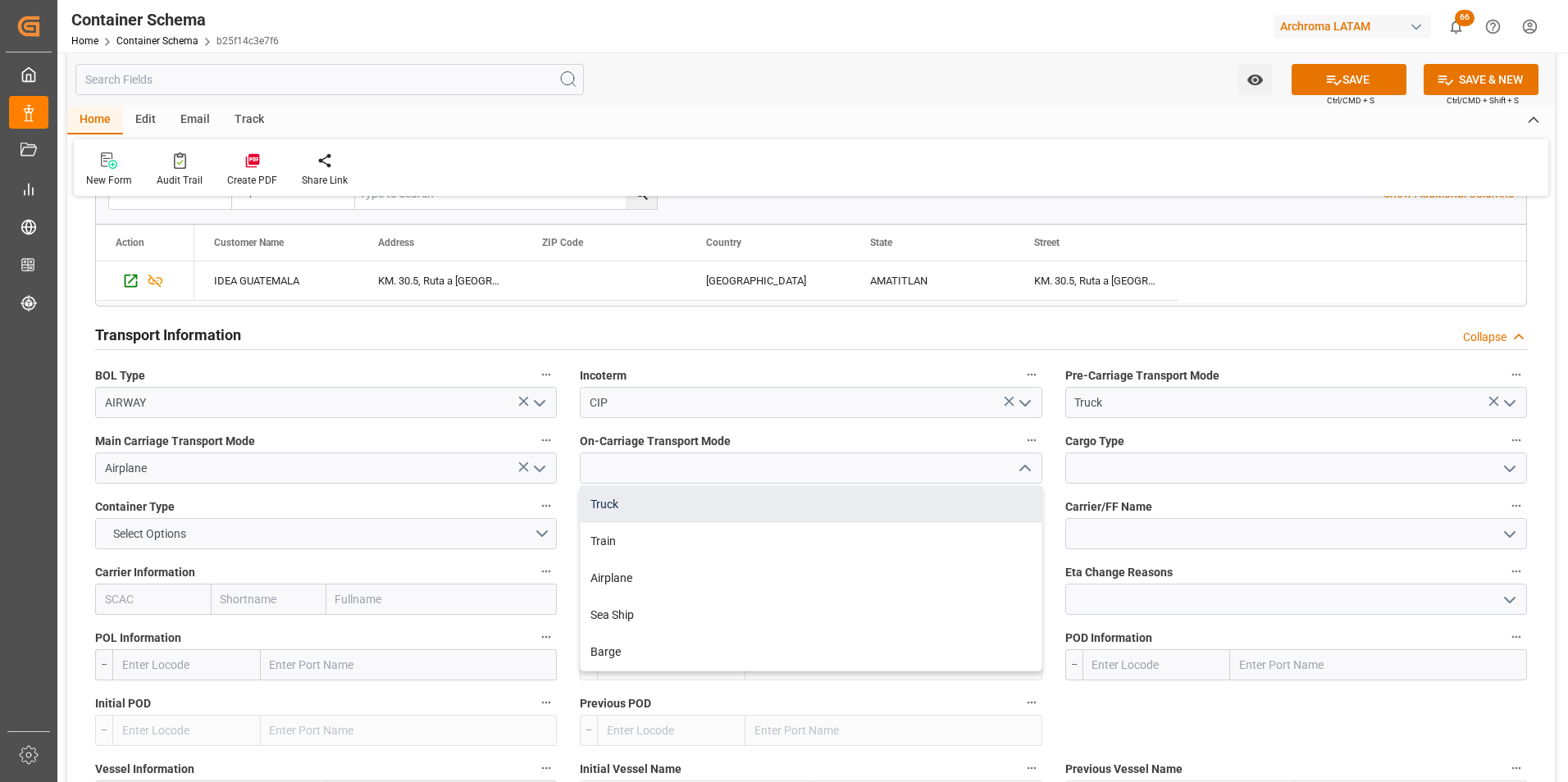
click at [984, 508] on div "Truck" at bounding box center [811, 505] width 460 height 37
type input "Truck"
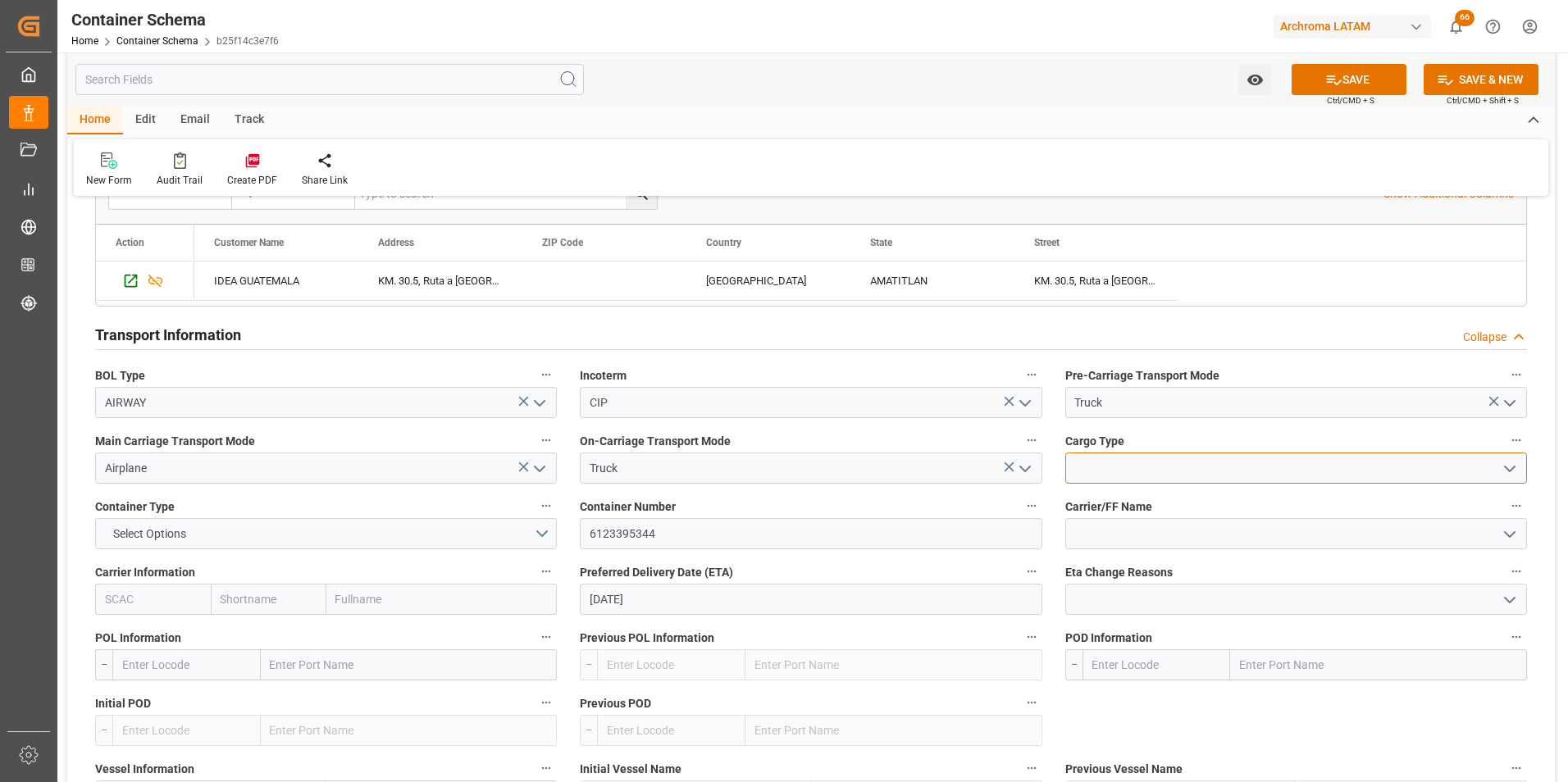
click at [1139, 471] on input at bounding box center [1296, 468] width 461 height 31
click at [1510, 470] on polyline "open menu" at bounding box center [1509, 469] width 10 height 5
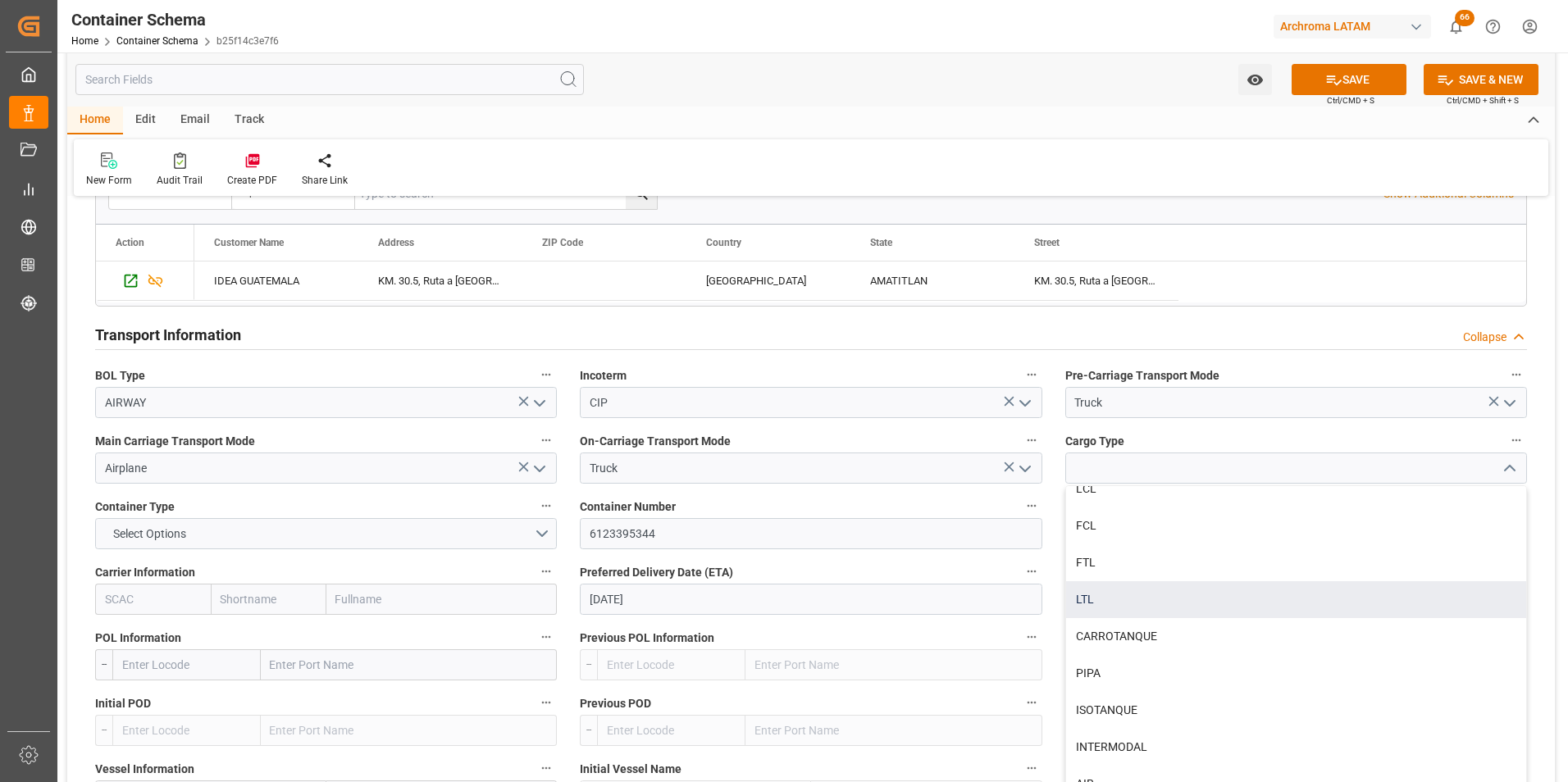
scroll to position [21, 0]
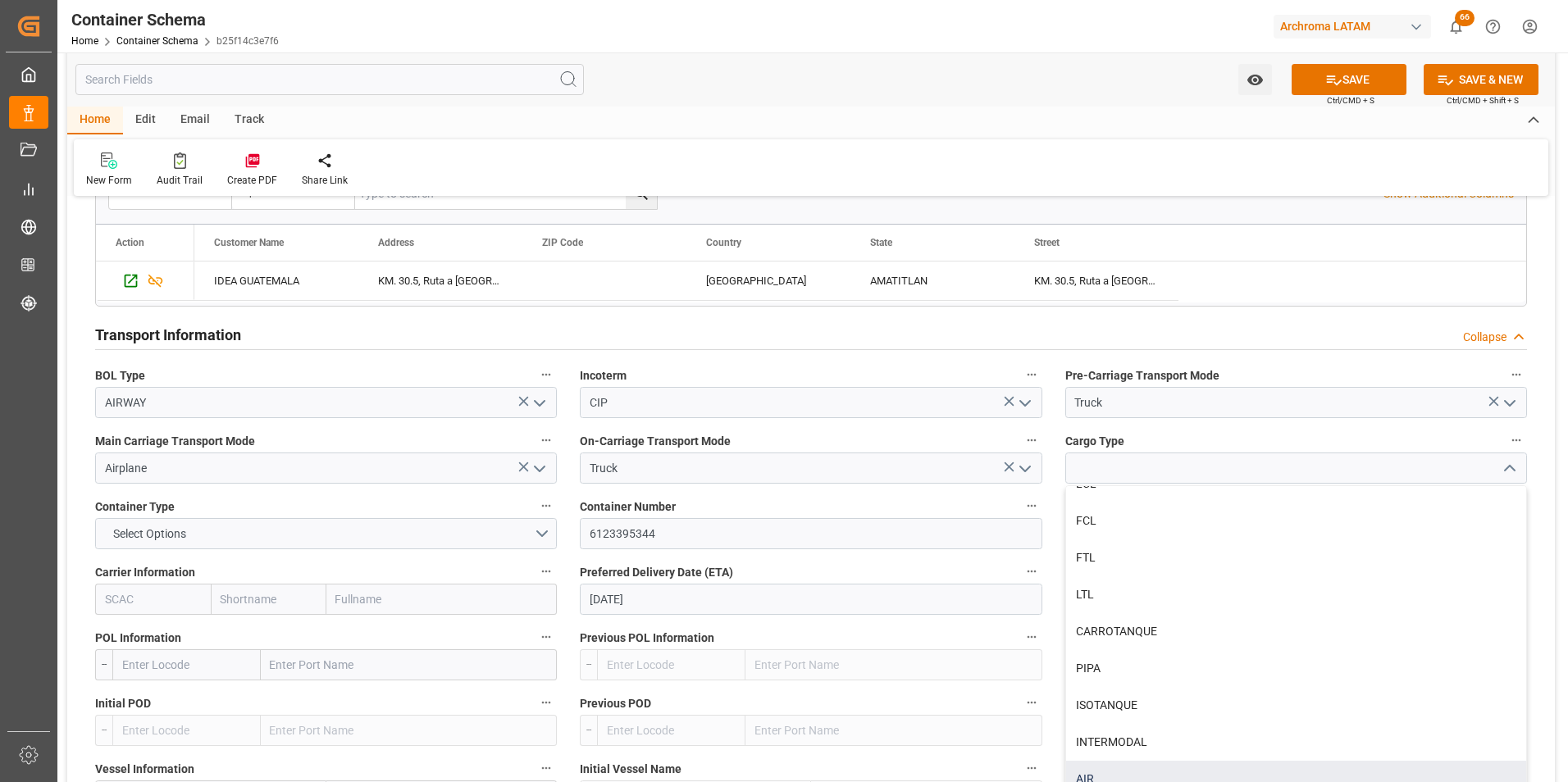
click at [1131, 776] on div "AIR" at bounding box center [1296, 779] width 460 height 37
type input "AIR"
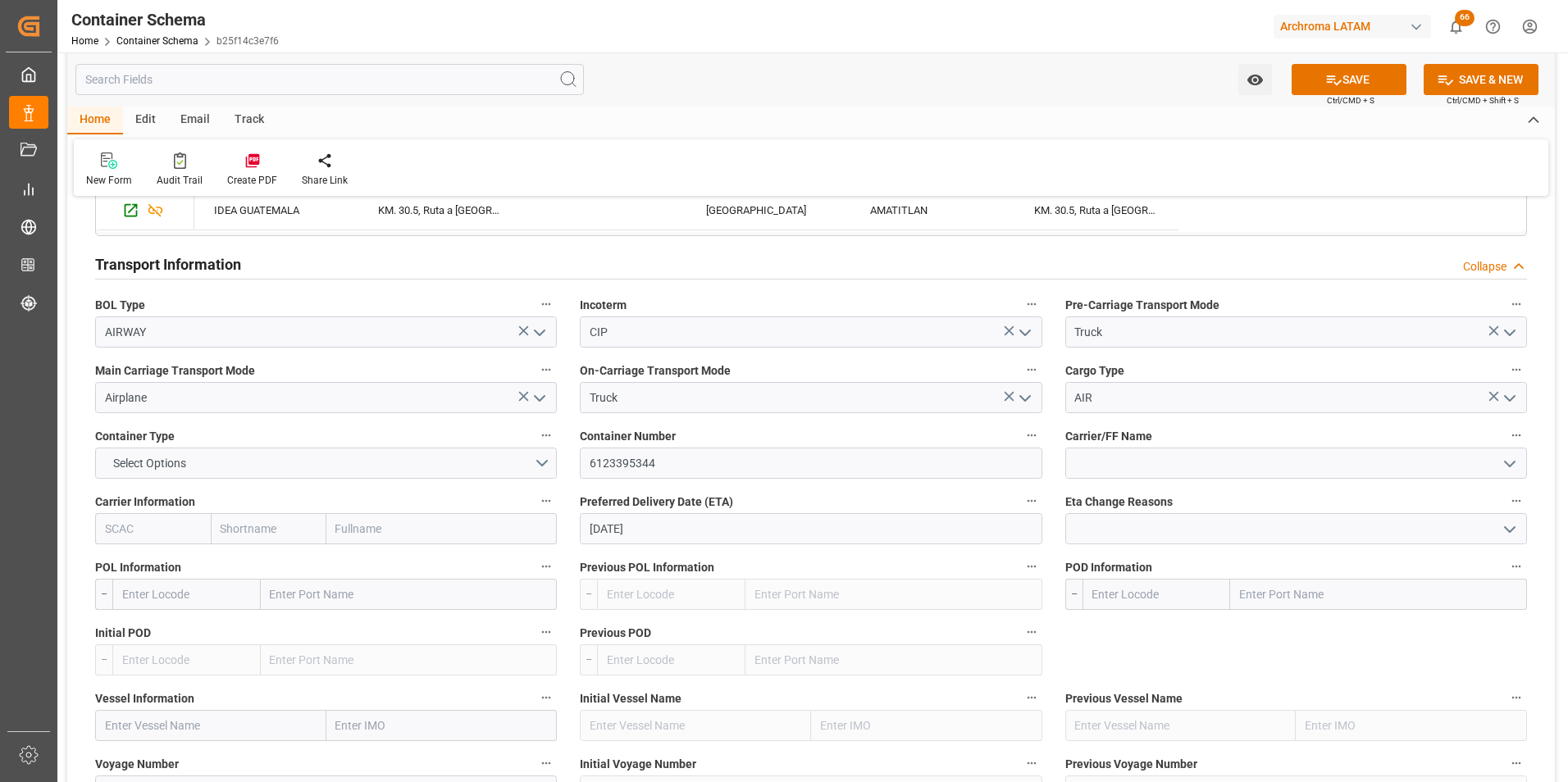
scroll to position [1475, 0]
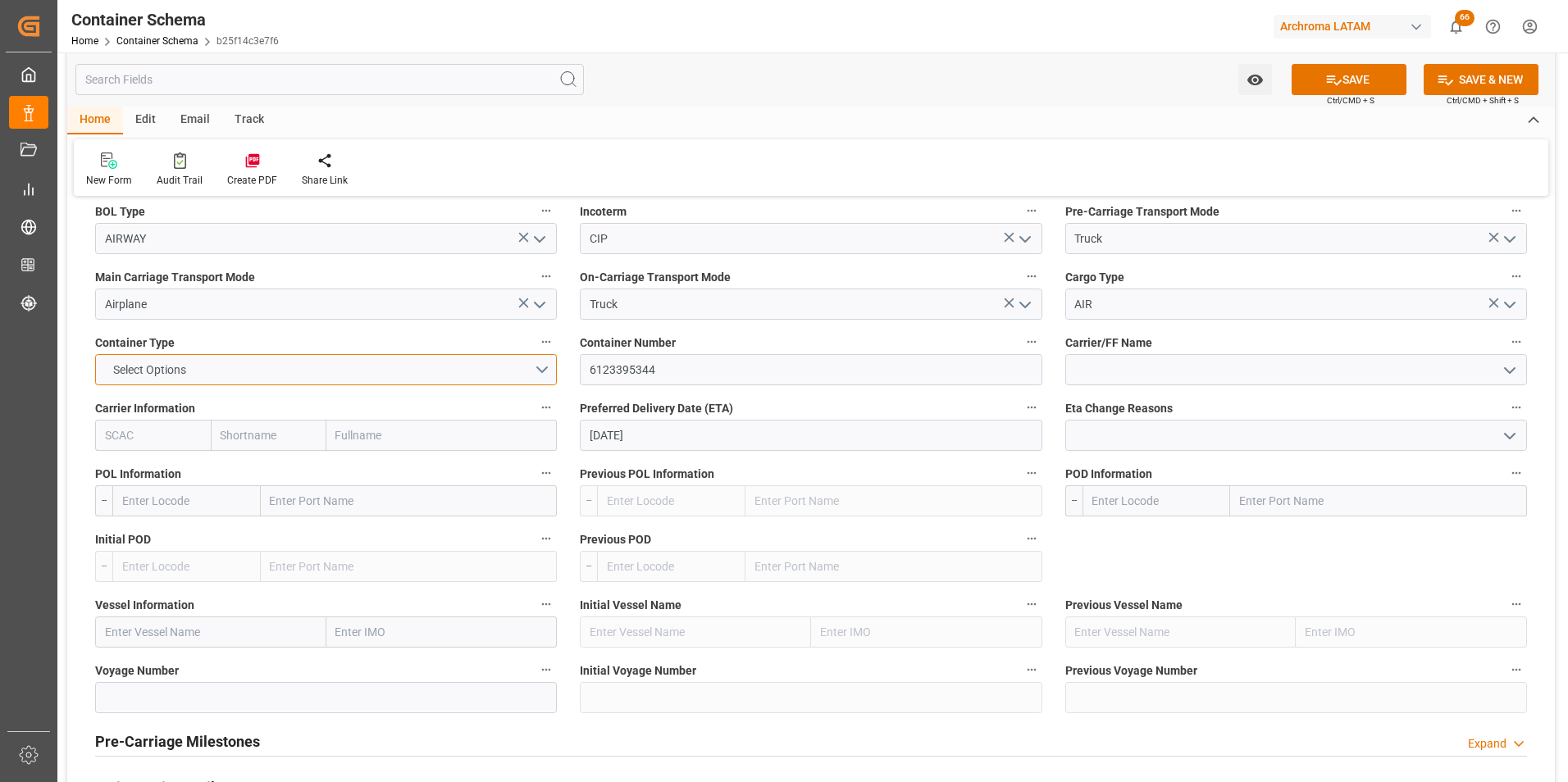
click at [538, 370] on button "Select Options" at bounding box center [326, 369] width 461 height 31
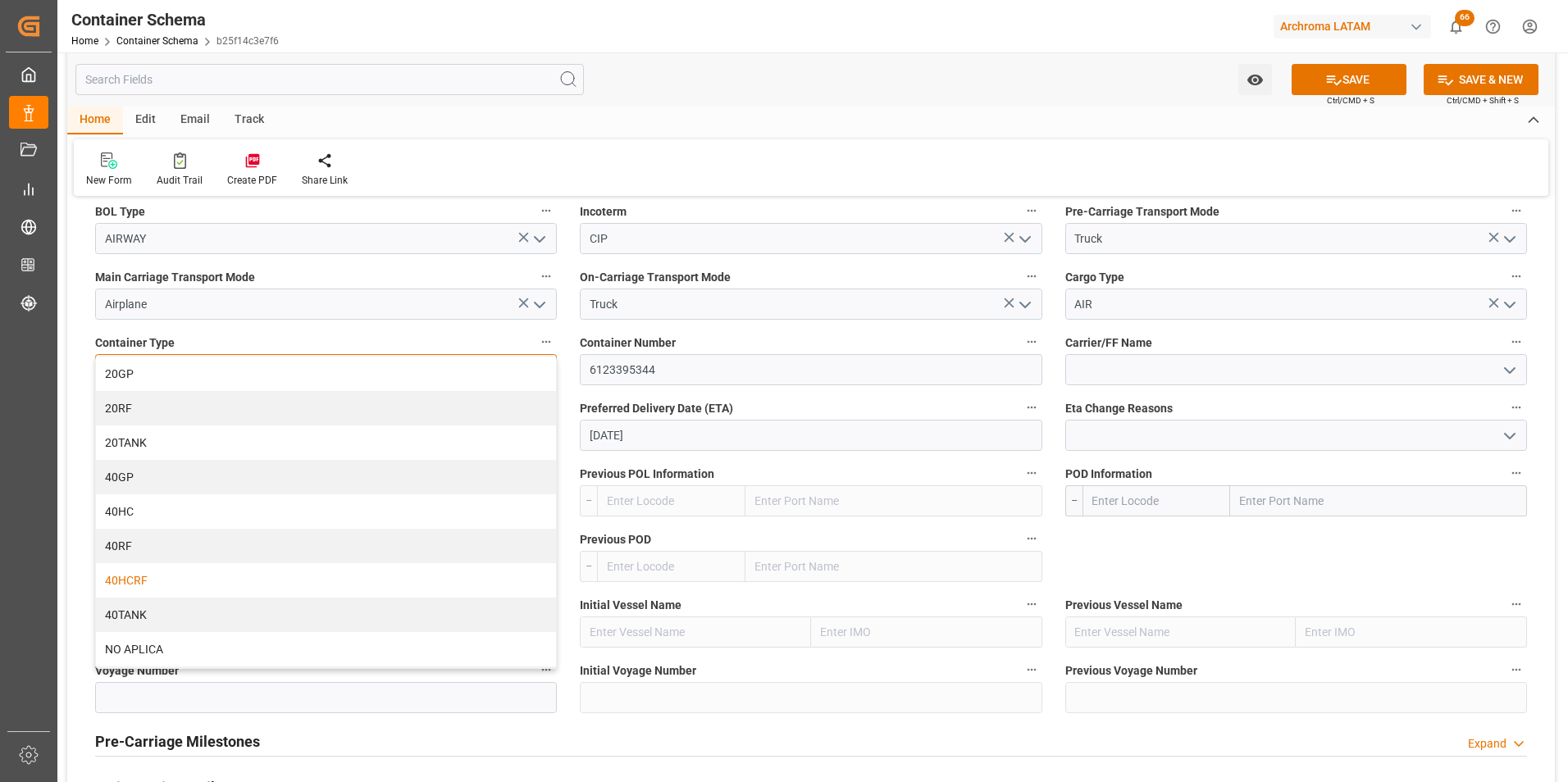
scroll to position [102, 0]
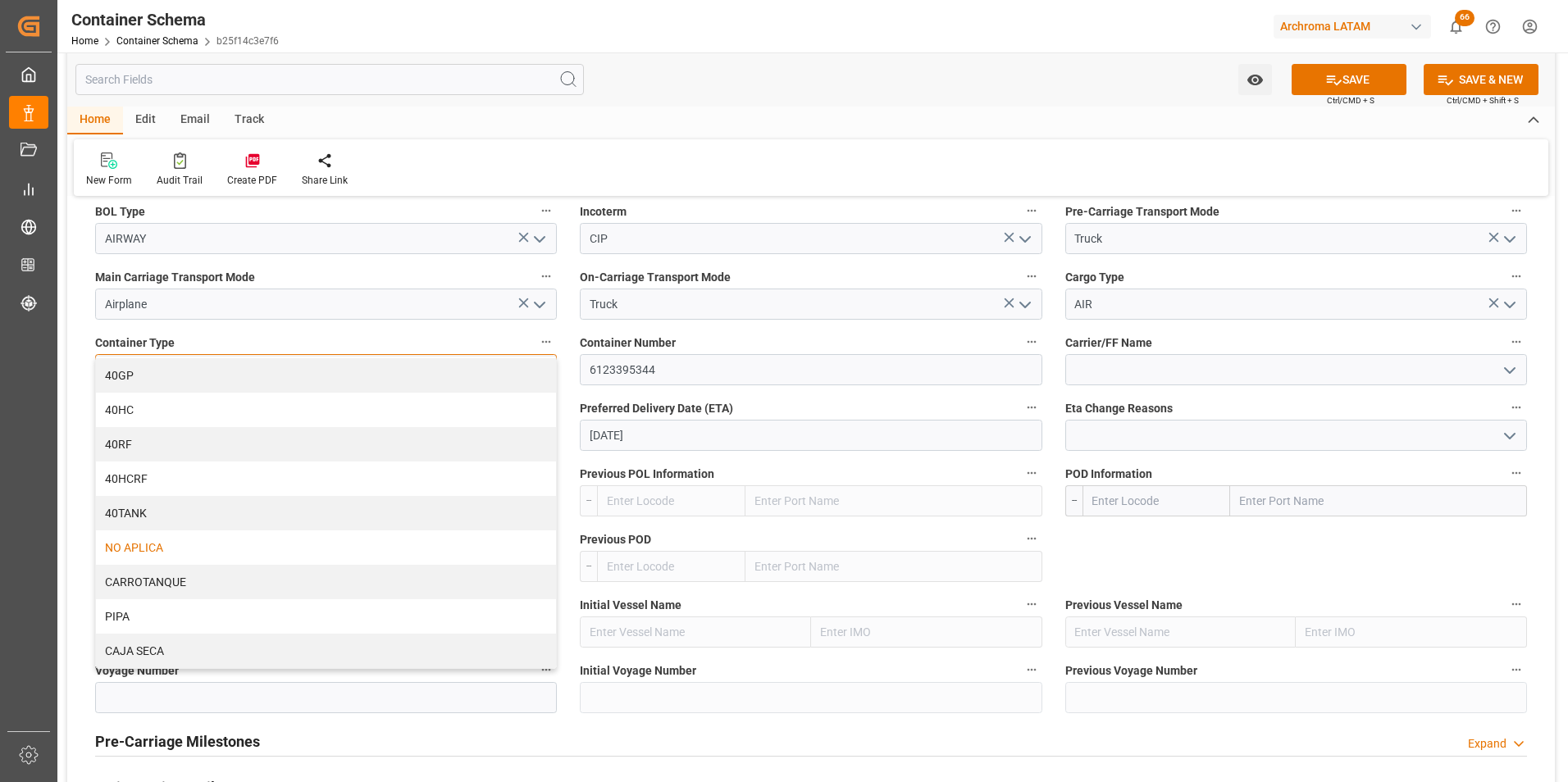
click at [190, 551] on div "NO APLICA" at bounding box center [326, 547] width 460 height 34
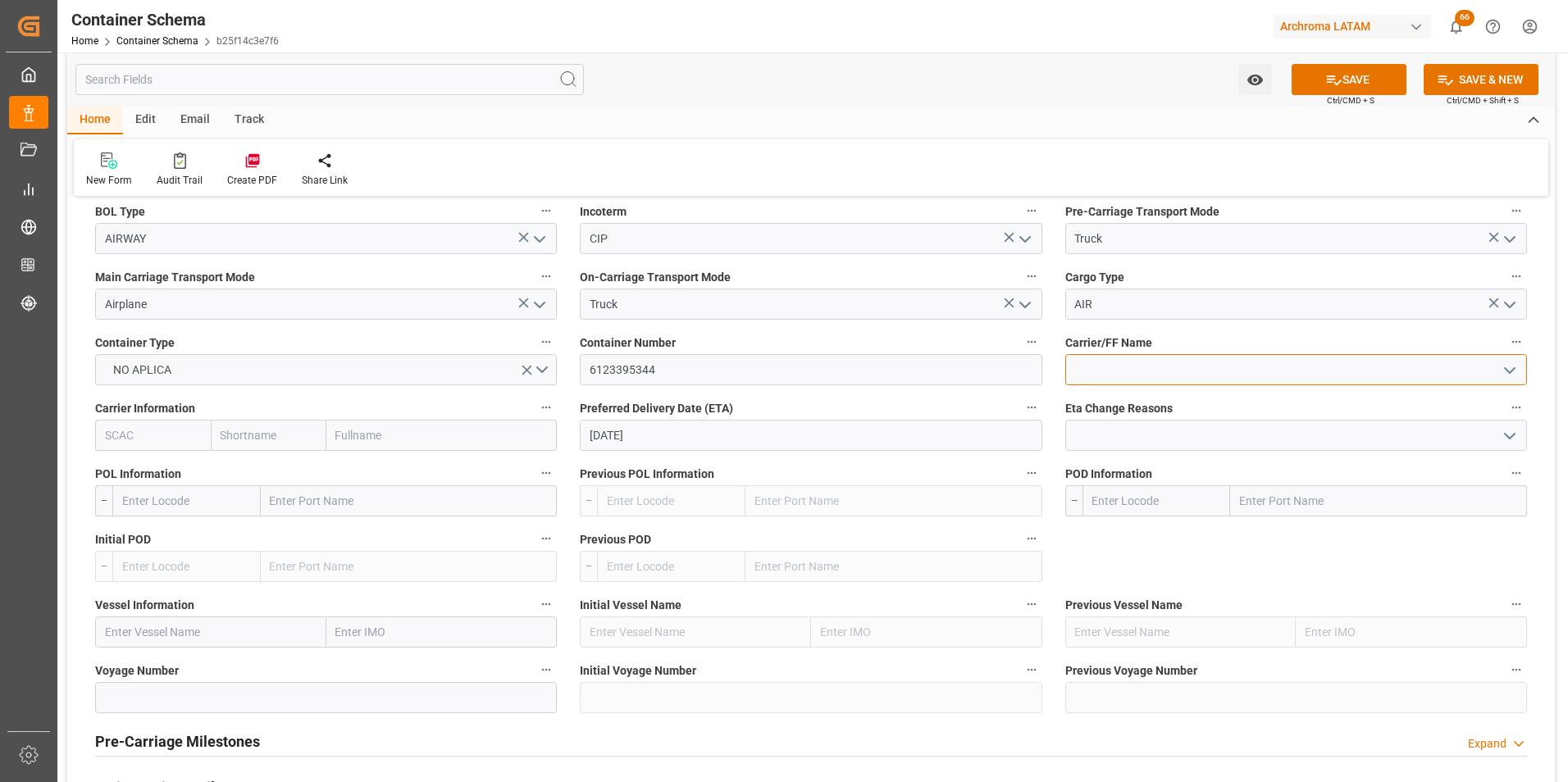
click at [1210, 367] on input at bounding box center [1296, 369] width 461 height 31
click at [297, 498] on input "text" at bounding box center [409, 500] width 297 height 31
click at [1269, 500] on input "text" at bounding box center [1378, 500] width 297 height 31
type input "guate"
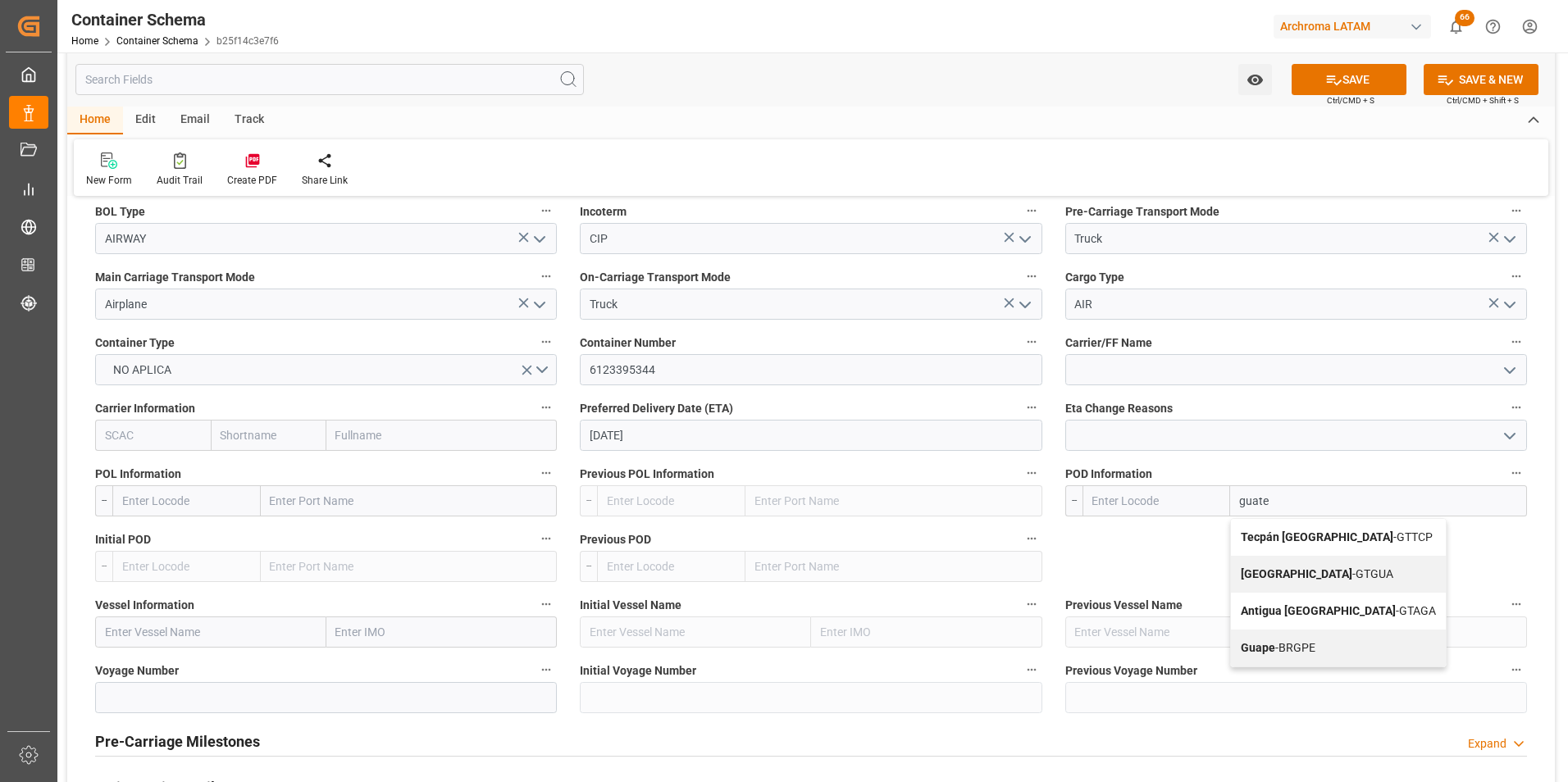
click at [1299, 563] on div "Guatemala City - GTGUA" at bounding box center [1338, 574] width 215 height 37
type input "GTGUA"
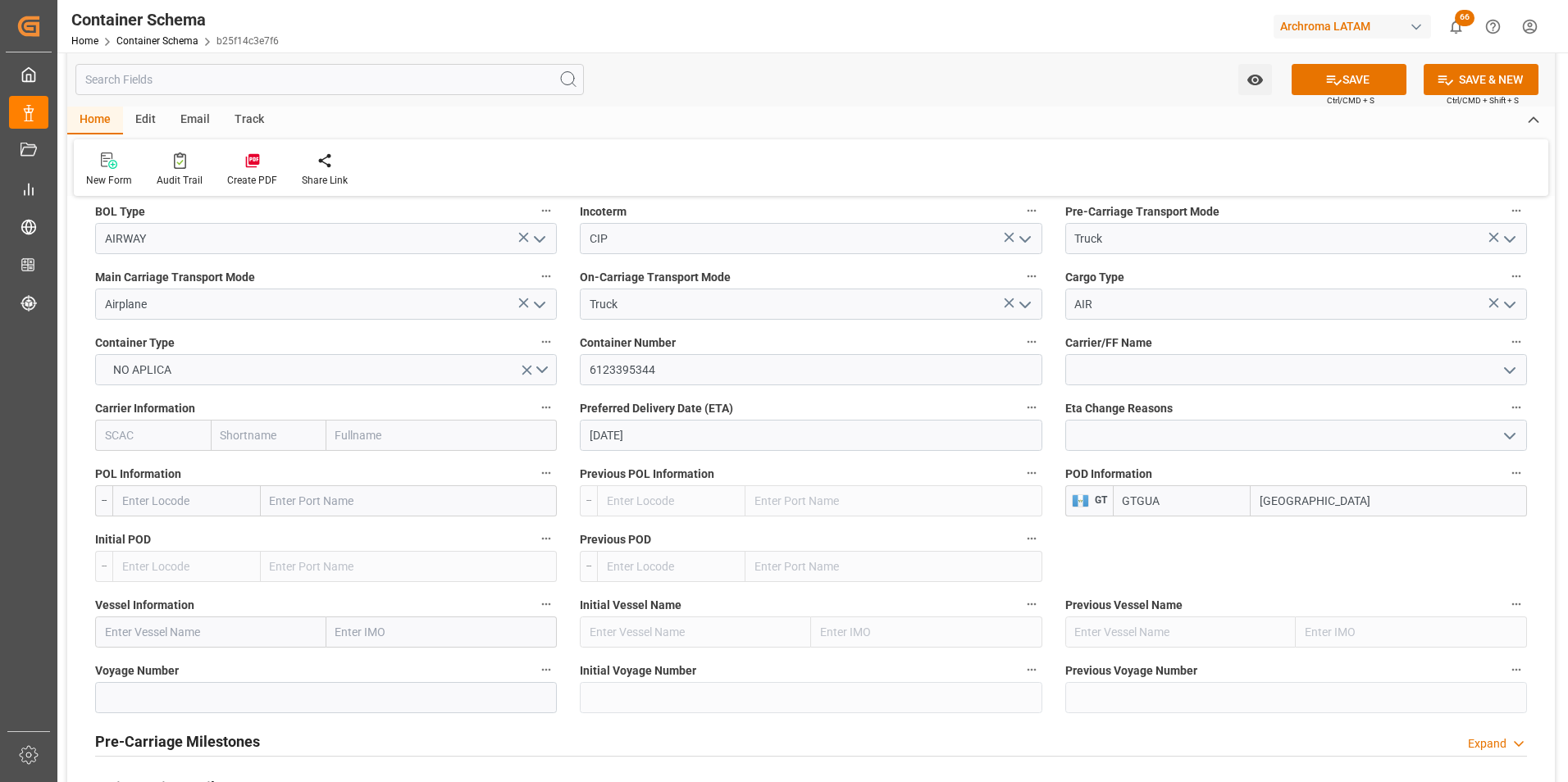
type input "Guatemala City"
click at [201, 632] on input "text" at bounding box center [211, 632] width 232 height 31
click at [181, 497] on input "text" at bounding box center [186, 500] width 149 height 31
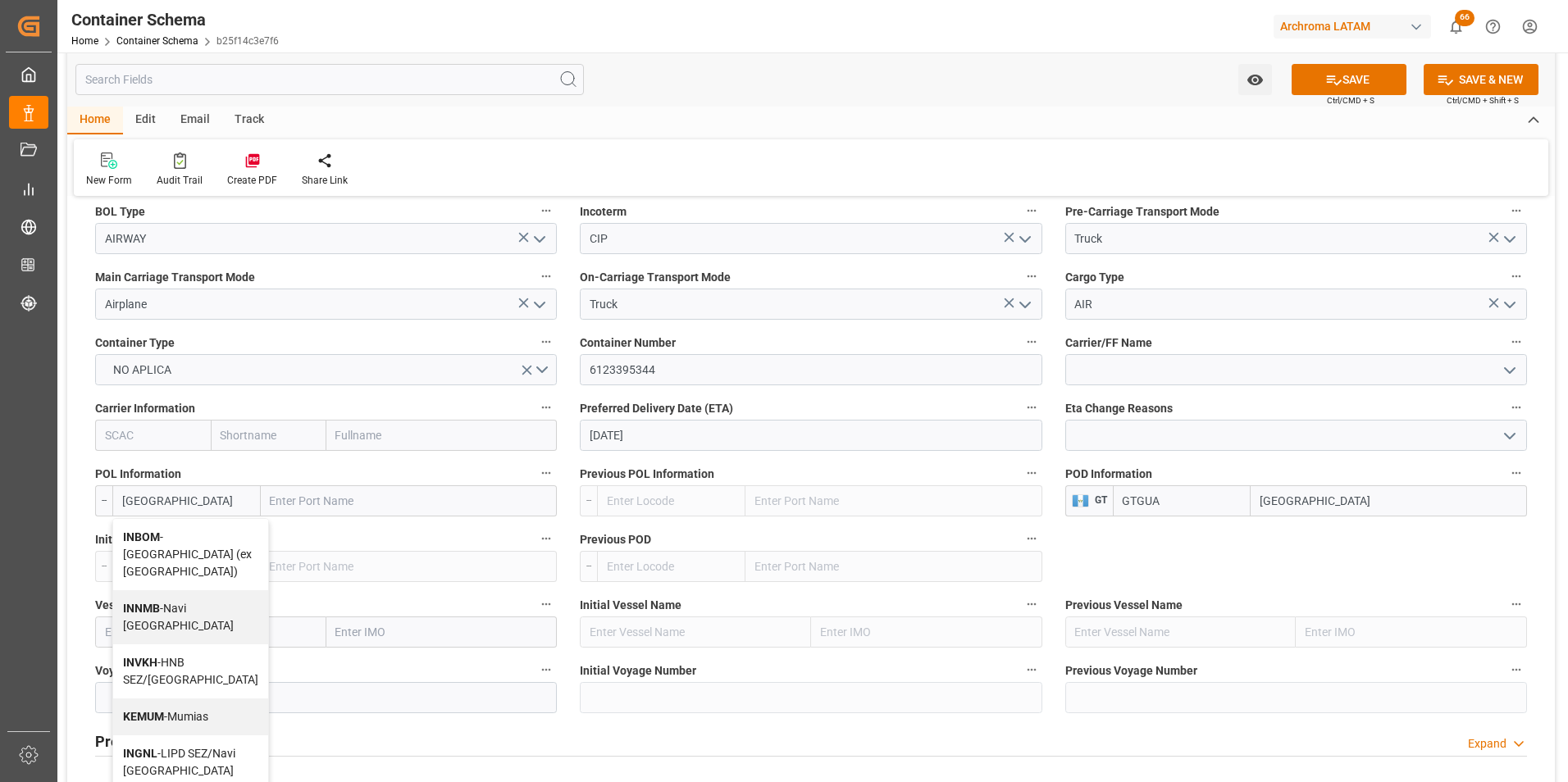
click at [189, 534] on span "INBOM - Mumbai (ex Bombay)" at bounding box center [187, 554] width 129 height 48
type input "INBOM"
type input "Mumbai (ex Bombay)"
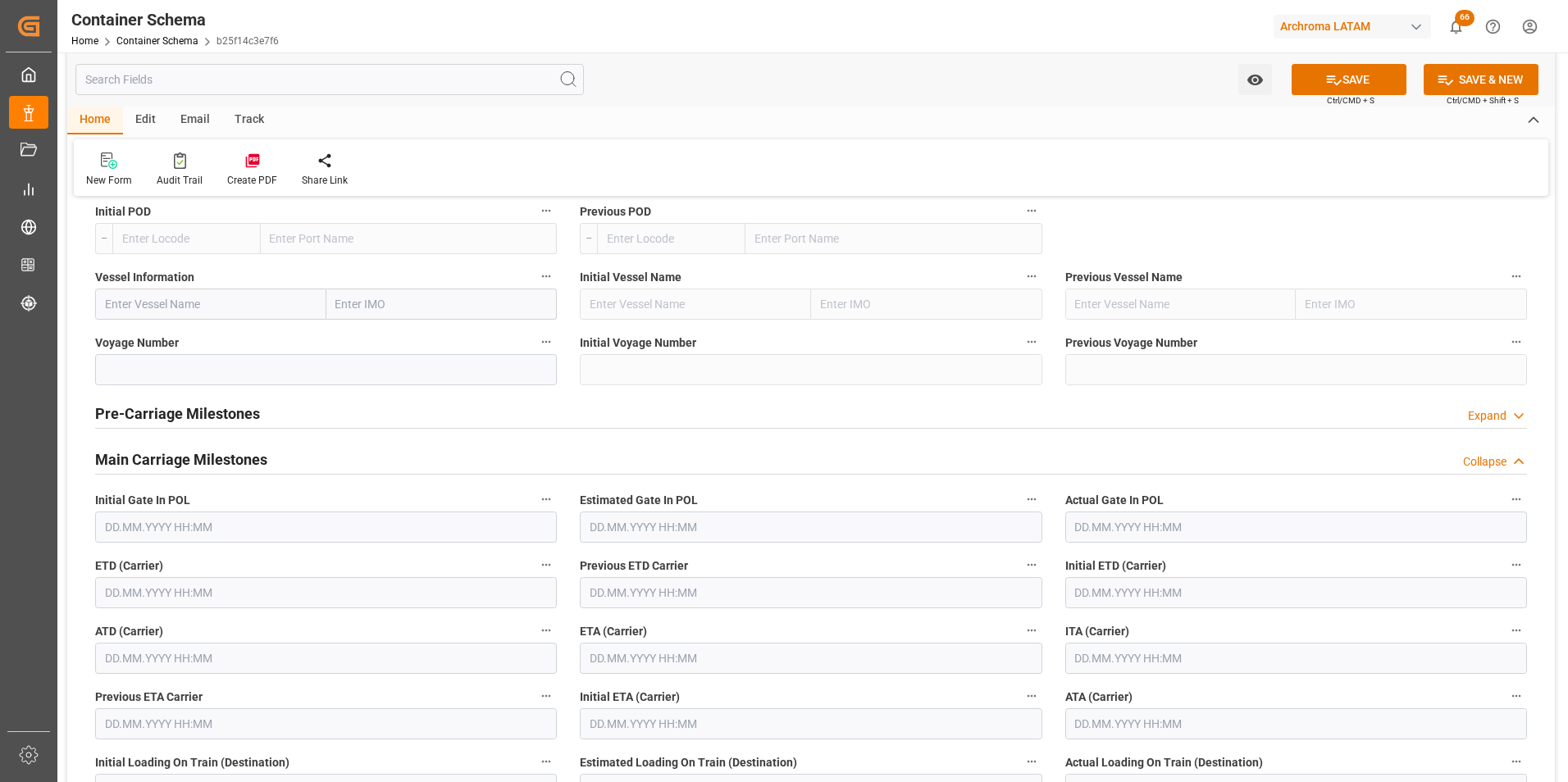
scroll to position [1968, 0]
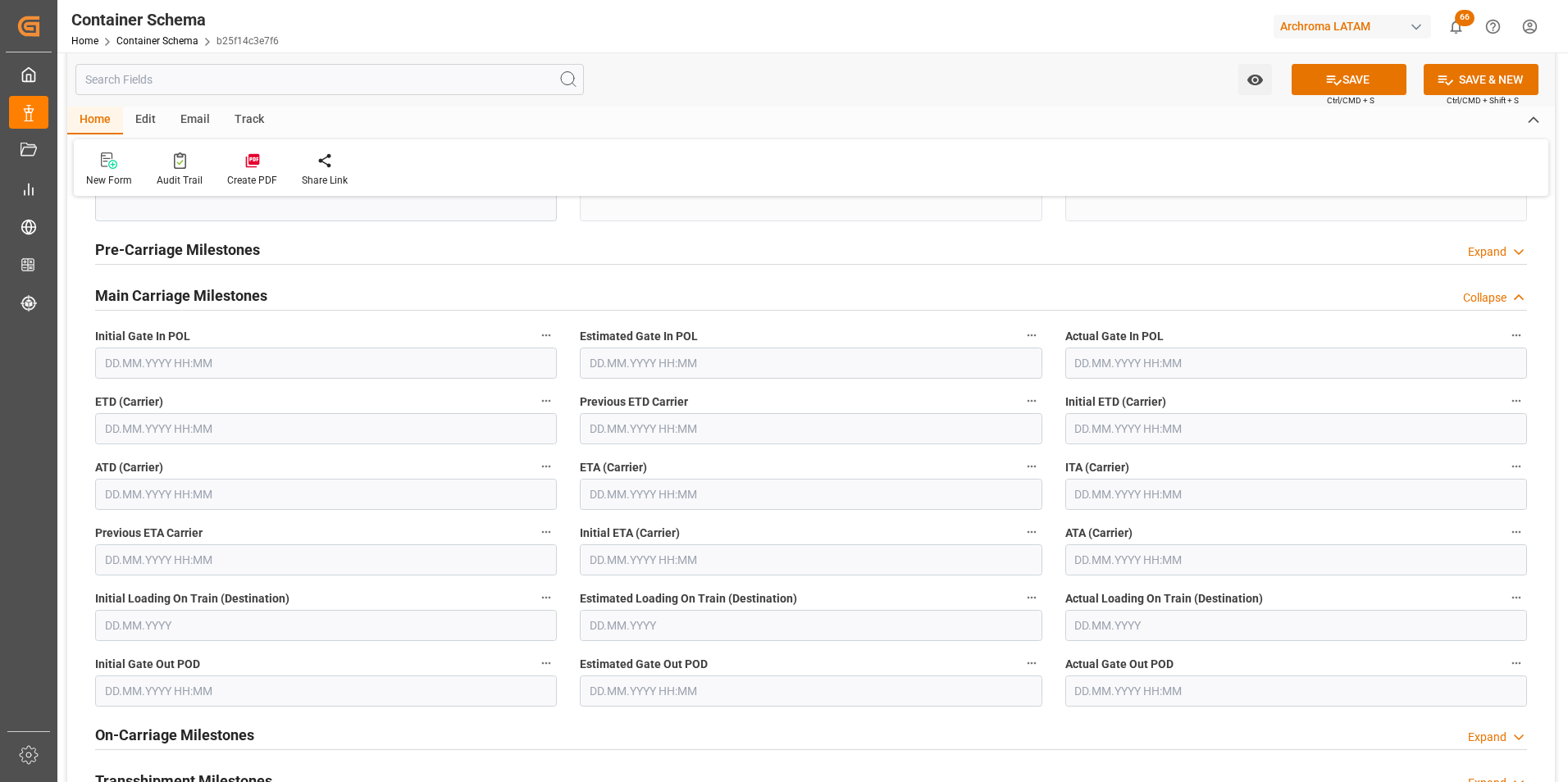
type input "INBOM"
click at [222, 426] on input "text" at bounding box center [326, 428] width 461 height 31
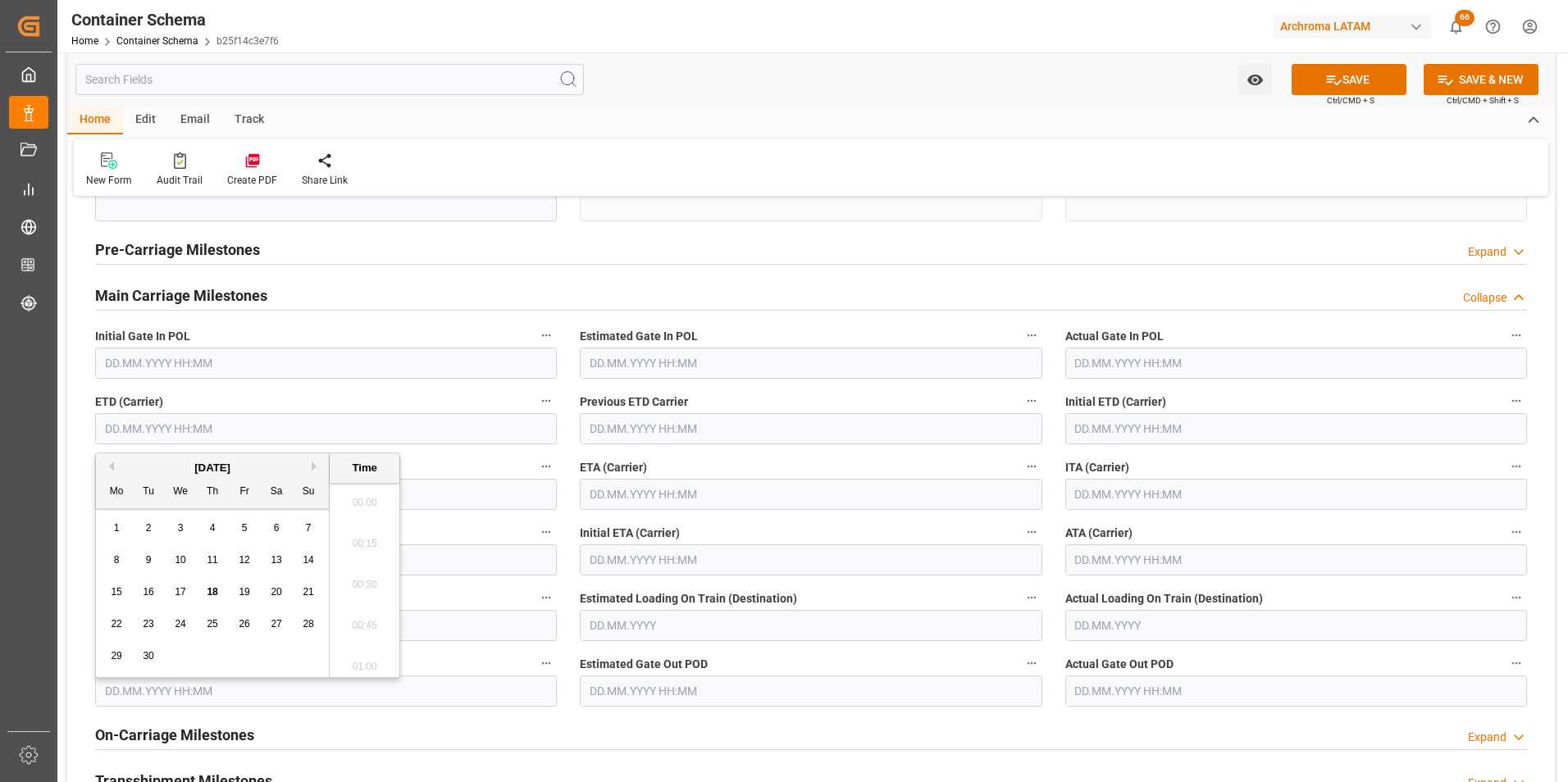
scroll to position [1932, 0]
click at [247, 590] on span "19" at bounding box center [243, 592] width 11 height 12
type input "19.09.2025 00:00"
click at [570, 656] on div "Estimated Gate Out POD" at bounding box center [811, 679] width 485 height 65
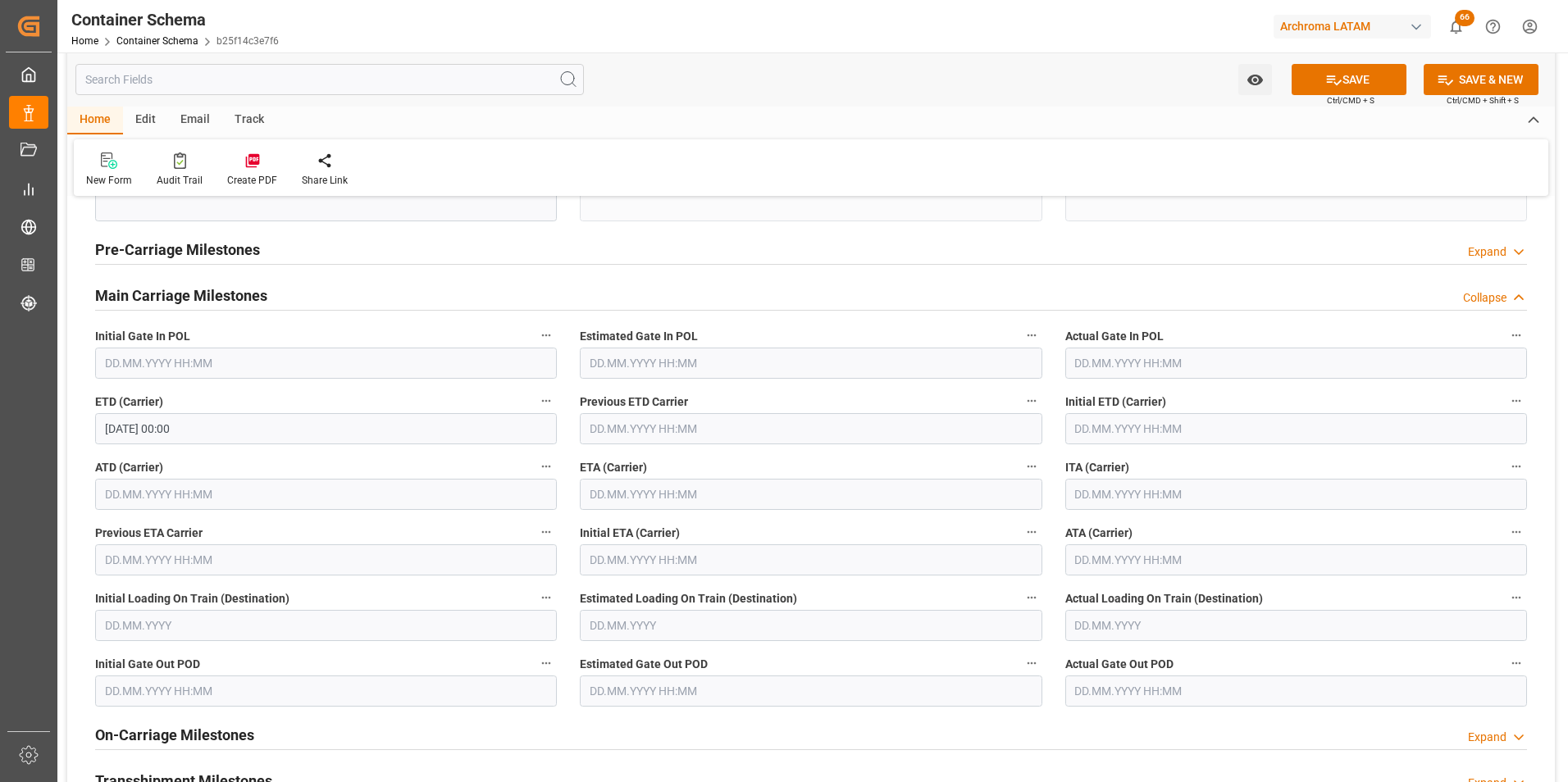
click at [619, 500] on input "text" at bounding box center [811, 494] width 461 height 31
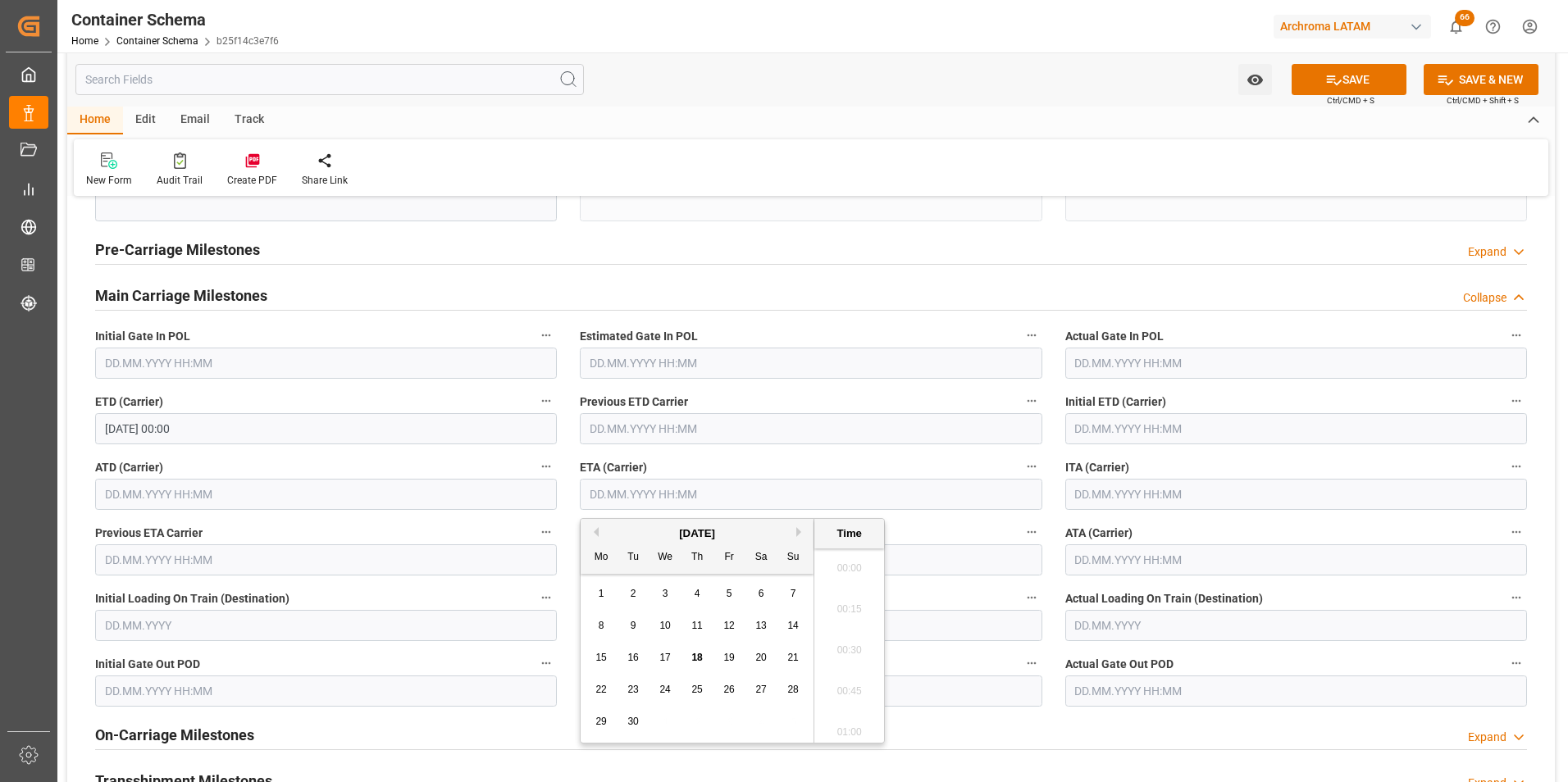
scroll to position [1973, 0]
click at [791, 660] on span "21" at bounding box center [792, 658] width 11 height 12
type input "[DATE] 00:00"
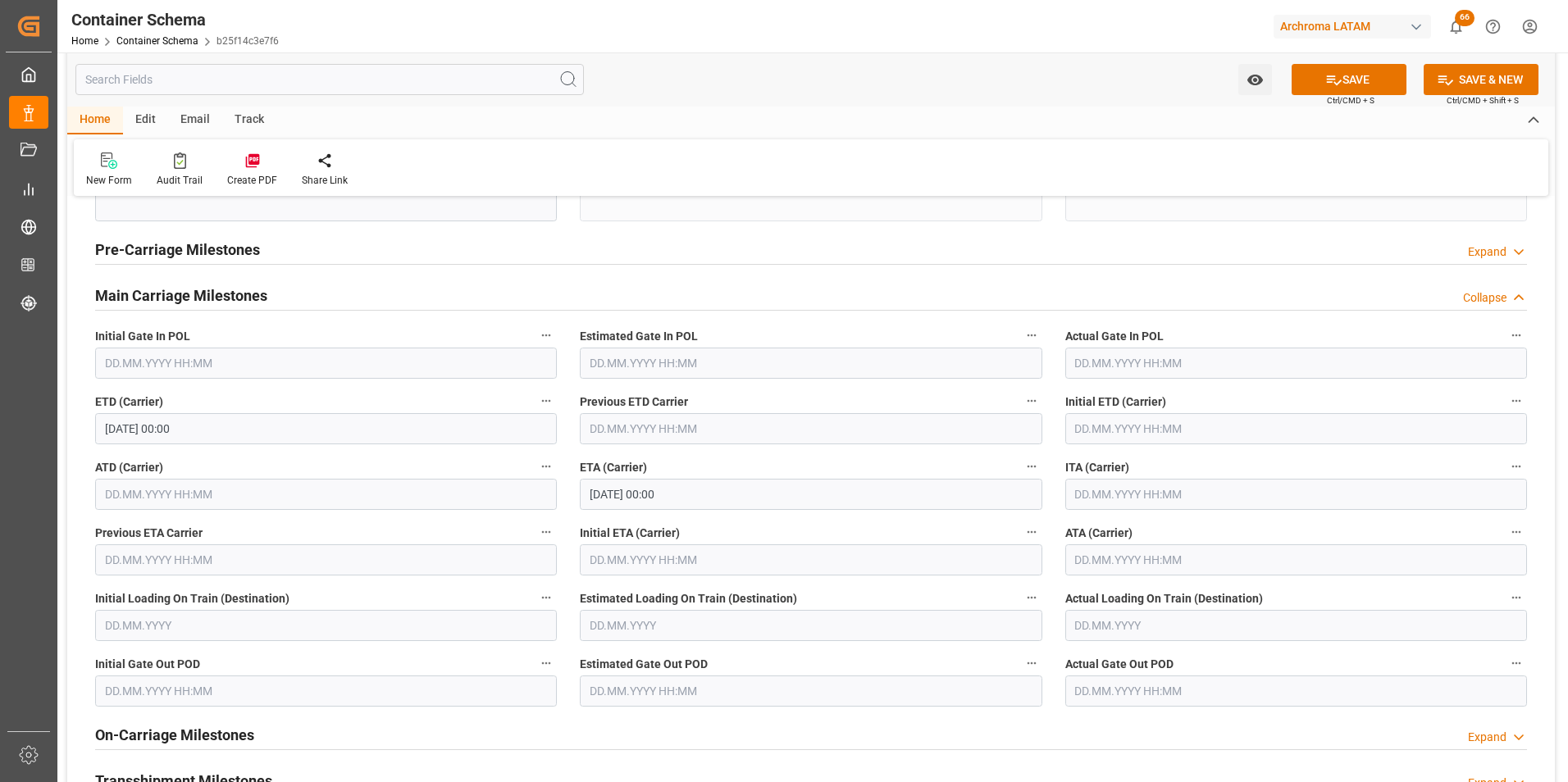
click at [1052, 510] on div "ETA (Carrier) 21.09.2025 00:00" at bounding box center [811, 483] width 485 height 65
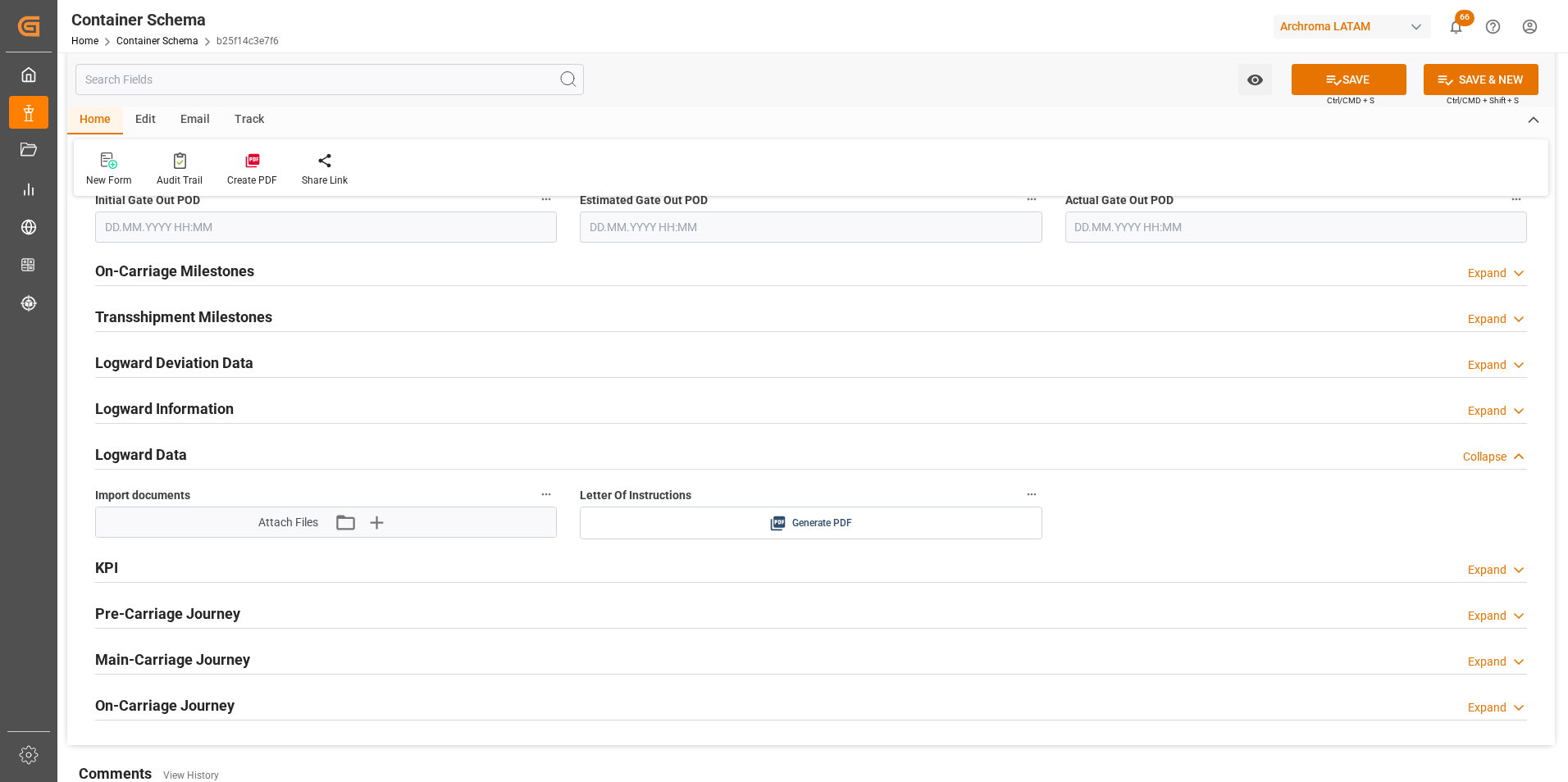
scroll to position [2459, 0]
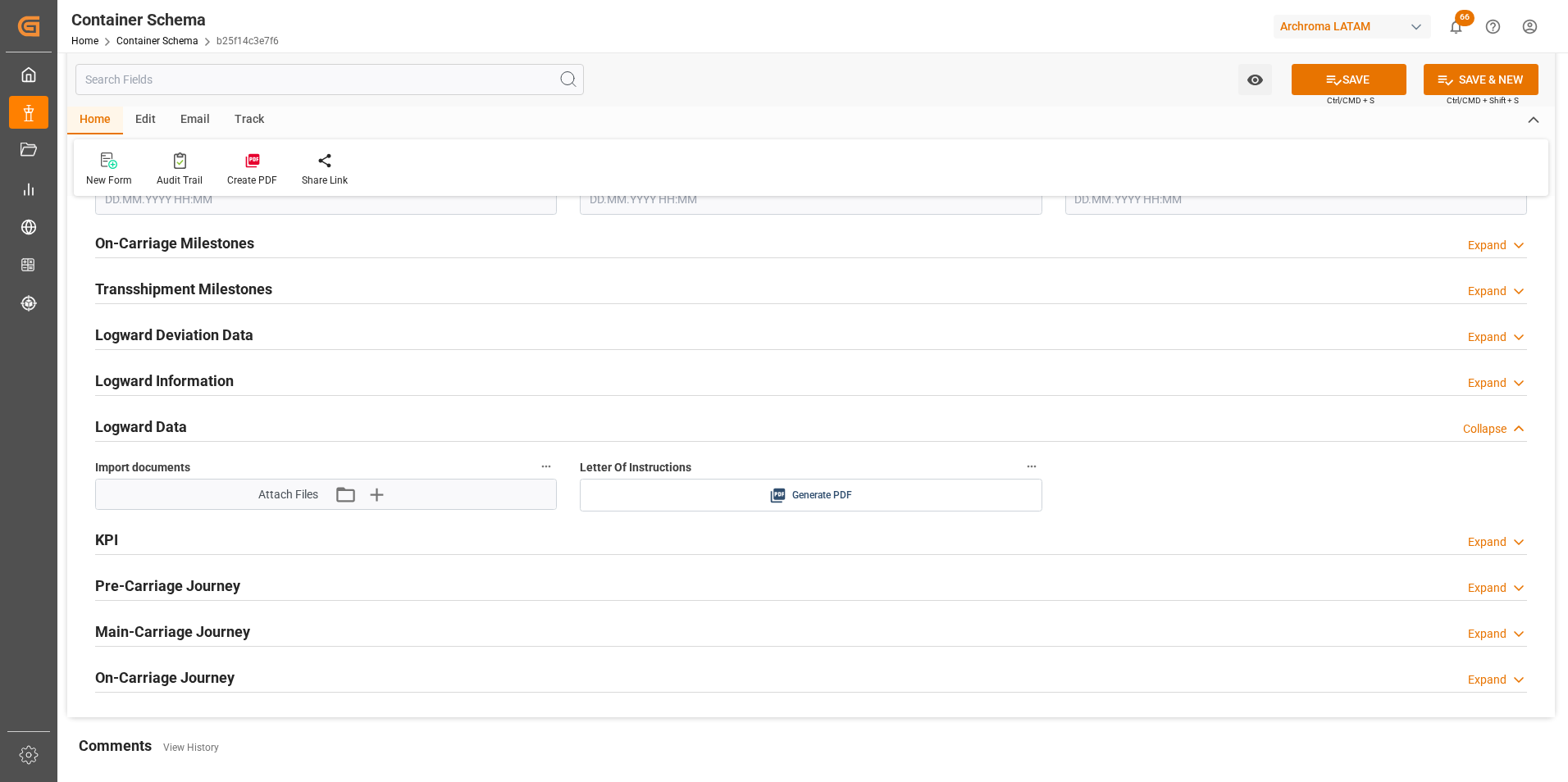
click at [332, 500] on div "Attach Files Attach existing file Upload new file" at bounding box center [326, 495] width 136 height 22
click at [339, 503] on icon "button" at bounding box center [344, 495] width 22 height 18
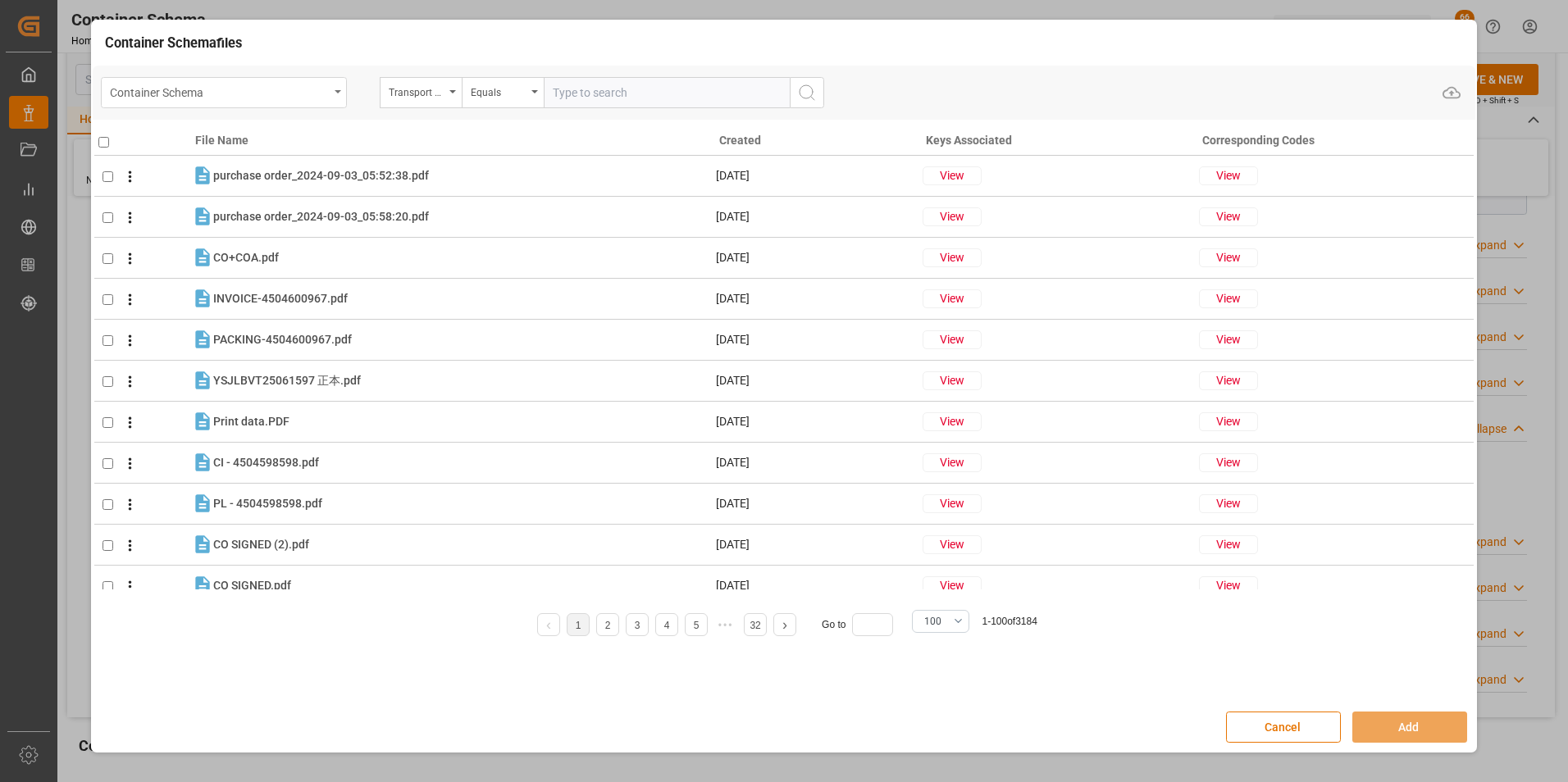
click at [330, 98] on div "Container Schema" at bounding box center [224, 92] width 246 height 31
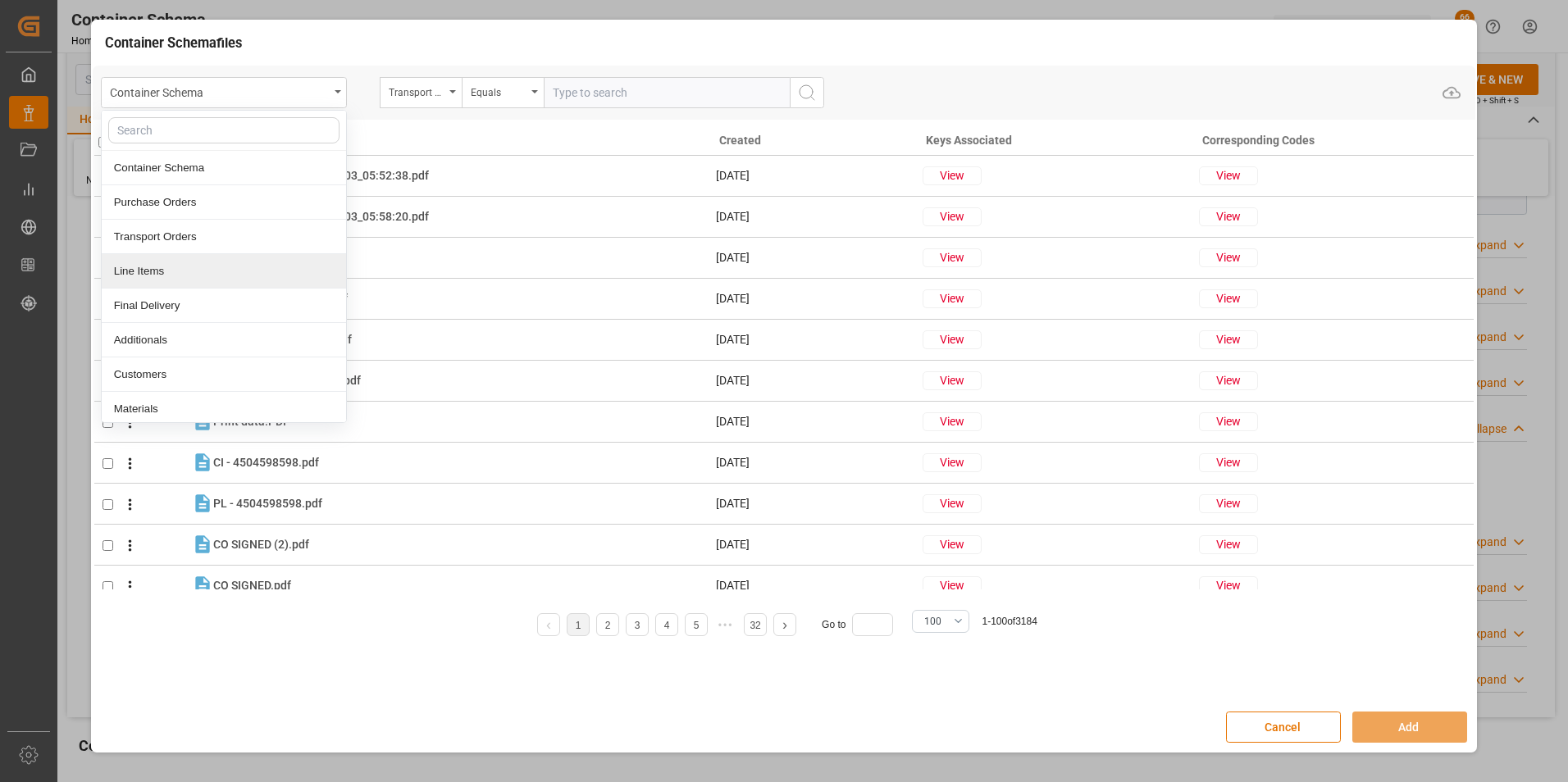
click at [192, 265] on div "Line Items" at bounding box center [224, 271] width 244 height 34
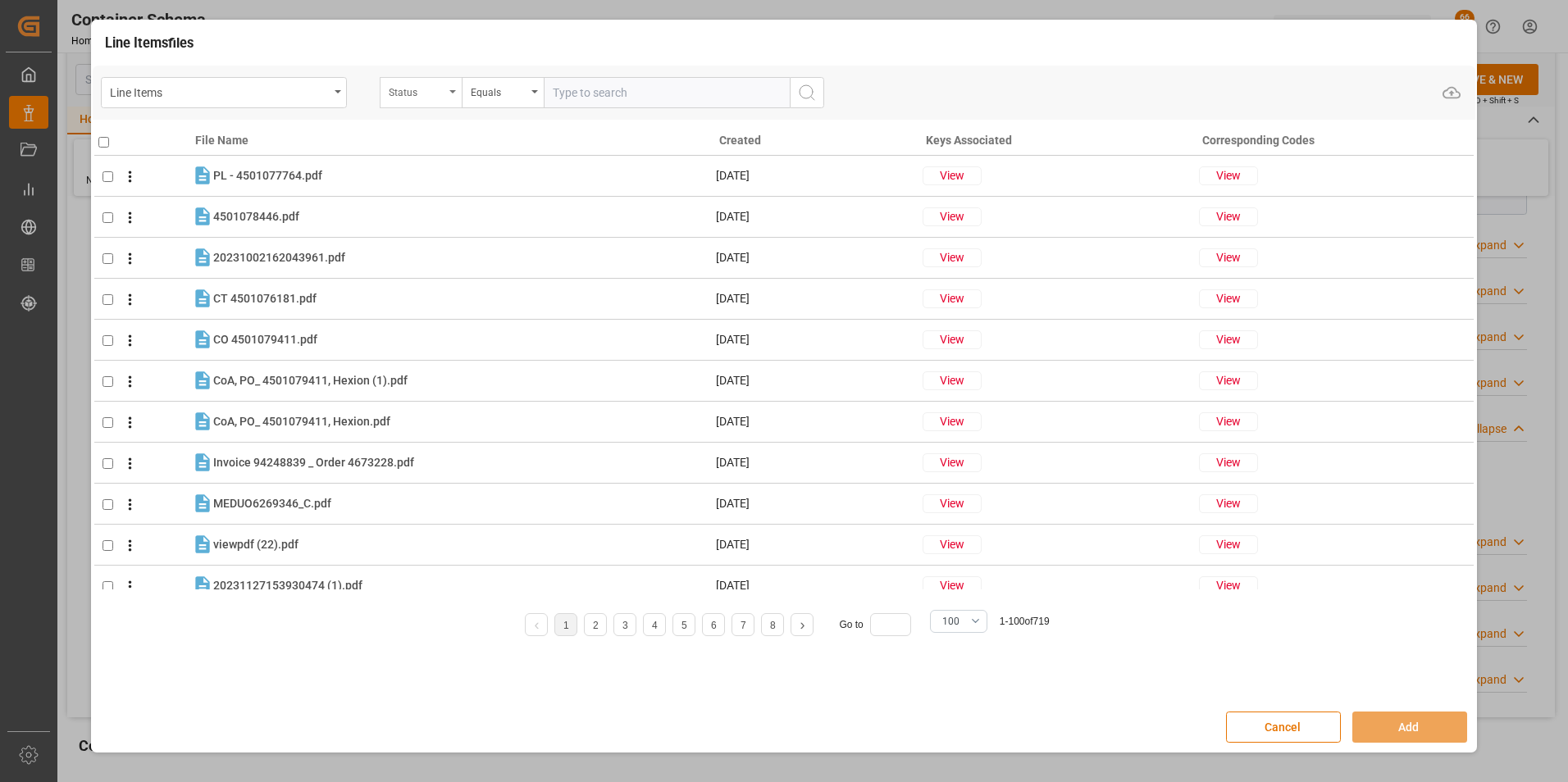
click at [420, 92] on div "Status" at bounding box center [416, 90] width 56 height 19
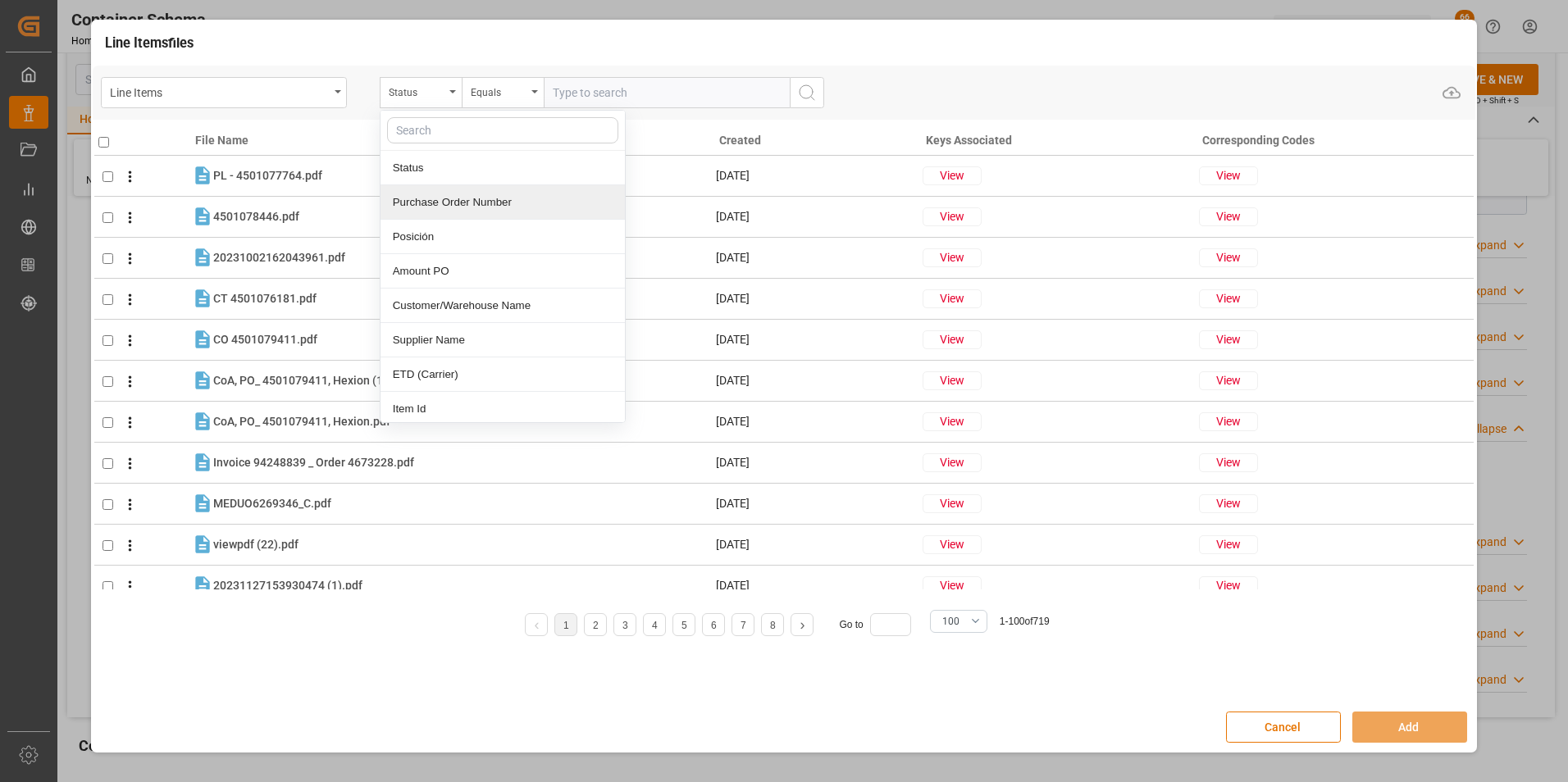
click at [440, 193] on div "Purchase Order Number" at bounding box center [502, 202] width 244 height 34
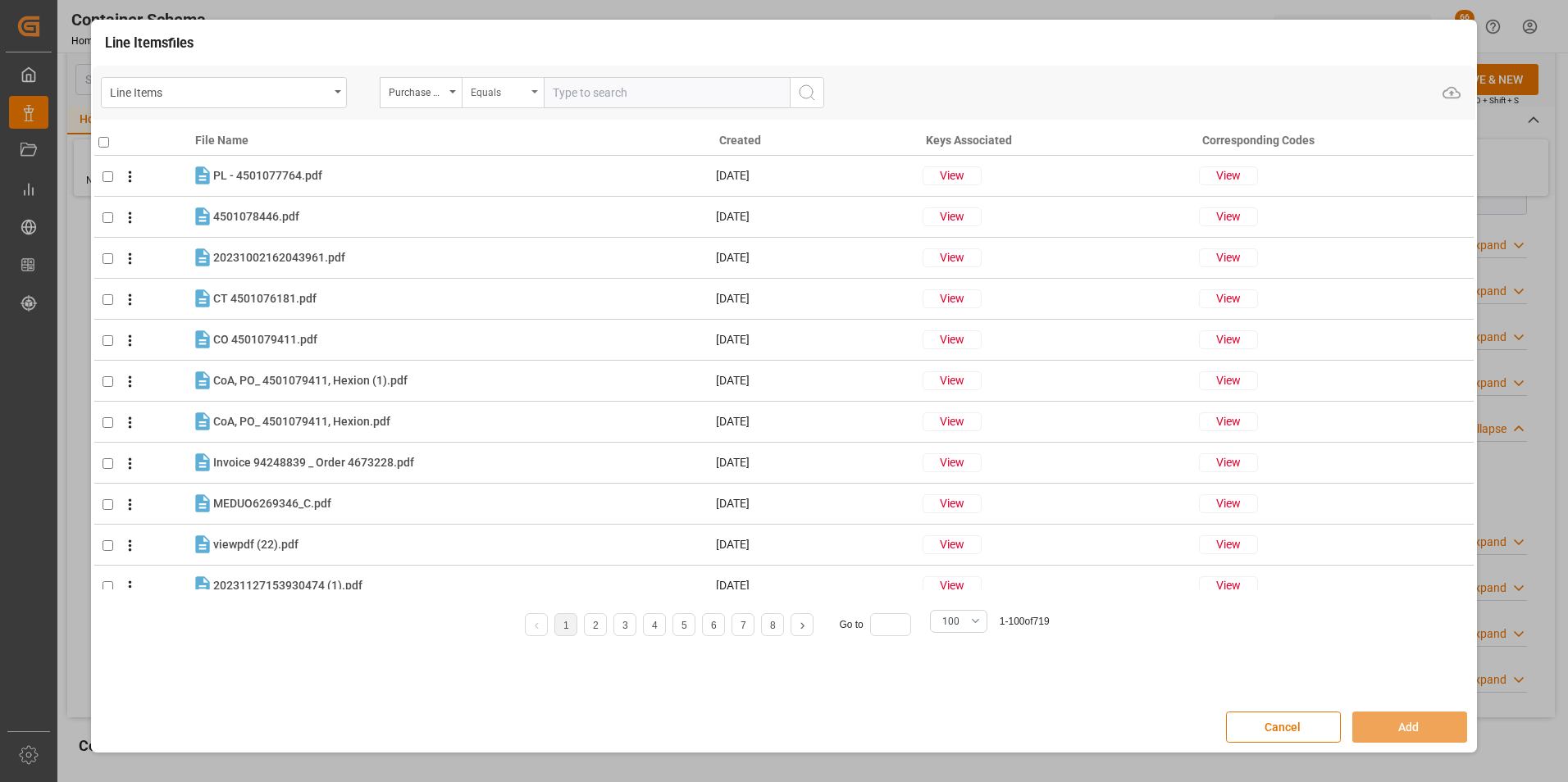
click at [471, 99] on div "Equals" at bounding box center [498, 90] width 56 height 19
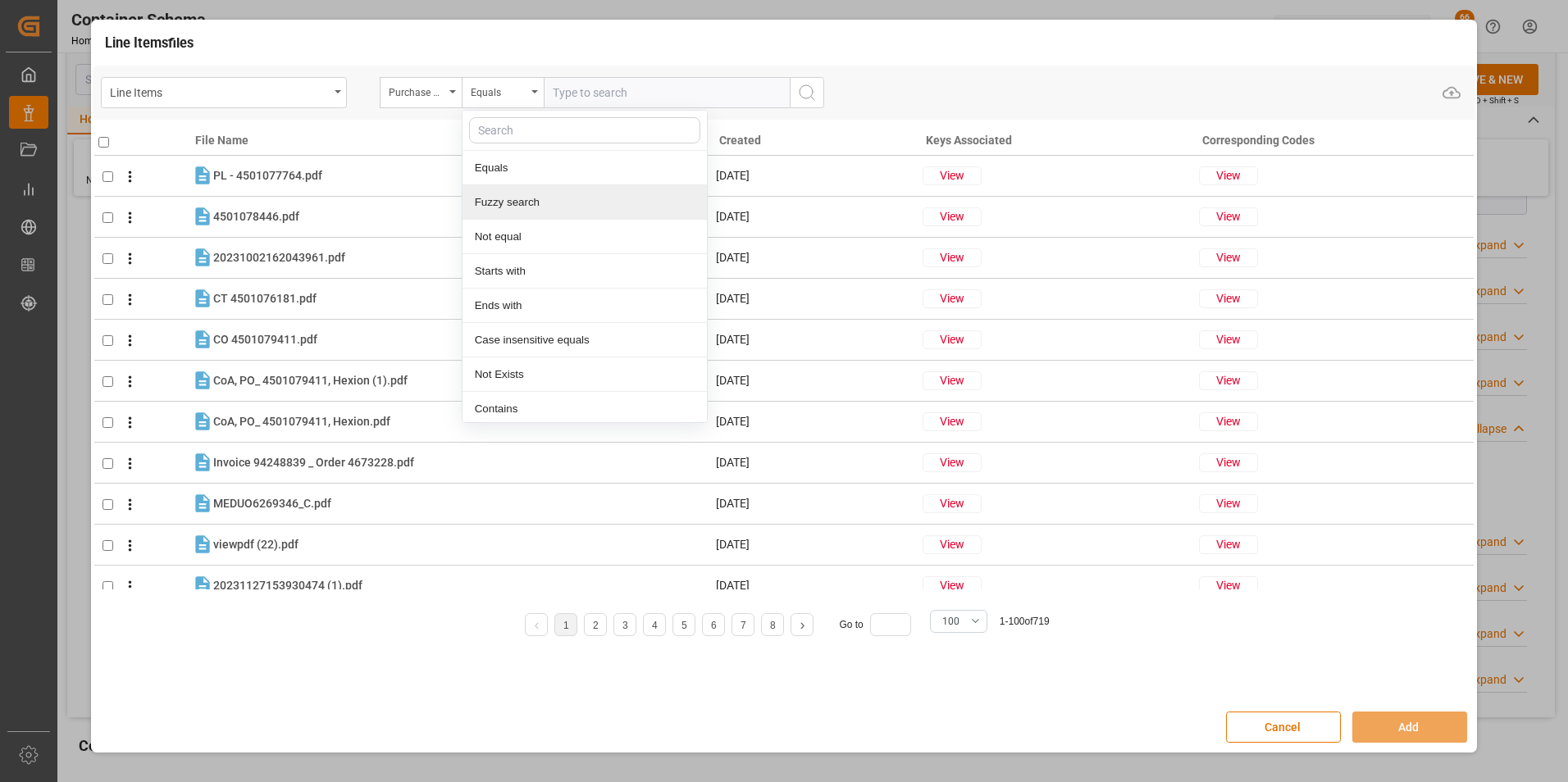
click at [520, 196] on div "Fuzzy search" at bounding box center [584, 202] width 244 height 34
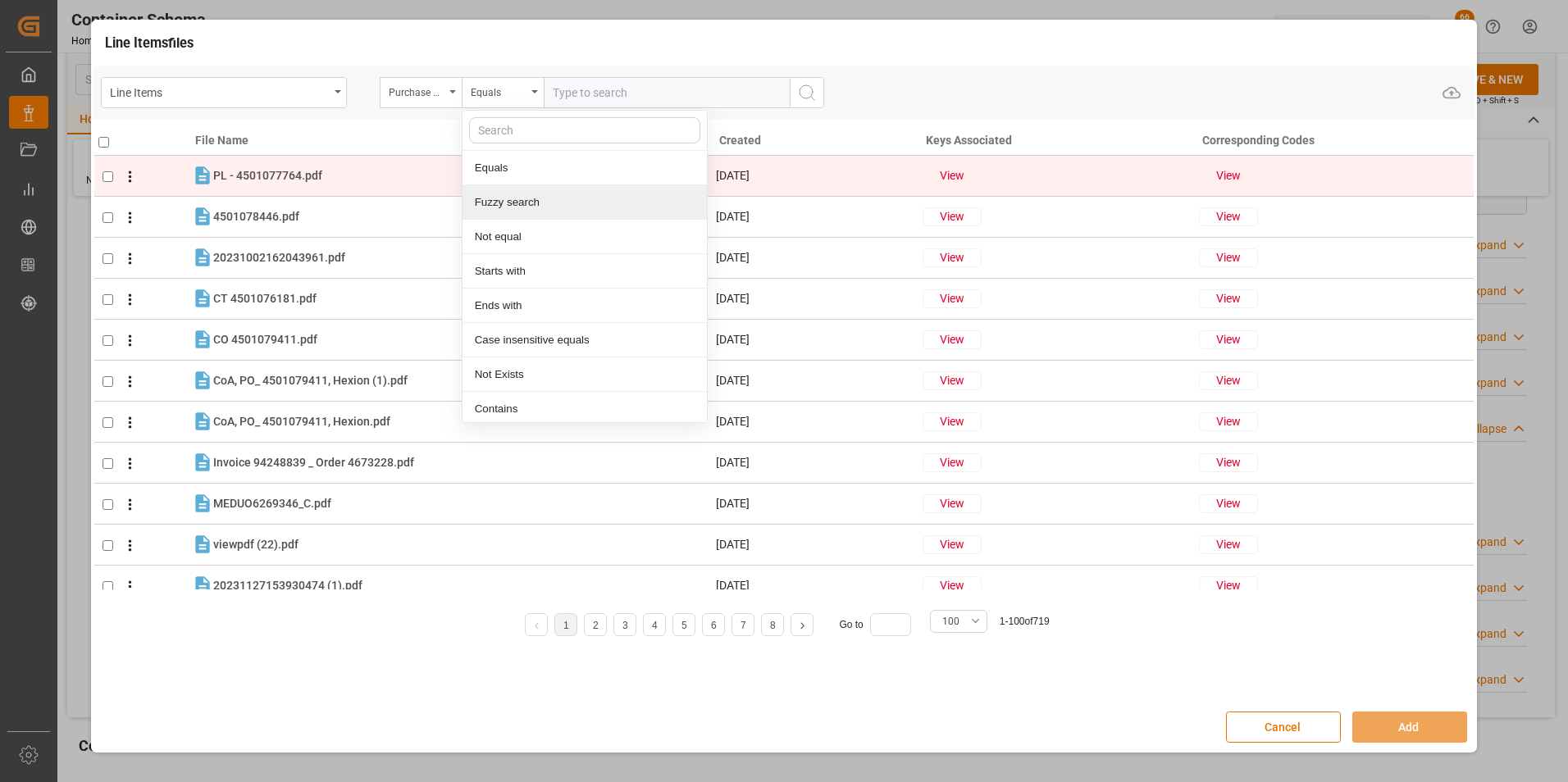
paste input "4504663711"
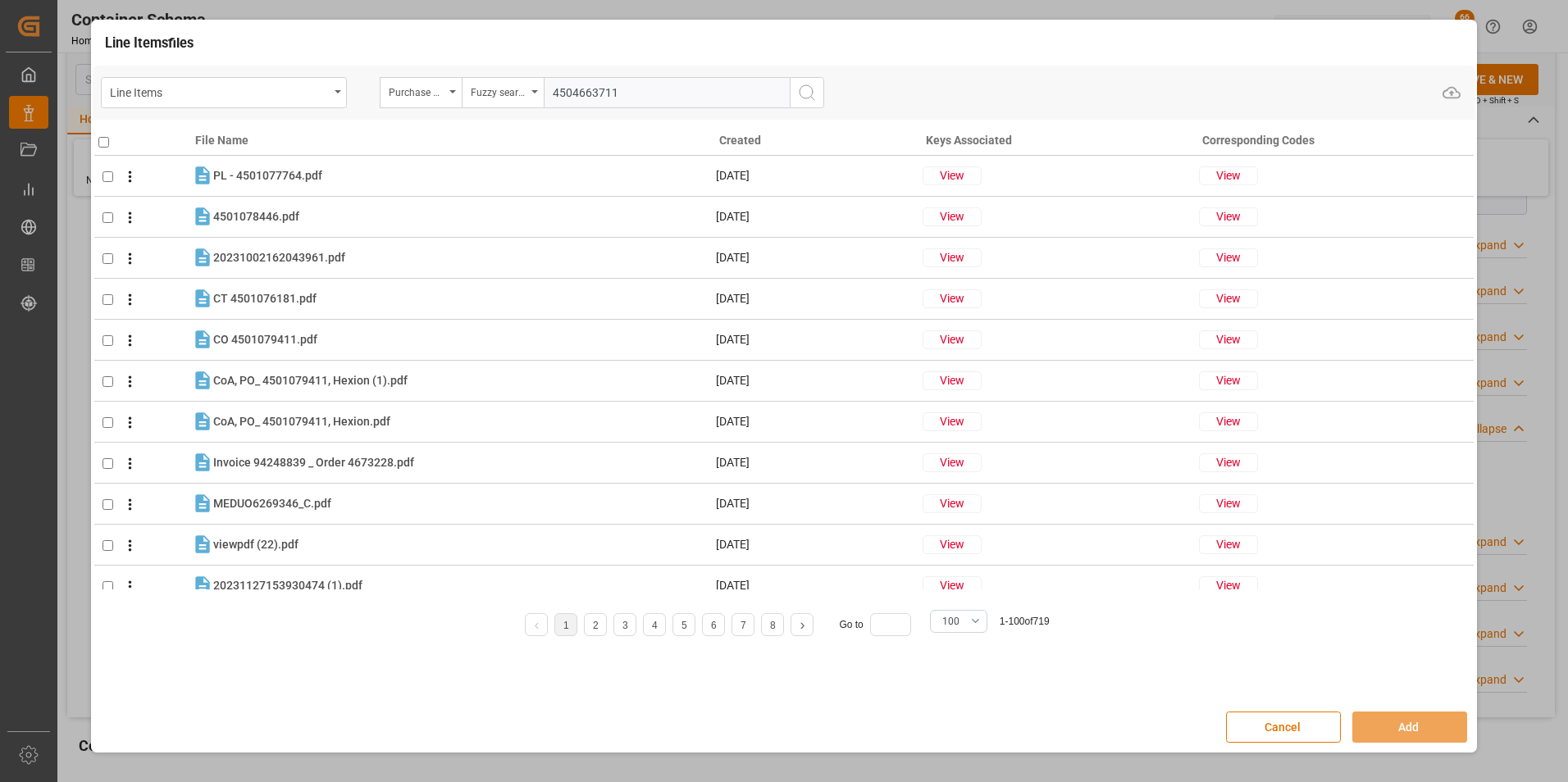
type input "4504663711"
click at [802, 95] on icon "search button" at bounding box center [807, 93] width 20 height 20
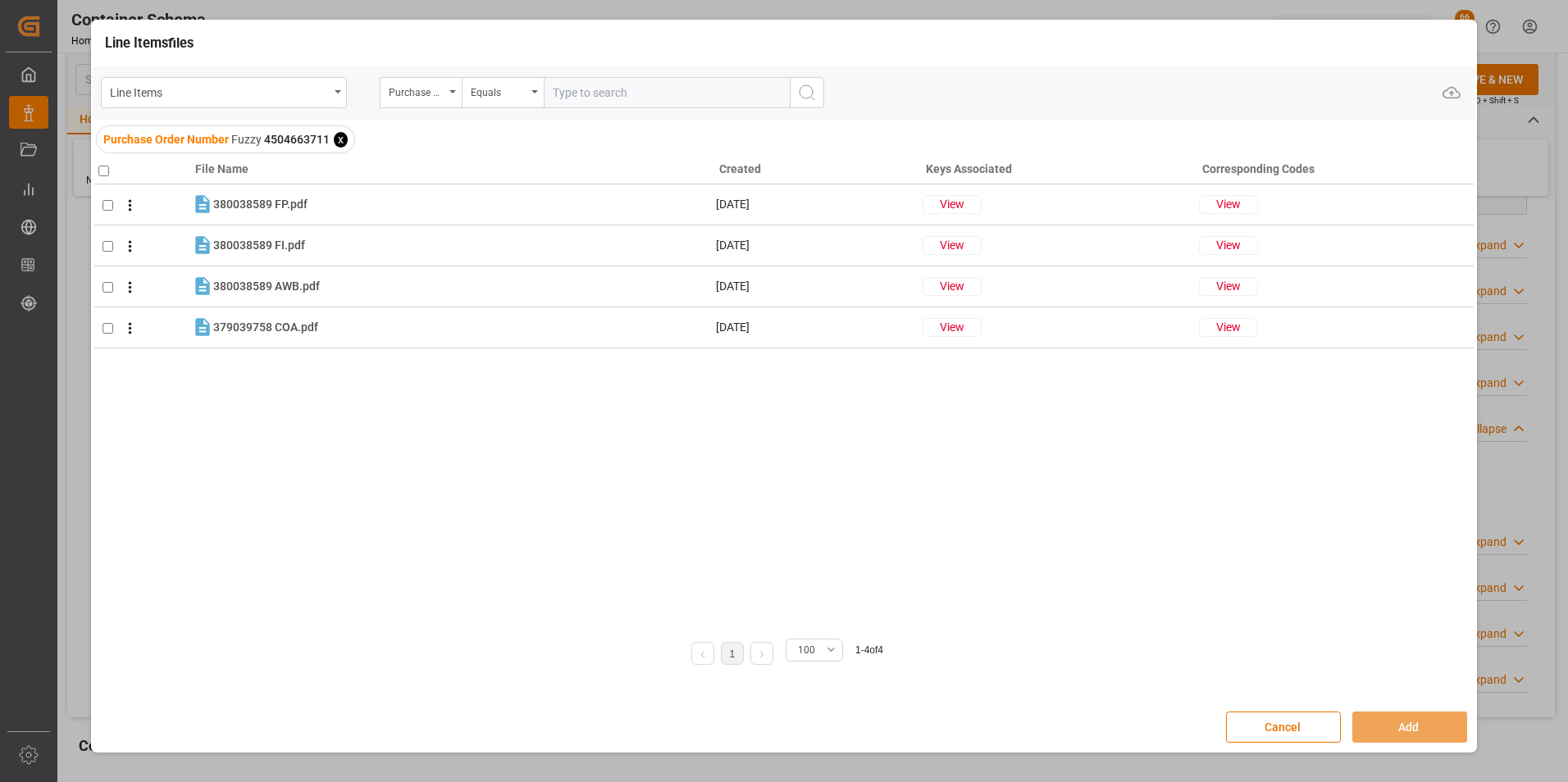
click at [104, 171] on input "checkbox" at bounding box center [104, 170] width 11 height 11
checkbox input "true"
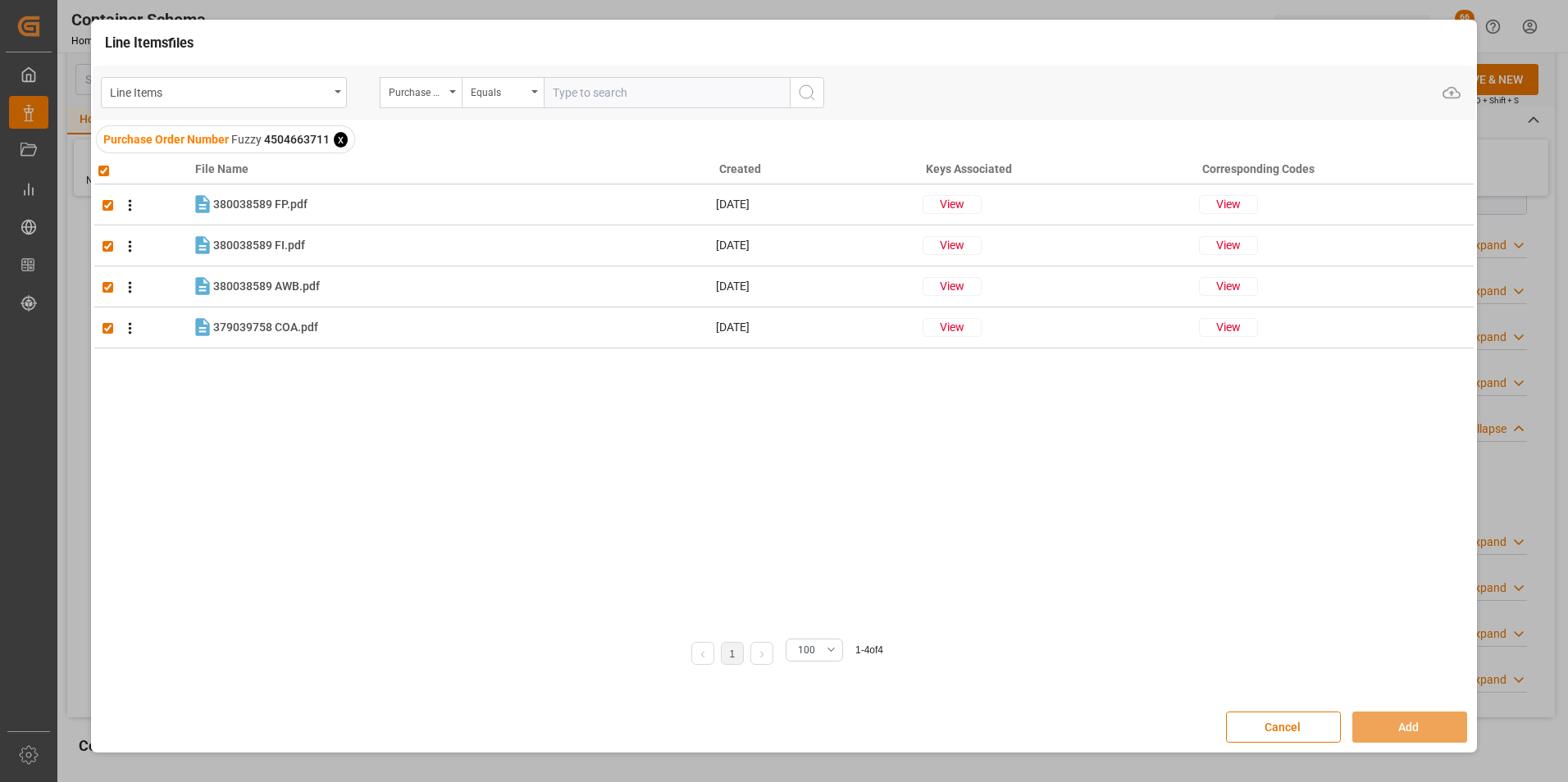
checkbox input "true"
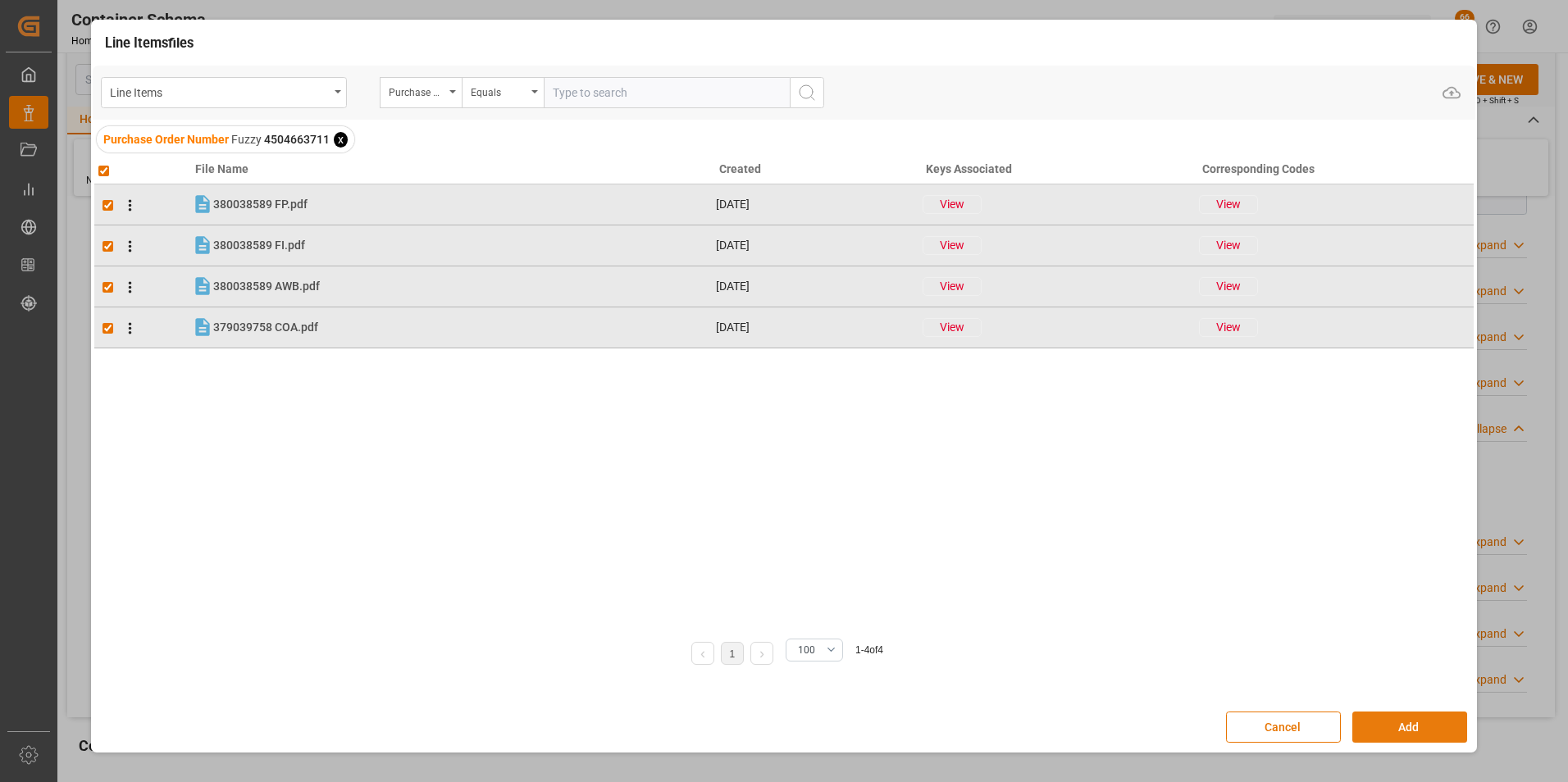
click at [1405, 727] on button "Add" at bounding box center [1409, 727] width 115 height 31
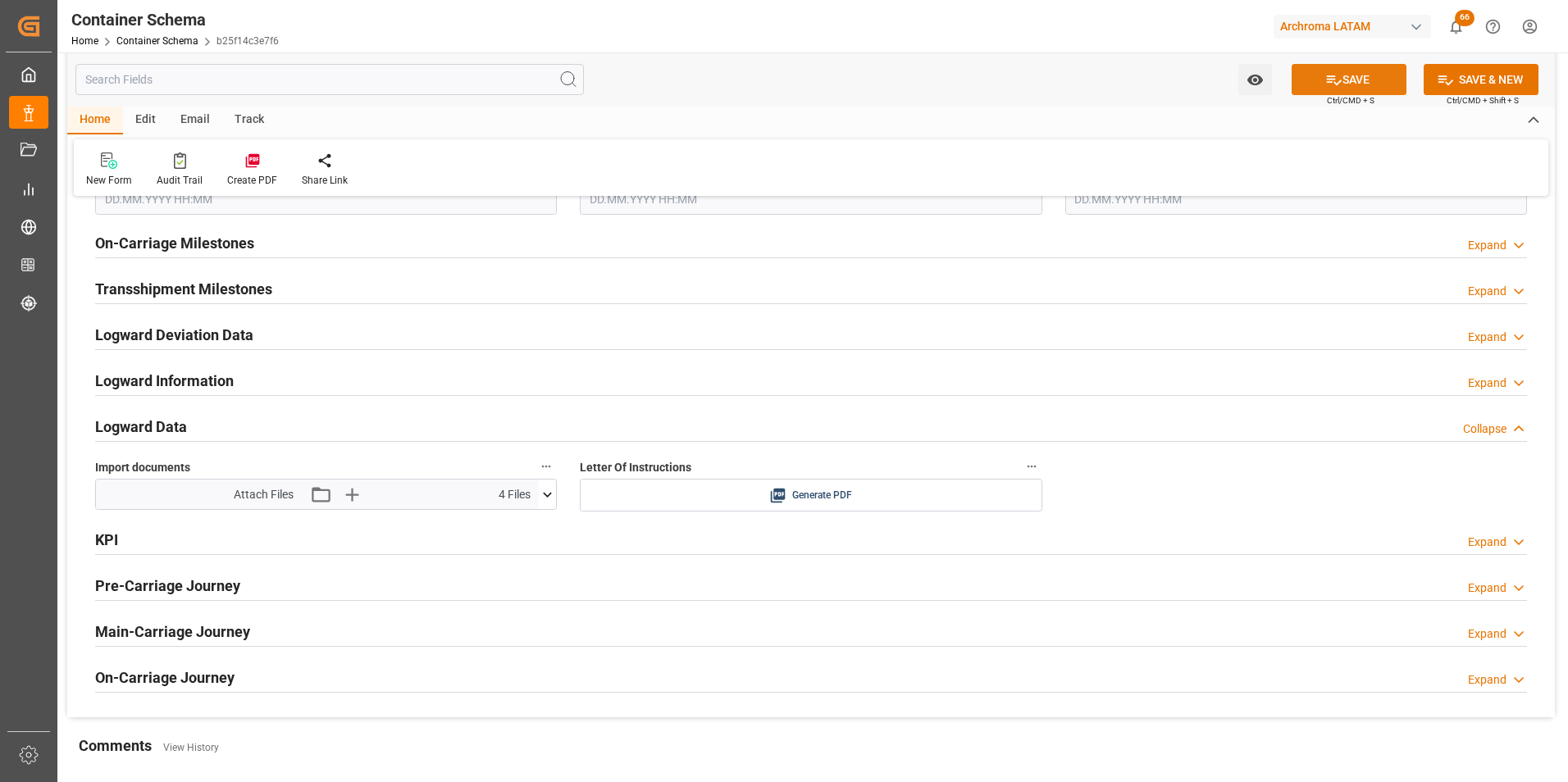
click at [1341, 77] on button "SAVE" at bounding box center [1348, 79] width 115 height 31
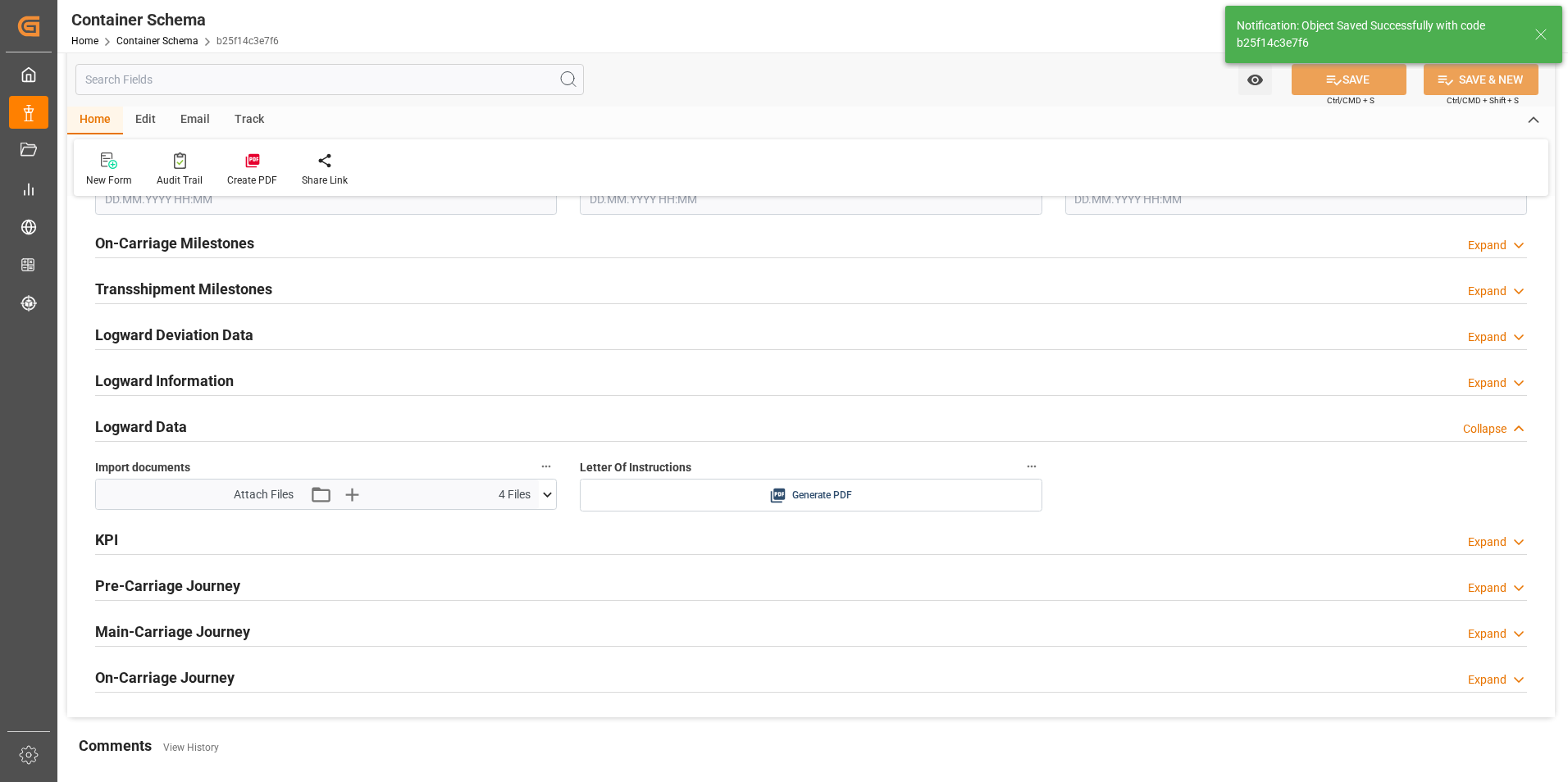
type input "Document Sent"
type input "GTGUA"
type input "Guatemala City"
type input "[DATE] 00:00"
click at [196, 121] on div "Email" at bounding box center [195, 120] width 54 height 28
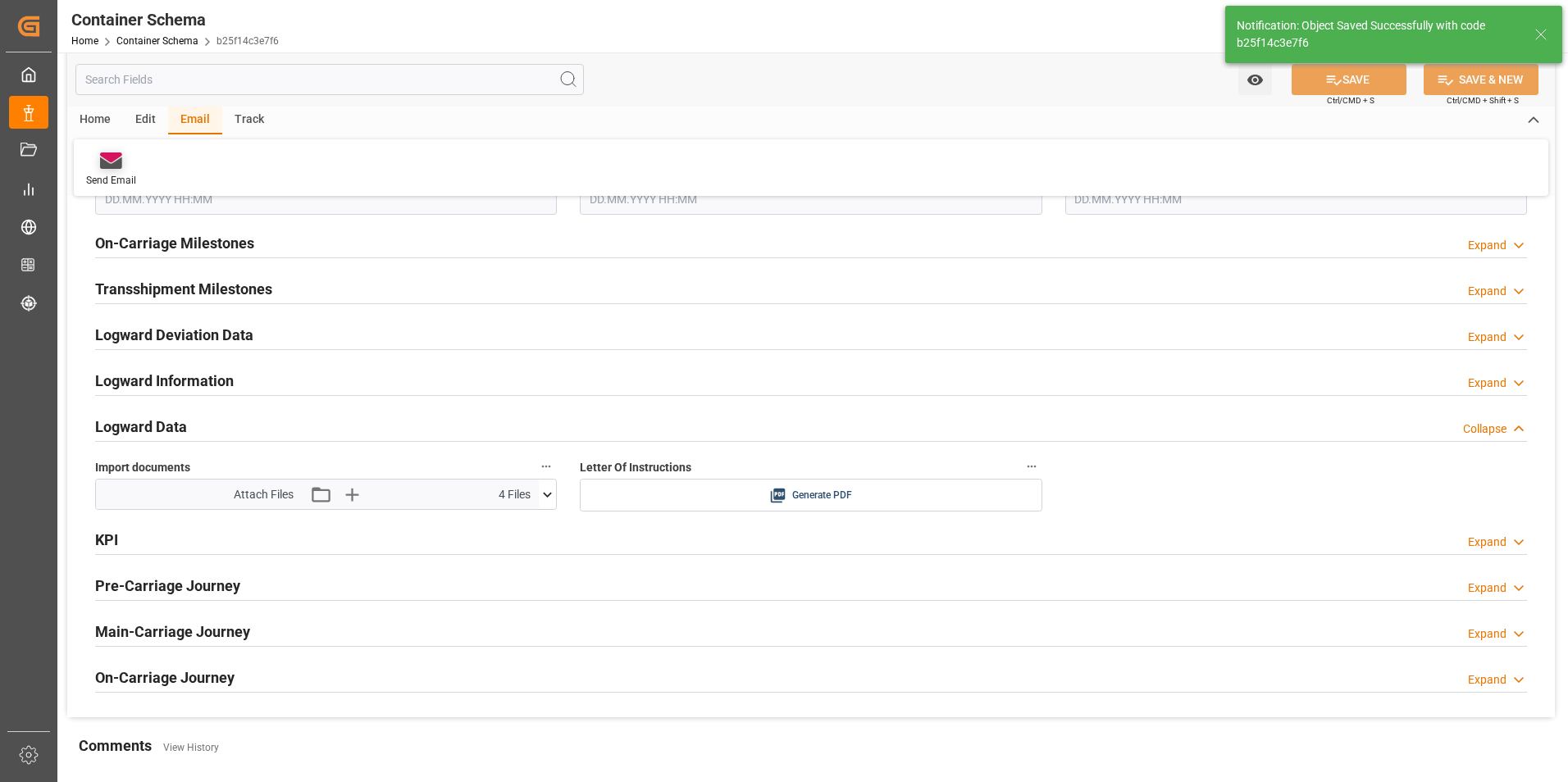
click at [123, 170] on div "Send Email" at bounding box center [110, 169] width 74 height 36
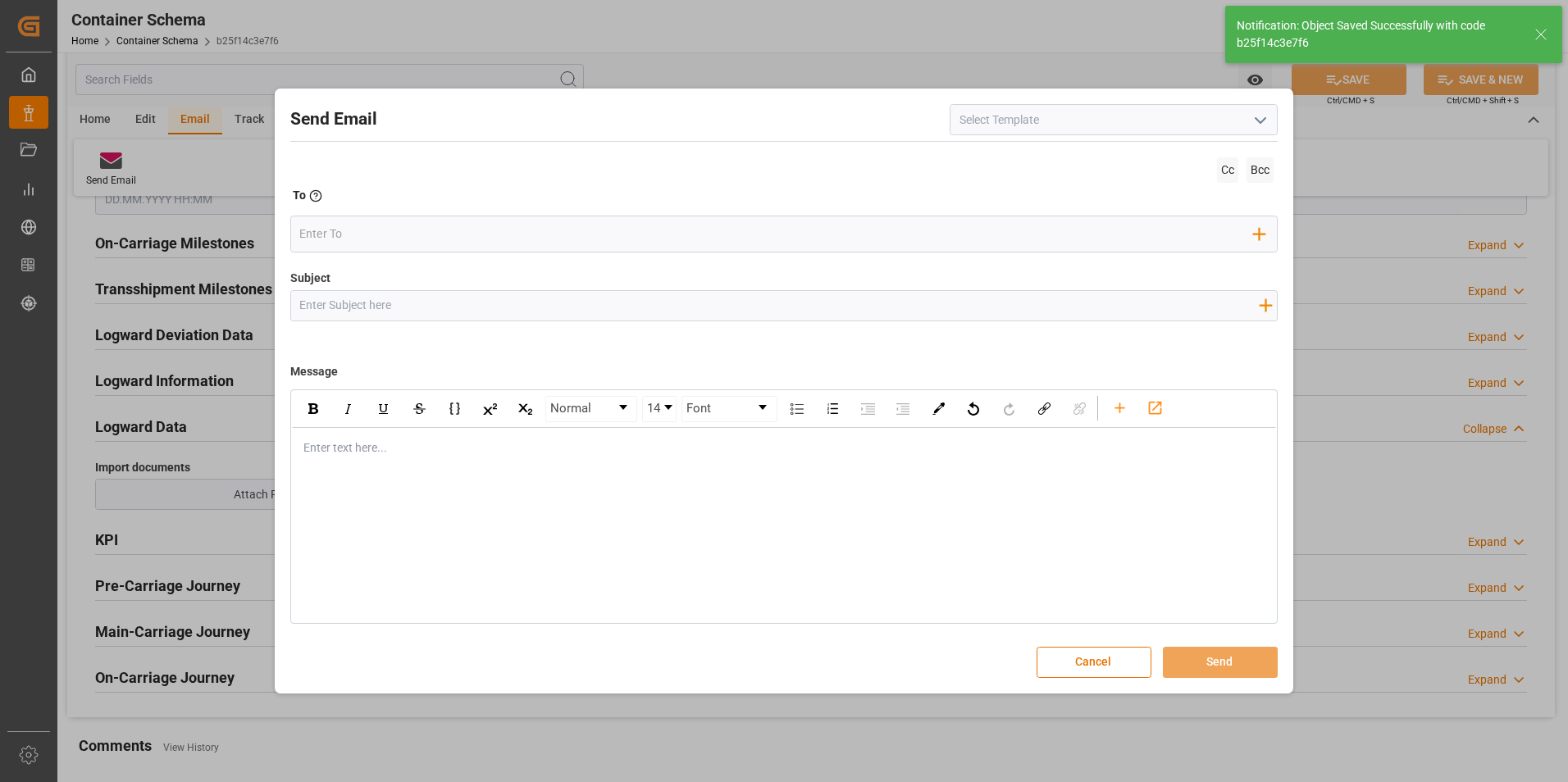
click at [1267, 124] on icon "open menu" at bounding box center [1260, 120] width 20 height 20
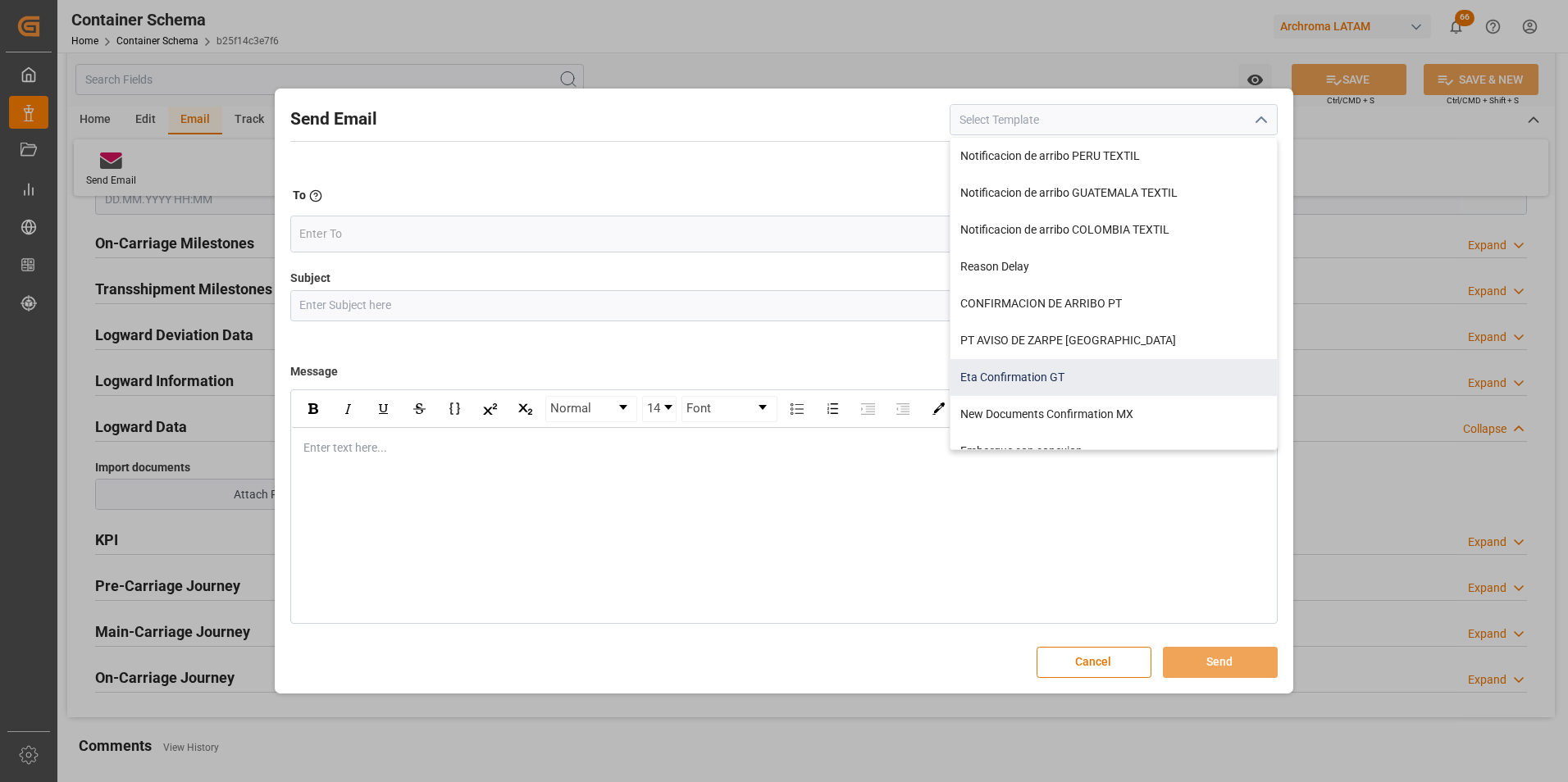
click at [1049, 382] on div "Eta Confirmation GT" at bounding box center [1113, 378] width 326 height 37
type input "Eta Confirmation GT"
type input "GT || PO {{purchaseOrder}} || {{category}} || BL {{bookingNumber}} || Confirmac…"
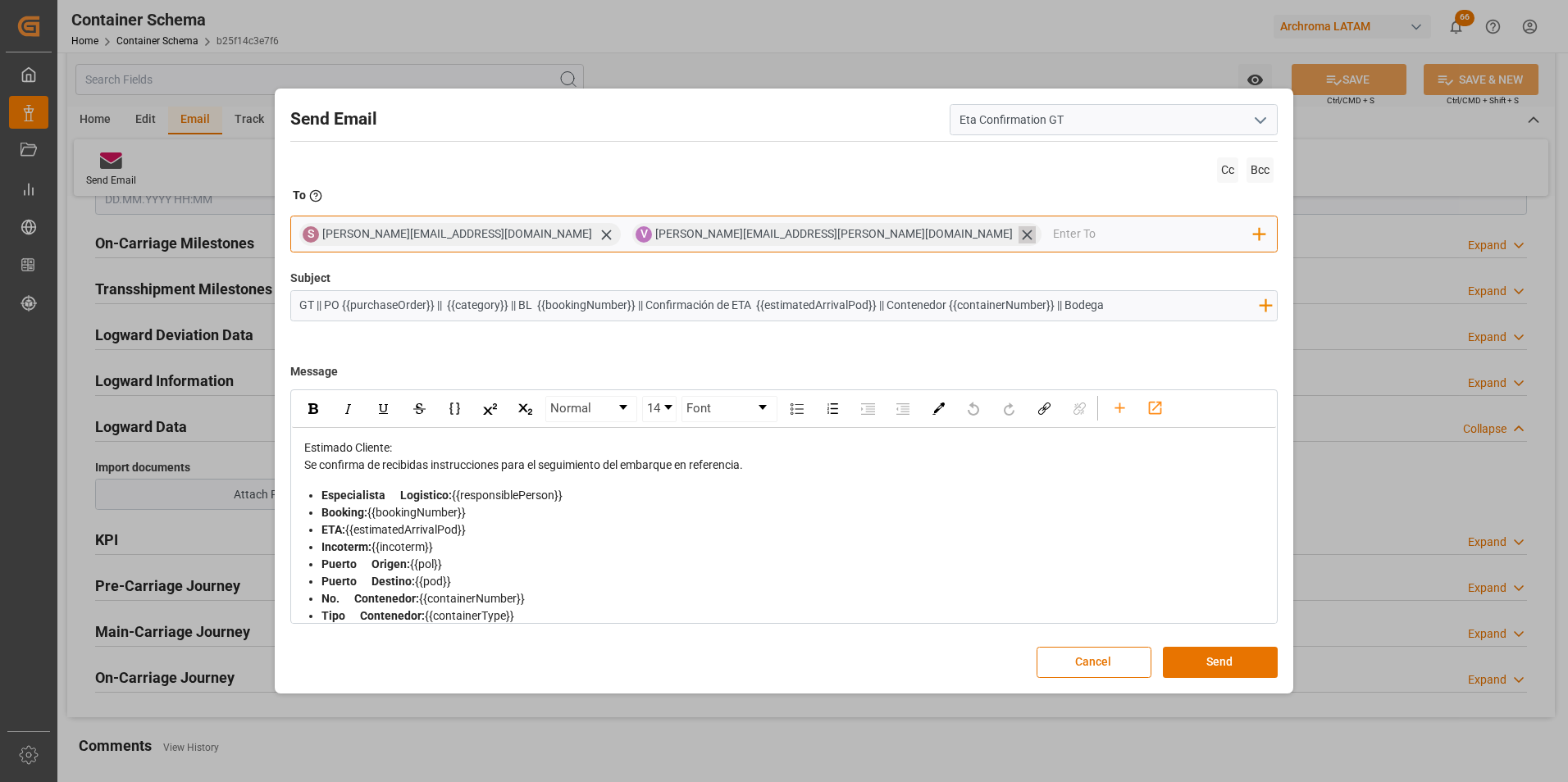
click at [598, 232] on icon at bounding box center [606, 235] width 18 height 18
click at [720, 236] on input "email" at bounding box center [986, 234] width 534 height 24
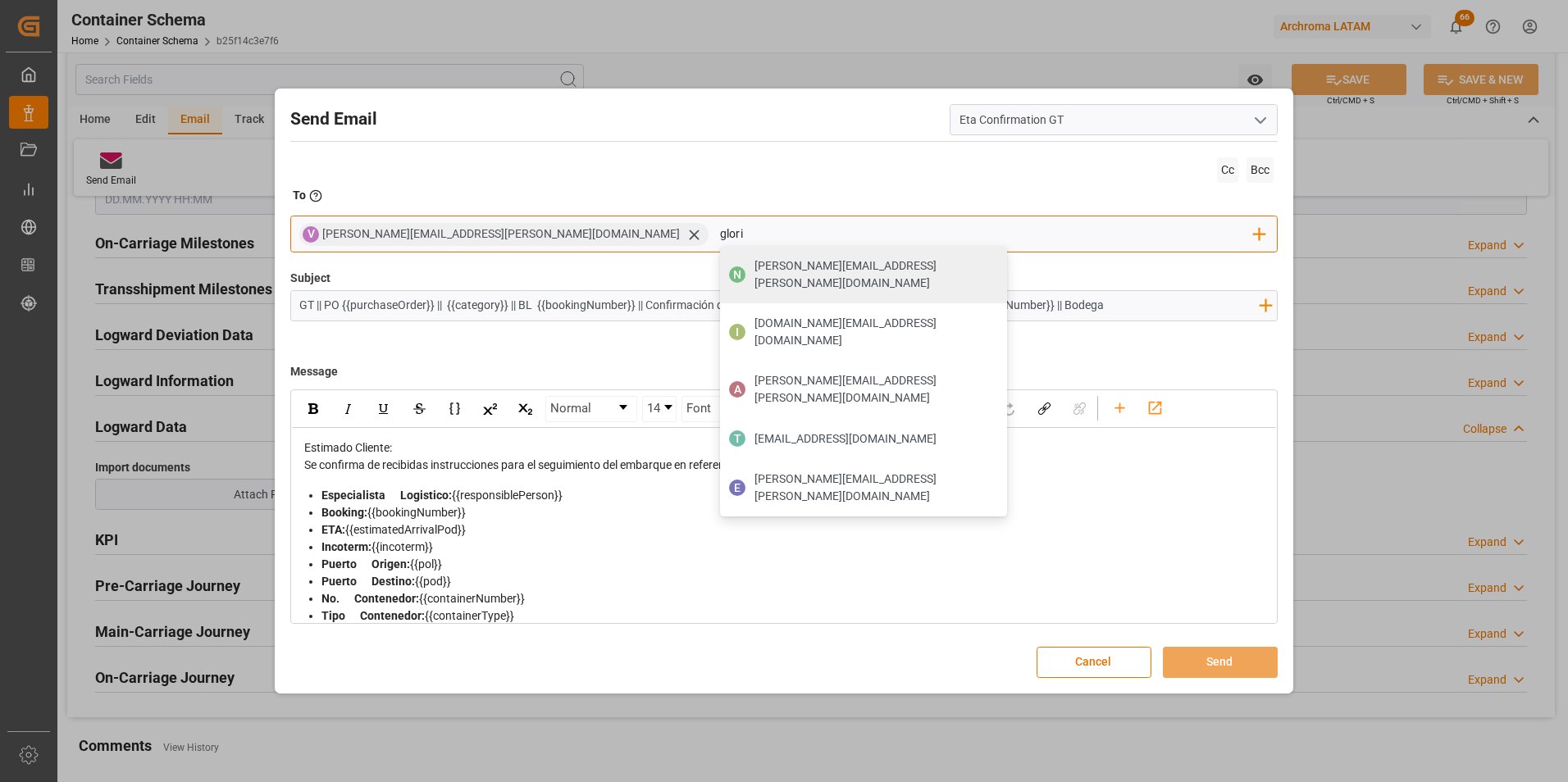
type input "gloria"
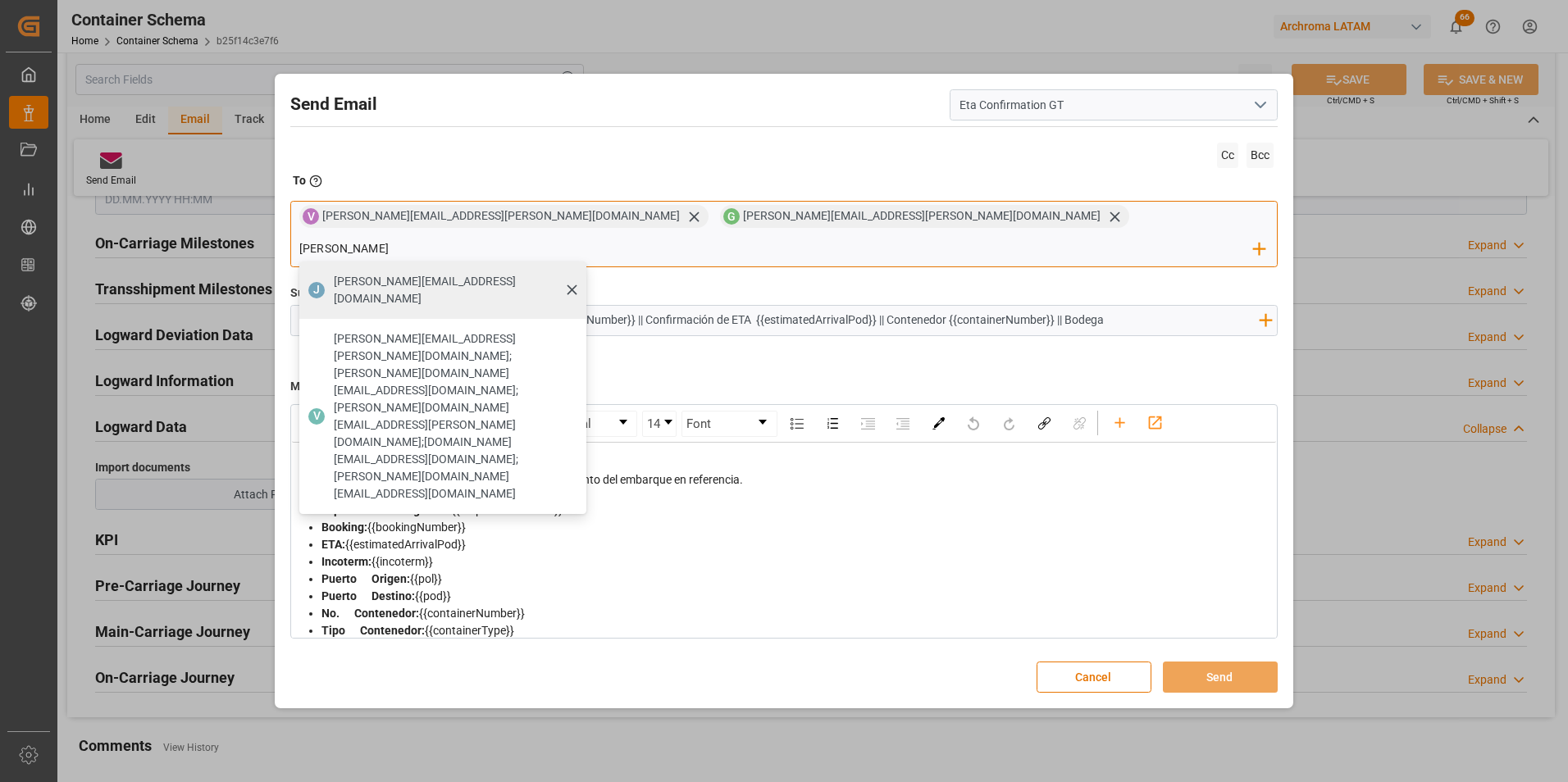
type input "johana.tunche@ardonsa.net"
click at [575, 273] on span "johana.tunche@ardonsa.net" at bounding box center [454, 290] width 241 height 34
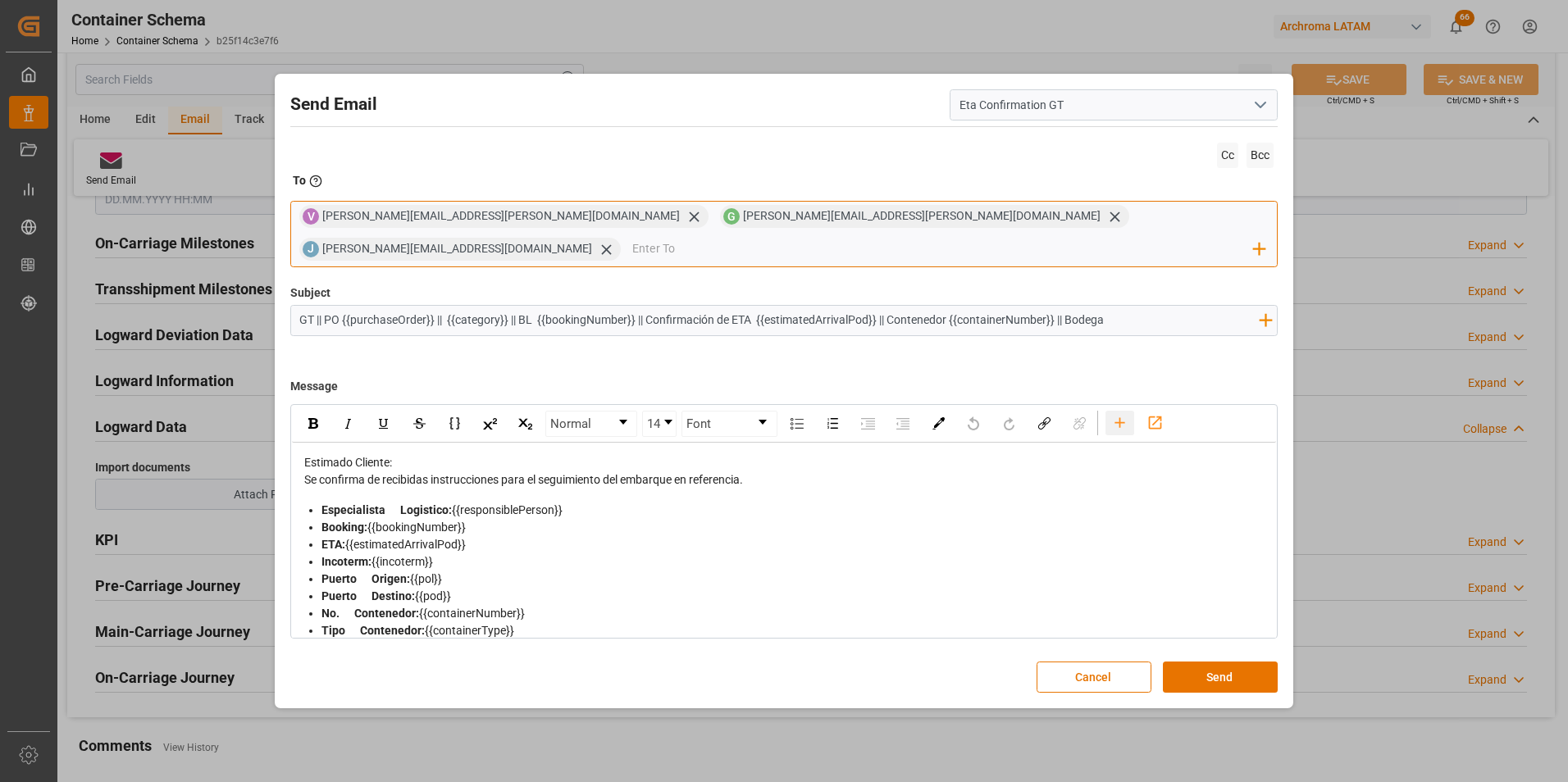
click at [1114, 414] on icon "rdw-toolbar" at bounding box center [1119, 422] width 18 height 18
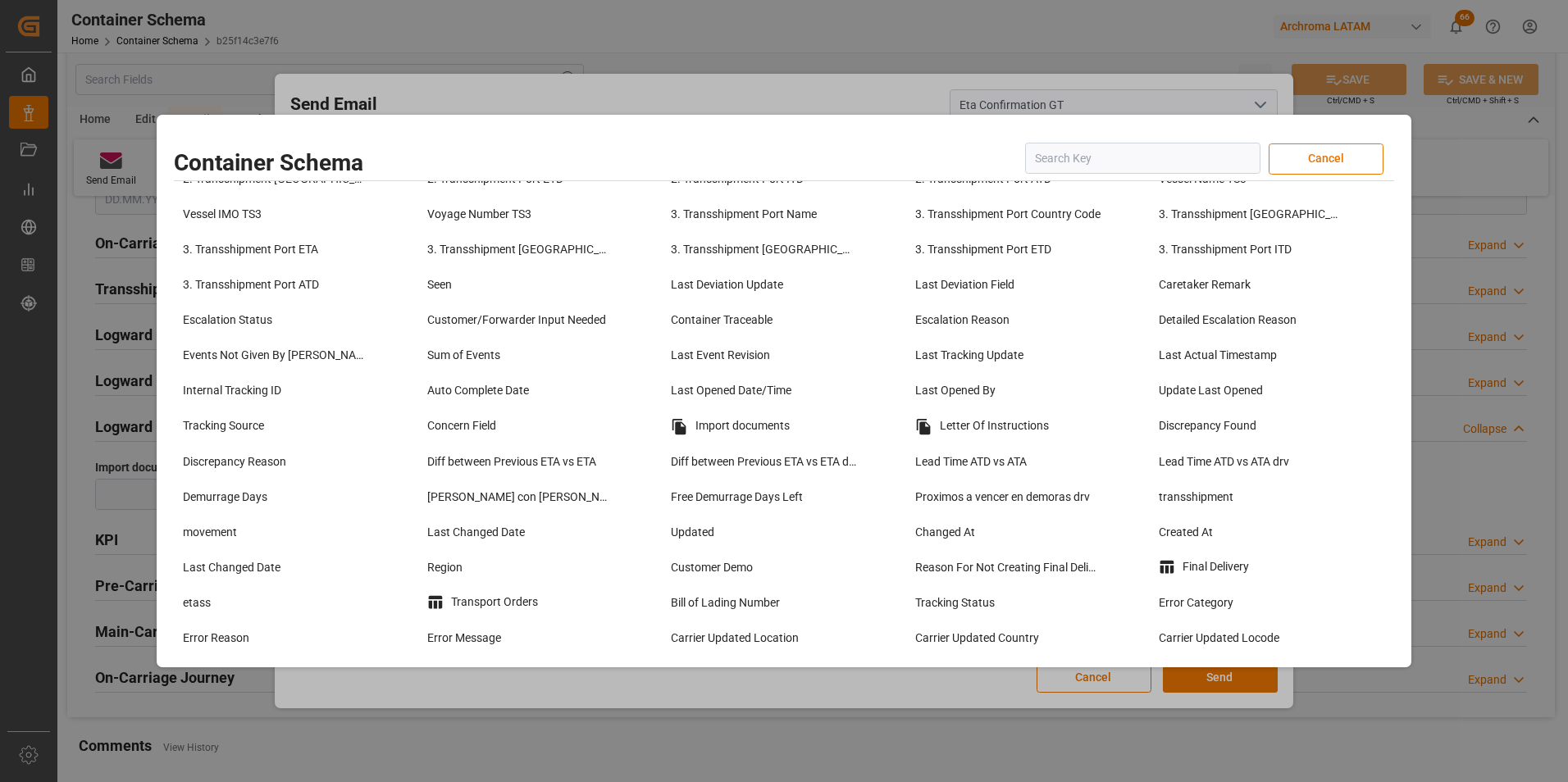
scroll to position [1230, 0]
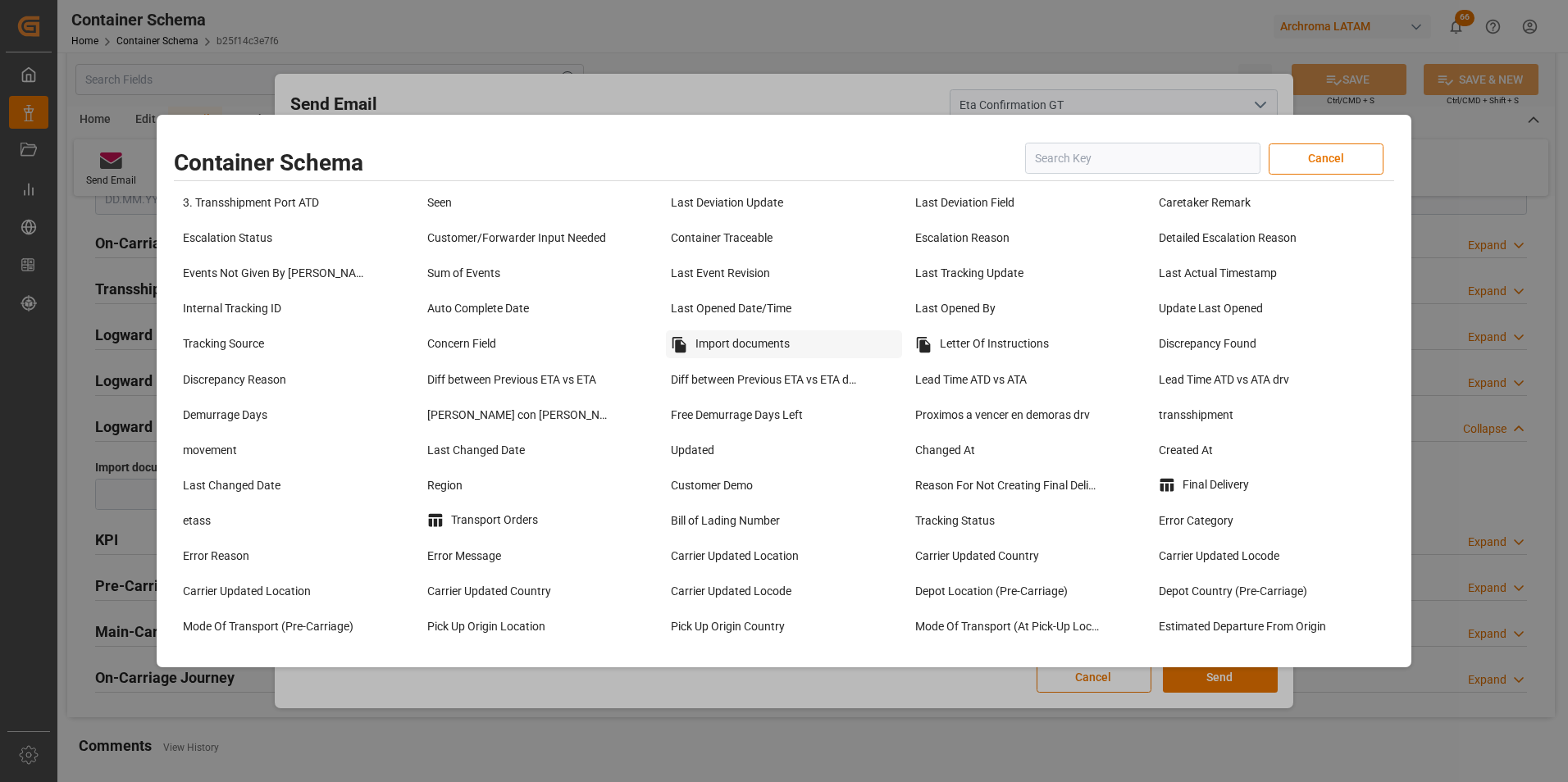
click at [749, 342] on div "Import documents" at bounding box center [784, 343] width 237 height 28
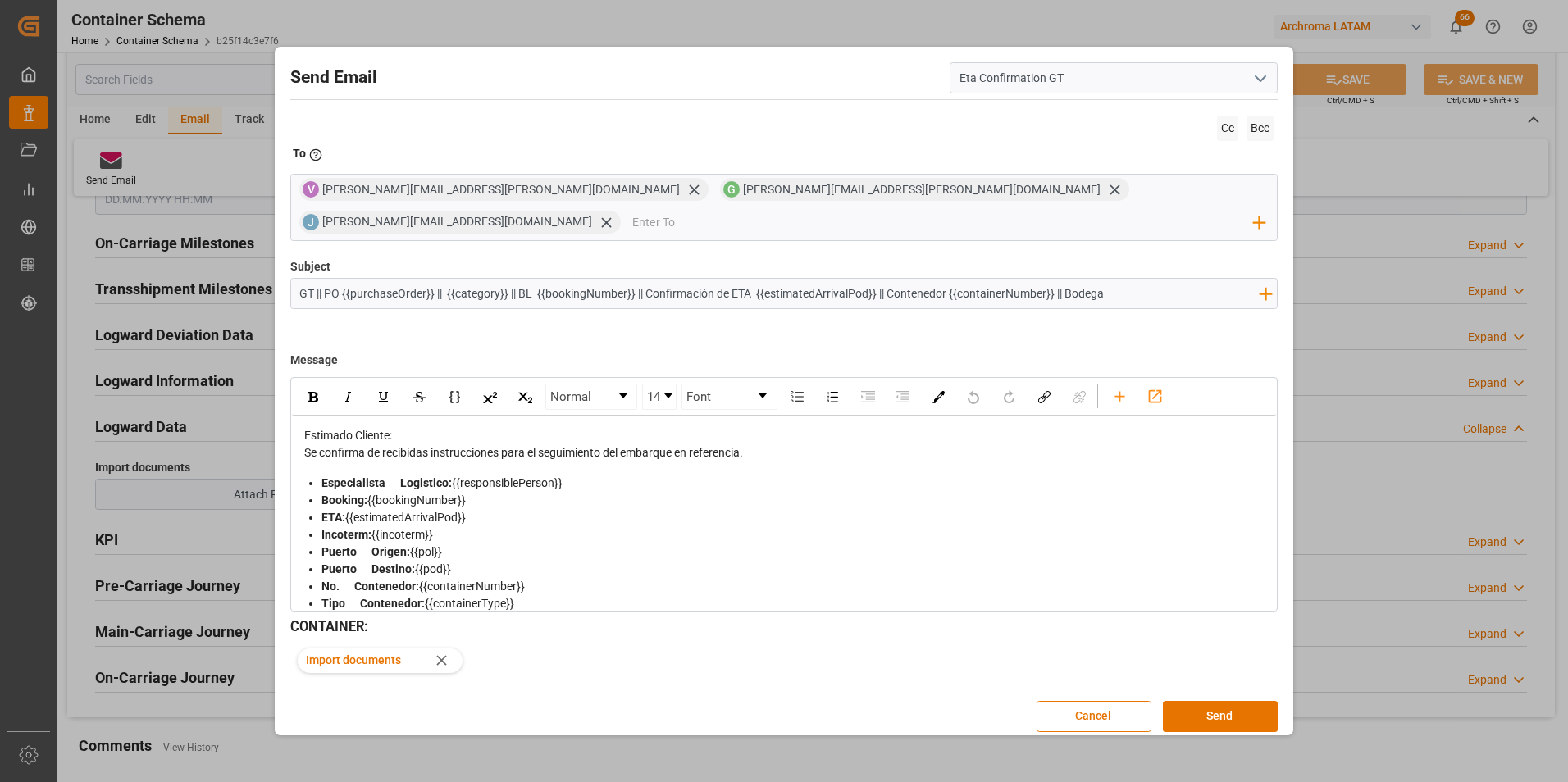
click at [1162, 279] on input "GT || PO {{purchaseOrder}} || {{category}} || BL {{bookingNumber}} || Confirmac…" at bounding box center [779, 293] width 976 height 28
click at [1145, 279] on input "GT || PO {{purchaseOrder}} || {{category}} || BL {{bookingNumber}} || Confirmac…" at bounding box center [779, 293] width 976 height 28
type input "GT || PO {{purchaseOrder}} || {{category}} || BL {{bookingNumber}} || Confirmac…"
click at [1240, 701] on button "Send" at bounding box center [1219, 716] width 115 height 31
